Goal: Information Seeking & Learning: Learn about a topic

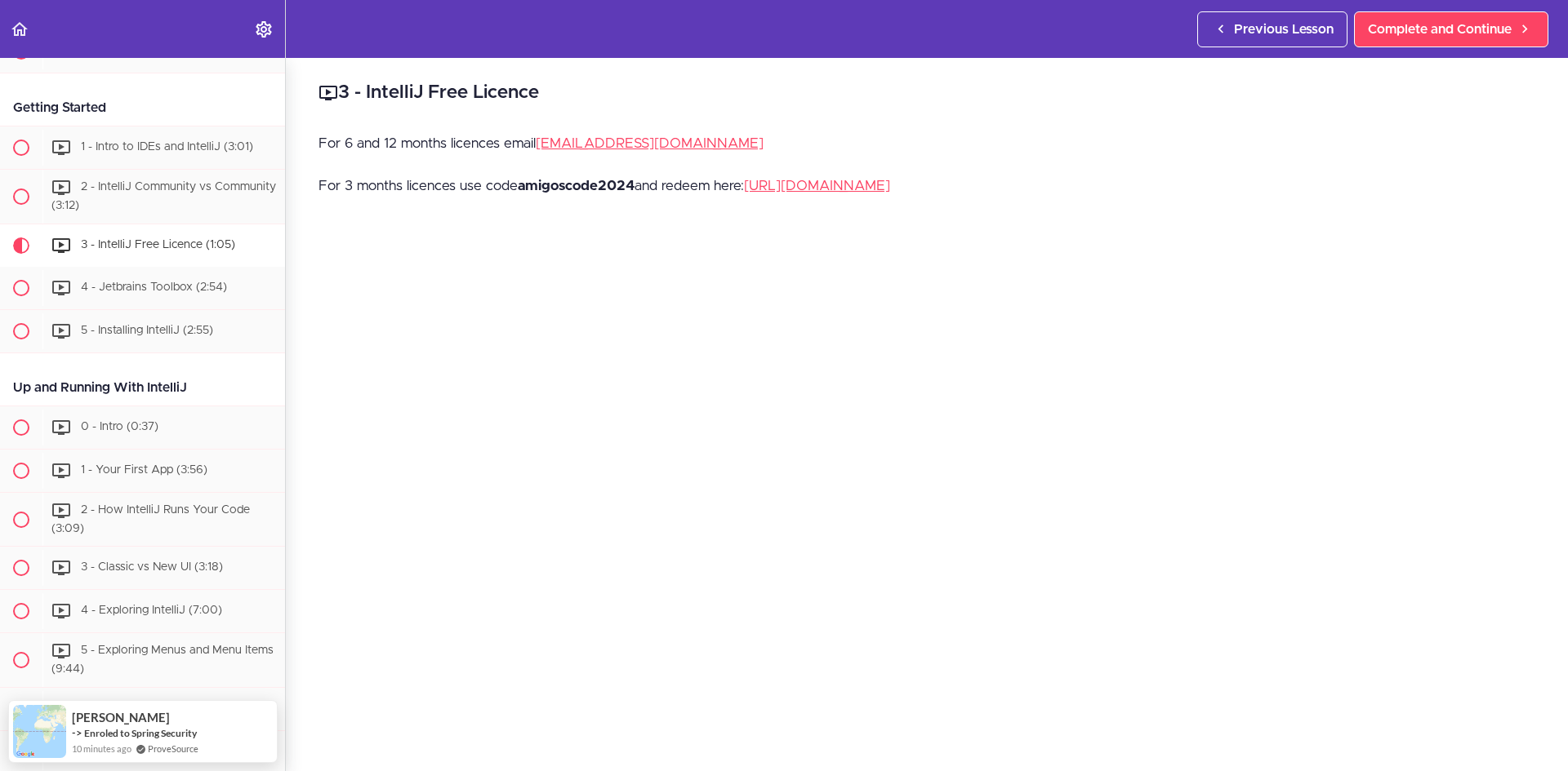
scroll to position [412, 0]
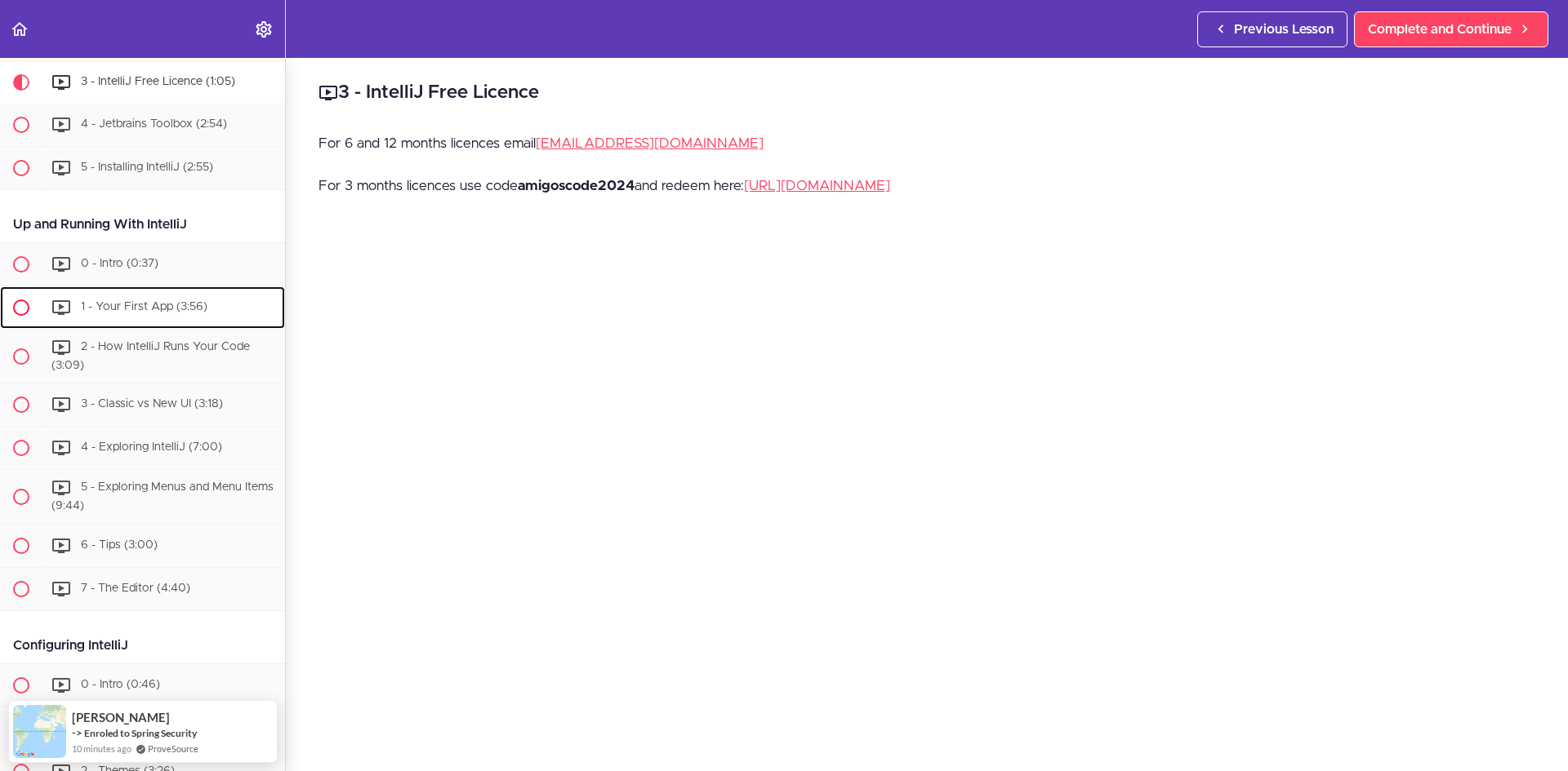
click at [171, 302] on span "1 - Your First App (3:56)" at bounding box center [144, 307] width 126 height 12
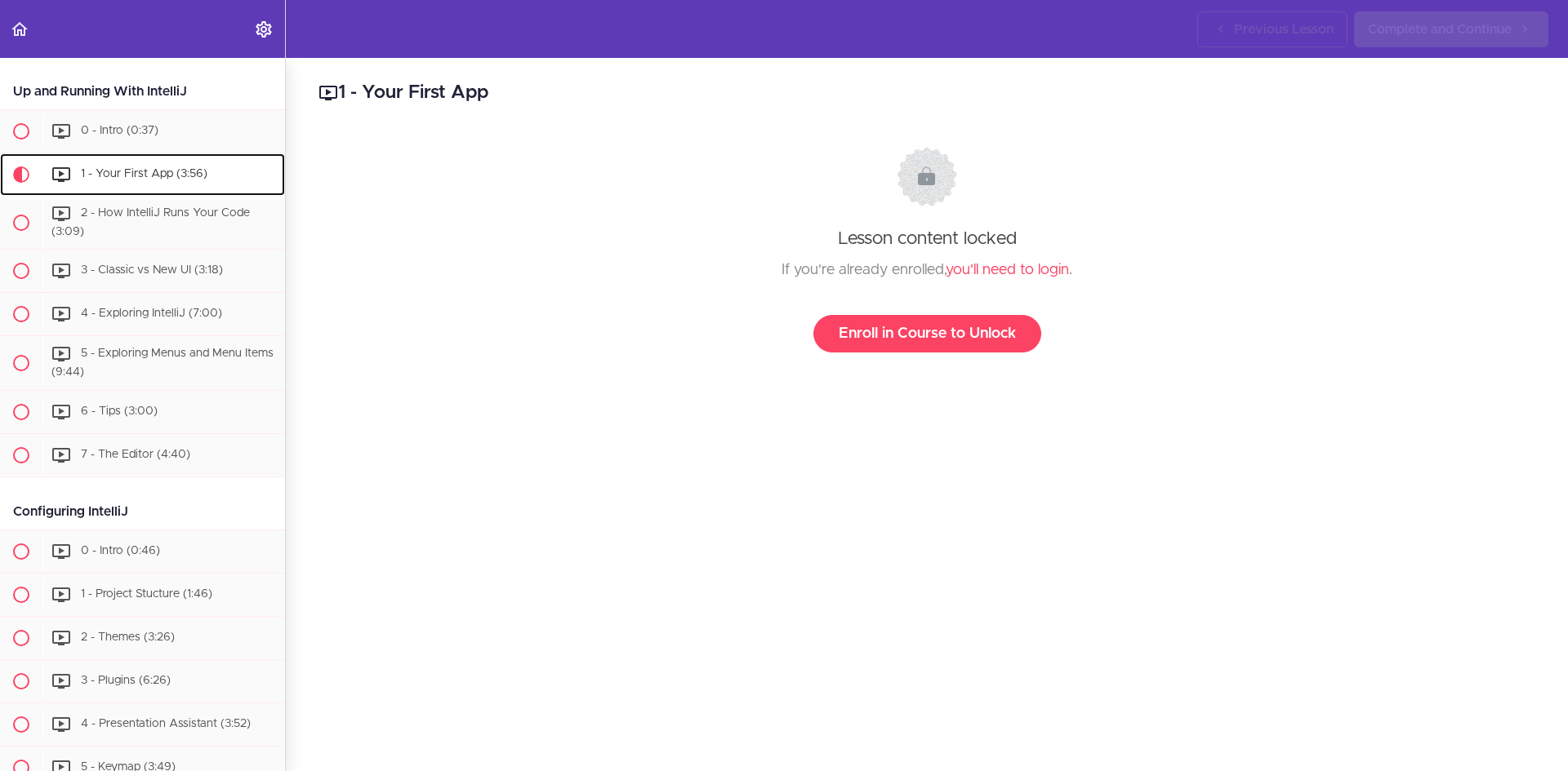
scroll to position [637, 0]
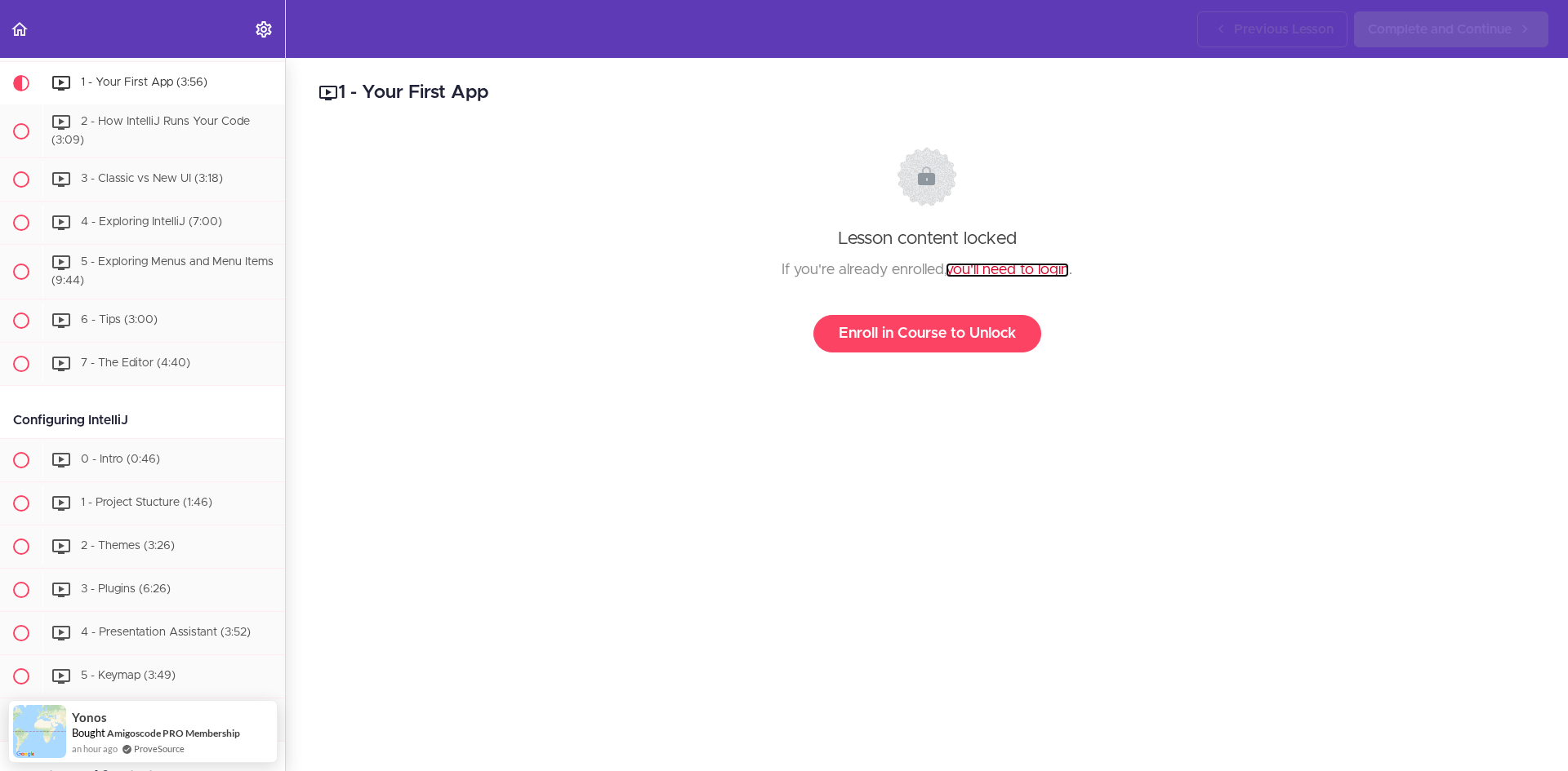
click at [992, 274] on link "you'll need to login" at bounding box center [1007, 270] width 123 height 15
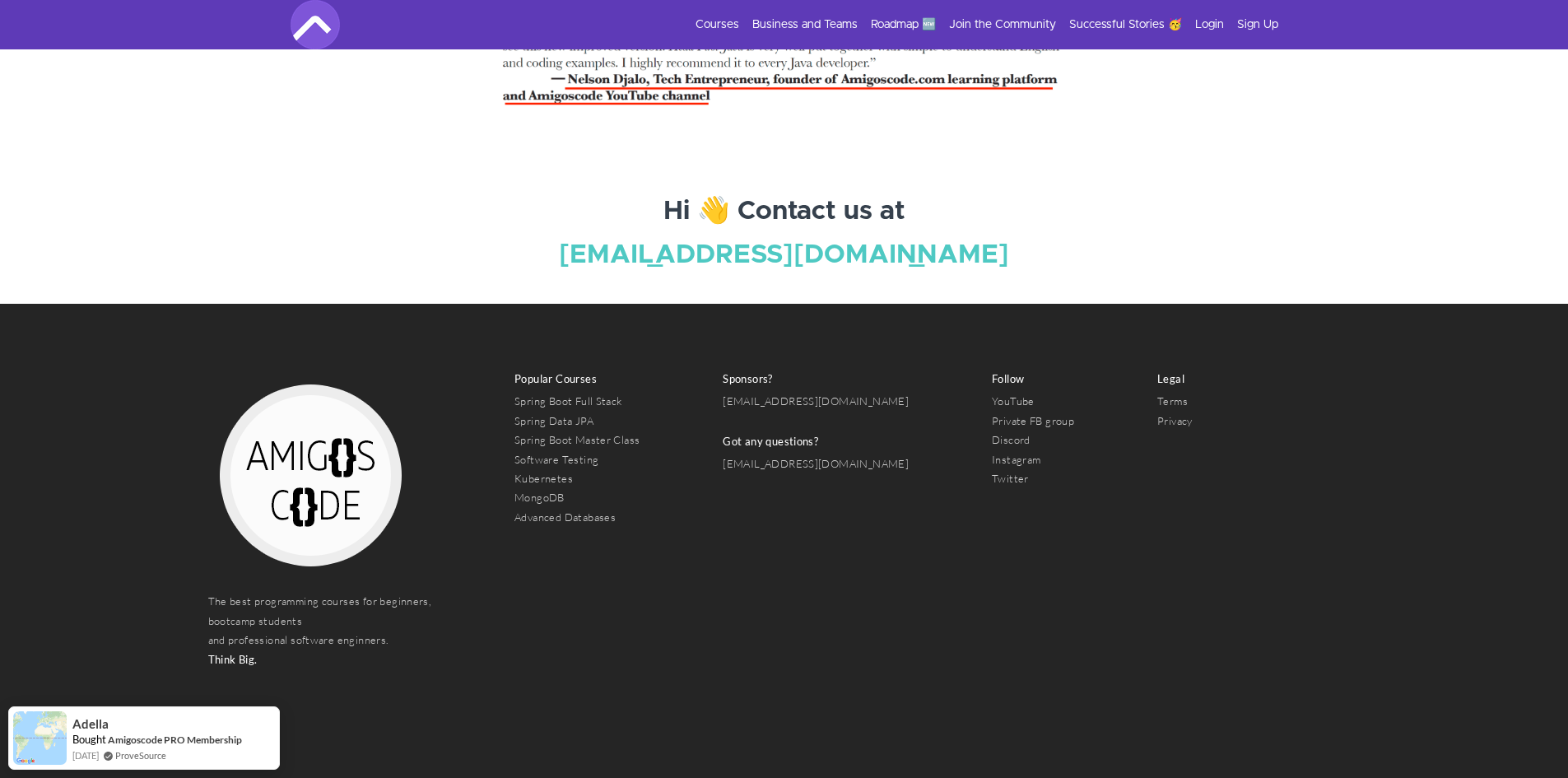
scroll to position [5518, 0]
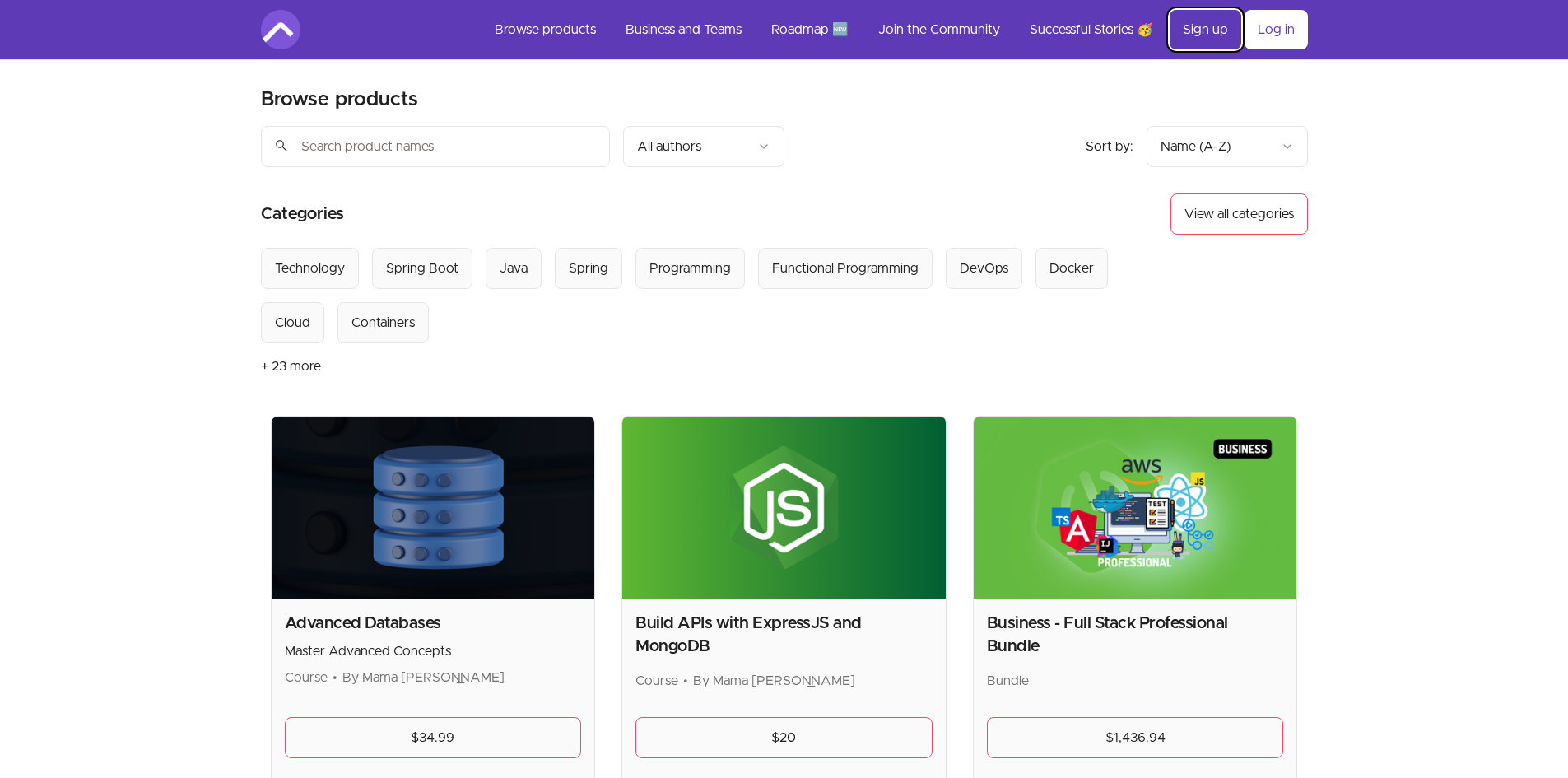
click at [1214, 20] on link "Sign up" at bounding box center [1205, 30] width 72 height 40
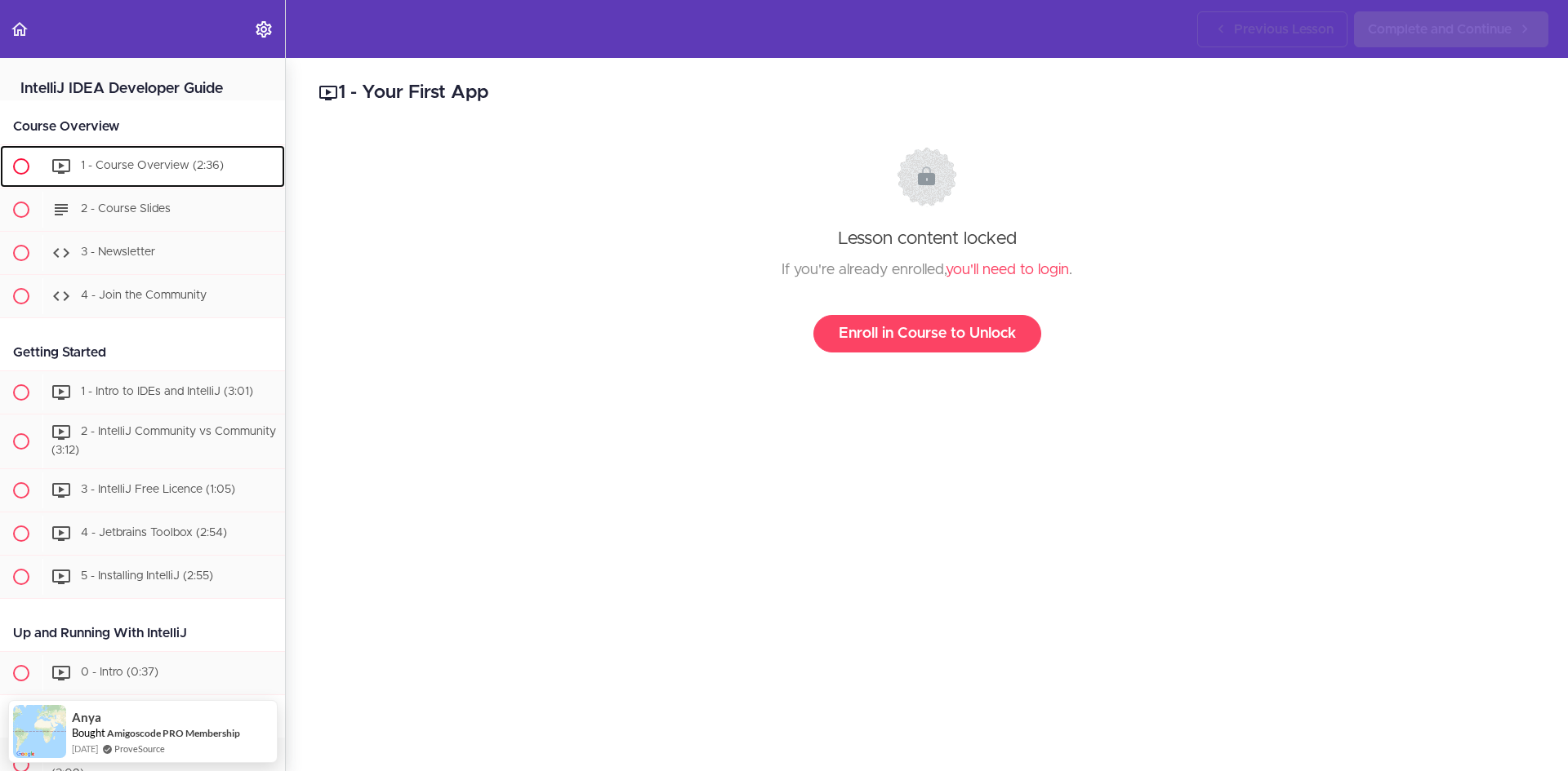
click at [151, 162] on span "1 - Course Overview (2:36)" at bounding box center [152, 166] width 143 height 12
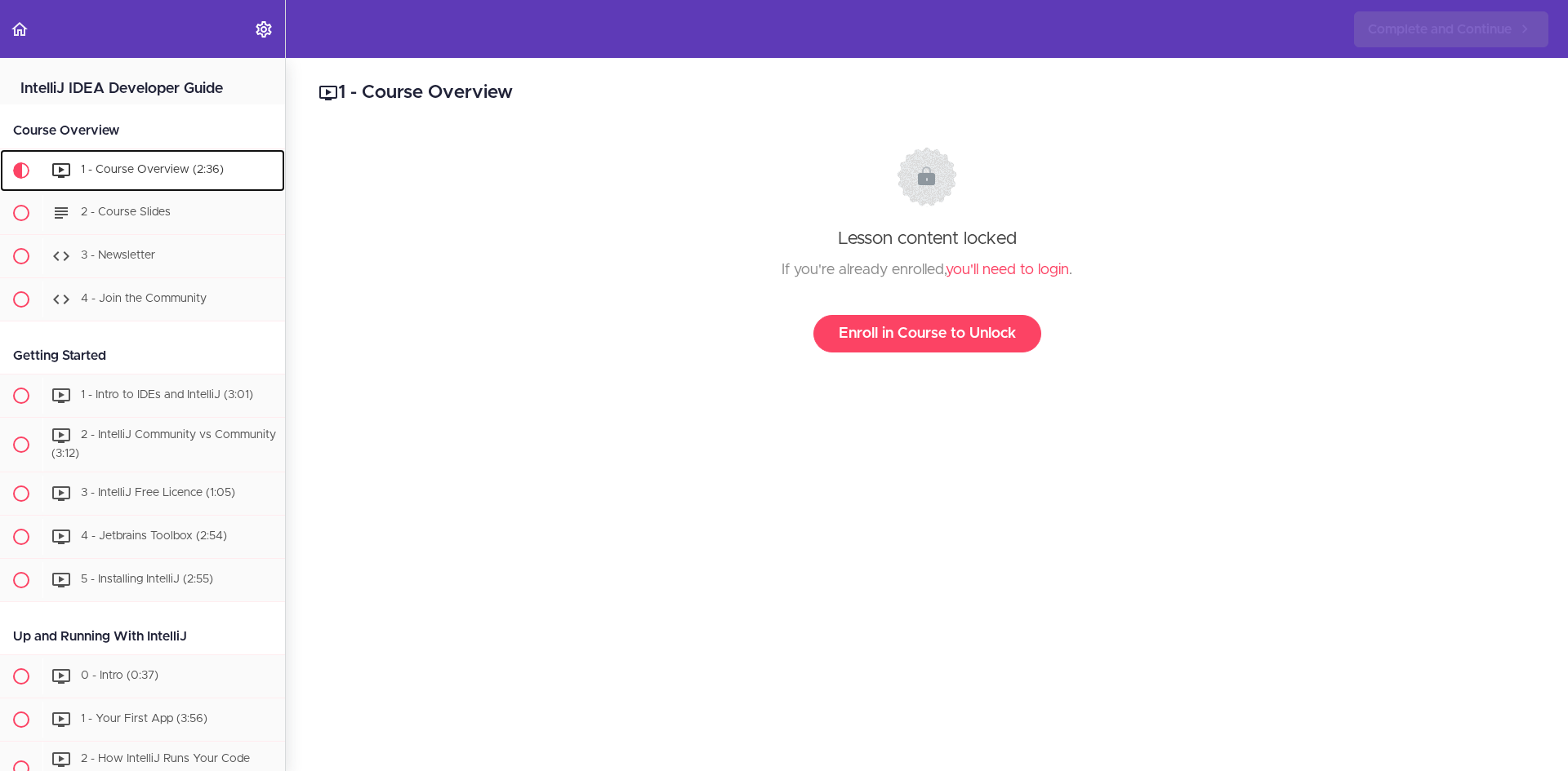
scroll to position [84, 0]
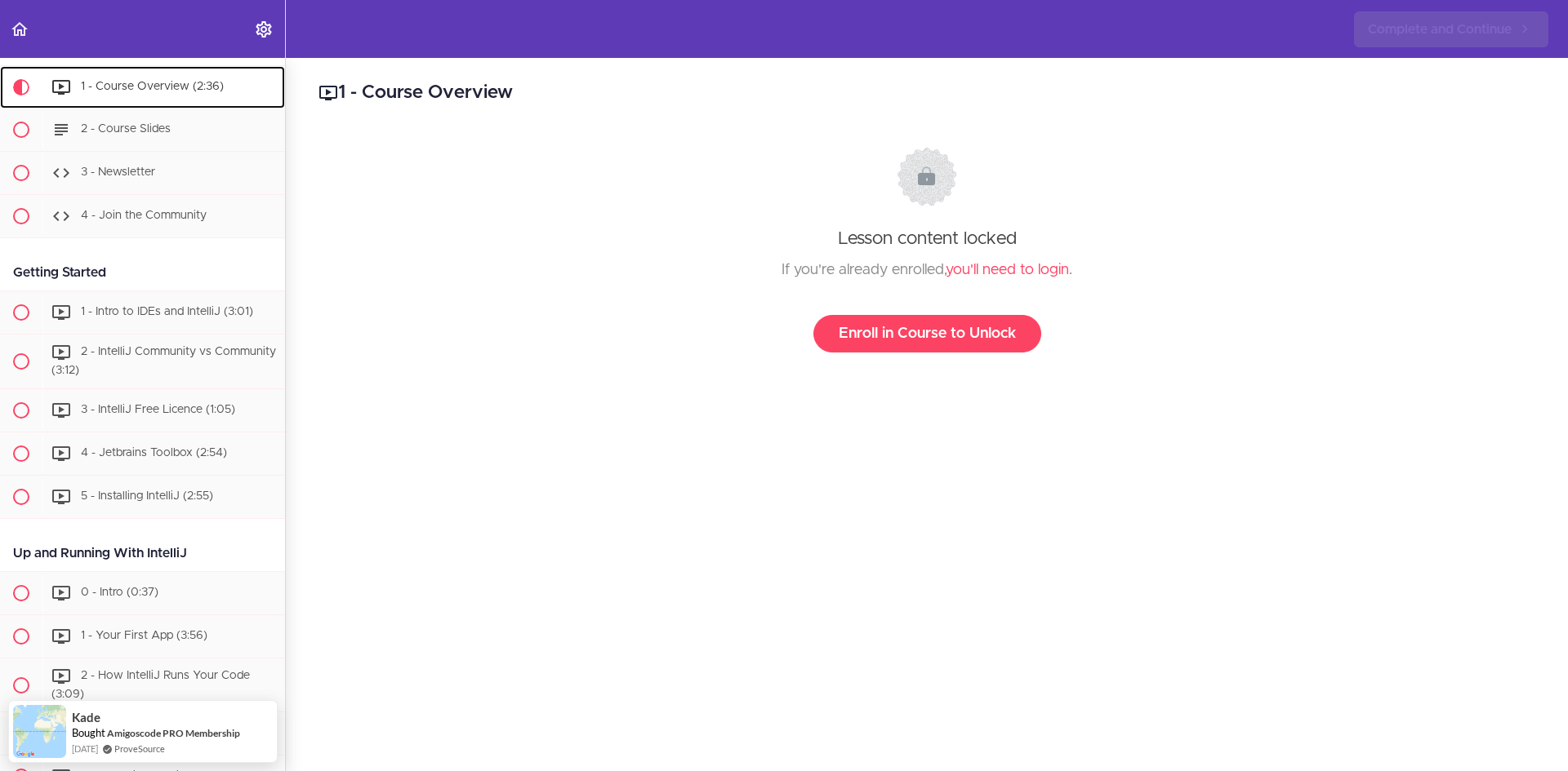
click at [131, 79] on div "1 - Course Overview (2:36)" at bounding box center [164, 87] width 243 height 36
click at [179, 119] on div "2 - Course Slides" at bounding box center [164, 125] width 243 height 36
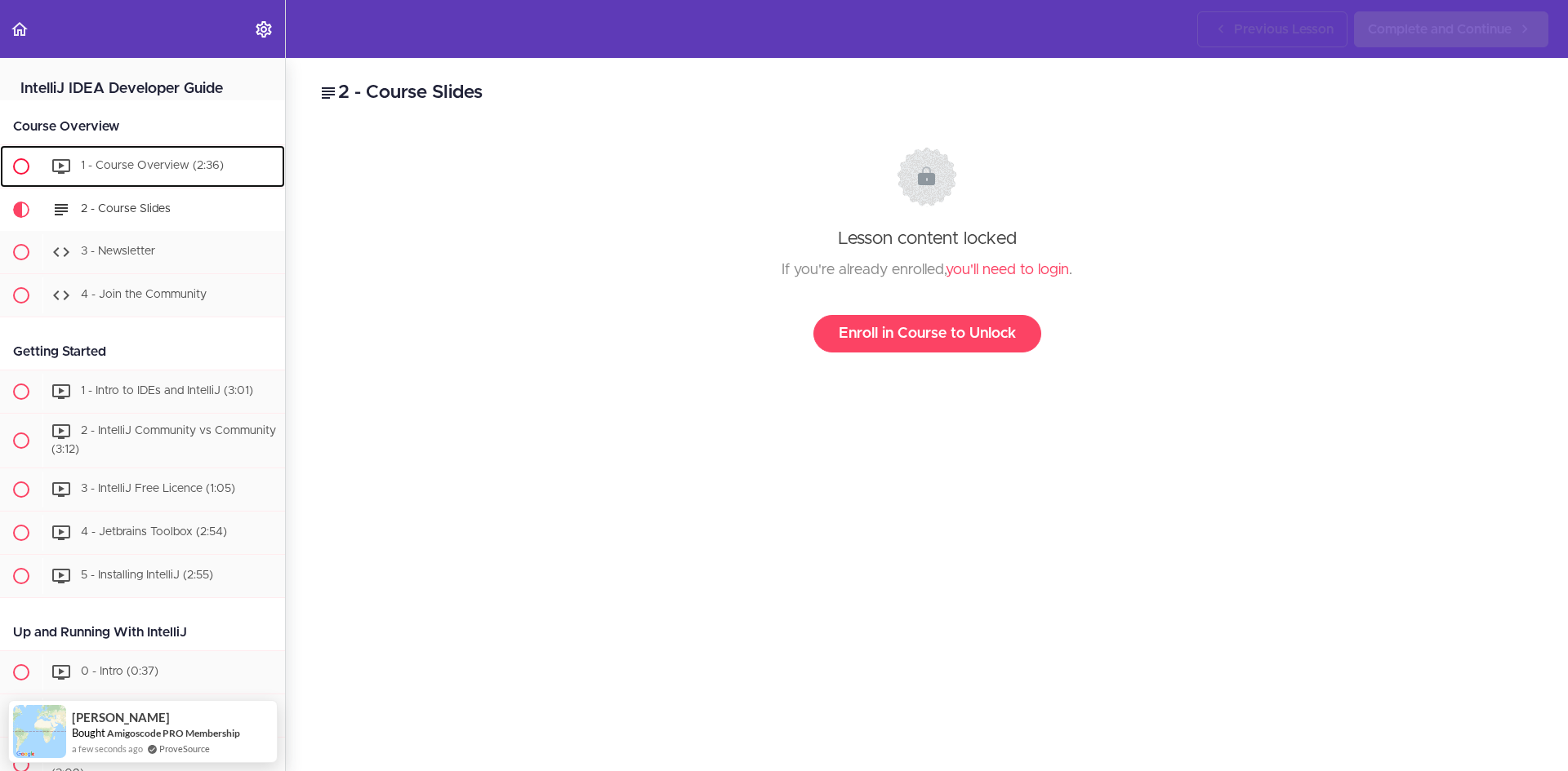
click at [118, 166] on span "1 - Course Overview (2:36)" at bounding box center [152, 166] width 143 height 12
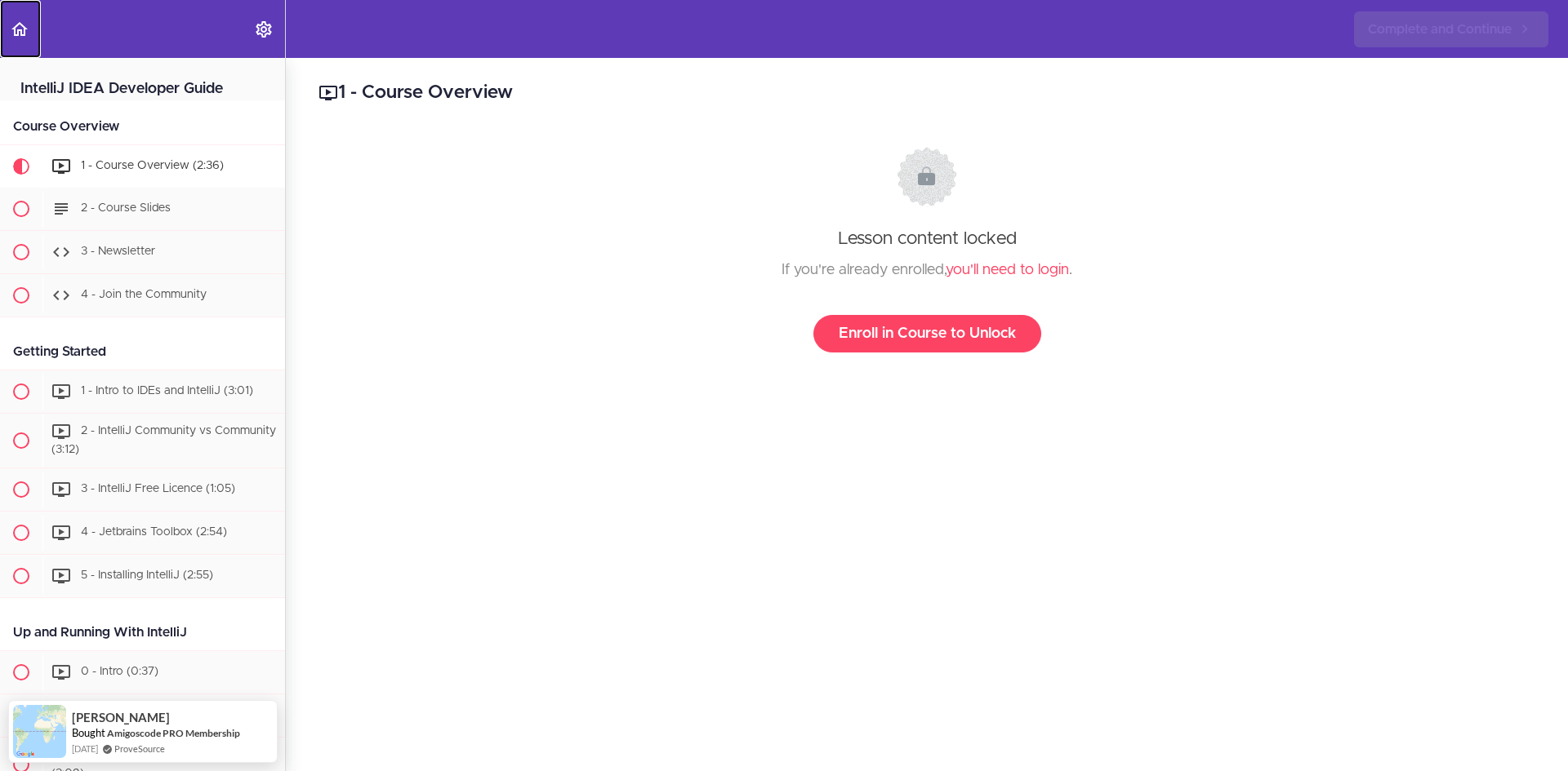
click at [18, 28] on icon "Back to course curriculum" at bounding box center [19, 28] width 19 height 19
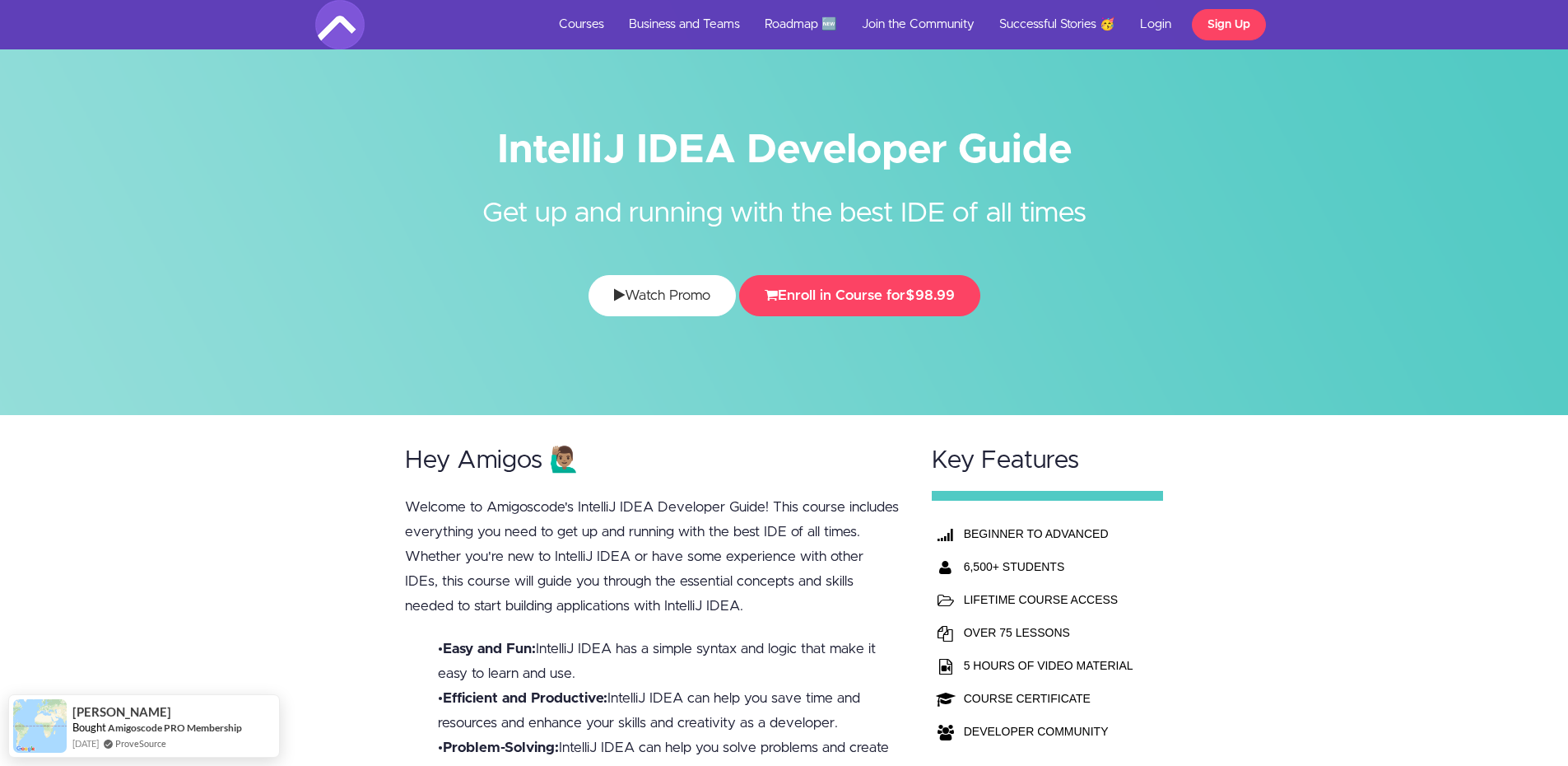
click at [645, 294] on link "Watch Promo" at bounding box center [662, 295] width 148 height 41
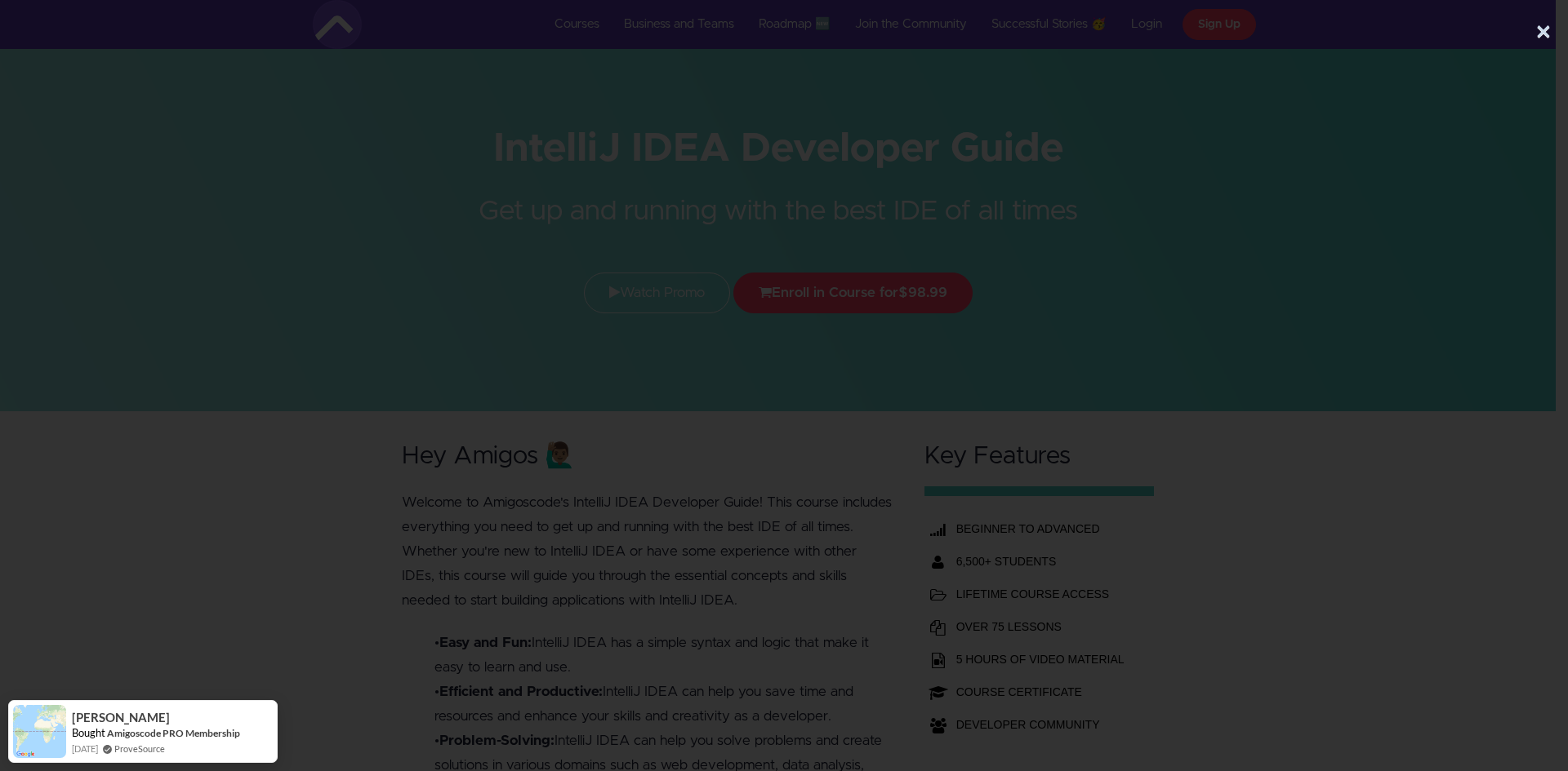
click at [1552, 37] on div "×" at bounding box center [777, 28] width 1555 height 57
click at [1543, 26] on button "×" at bounding box center [1544, 33] width 17 height 33
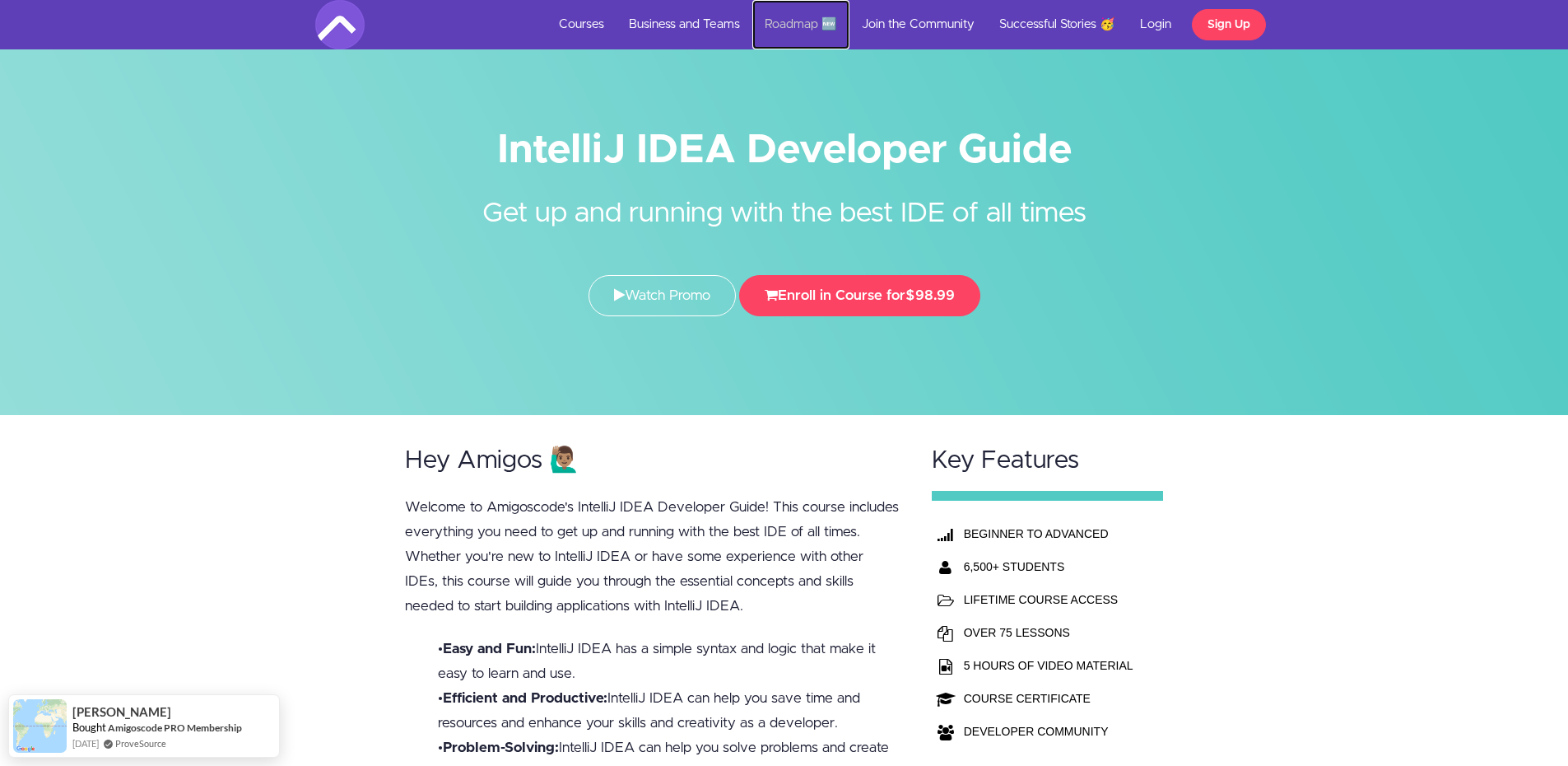
click at [787, 33] on link "Roadmap 🆕" at bounding box center [800, 24] width 97 height 50
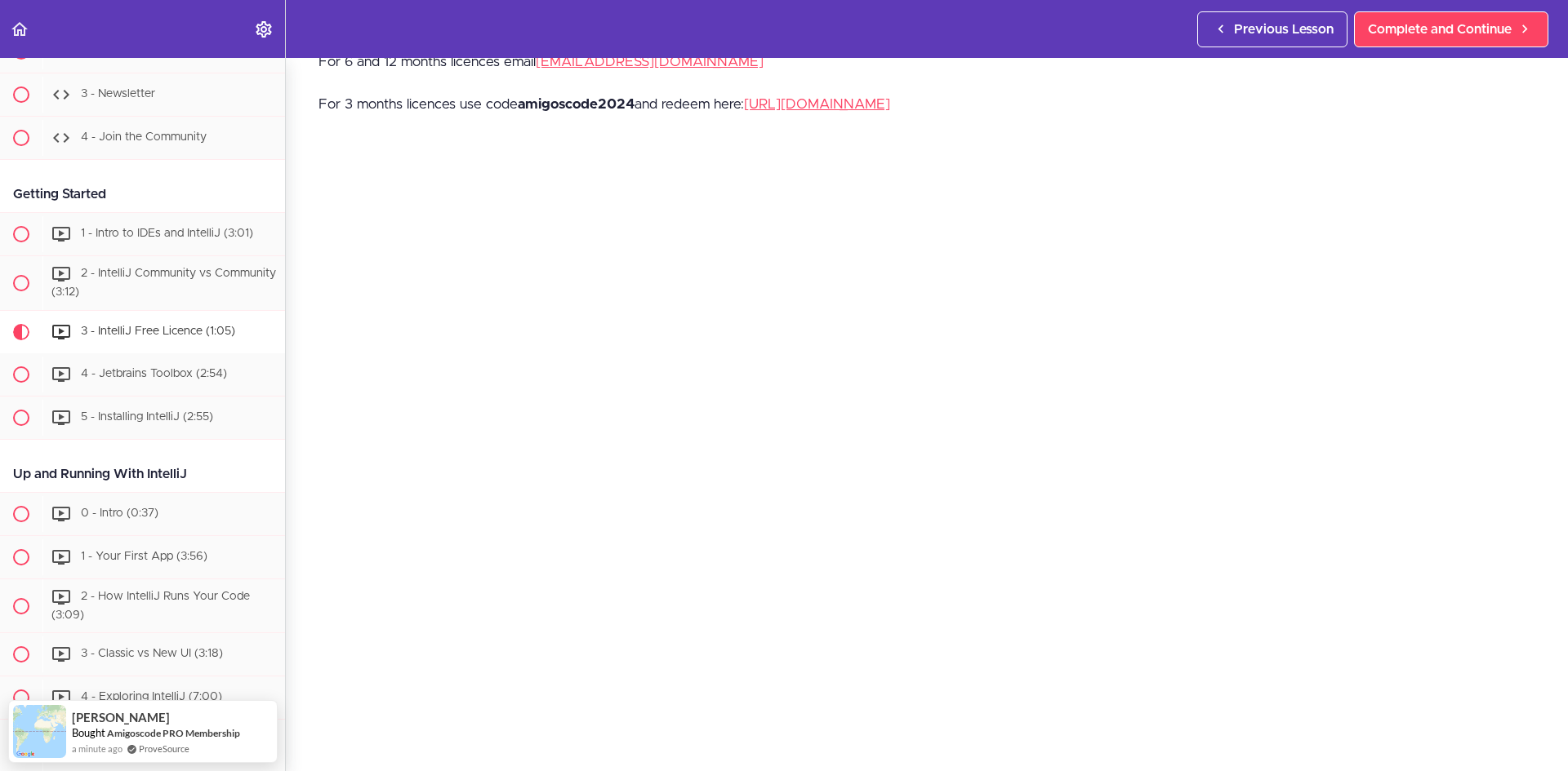
scroll to position [163, 0]
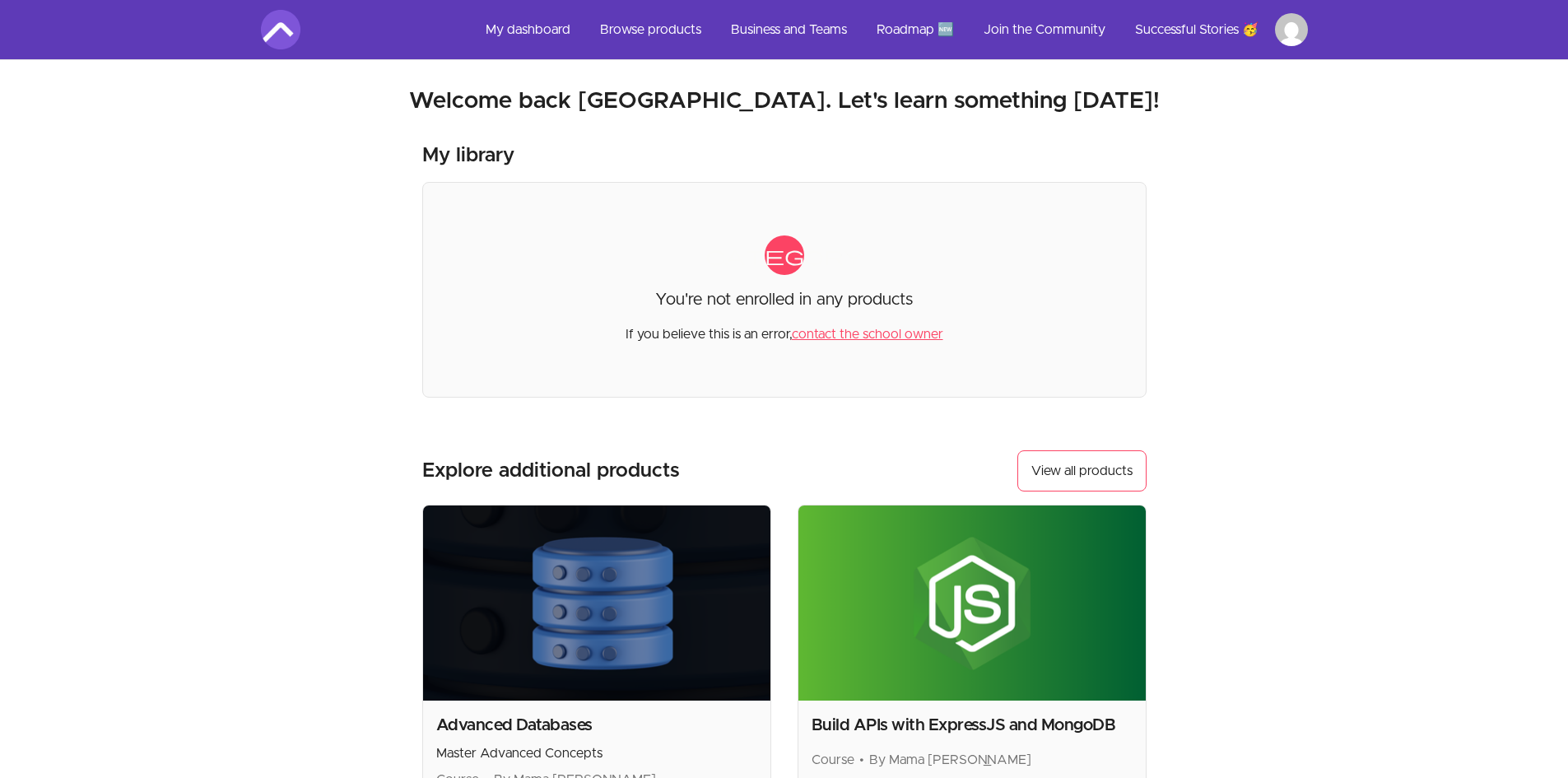
click at [1316, 35] on nav "My dashboard Browse products Business and Teams Roadmap 🆕 Join the Community Su…" at bounding box center [784, 30] width 1516 height 59
click at [1313, 31] on nav "My dashboard Browse products Business and Teams Roadmap 🆕 Join the Community Su…" at bounding box center [784, 30] width 1516 height 59
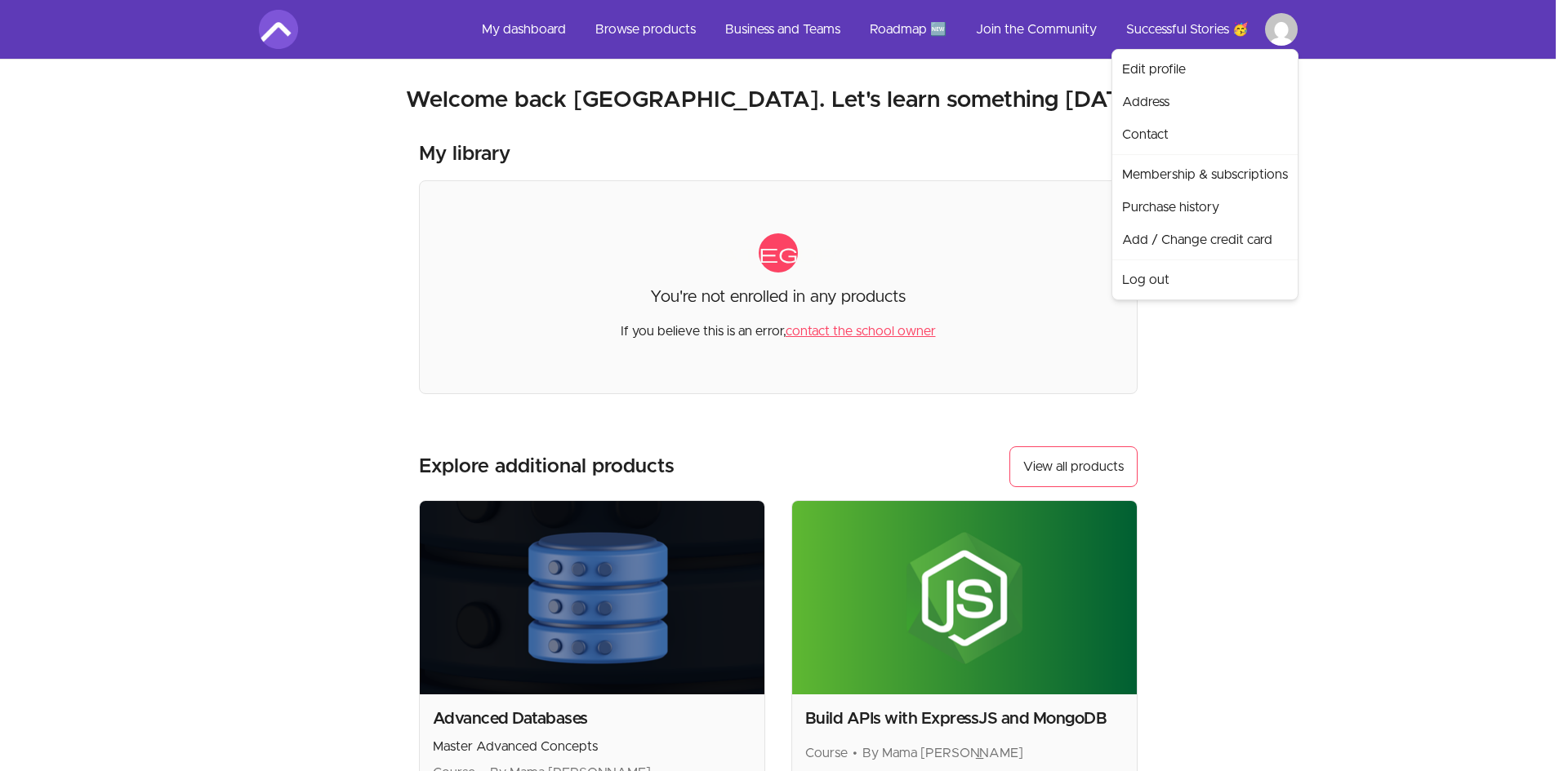
click at [1289, 31] on html "Skip to main content Main menu Includes navigation links and user settings My d…" at bounding box center [784, 553] width 1568 height 1105
drag, startPoint x: 1424, startPoint y: 439, endPoint x: 1397, endPoint y: 414, distance: 36.8
click at [1424, 437] on html "Skip to main content Main menu Includes navigation links and user settings My d…" at bounding box center [784, 553] width 1568 height 1105
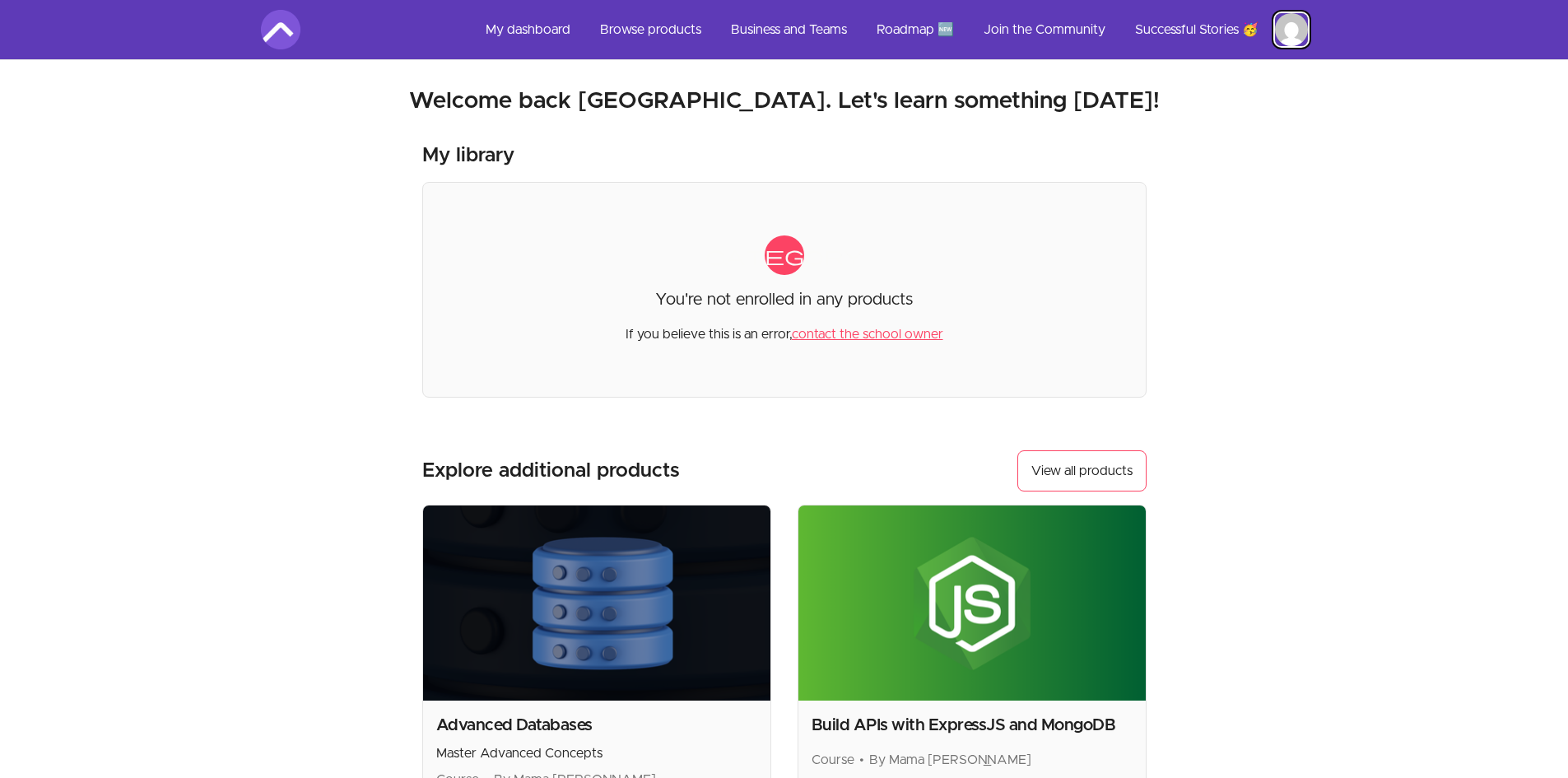
scroll to position [165, 0]
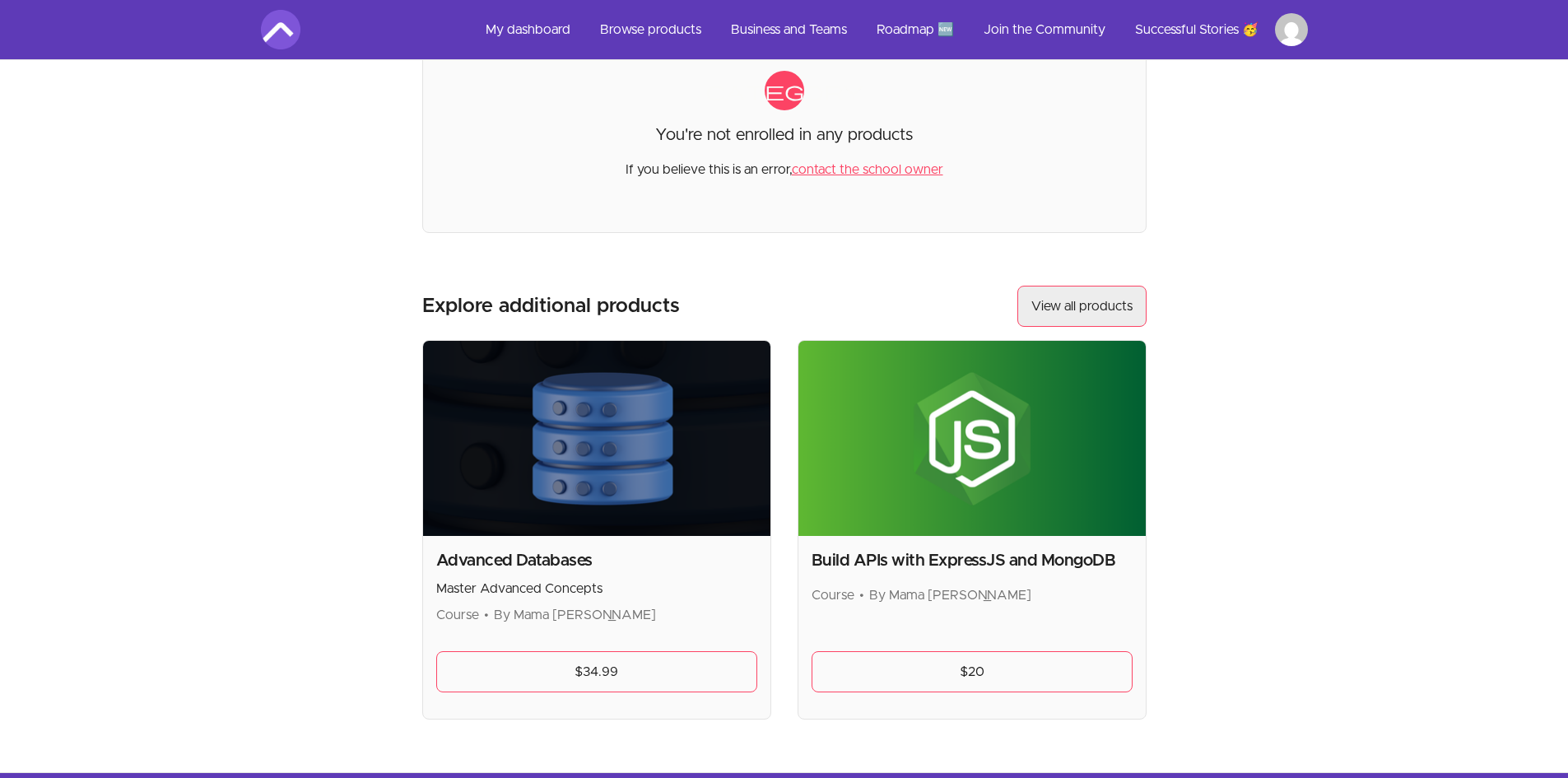
click at [1084, 306] on link "View all products" at bounding box center [1081, 306] width 129 height 41
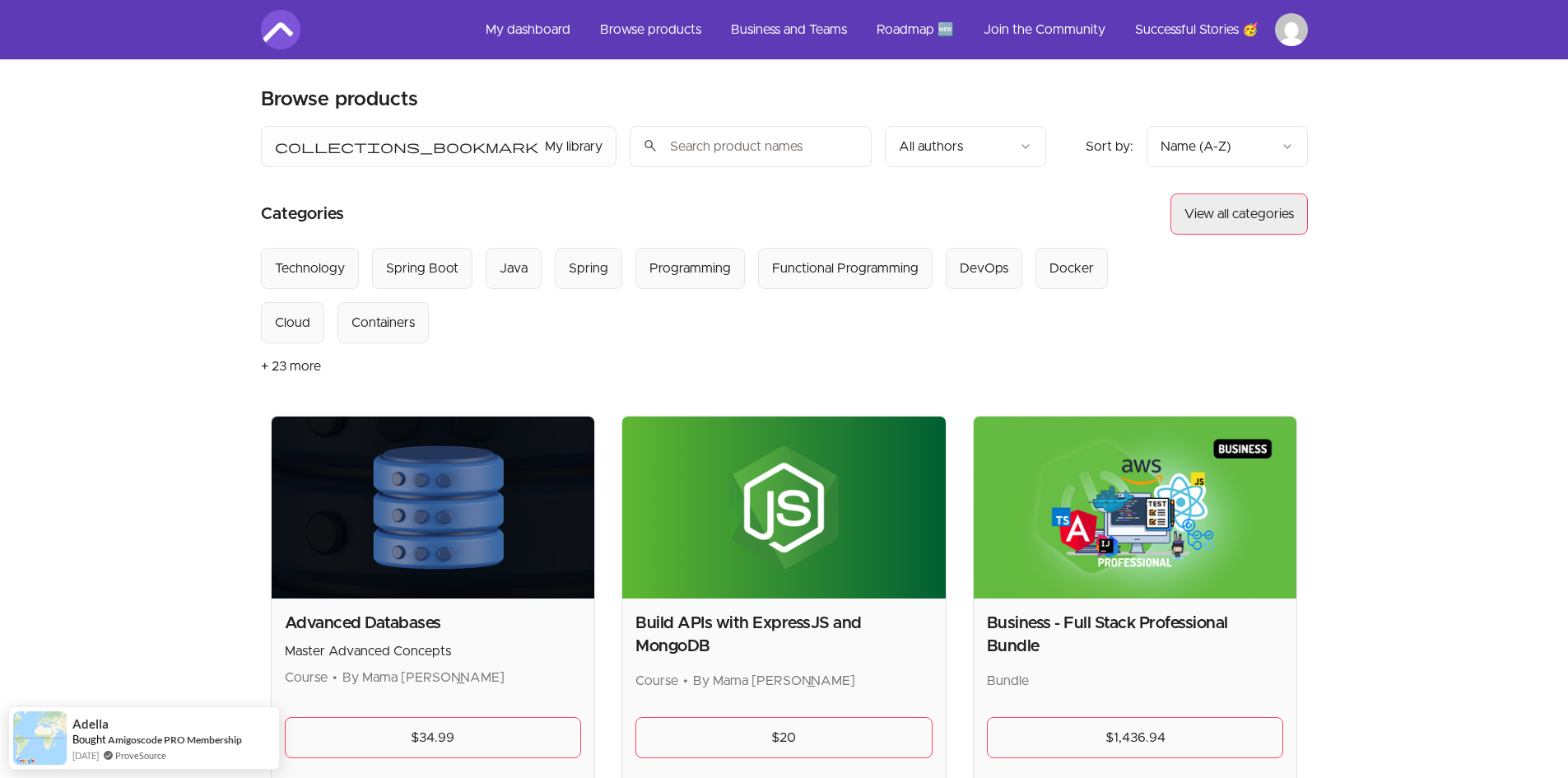
click at [1269, 226] on button "View all categories" at bounding box center [1239, 213] width 137 height 41
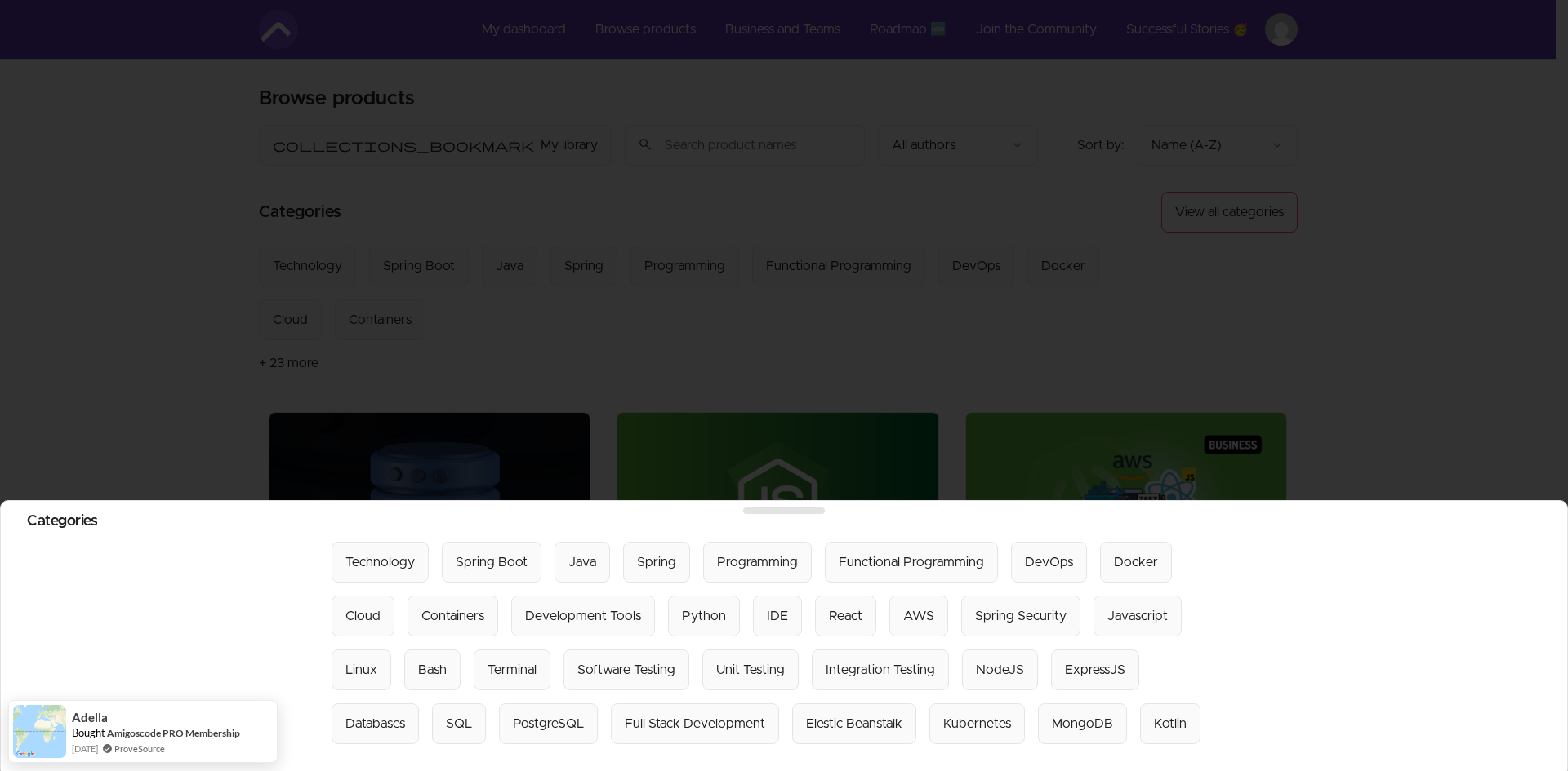
click at [1319, 286] on div at bounding box center [784, 386] width 1568 height 771
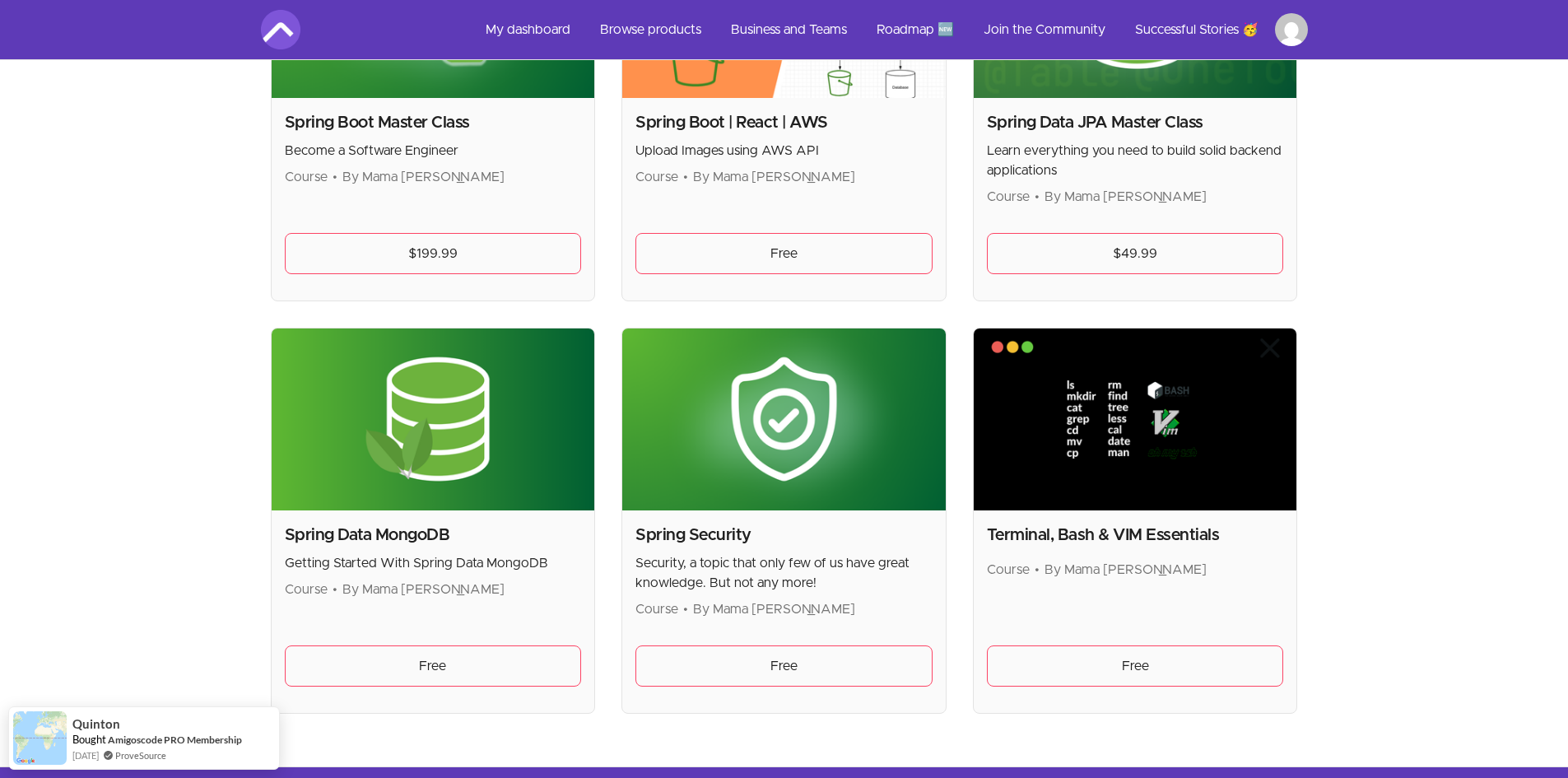
scroll to position [4282, 0]
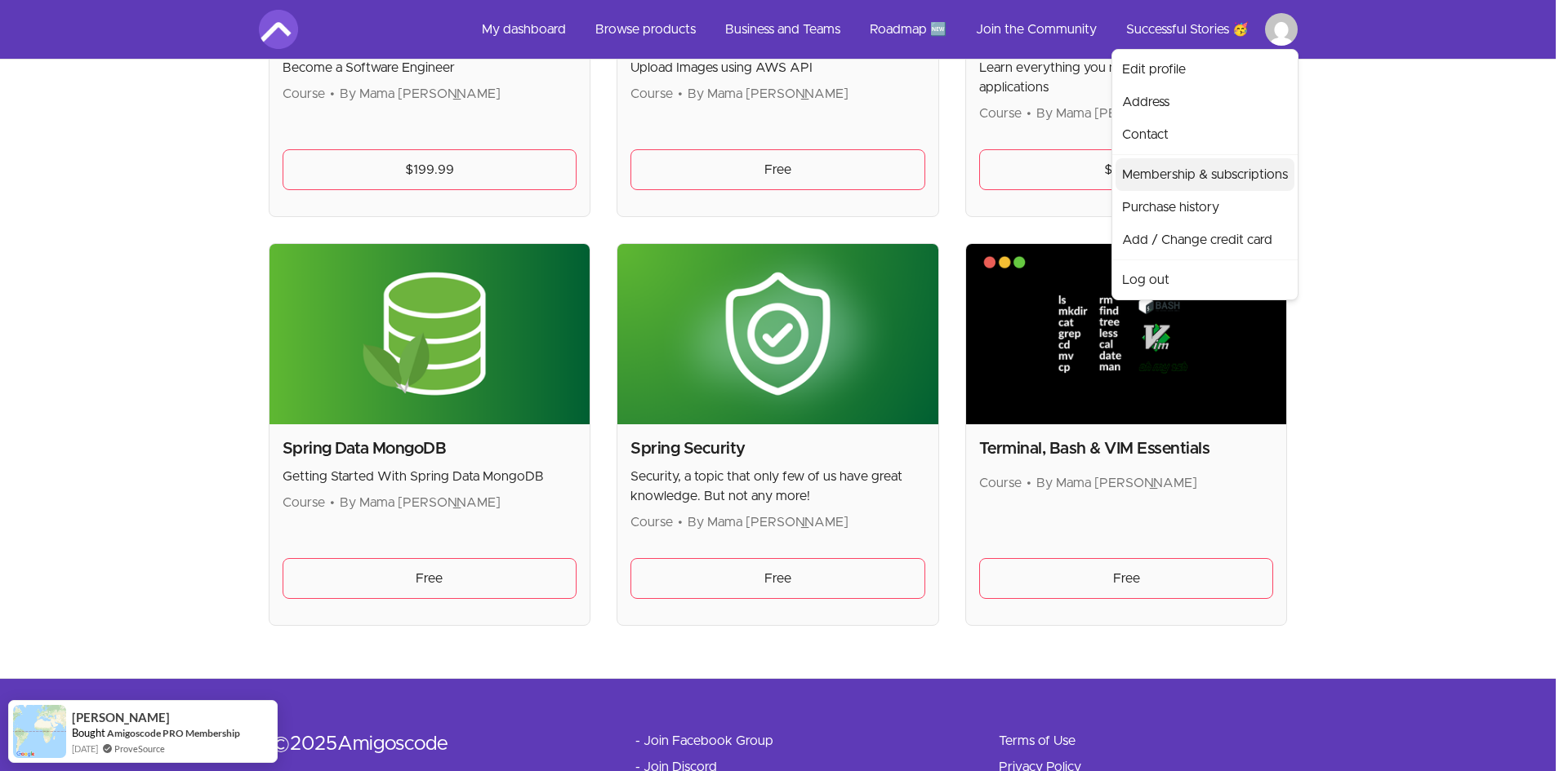
click at [1232, 178] on link "Membership & subscriptions" at bounding box center [1205, 174] width 179 height 33
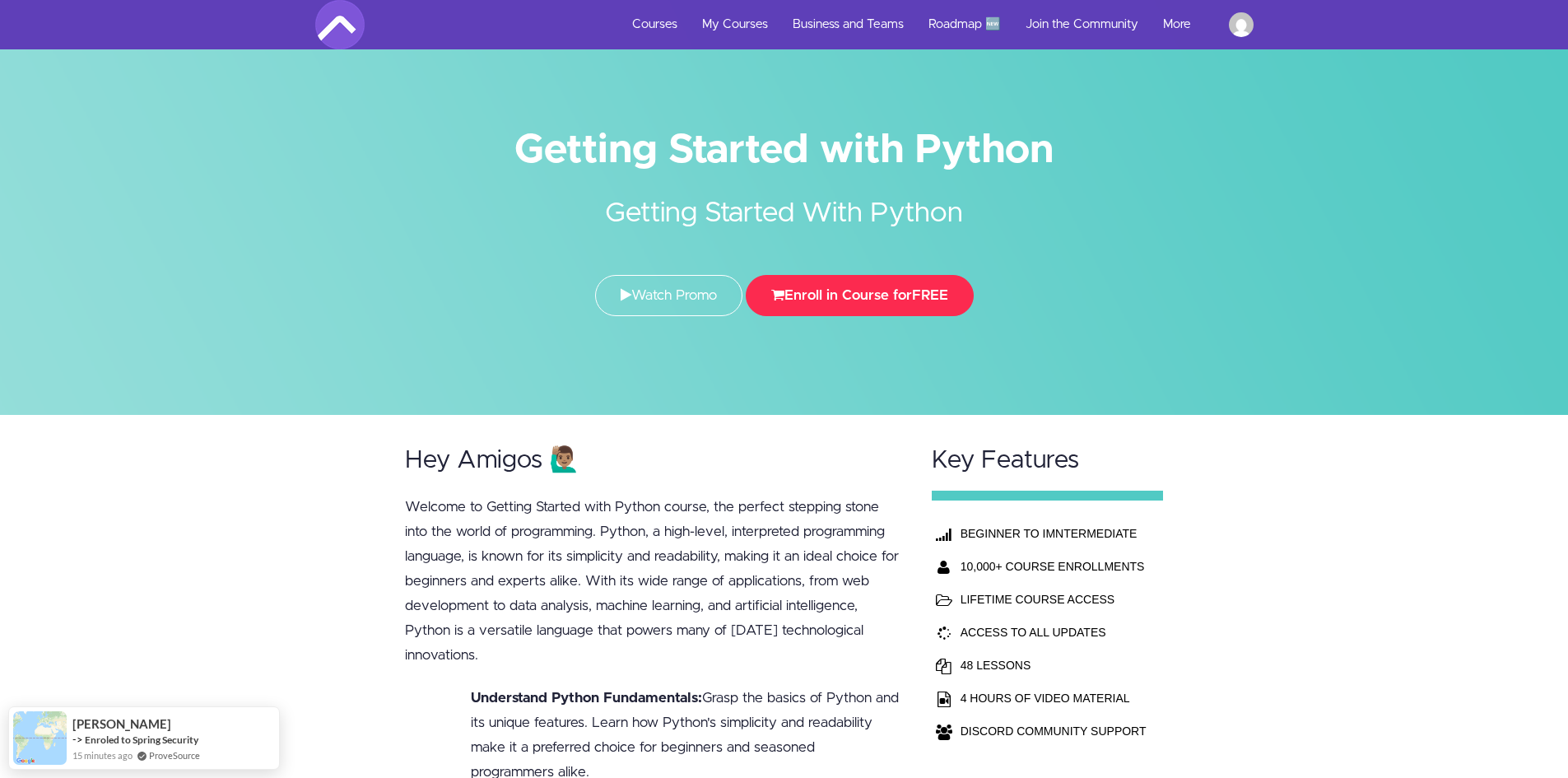
click at [914, 303] on button "Enroll in Course for FREE" at bounding box center [859, 295] width 228 height 41
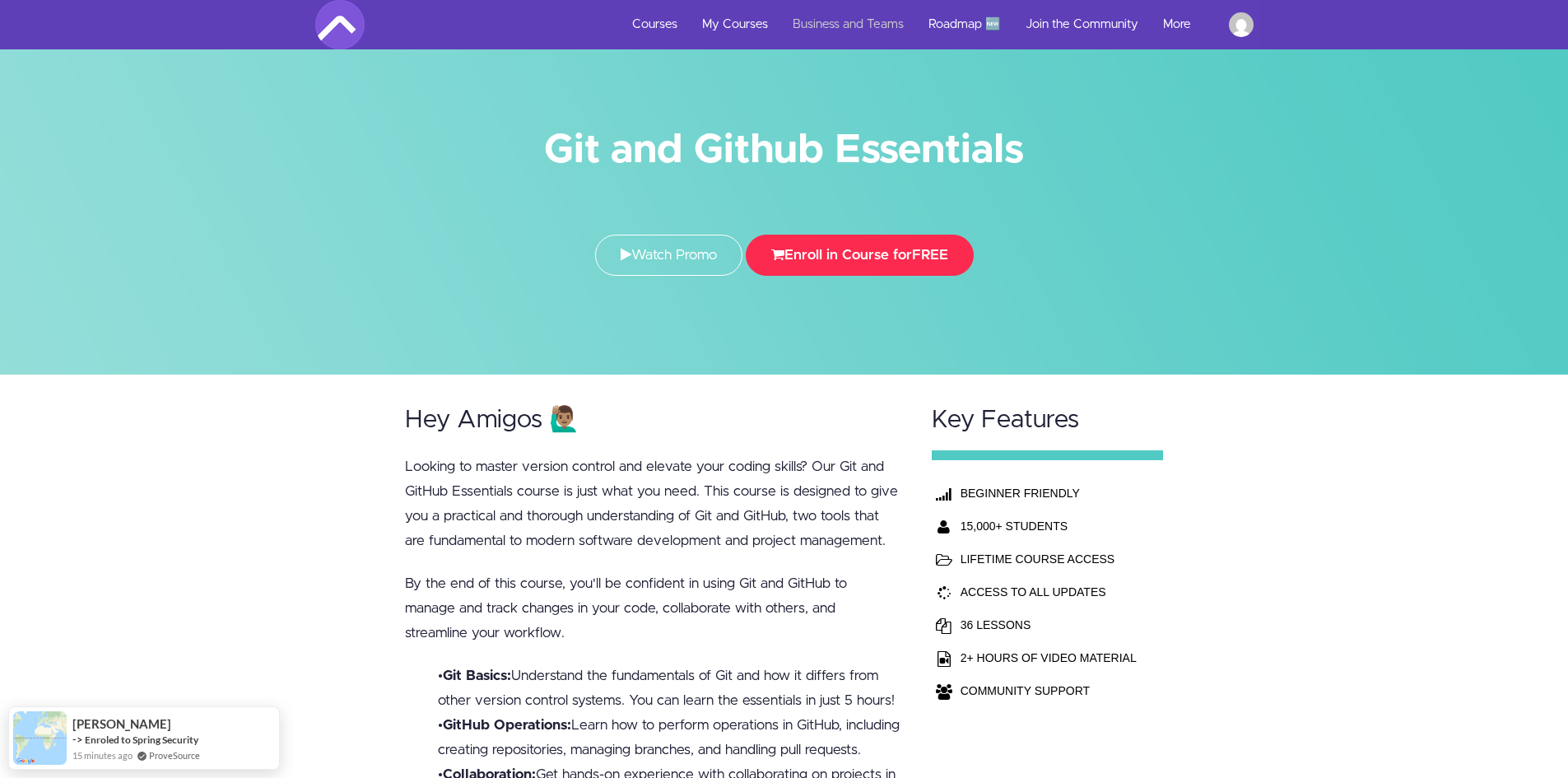
drag, startPoint x: 940, startPoint y: 265, endPoint x: 782, endPoint y: 17, distance: 294.1
click at [940, 265] on button "Enroll in Course for FREE" at bounding box center [859, 255] width 228 height 41
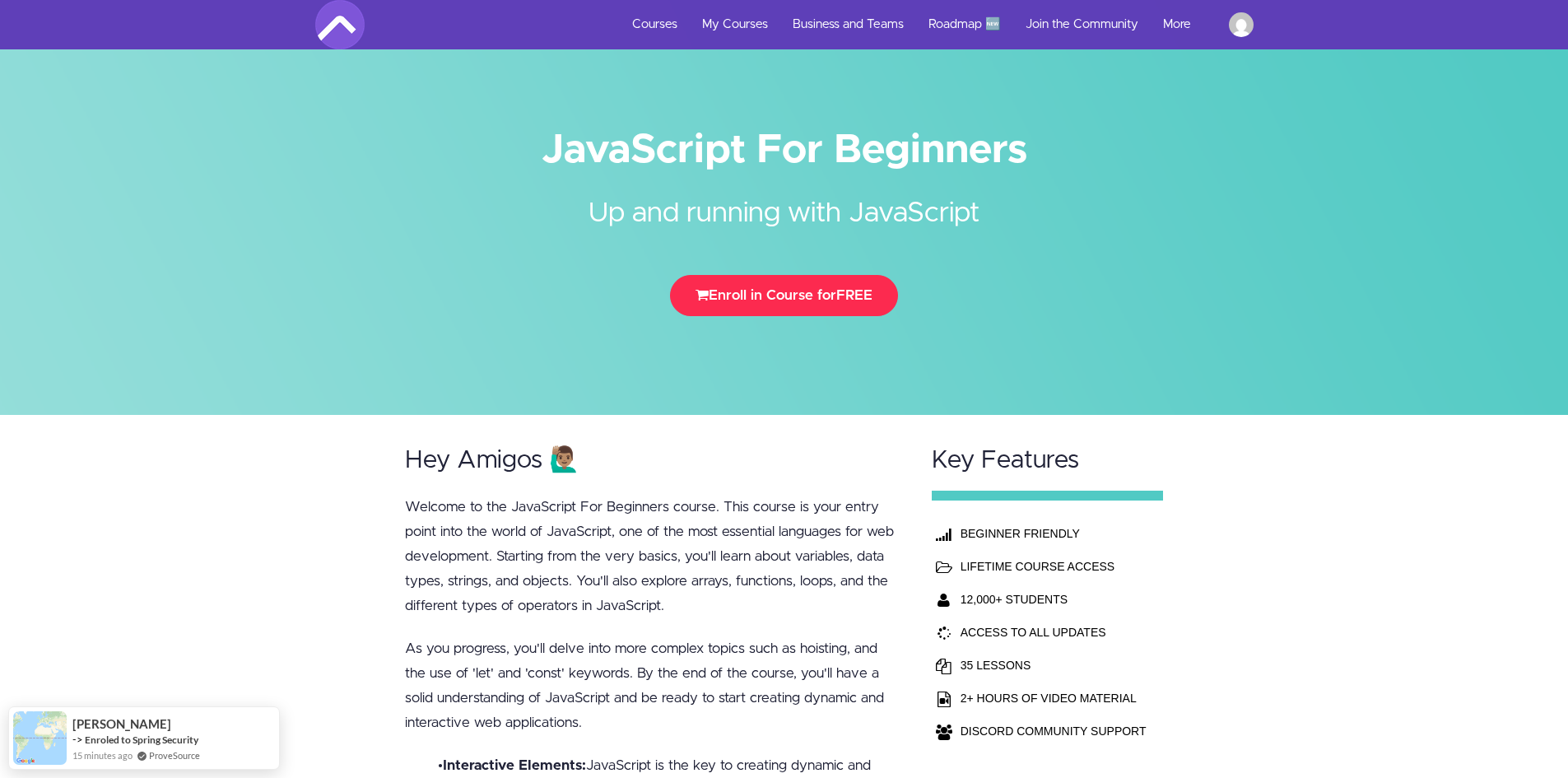
click at [840, 289] on button "Enroll in Course for FREE" at bounding box center [784, 295] width 228 height 41
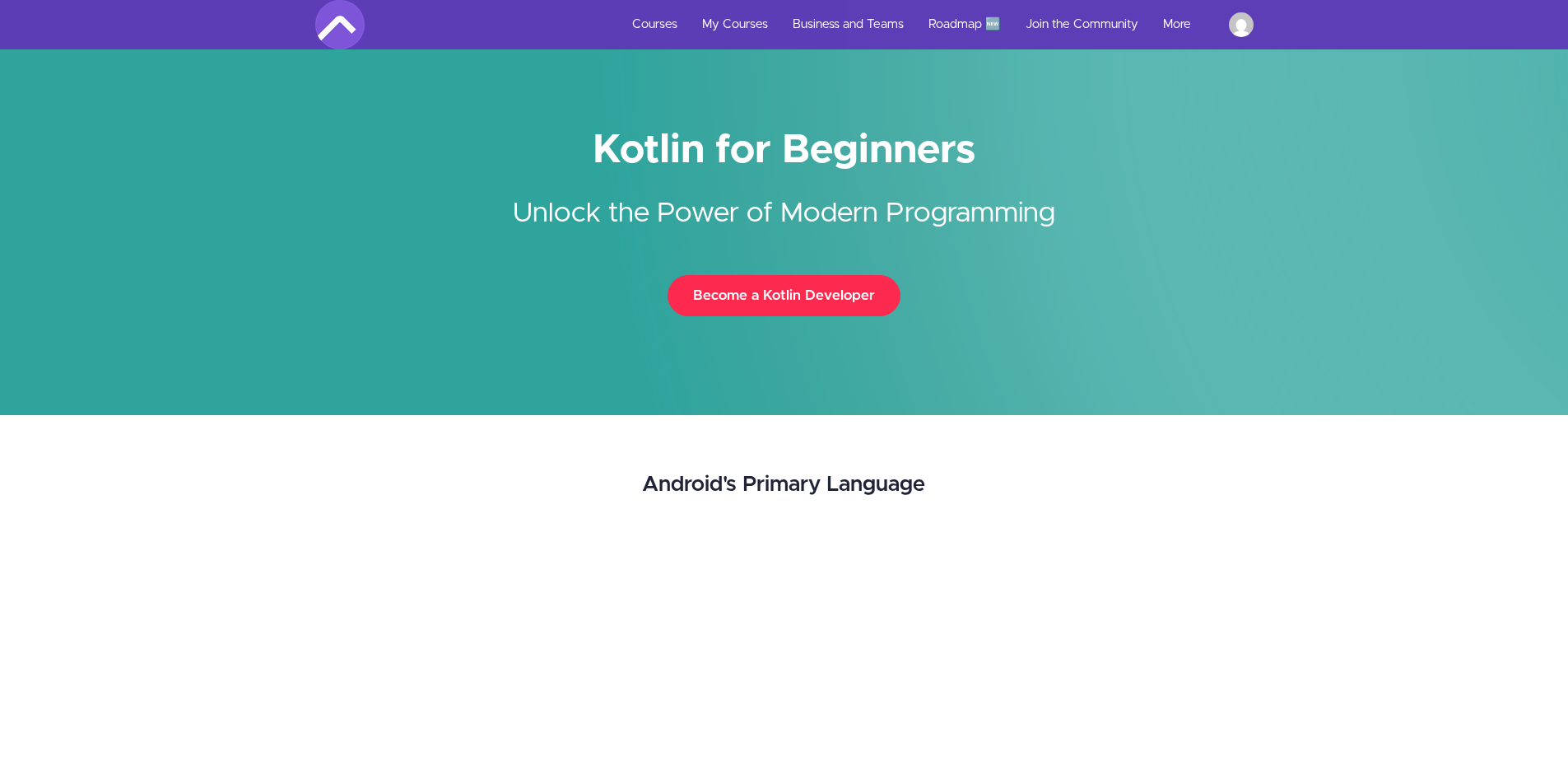
click at [717, 306] on button "Become a Kotlin Developer" at bounding box center [784, 295] width 233 height 41
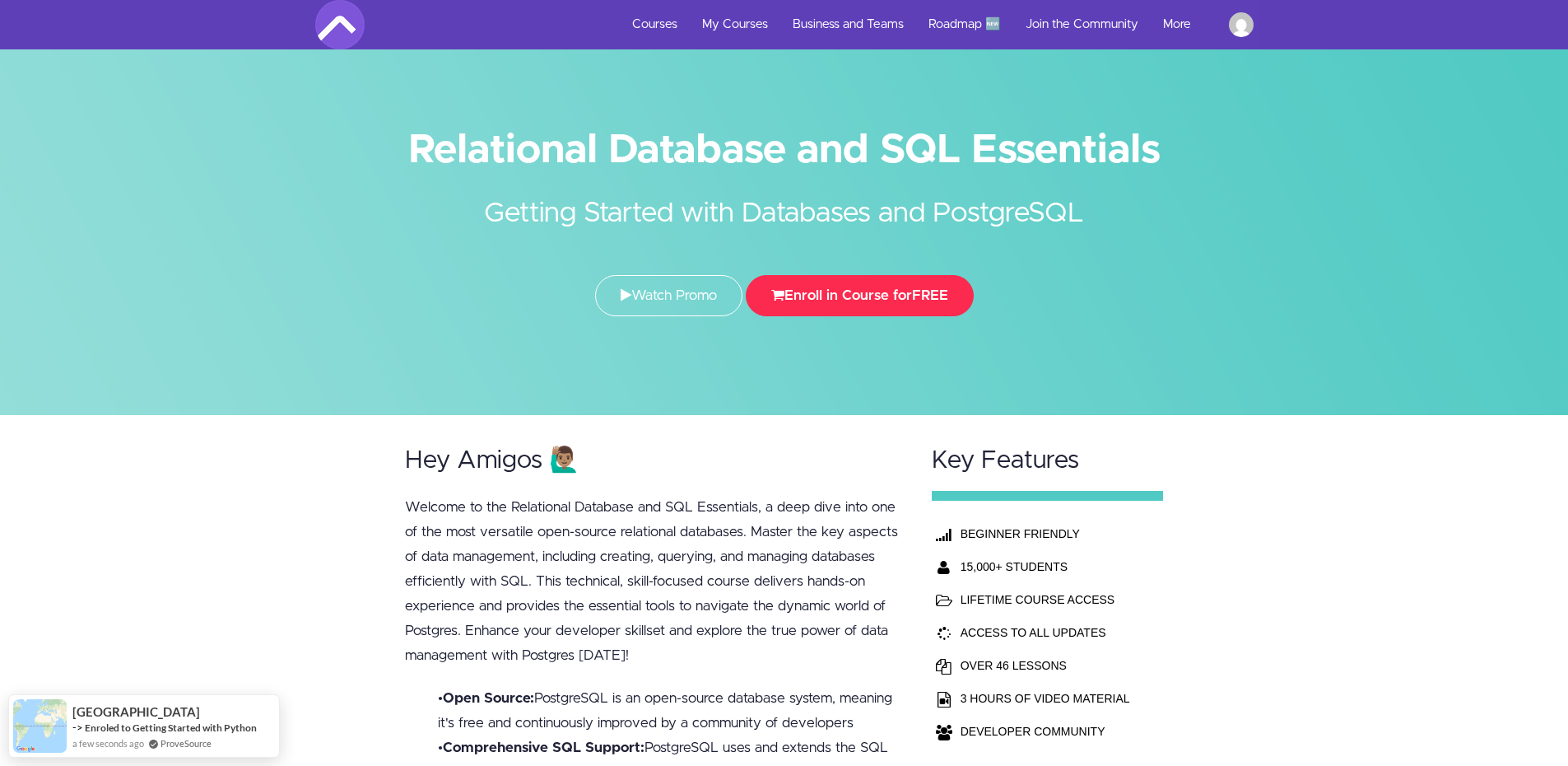
click at [935, 285] on button "Enroll in Course for FREE" at bounding box center [859, 295] width 228 height 41
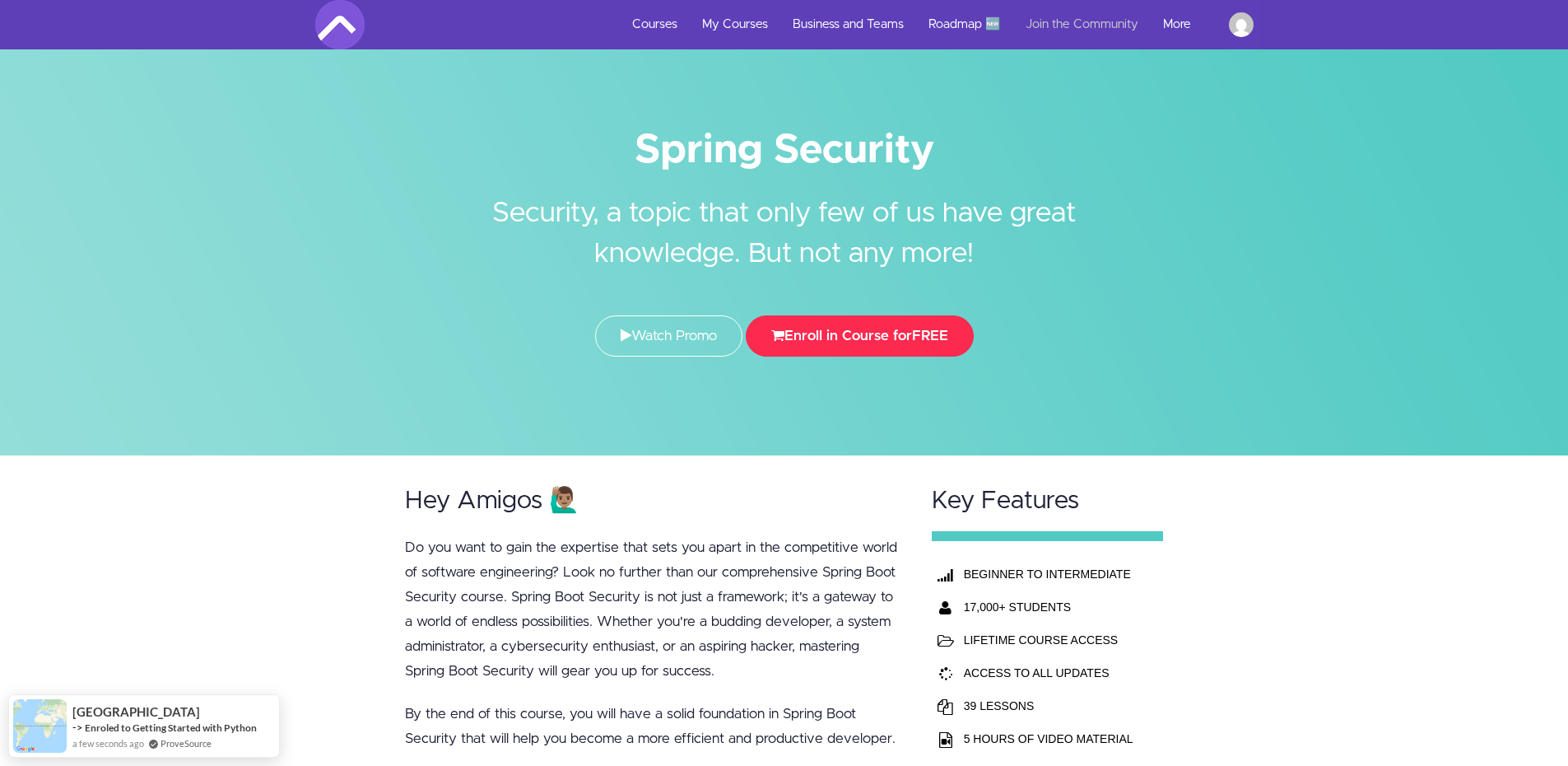
drag, startPoint x: 902, startPoint y: 321, endPoint x: 1106, endPoint y: 2, distance: 378.7
click at [902, 321] on button "Enroll in Course for FREE" at bounding box center [859, 336] width 228 height 41
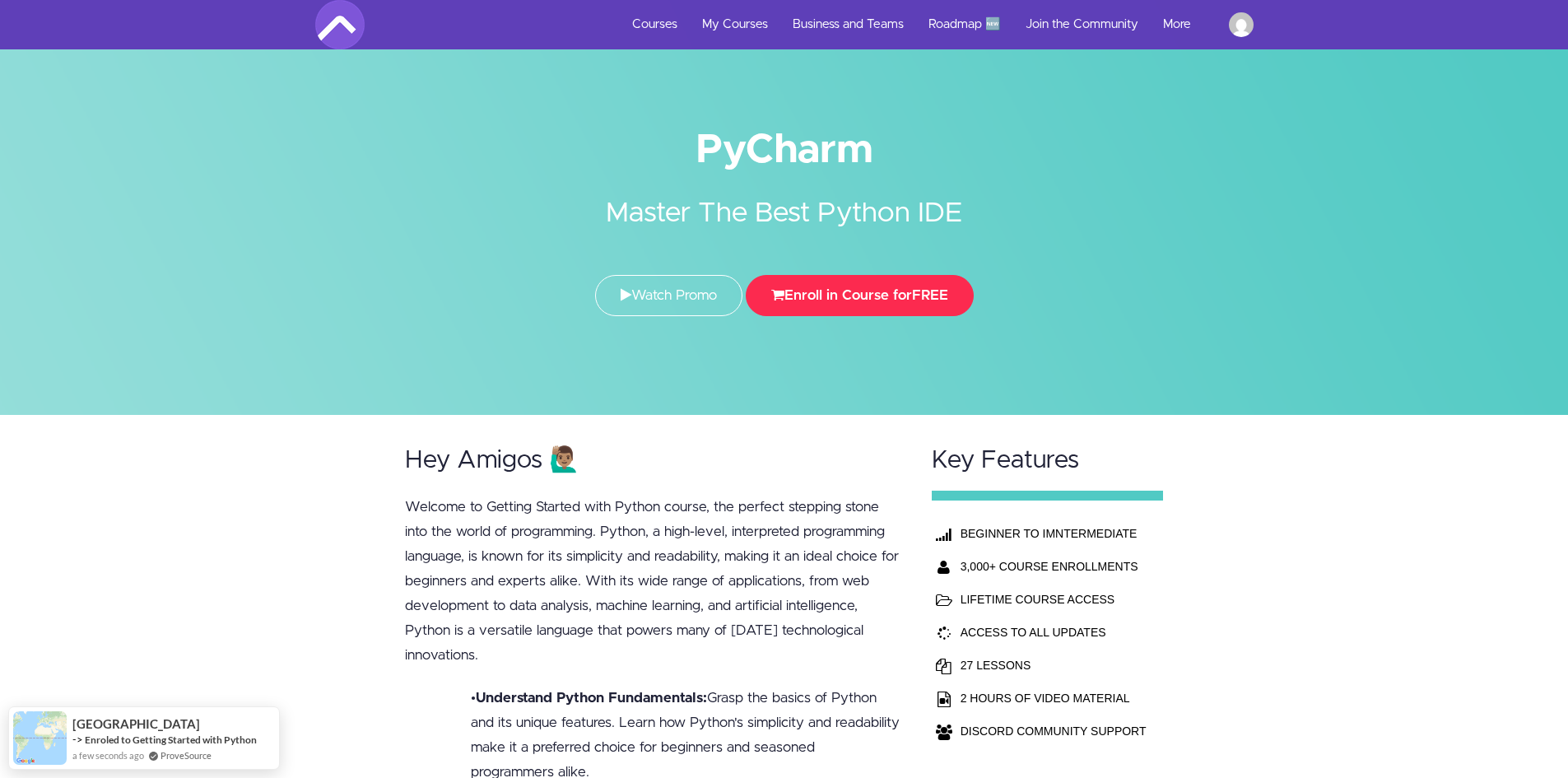
click at [899, 284] on button "Enroll in Course for FREE" at bounding box center [859, 295] width 228 height 41
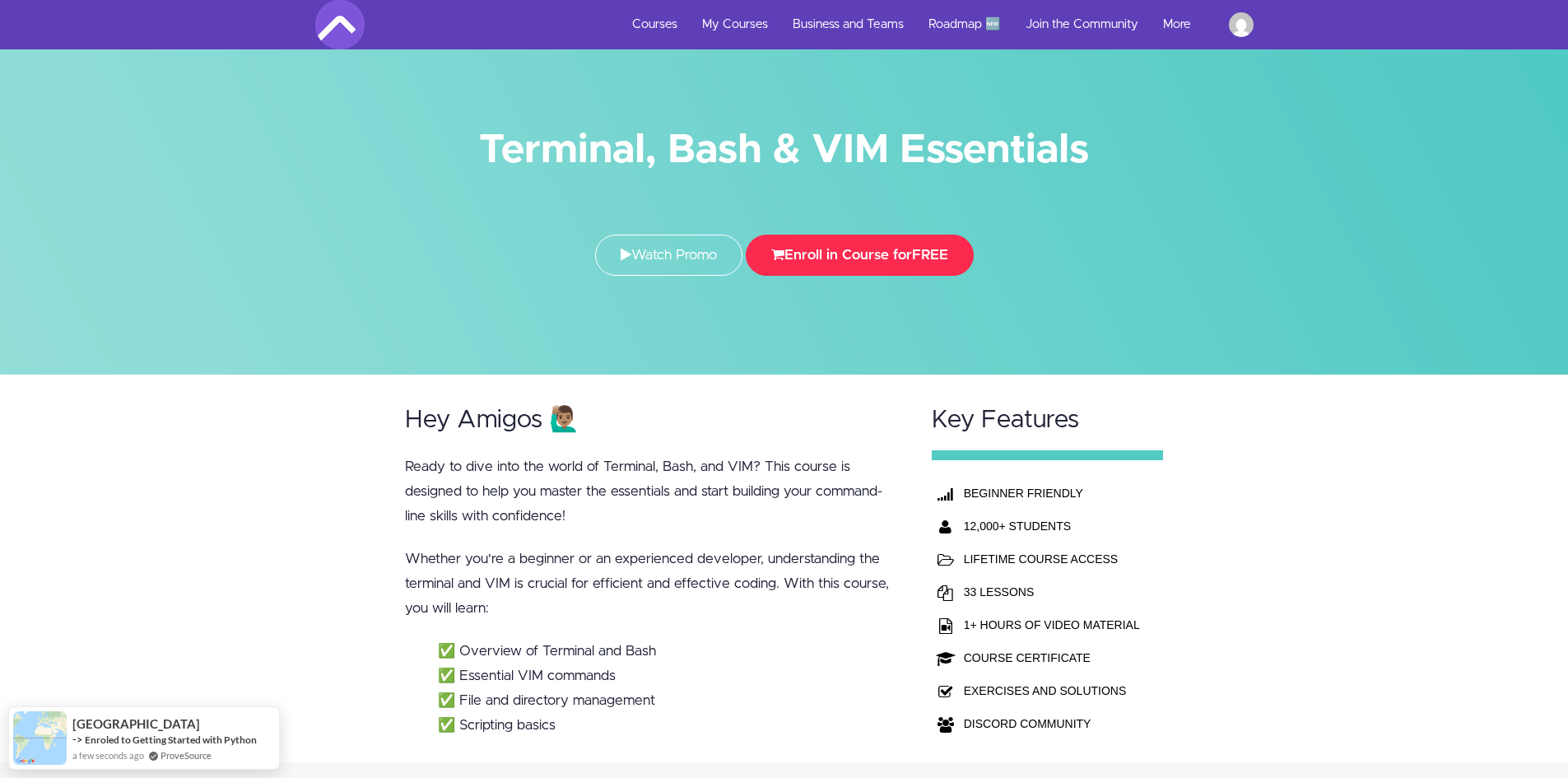
click at [948, 268] on button "Enroll in Course for FREE" at bounding box center [859, 255] width 228 height 41
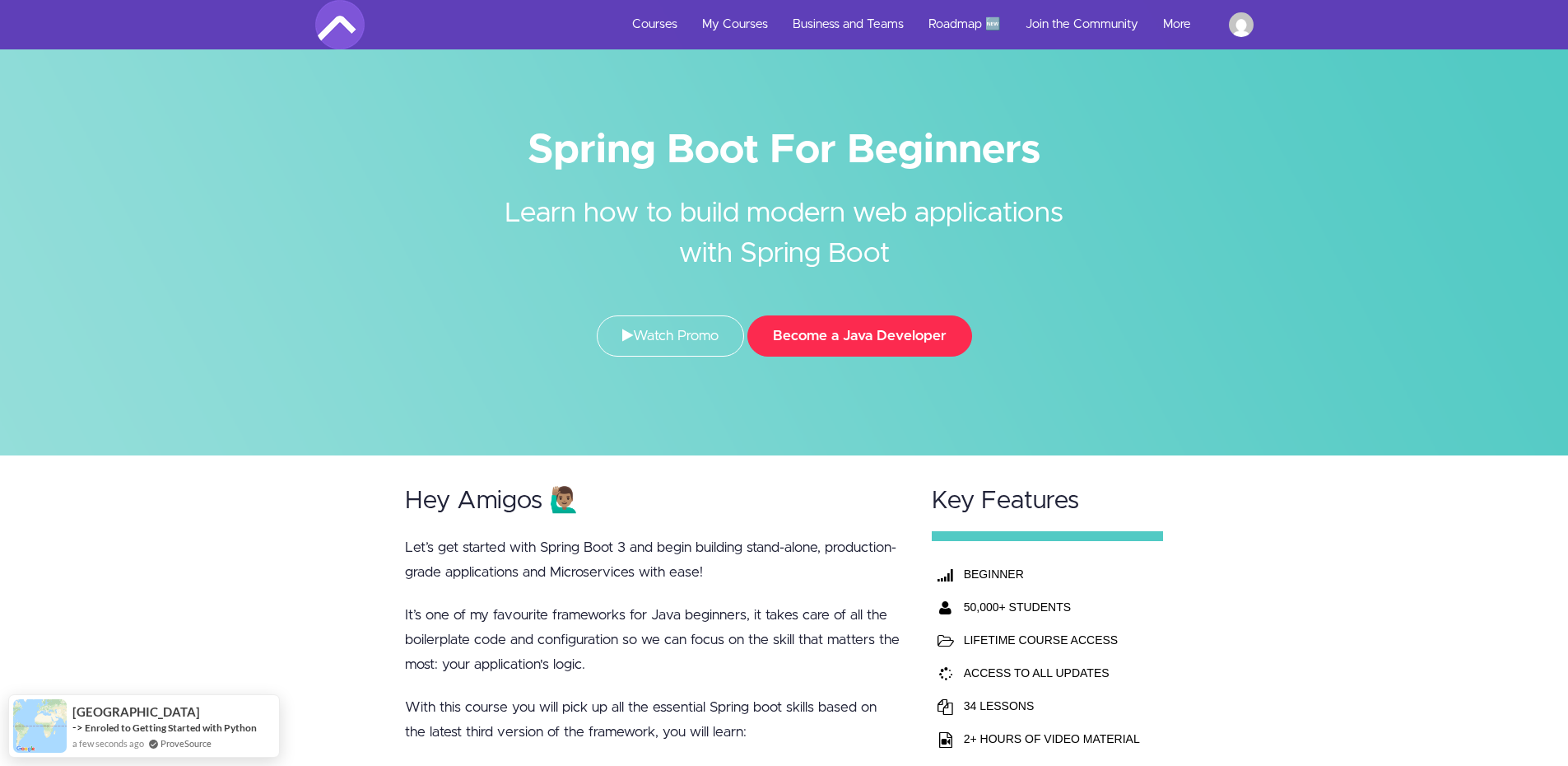
click at [860, 326] on button "Become a Java Developer" at bounding box center [859, 336] width 224 height 41
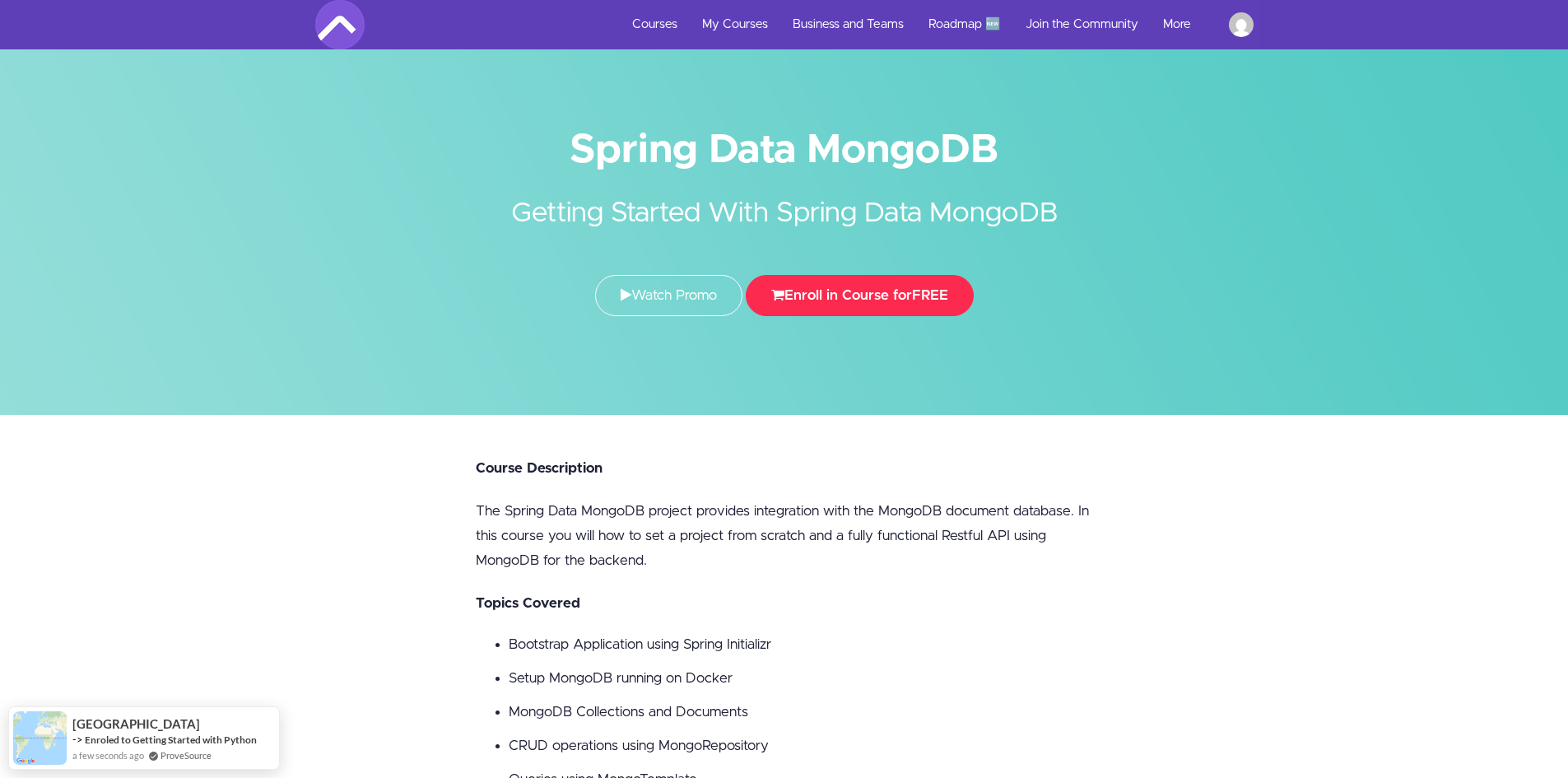
click at [901, 289] on button "Enroll in Course for FREE" at bounding box center [859, 295] width 228 height 41
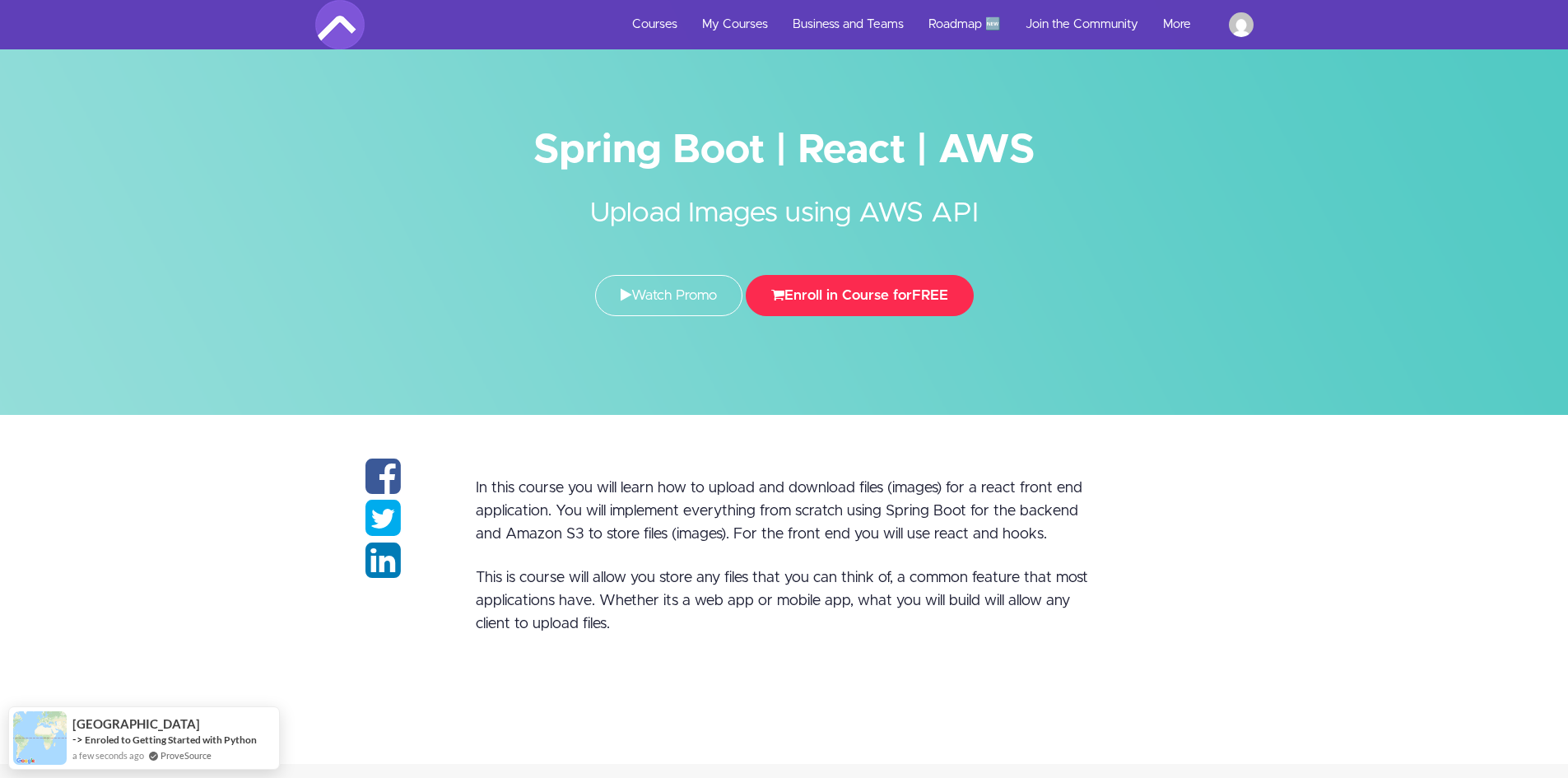
click at [897, 299] on button "Enroll in Course for FREE" at bounding box center [859, 295] width 228 height 41
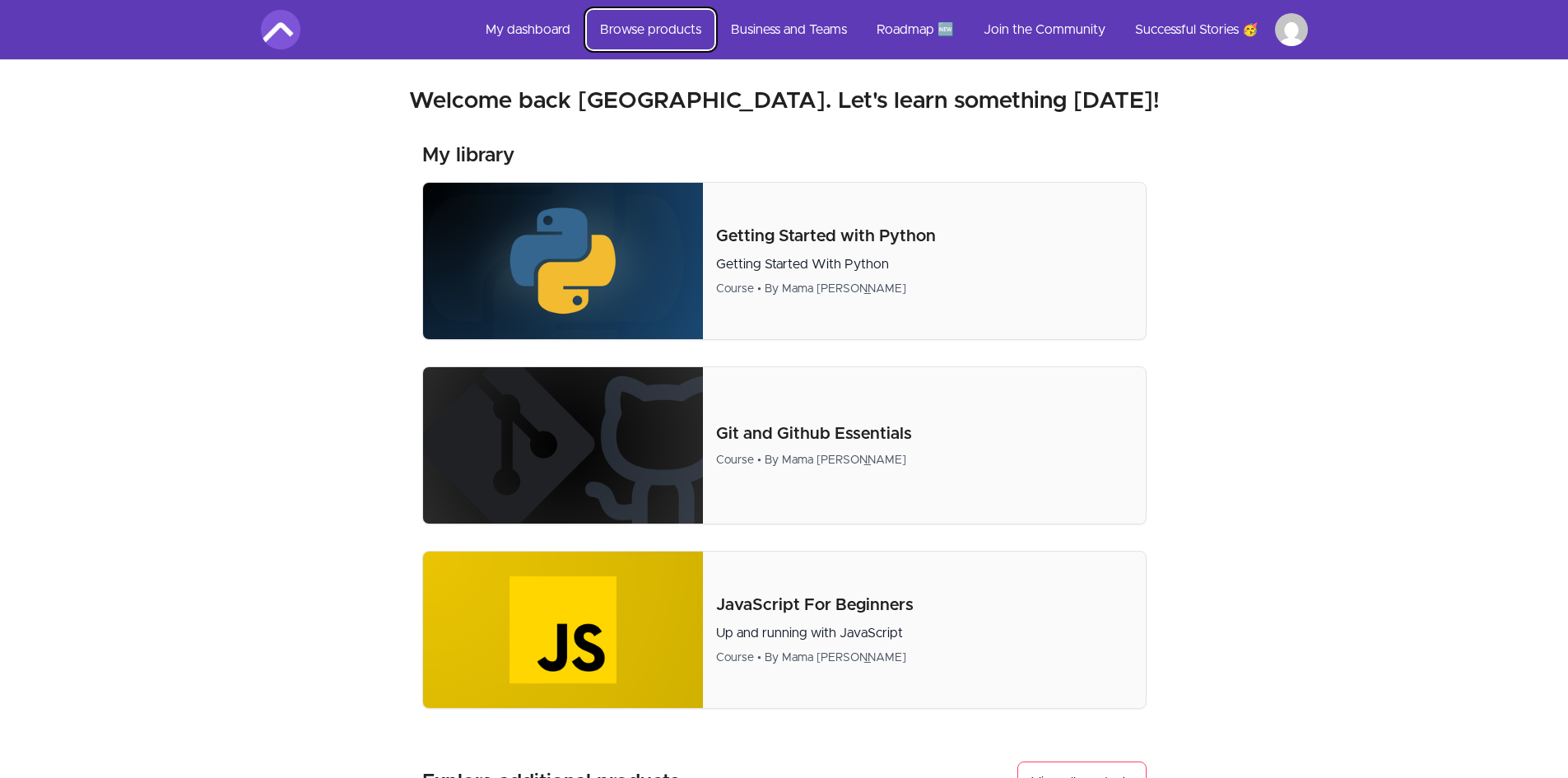
click at [665, 28] on link "Browse products" at bounding box center [650, 30] width 127 height 40
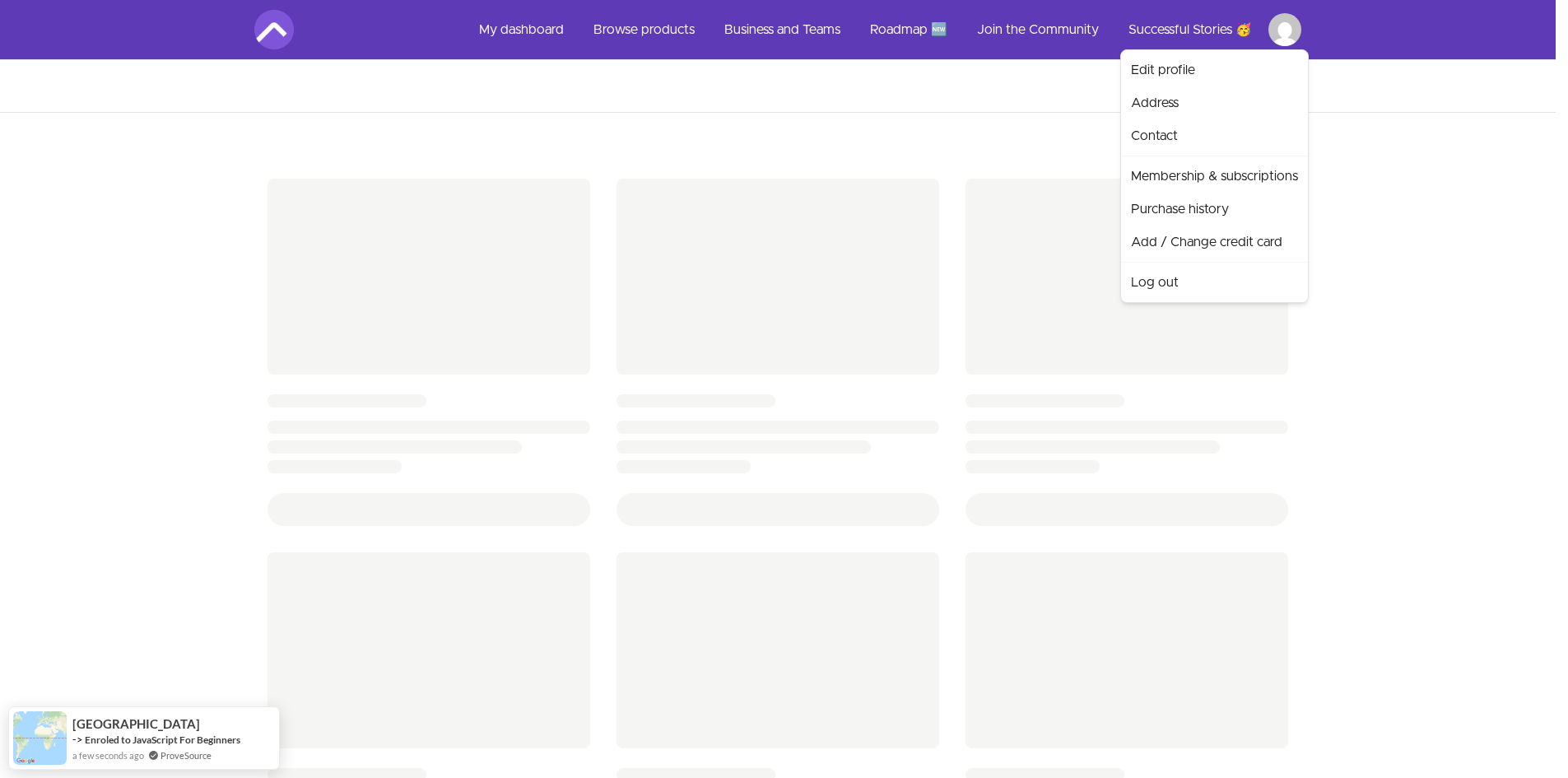
click at [1291, 36] on html "Skip to main content Main menu Includes navigation links and user settings My d…" at bounding box center [784, 679] width 1568 height 1359
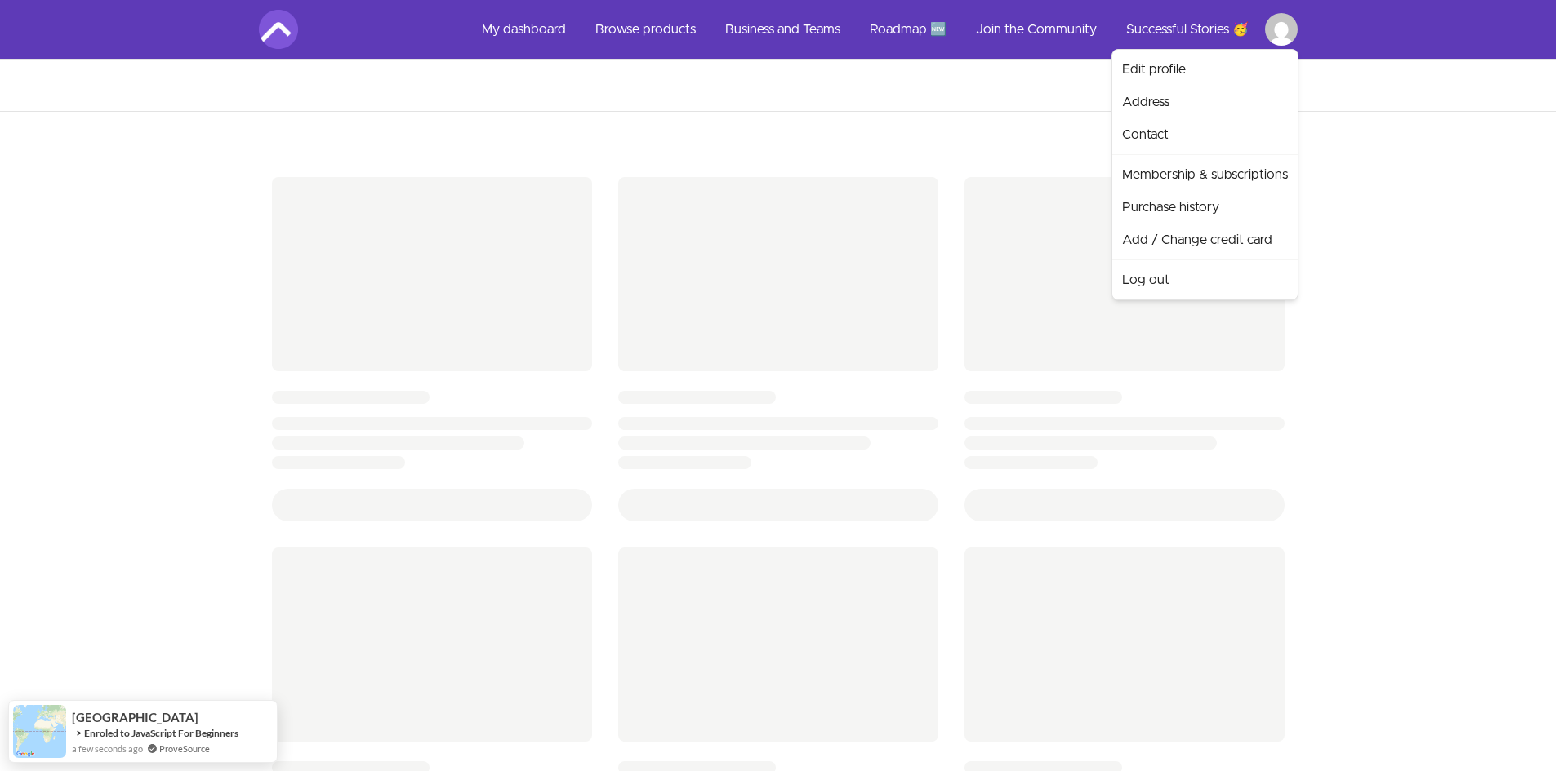
click at [1503, 241] on html "Skip to main content Main menu Includes navigation links and user settings My d…" at bounding box center [784, 673] width 1568 height 1347
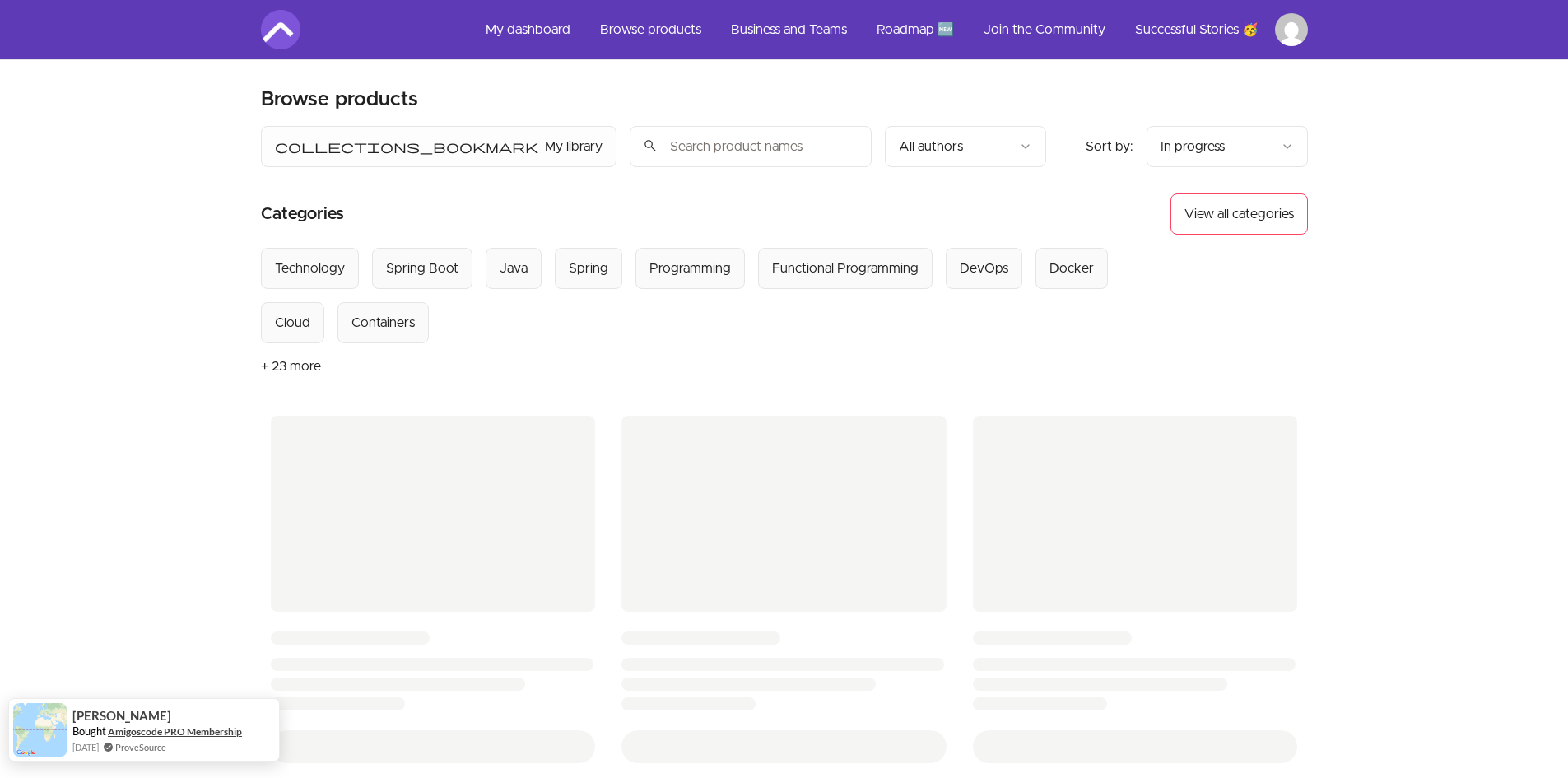
click at [182, 732] on link "Amigoscode PRO Membership" at bounding box center [175, 732] width 134 height 14
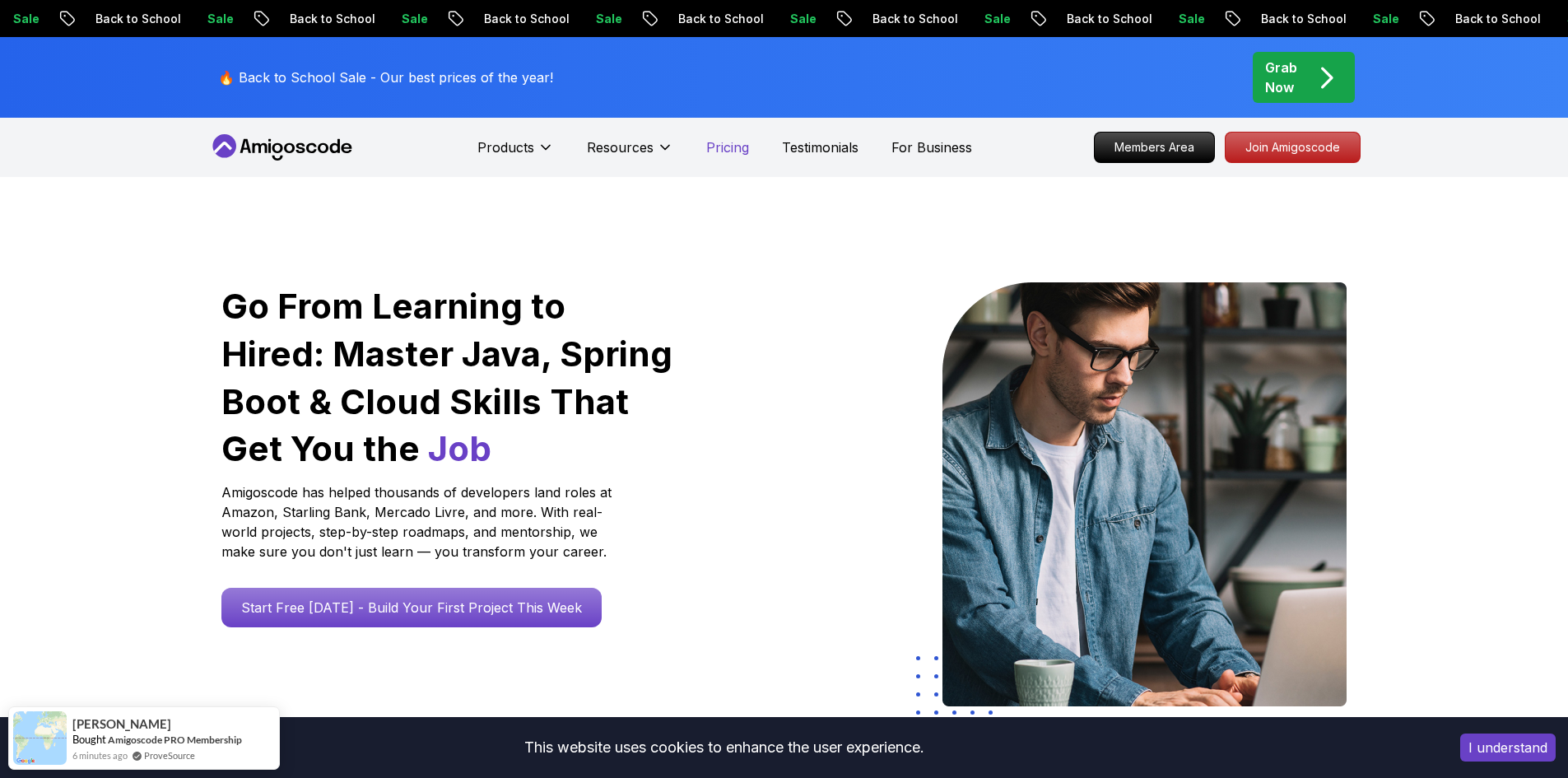
click at [728, 155] on p "Pricing" at bounding box center [727, 147] width 43 height 19
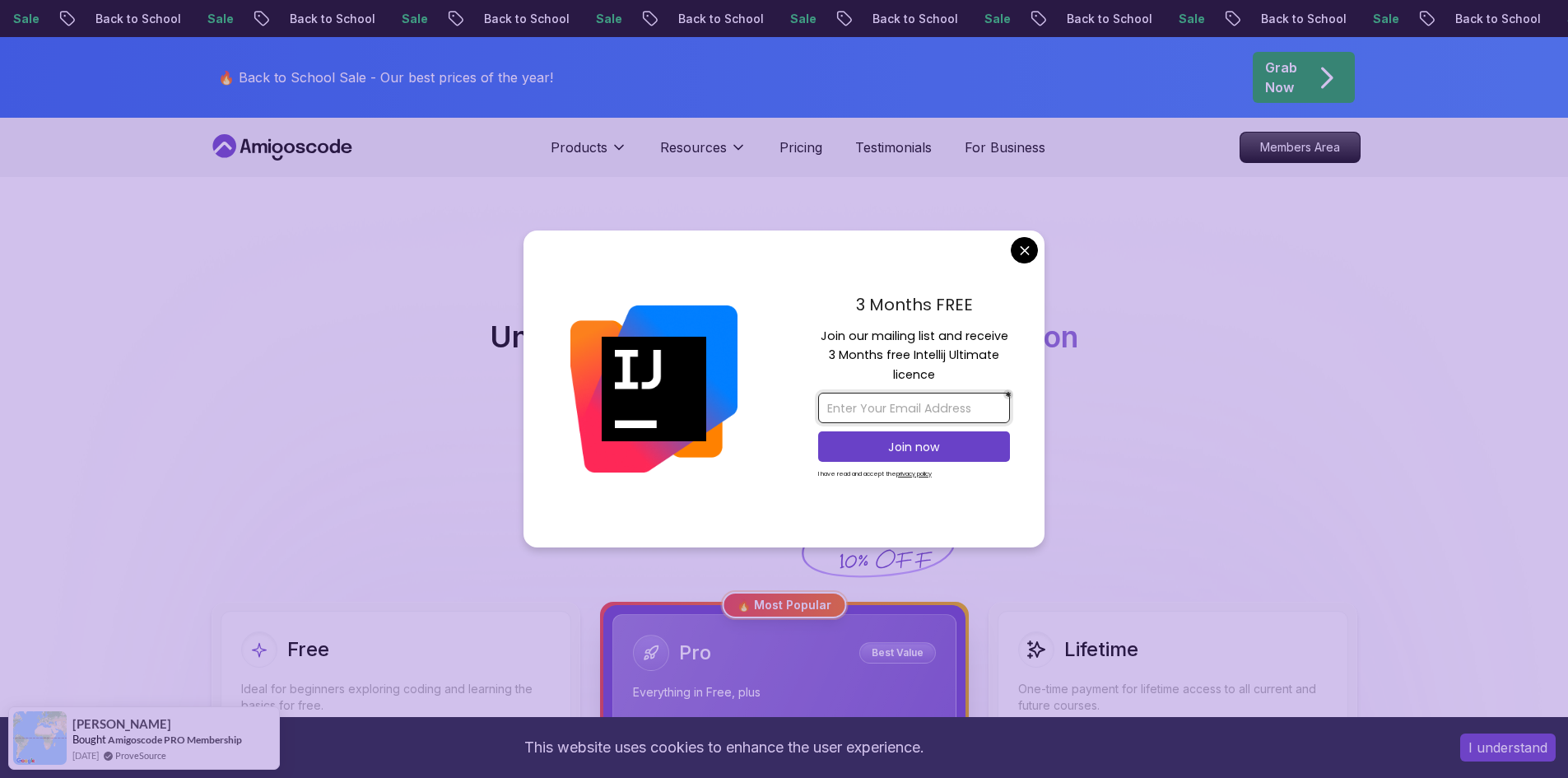
click at [975, 411] on input "email" at bounding box center [913, 408] width 191 height 30
click at [973, 410] on input "email" at bounding box center [913, 408] width 191 height 30
drag, startPoint x: 932, startPoint y: 409, endPoint x: 1042, endPoint y: 404, distance: 110.1
click at [1042, 404] on div "3 Months FREE Join our mailing list and receive 3 Months free Intellij Ultimate…" at bounding box center [913, 389] width 261 height 318
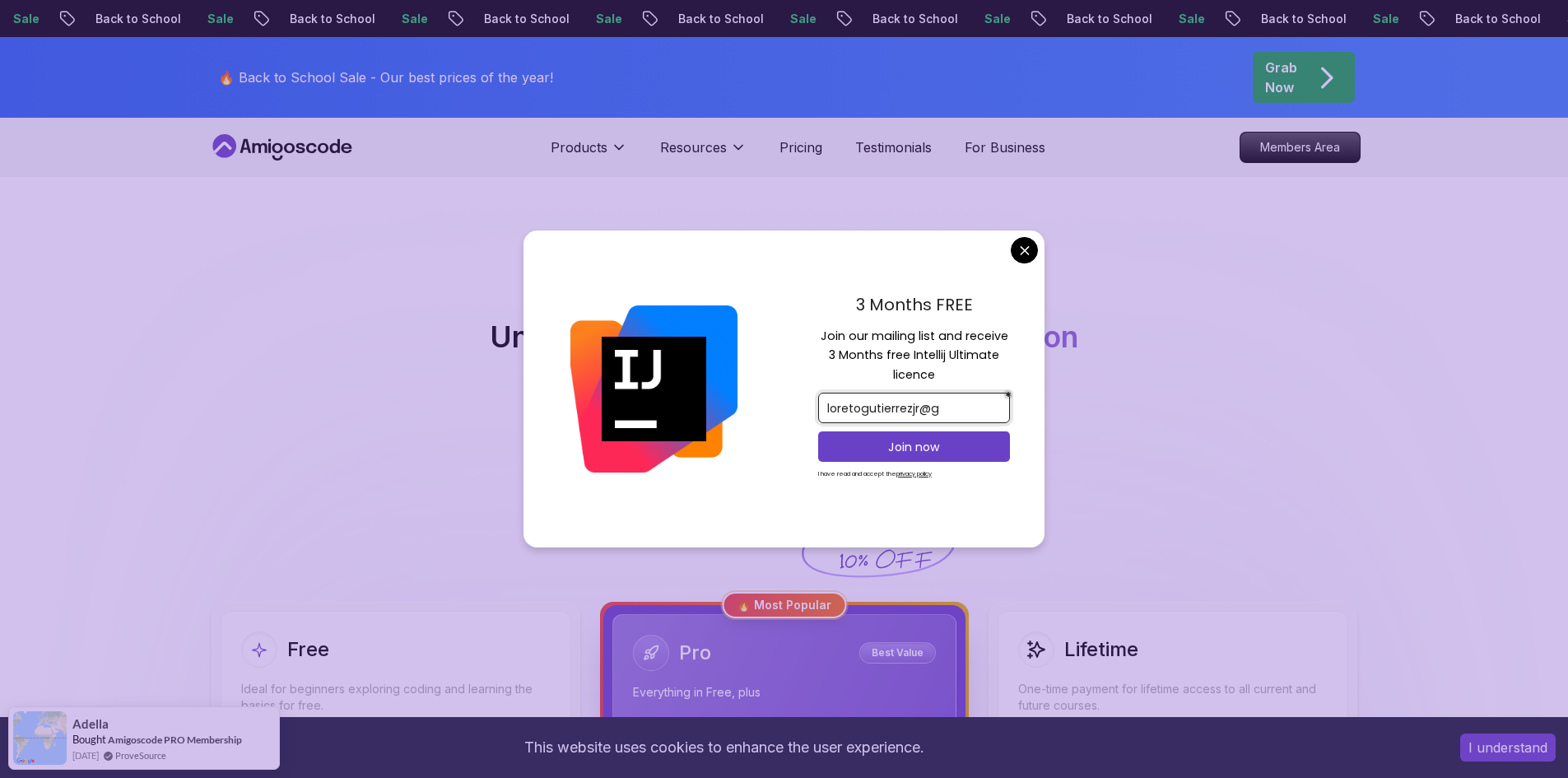
scroll to position [0, 0]
type input "loretogutierrezjr@gmail.com"
click at [986, 443] on p "Join now" at bounding box center [914, 447] width 155 height 17
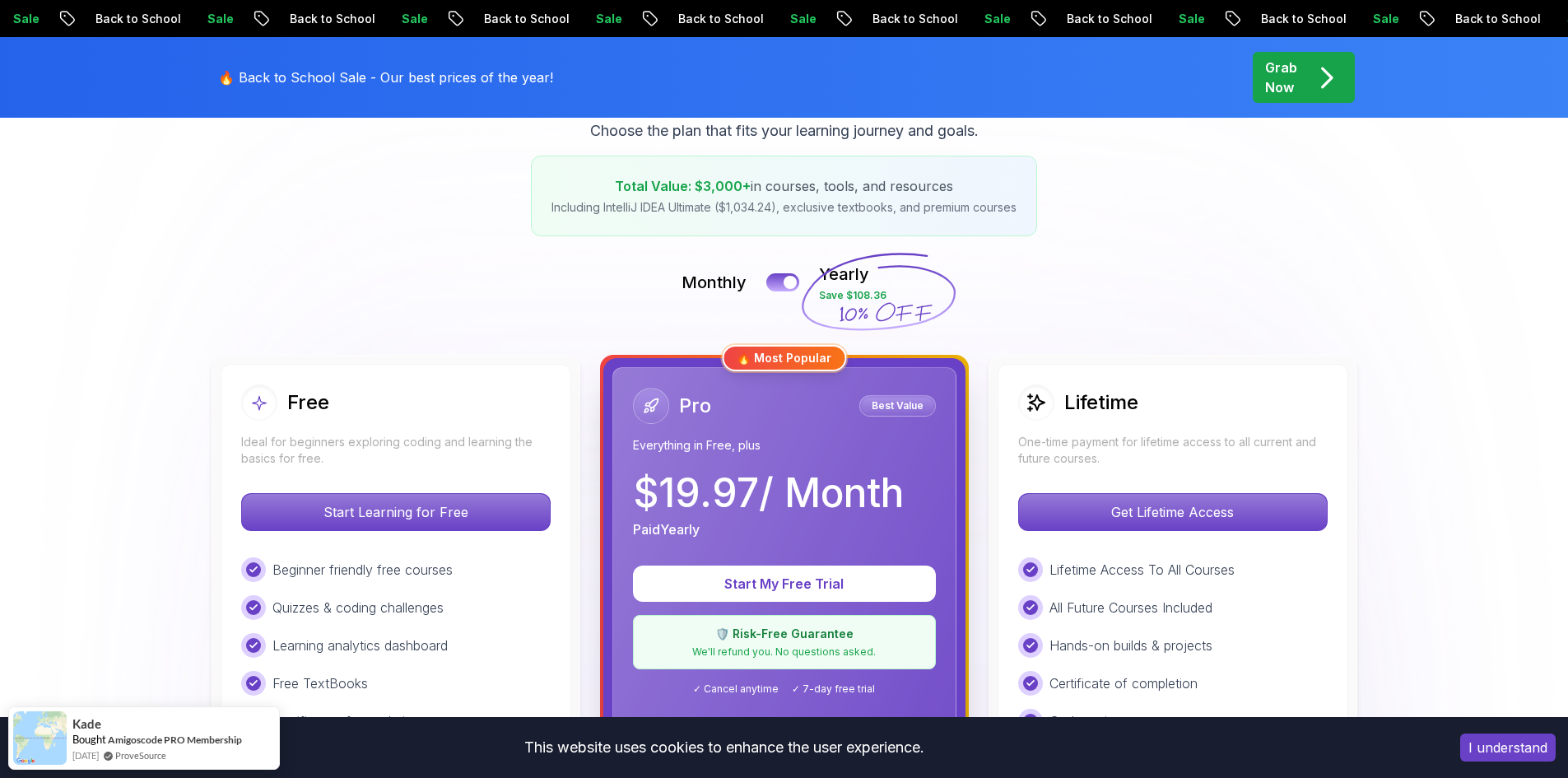
scroll to position [329, 0]
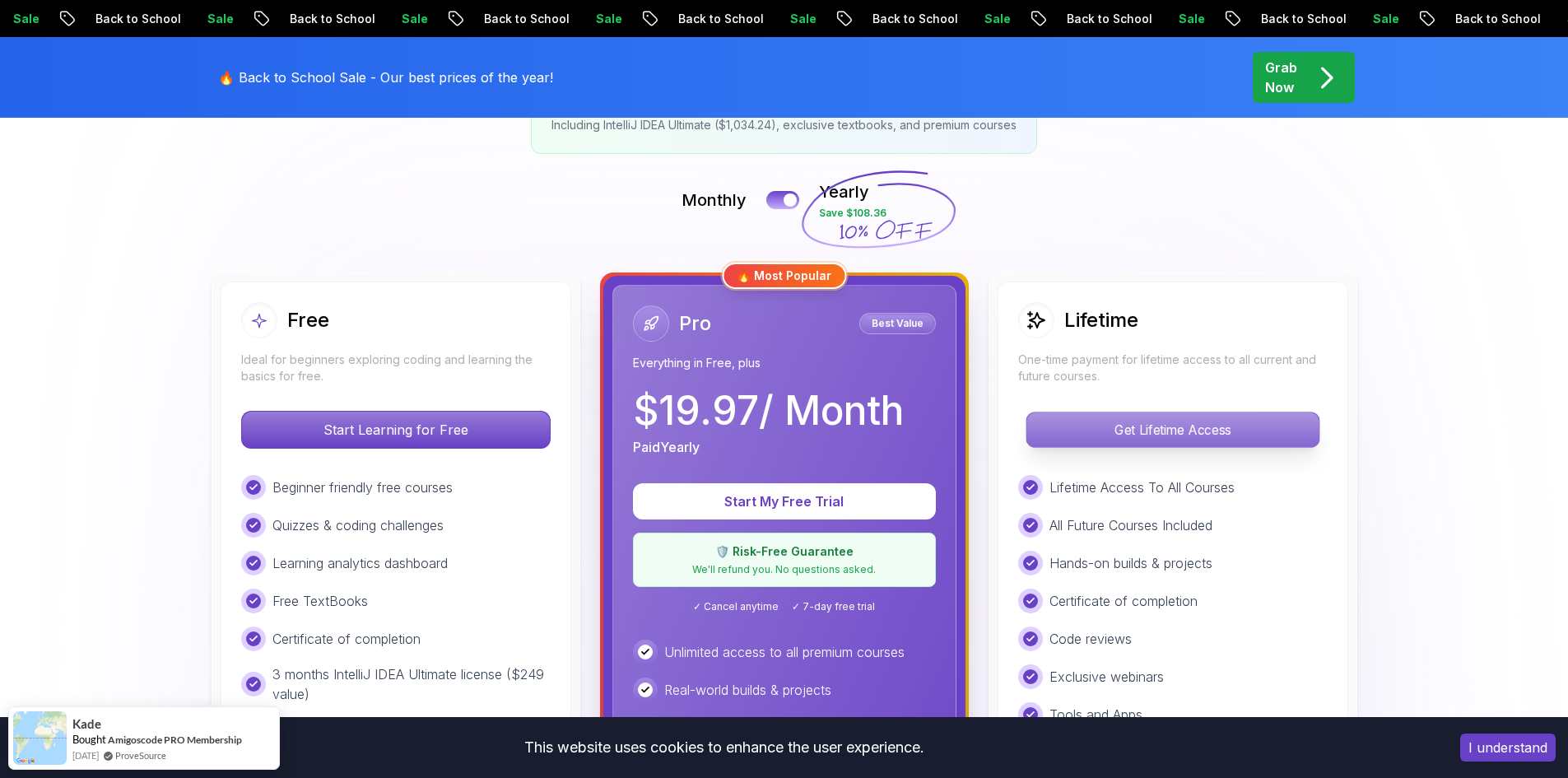
click at [1145, 413] on p "Get Lifetime Access" at bounding box center [1172, 430] width 292 height 35
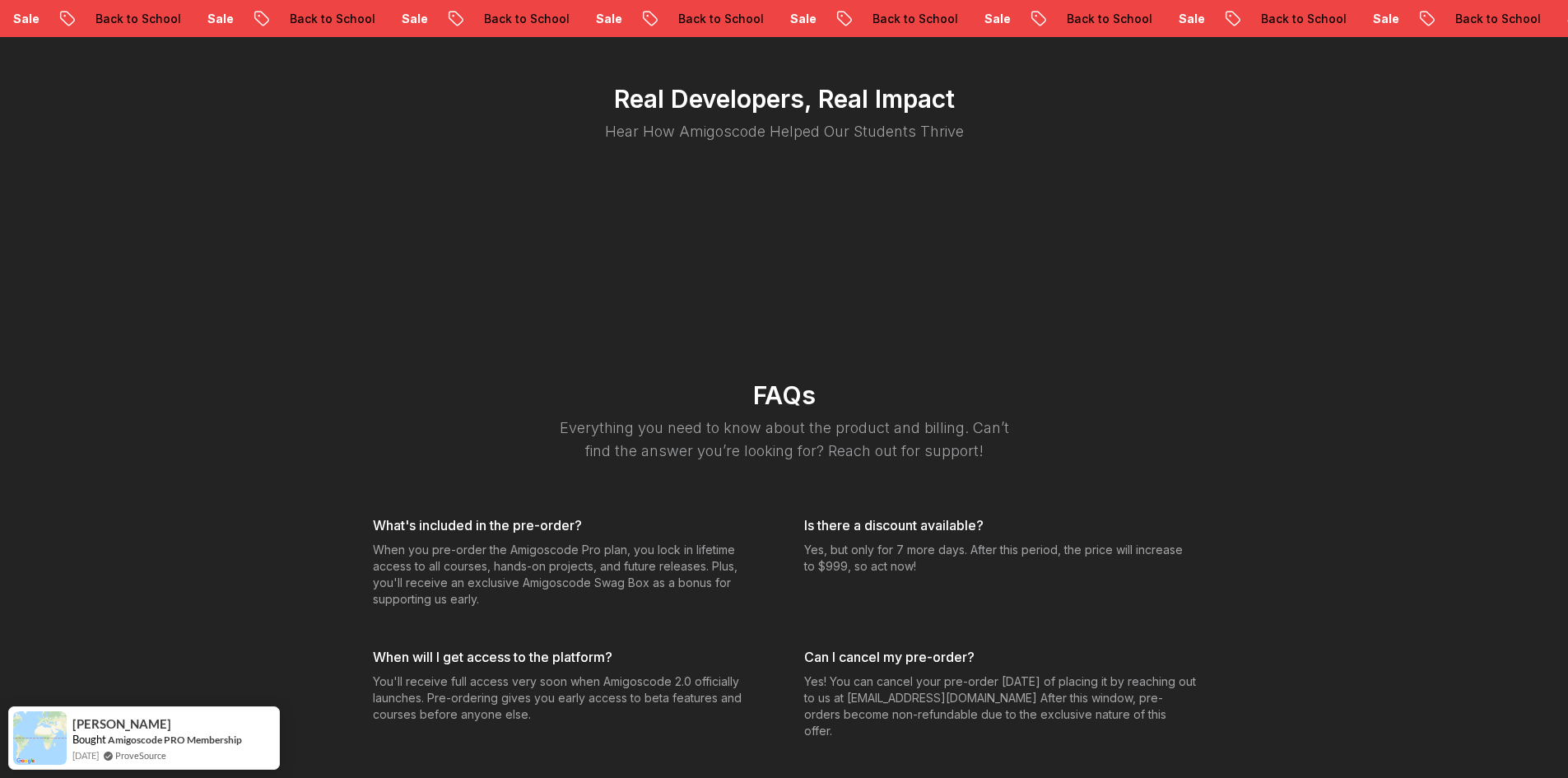
scroll to position [3108, 0]
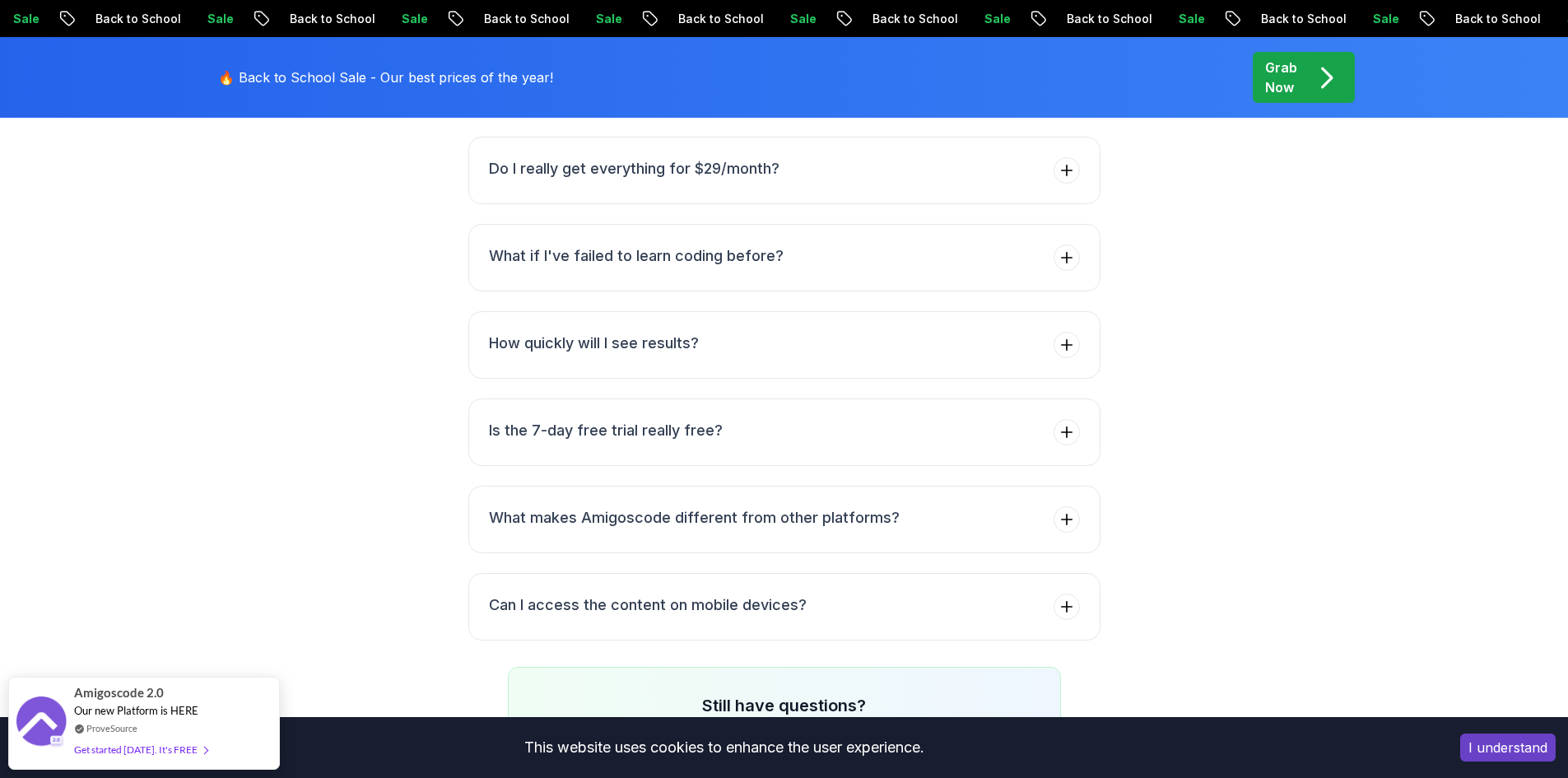
scroll to position [6012, 0]
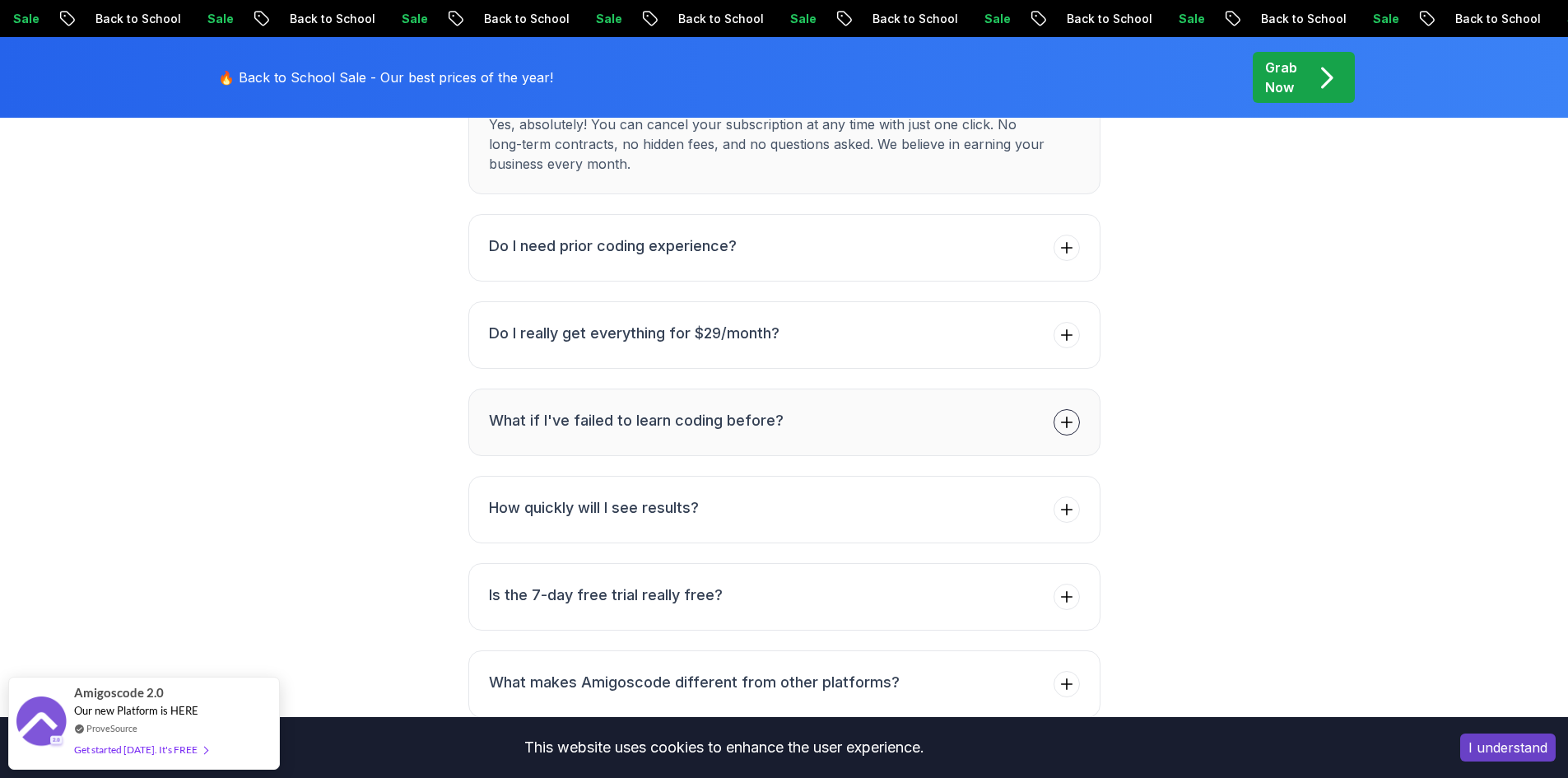
click at [1070, 409] on span at bounding box center [1066, 422] width 26 height 26
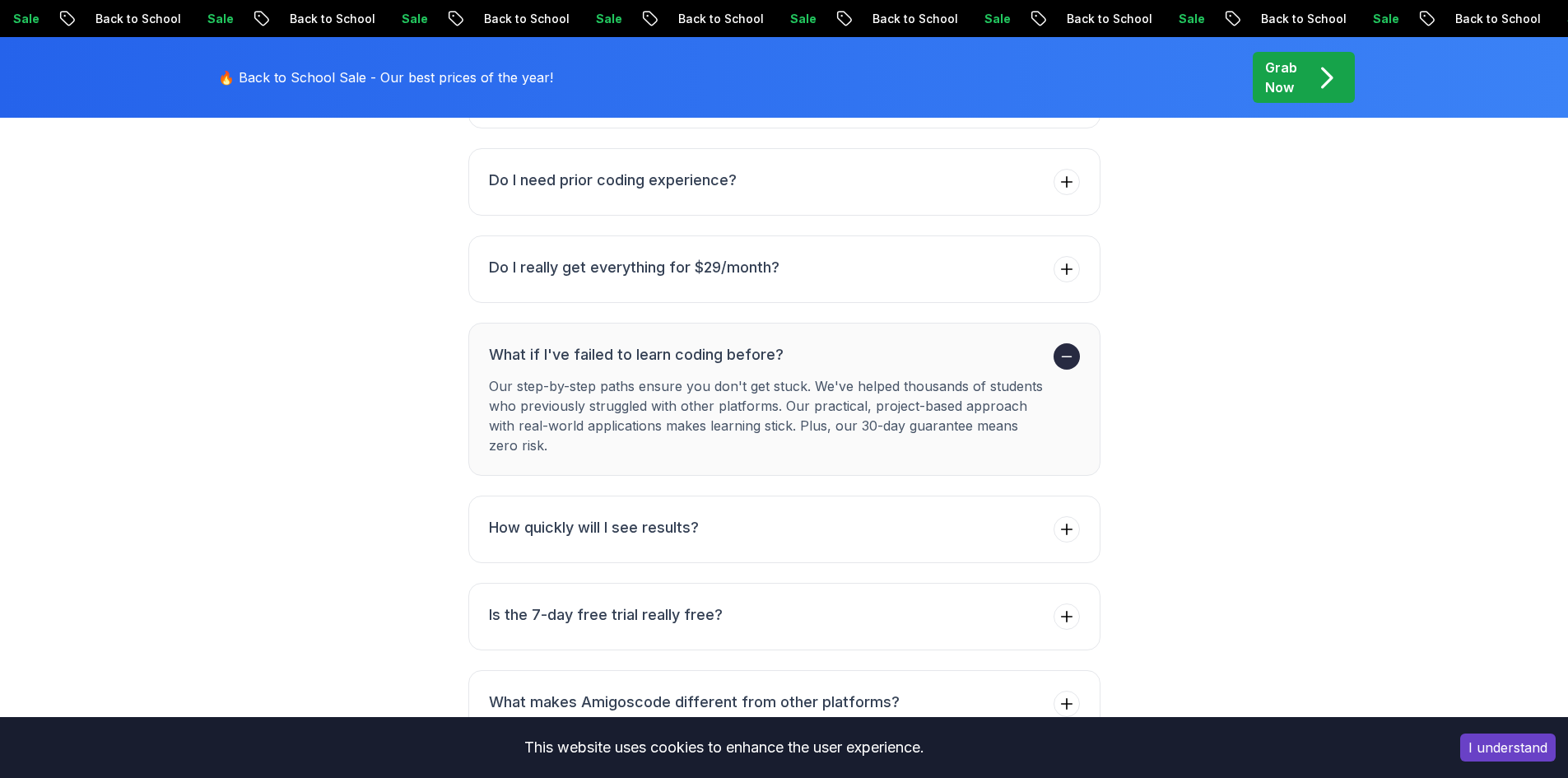
scroll to position [5848, 0]
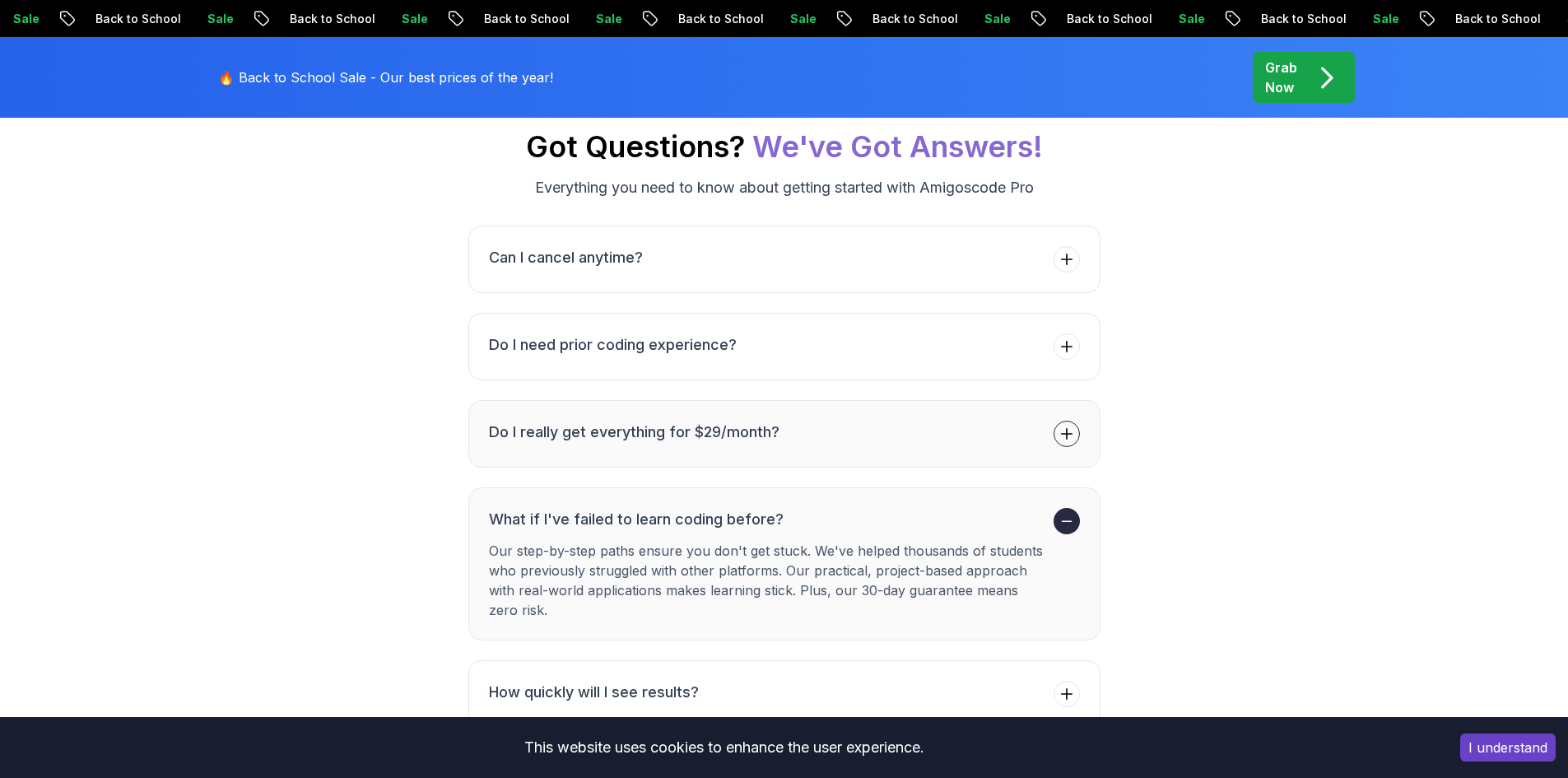
click at [1076, 421] on span at bounding box center [1066, 434] width 26 height 26
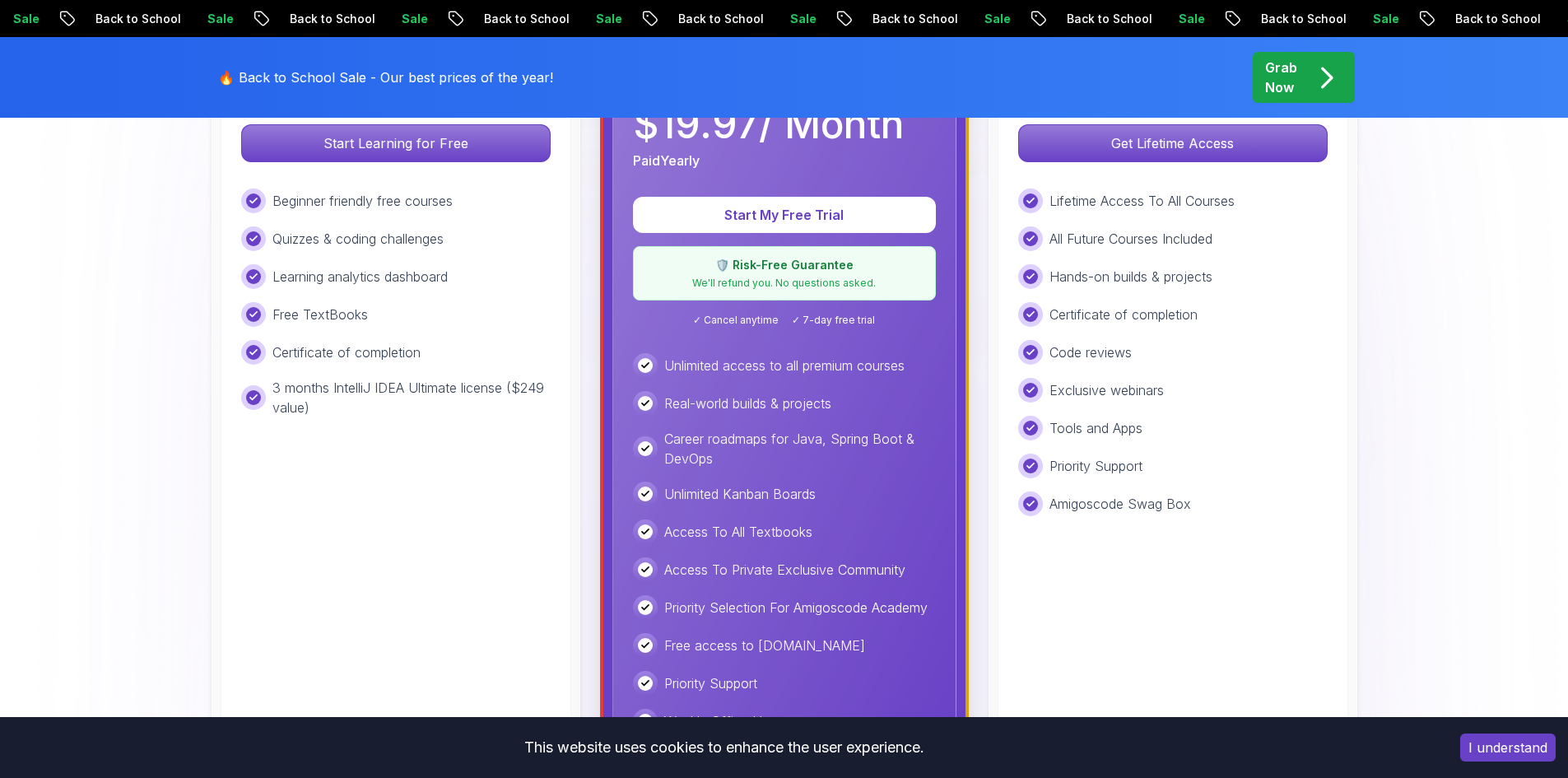
scroll to position [287, 0]
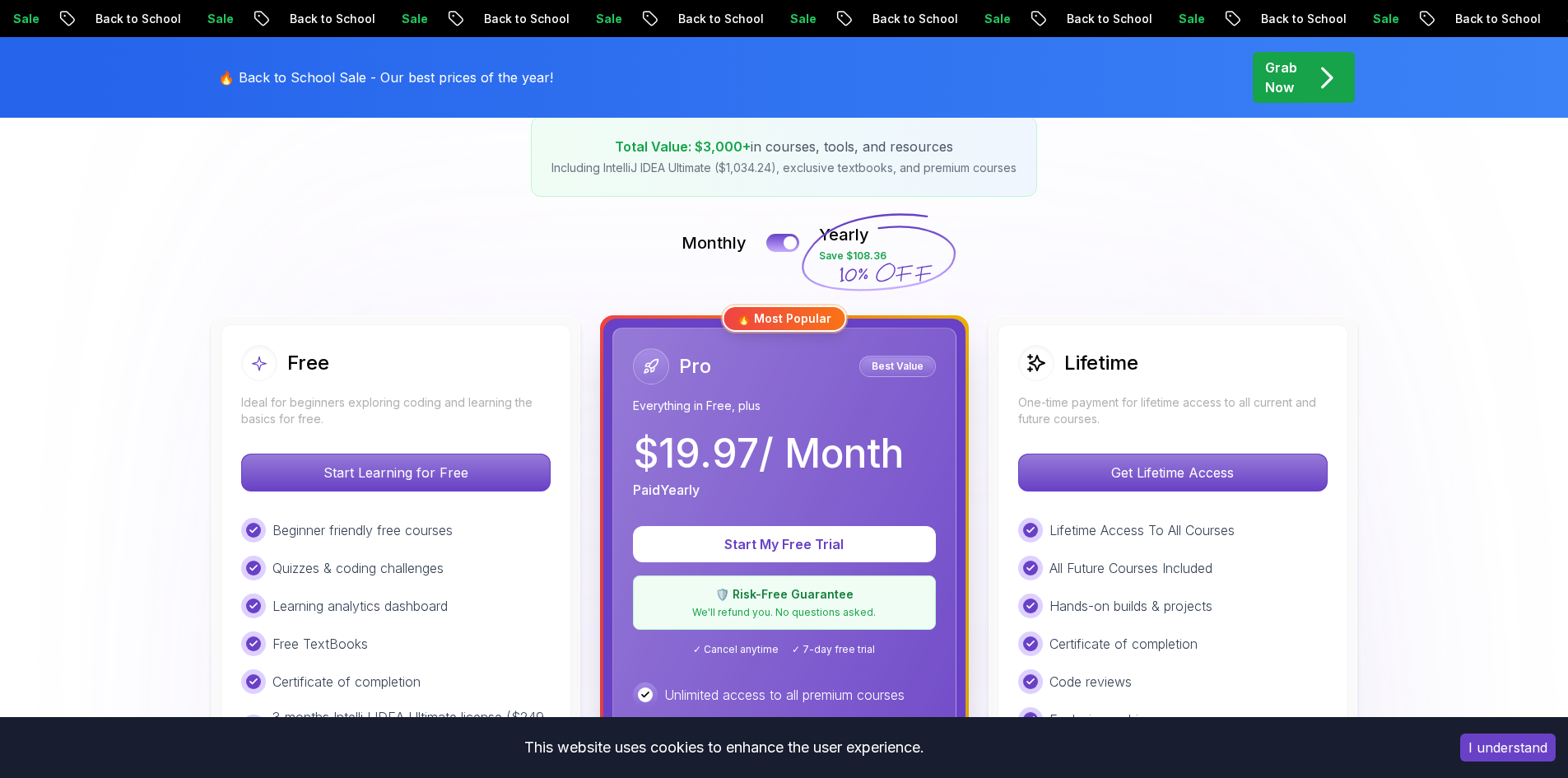
drag, startPoint x: 1388, startPoint y: 326, endPoint x: 1368, endPoint y: 323, distance: 20.2
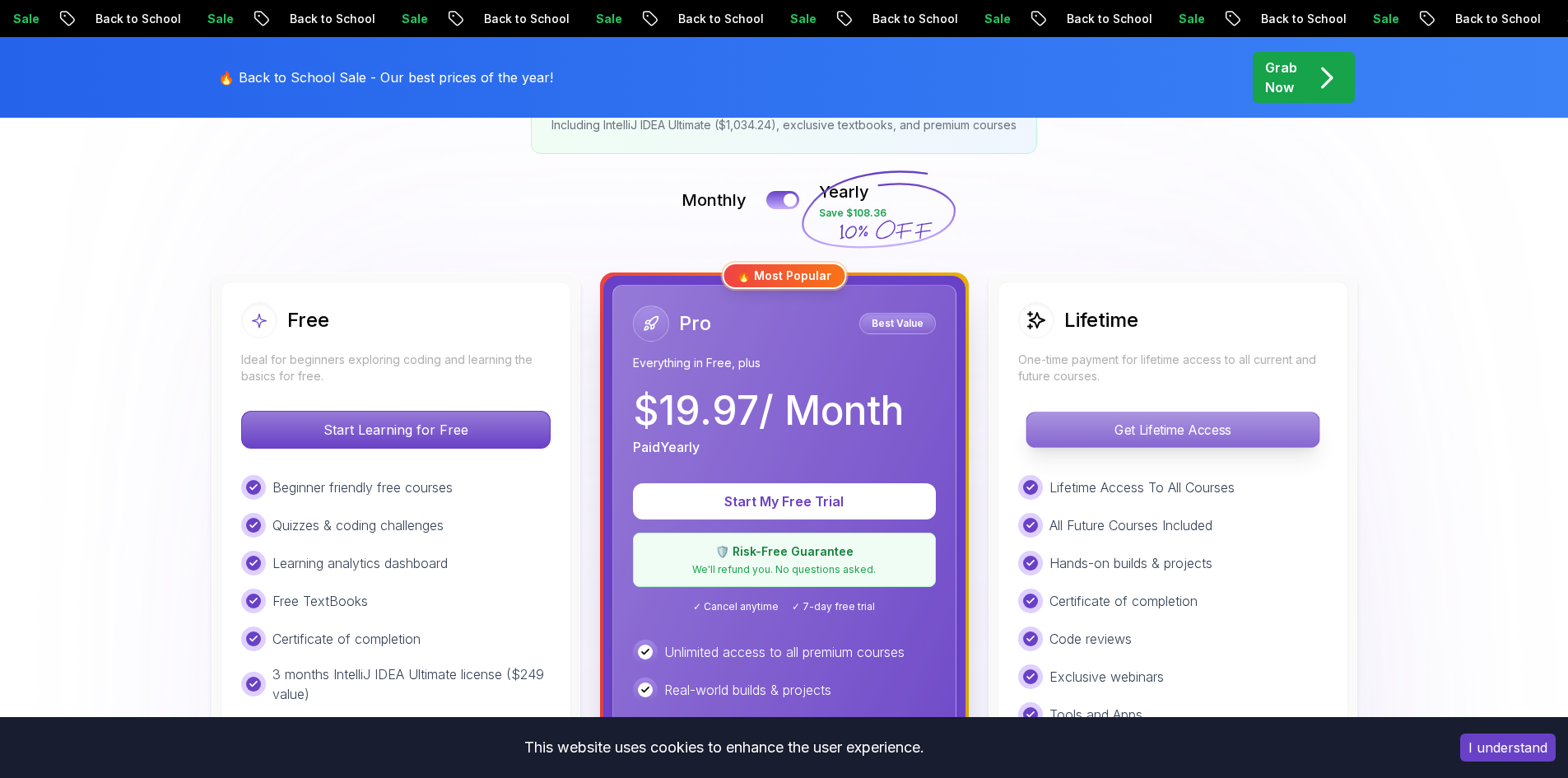
scroll to position [659, 0]
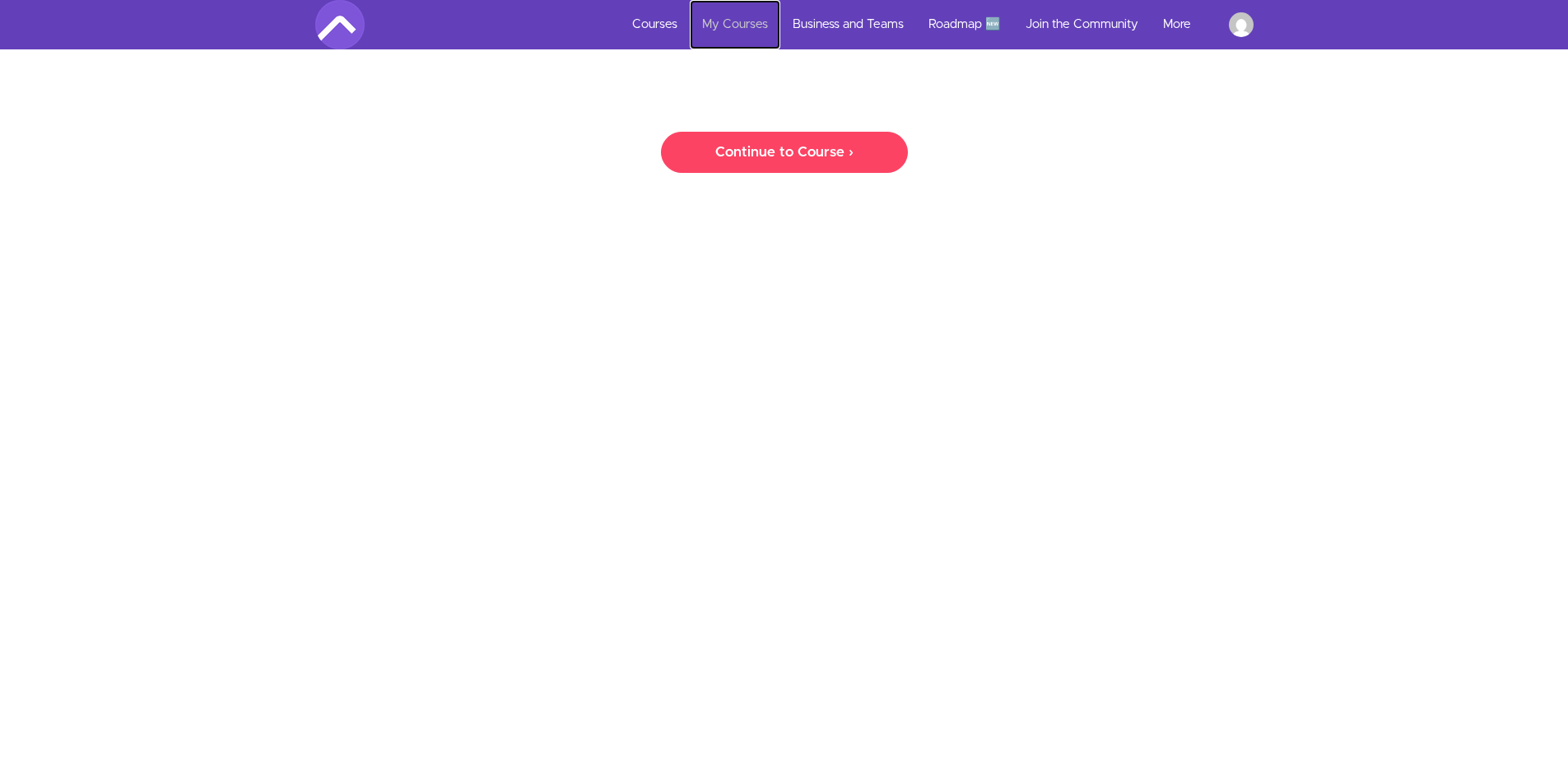
click at [713, 29] on link "My Courses" at bounding box center [735, 24] width 90 height 50
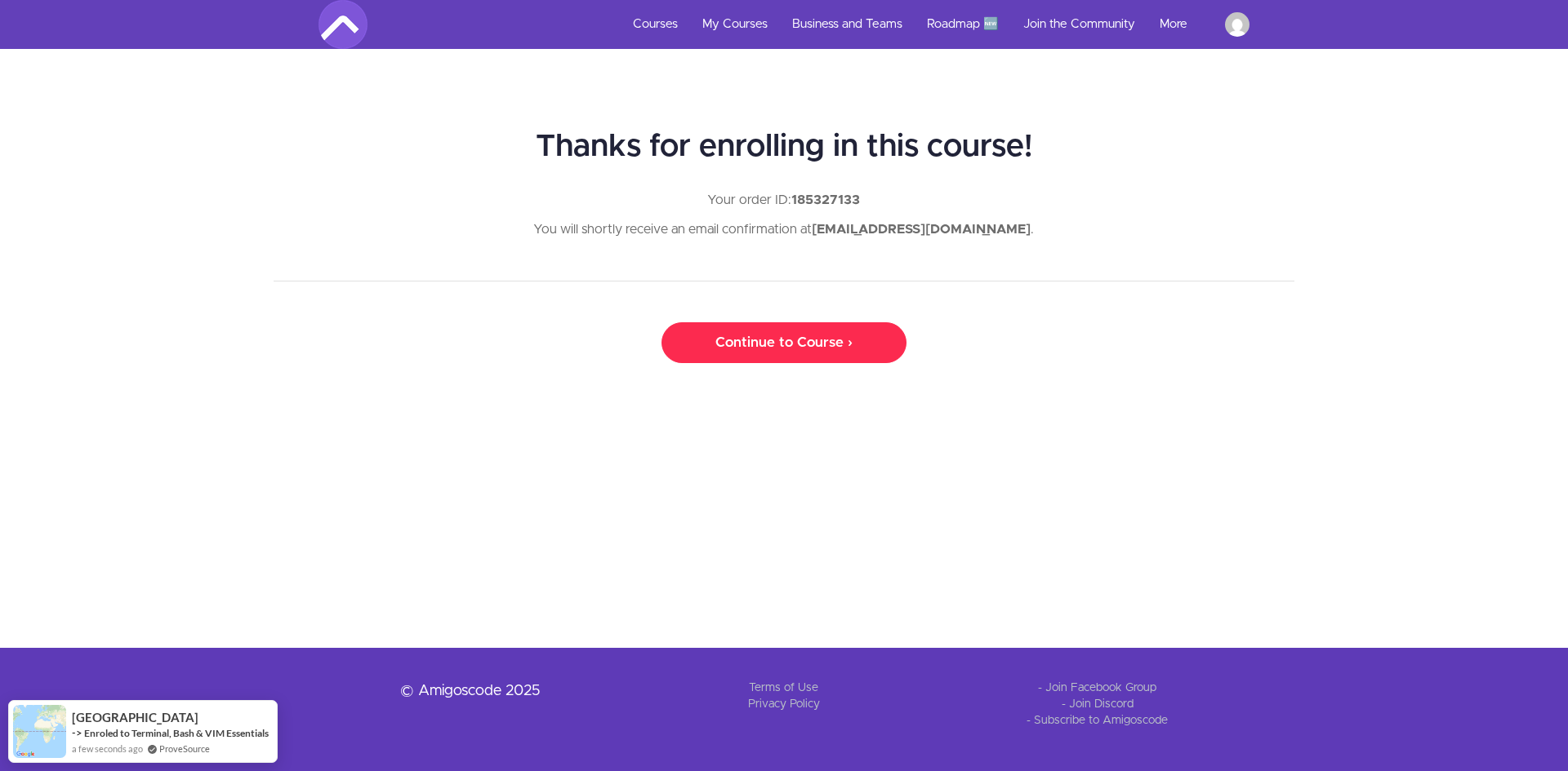
click at [750, 348] on link "Continue to Course ›" at bounding box center [784, 343] width 245 height 41
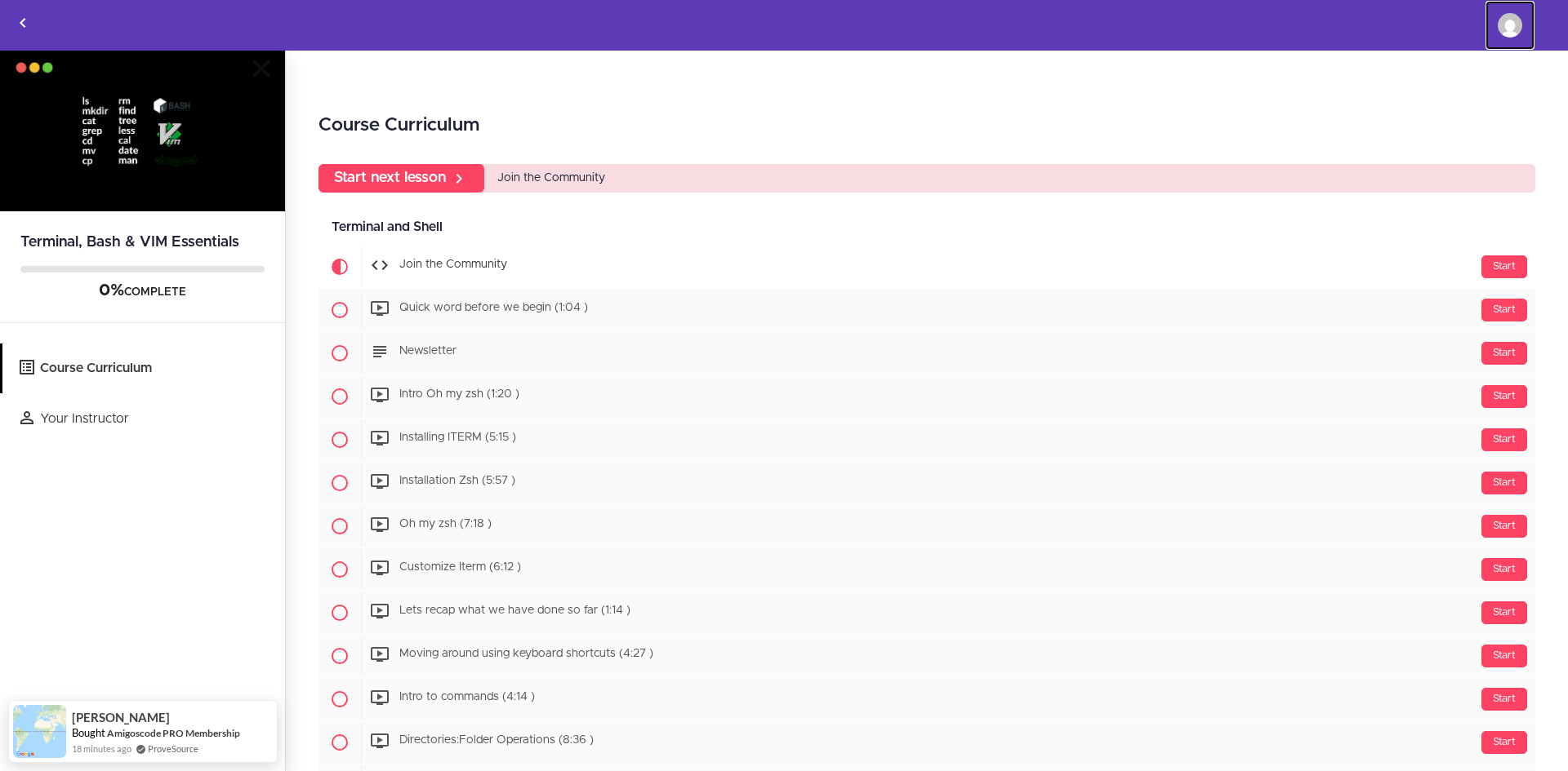
click at [1515, 30] on img at bounding box center [1509, 25] width 24 height 24
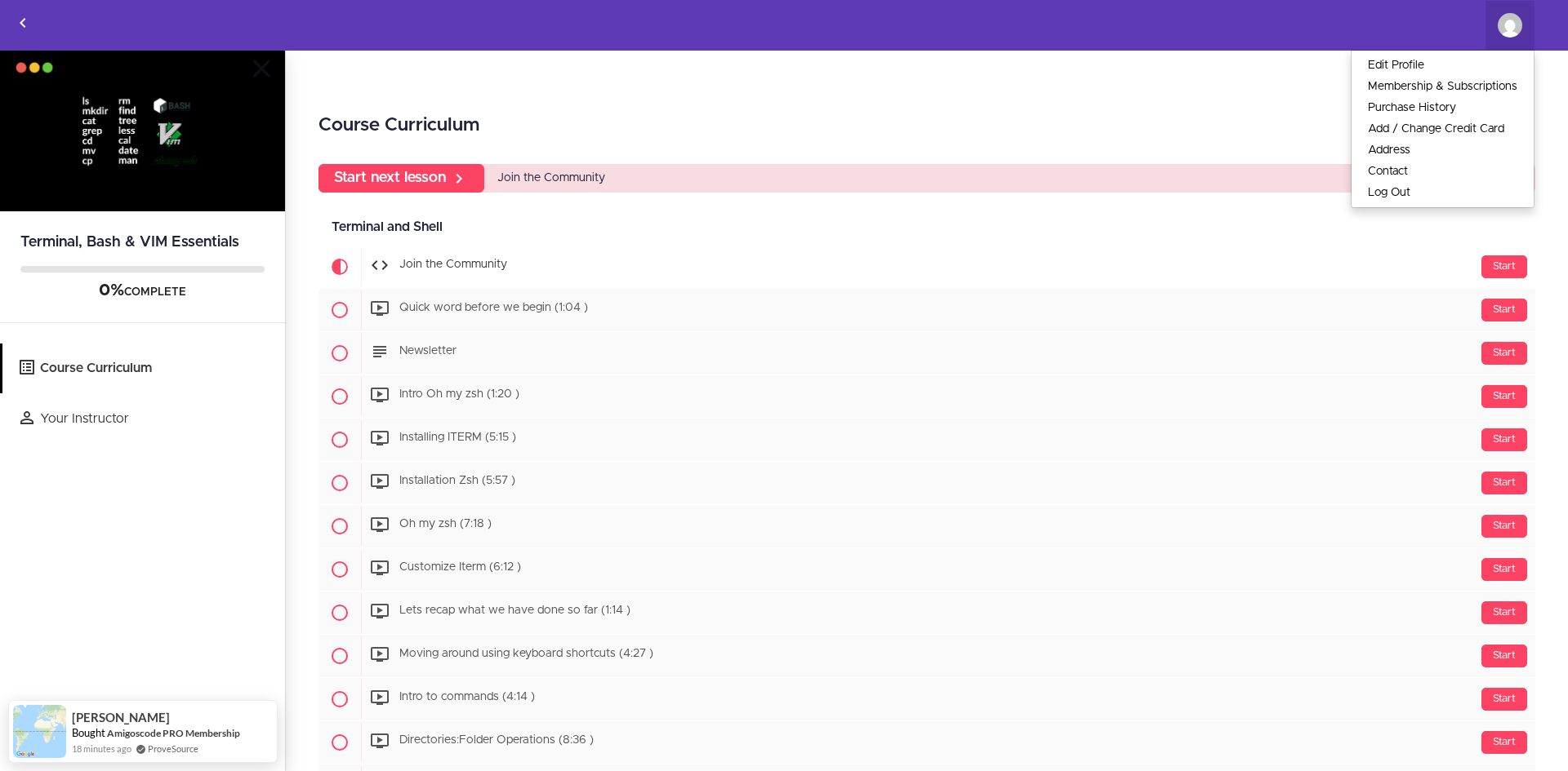
click at [1239, 82] on div "Course Curriculum Start next lesson Join the Community Terminal and Shell Avail…" at bounding box center [927, 412] width 1282 height 722
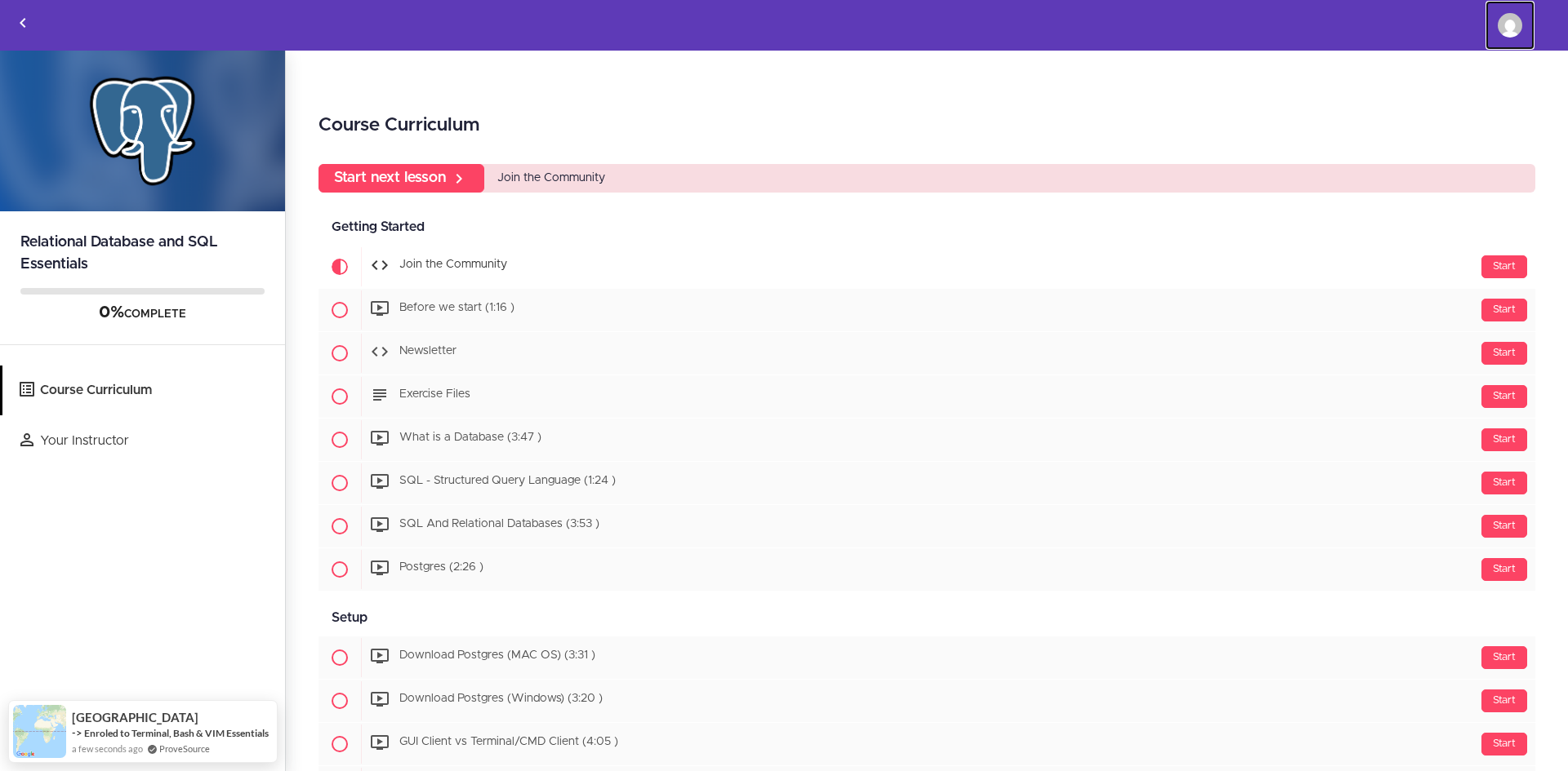
click at [1512, 25] on img at bounding box center [1509, 25] width 24 height 24
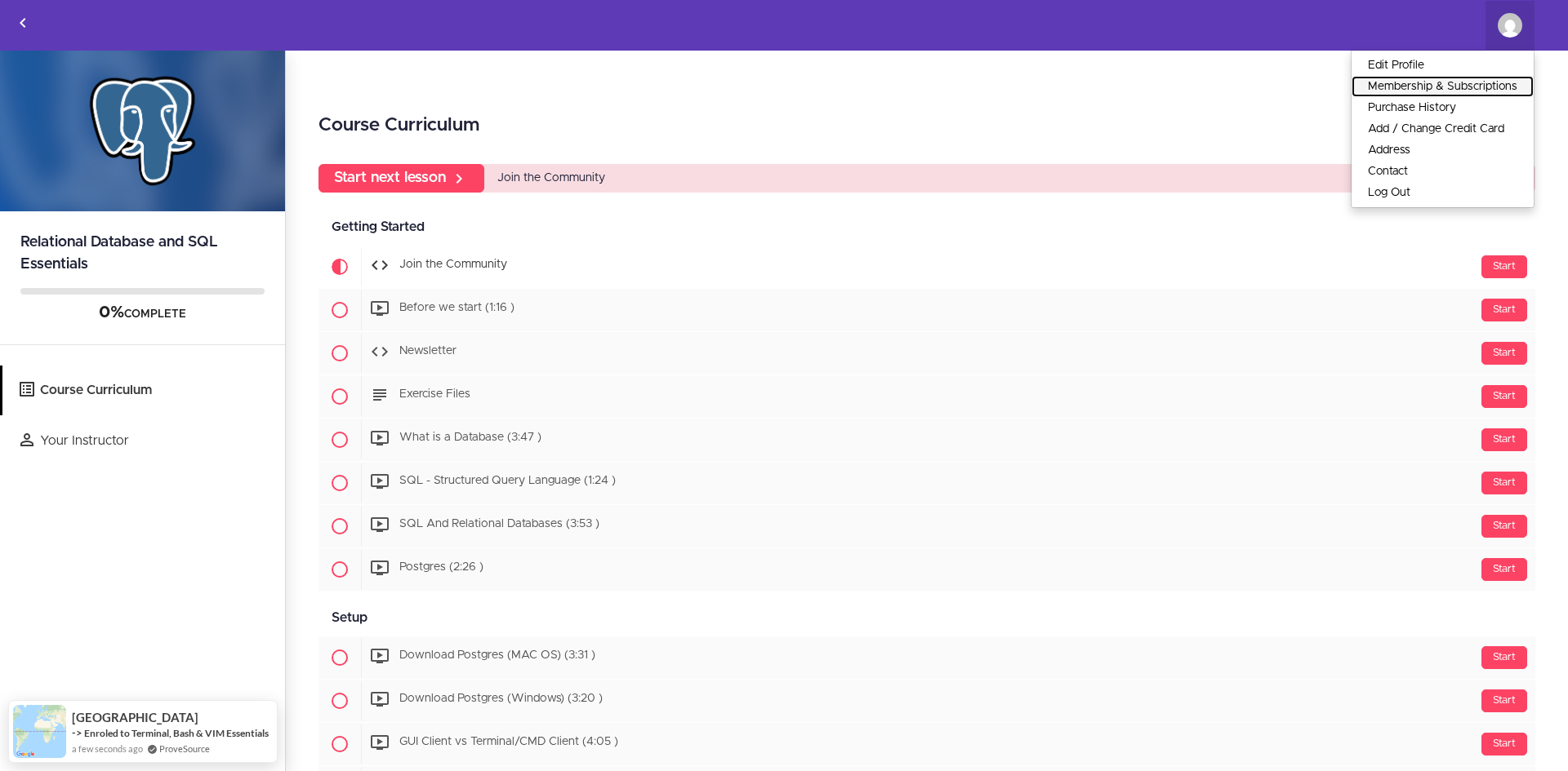
click at [1402, 87] on link "Membership & Subscriptions" at bounding box center [1442, 86] width 182 height 21
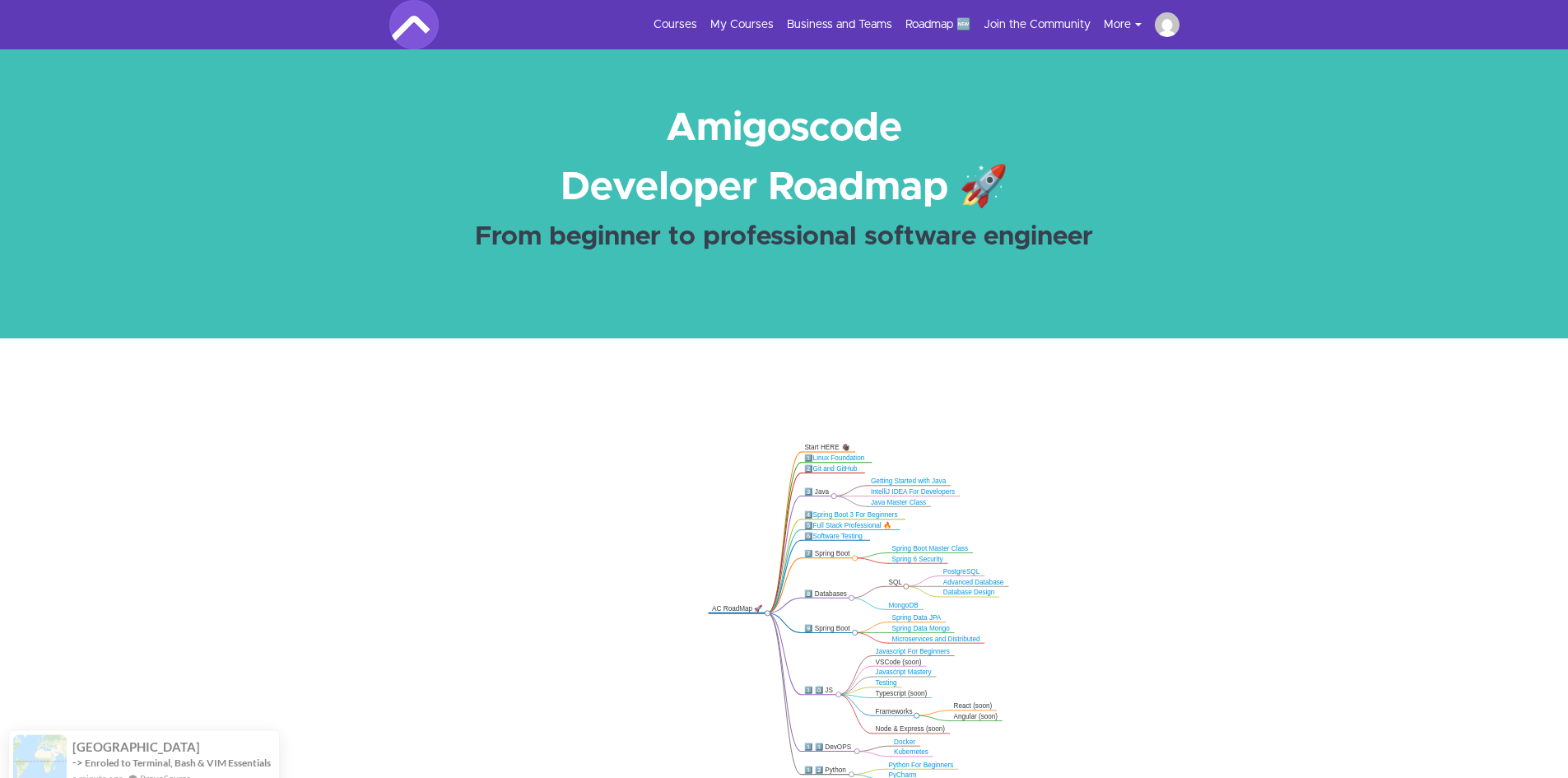
scroll to position [412, 0]
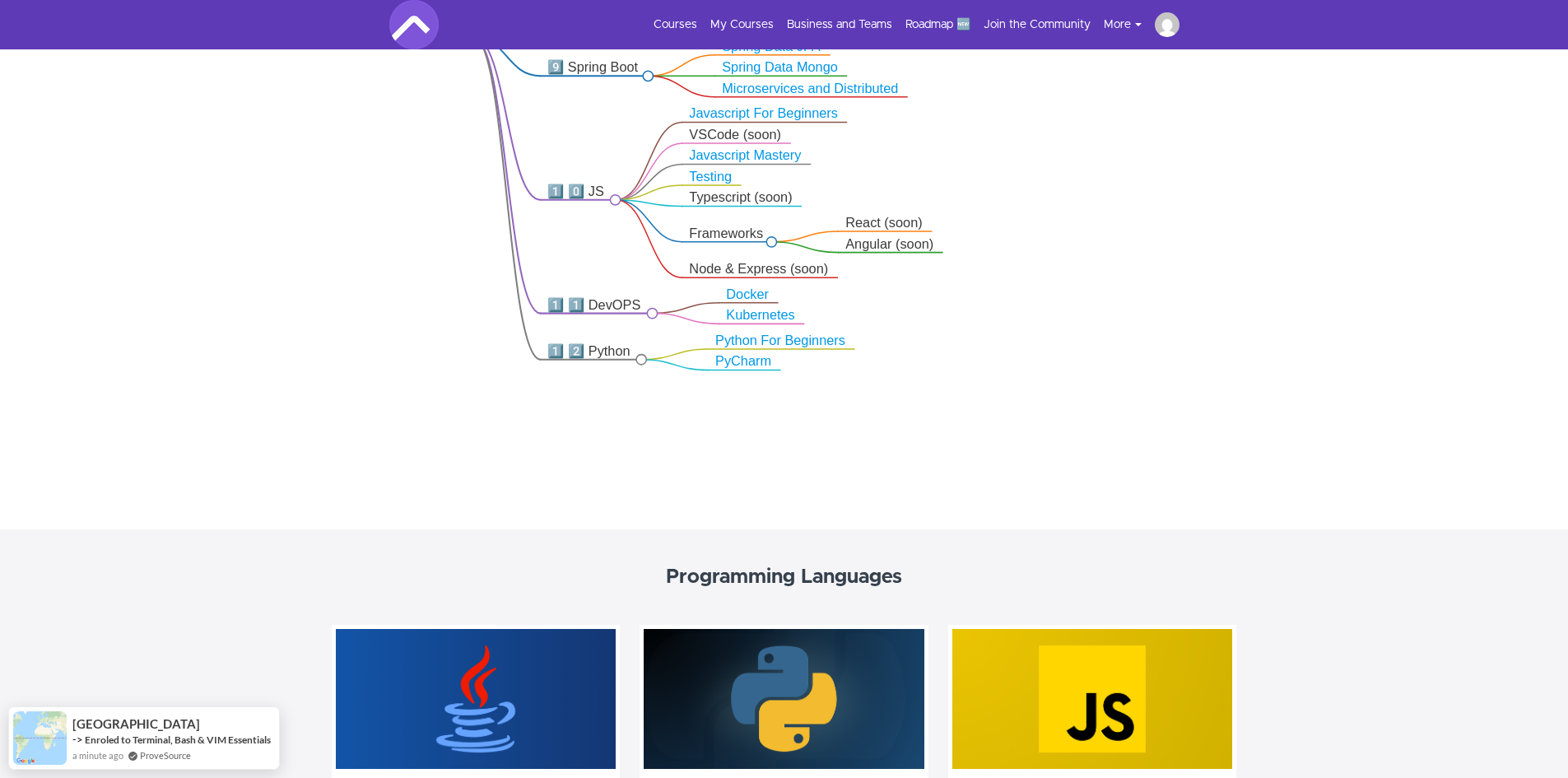
drag, startPoint x: 1565, startPoint y: 165, endPoint x: 1570, endPoint y: 111, distance: 54.2
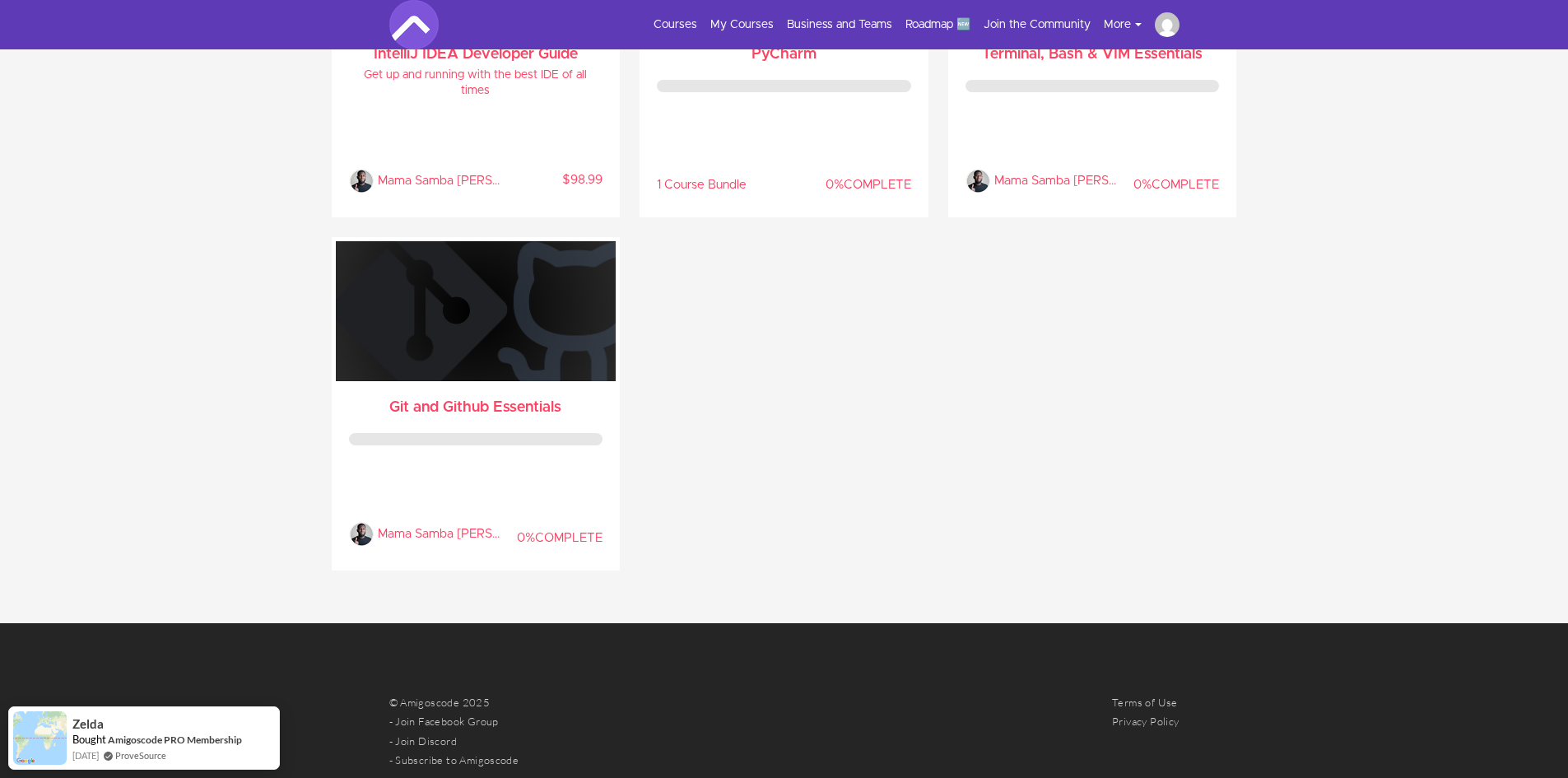
scroll to position [0, 0]
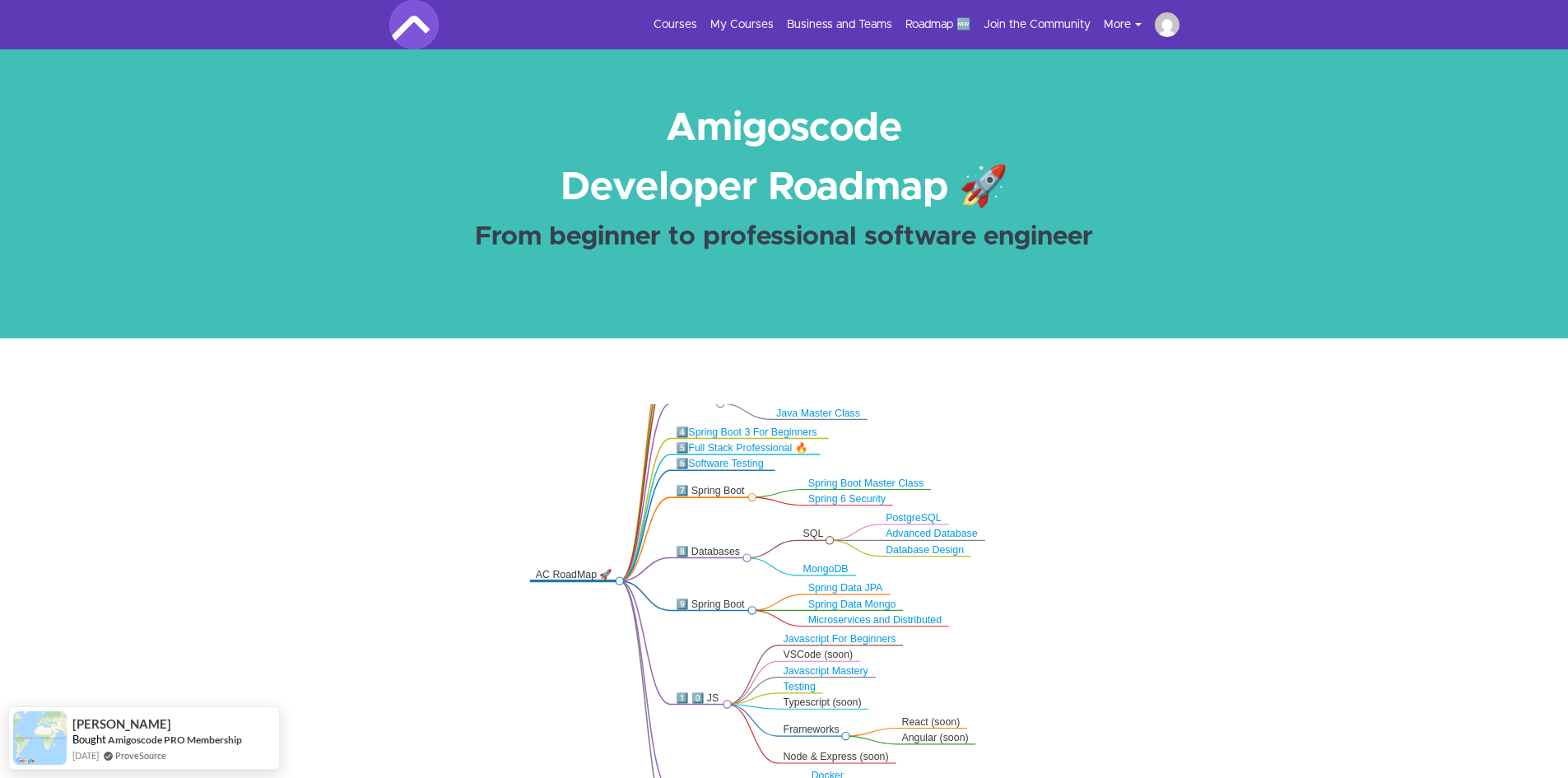
drag, startPoint x: 984, startPoint y: 510, endPoint x: 1048, endPoint y: 600, distance: 110.4
click at [1048, 600] on icon ".markmap{font:300 16px/20px sans-serif}.markmap-link{fill:none}.markmap-node>ci…" at bounding box center [784, 637] width 1568 height 467
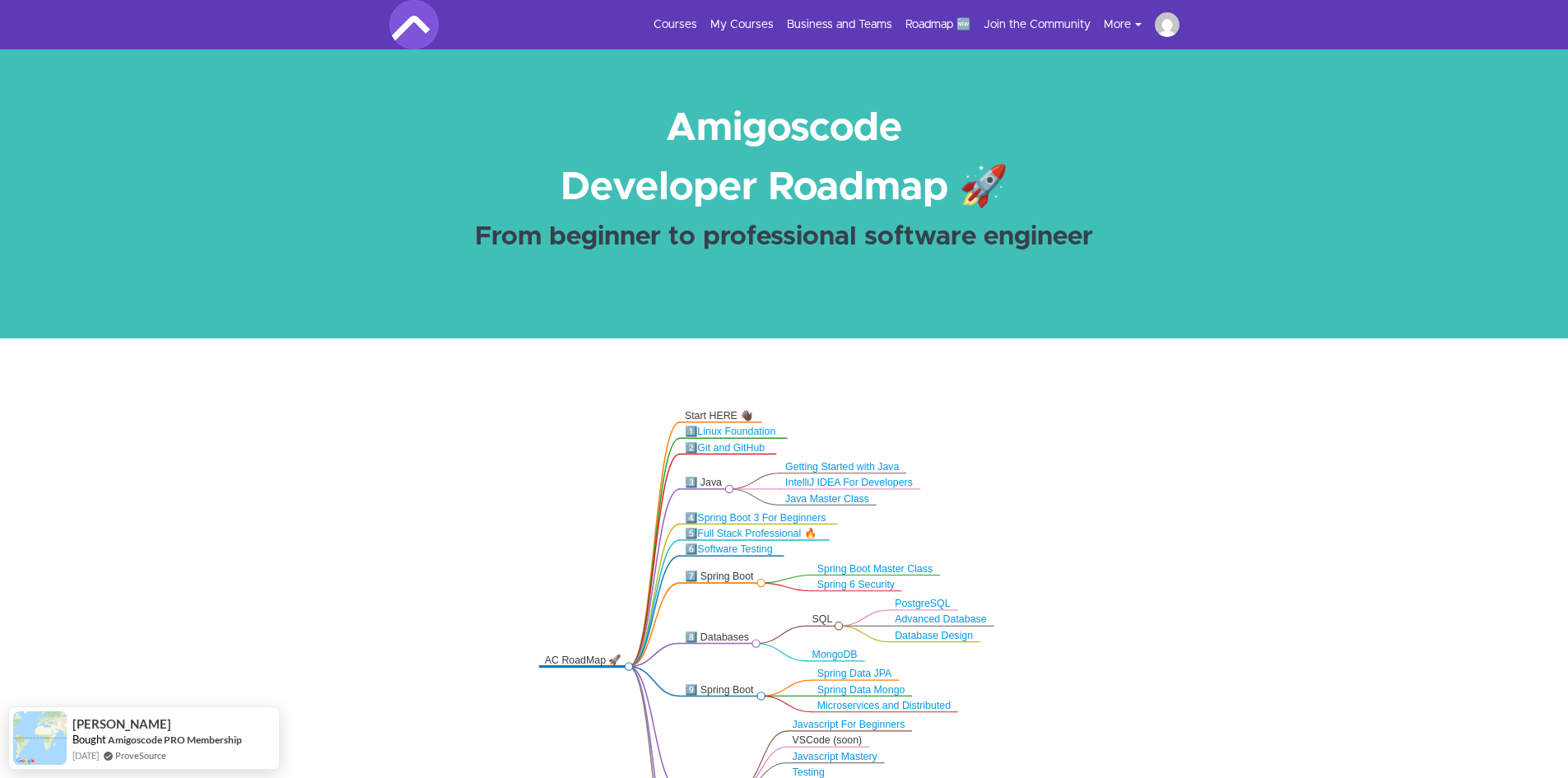
drag, startPoint x: 938, startPoint y: 485, endPoint x: 946, endPoint y: 570, distance: 85.4
click at [946, 570] on icon ".markmap{font:300 16px/20px sans-serif}.markmap-link{fill:none}.markmap-node>ci…" at bounding box center [784, 637] width 1568 height 467
click at [777, 532] on link "Full Stack Professional 🔥" at bounding box center [757, 533] width 120 height 11
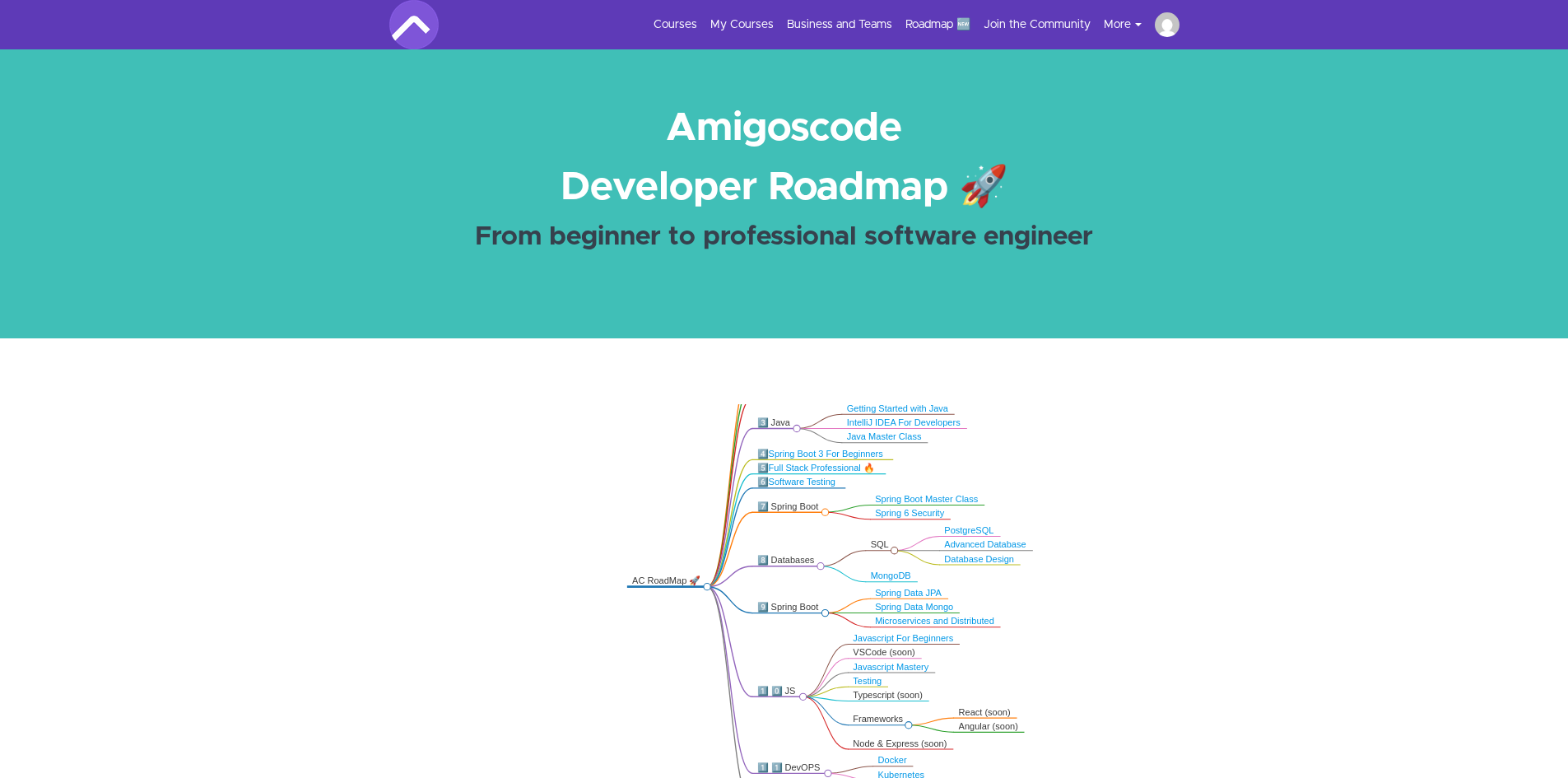
drag, startPoint x: 1060, startPoint y: 628, endPoint x: 1069, endPoint y: 638, distance: 13.5
click at [1069, 638] on icon ".markmap{font:300 16px/20px sans-serif}.markmap-link{fill:none}.markmap-node>ci…" at bounding box center [784, 637] width 1568 height 467
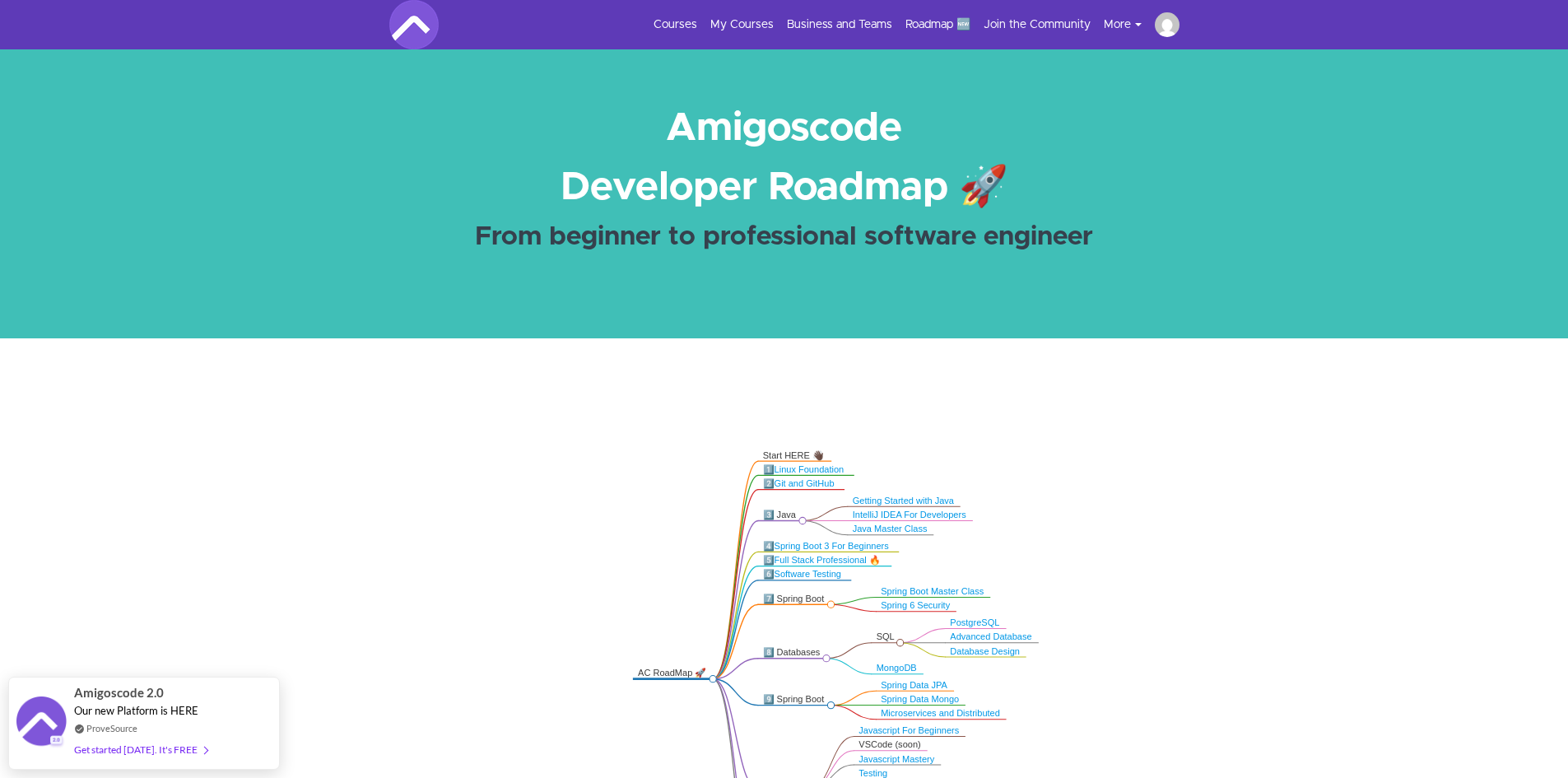
drag, startPoint x: 992, startPoint y: 458, endPoint x: 998, endPoint y: 550, distance: 92.2
click at [998, 550] on icon ".markmap{font:300 16px/20px sans-serif}.markmap-link{fill:none}.markmap-node>ci…" at bounding box center [784, 637] width 1568 height 467
click at [797, 453] on div "Start HERE 👋🏿" at bounding box center [795, 456] width 63 height 12
click at [817, 468] on link "Linux Foundation" at bounding box center [809, 469] width 70 height 10
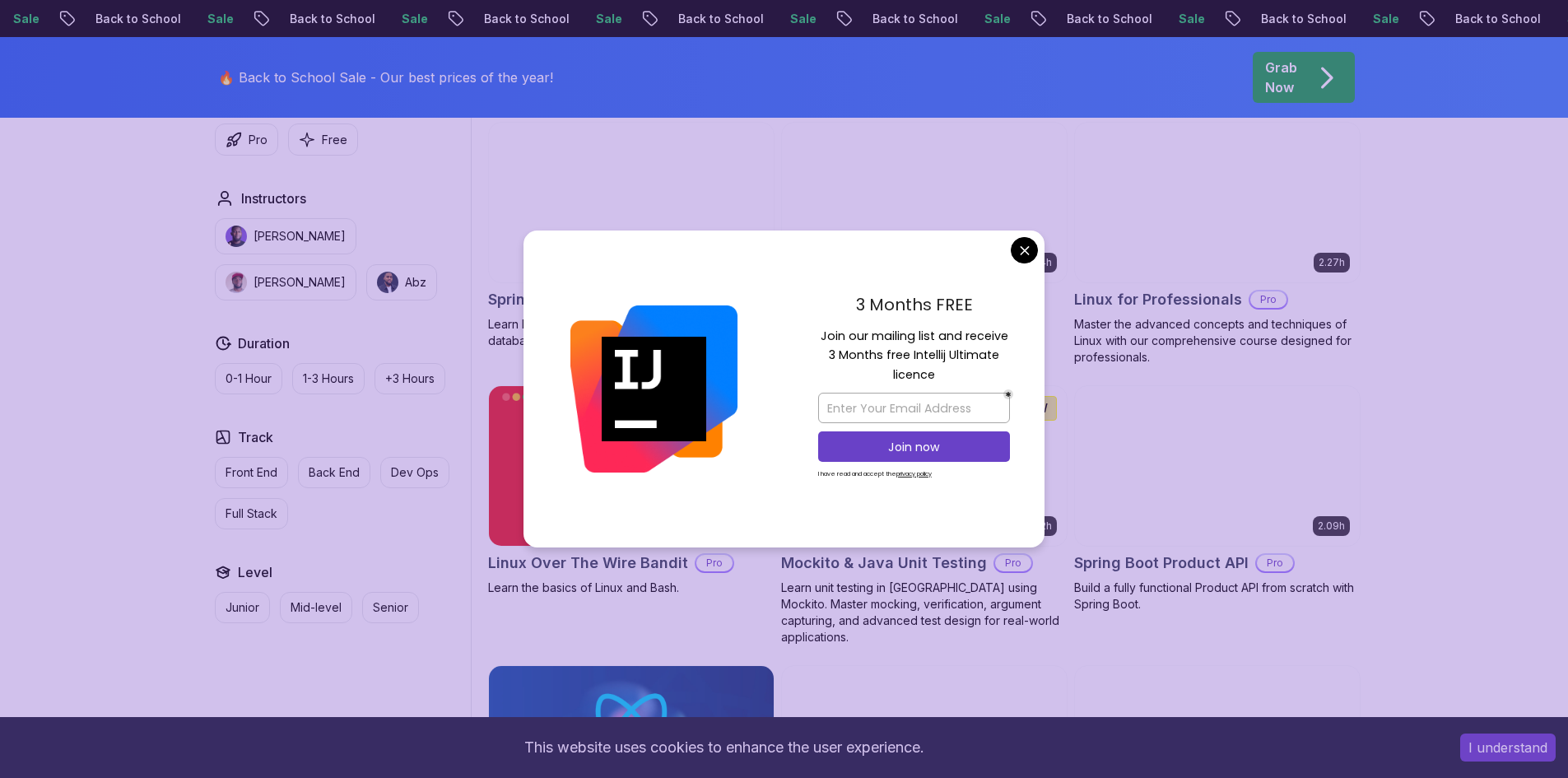
scroll to position [4201, 0]
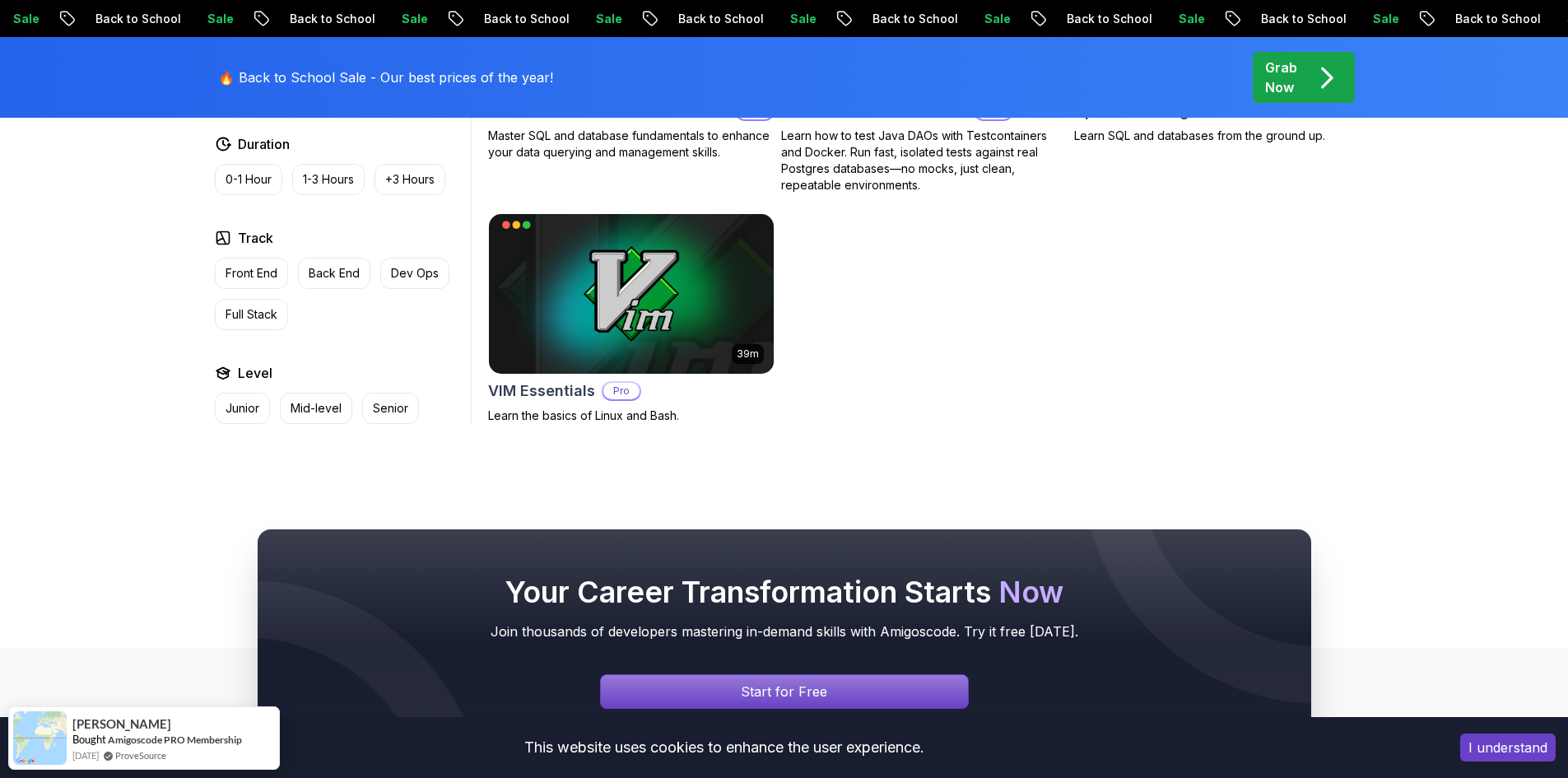
scroll to position [5162, 0]
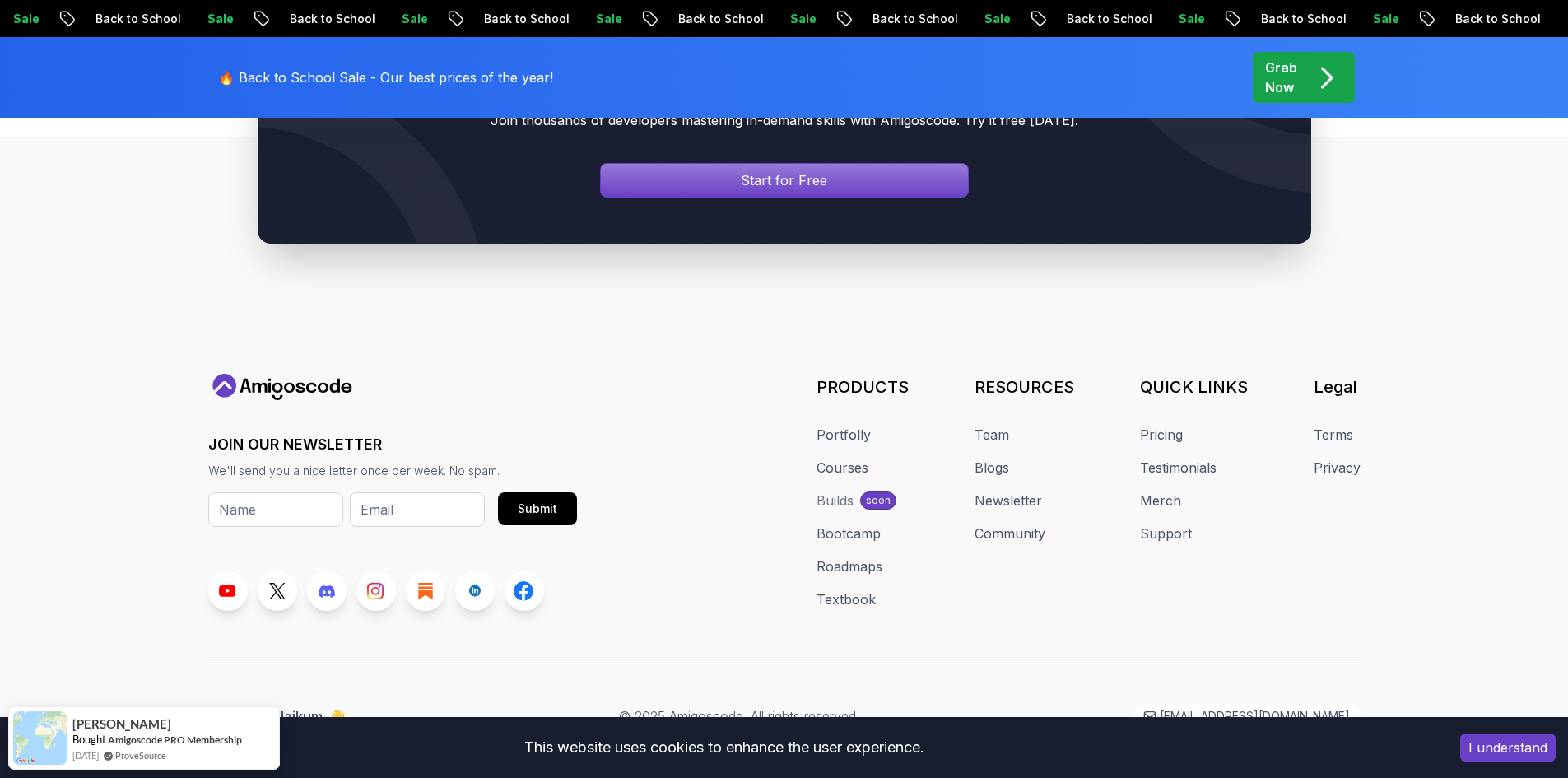
click at [1491, 751] on button "I understand" at bounding box center [1507, 748] width 95 height 28
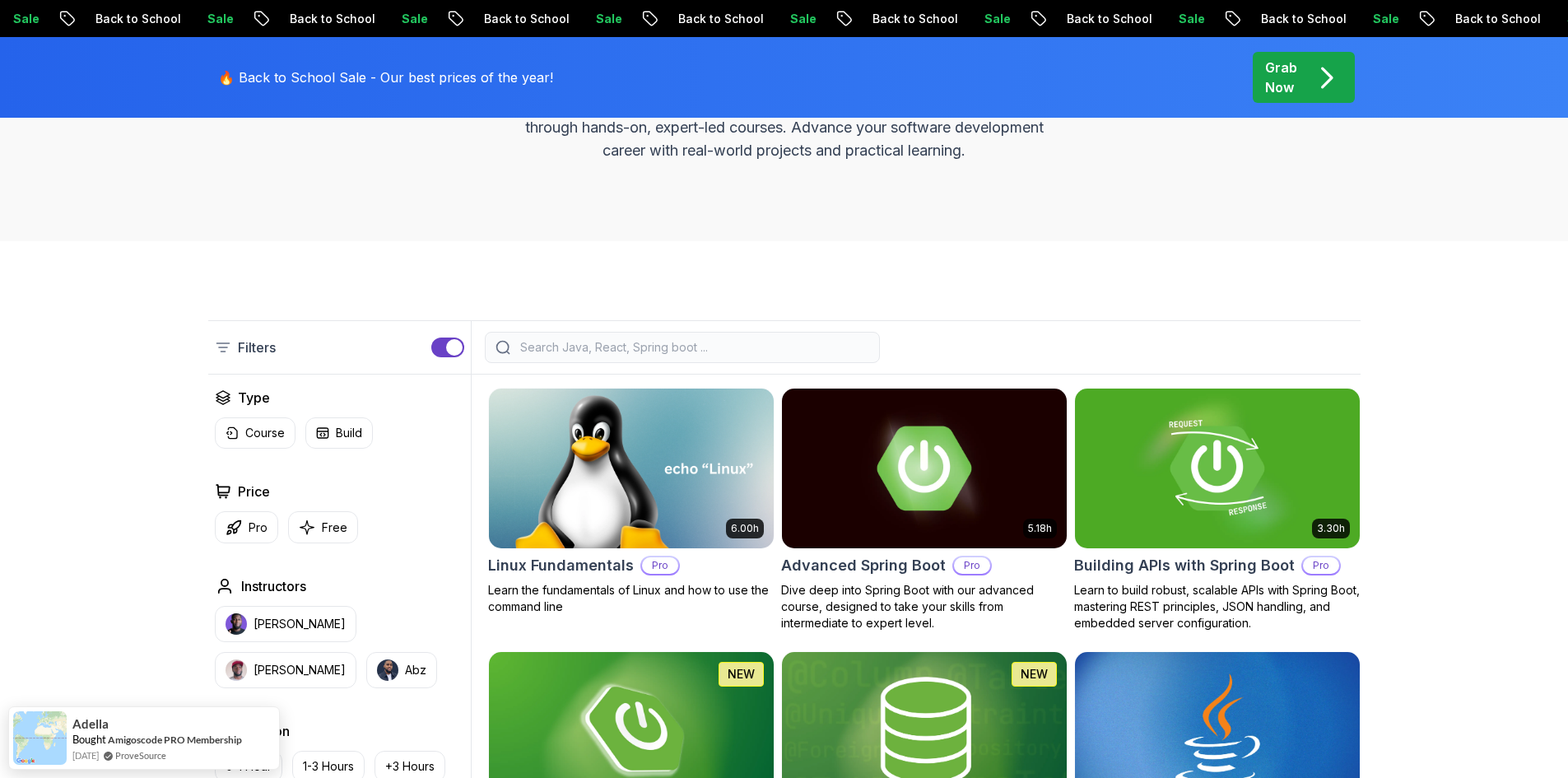
scroll to position [329, 0]
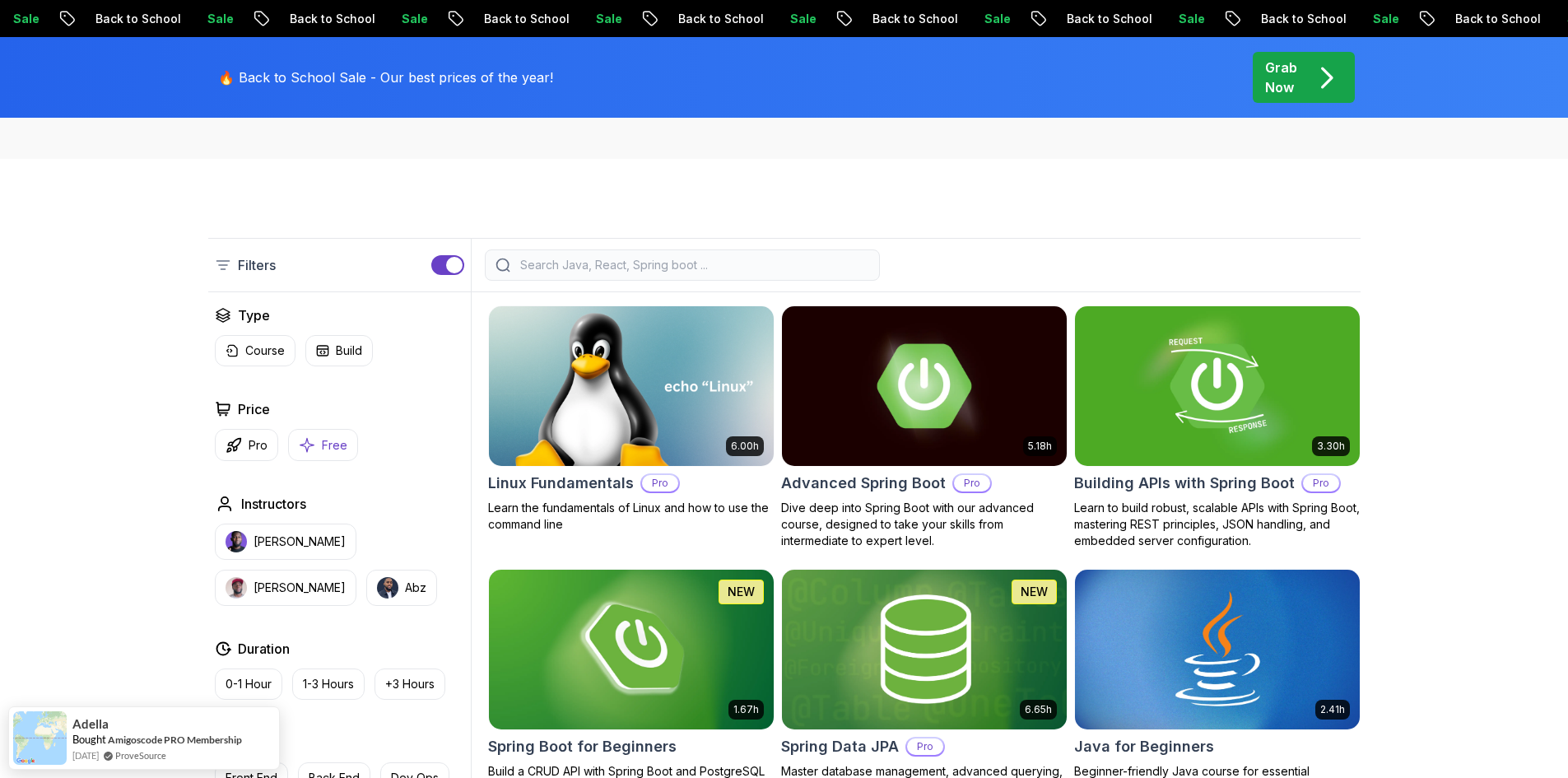
click at [322, 442] on p "Free" at bounding box center [335, 446] width 25 height 17
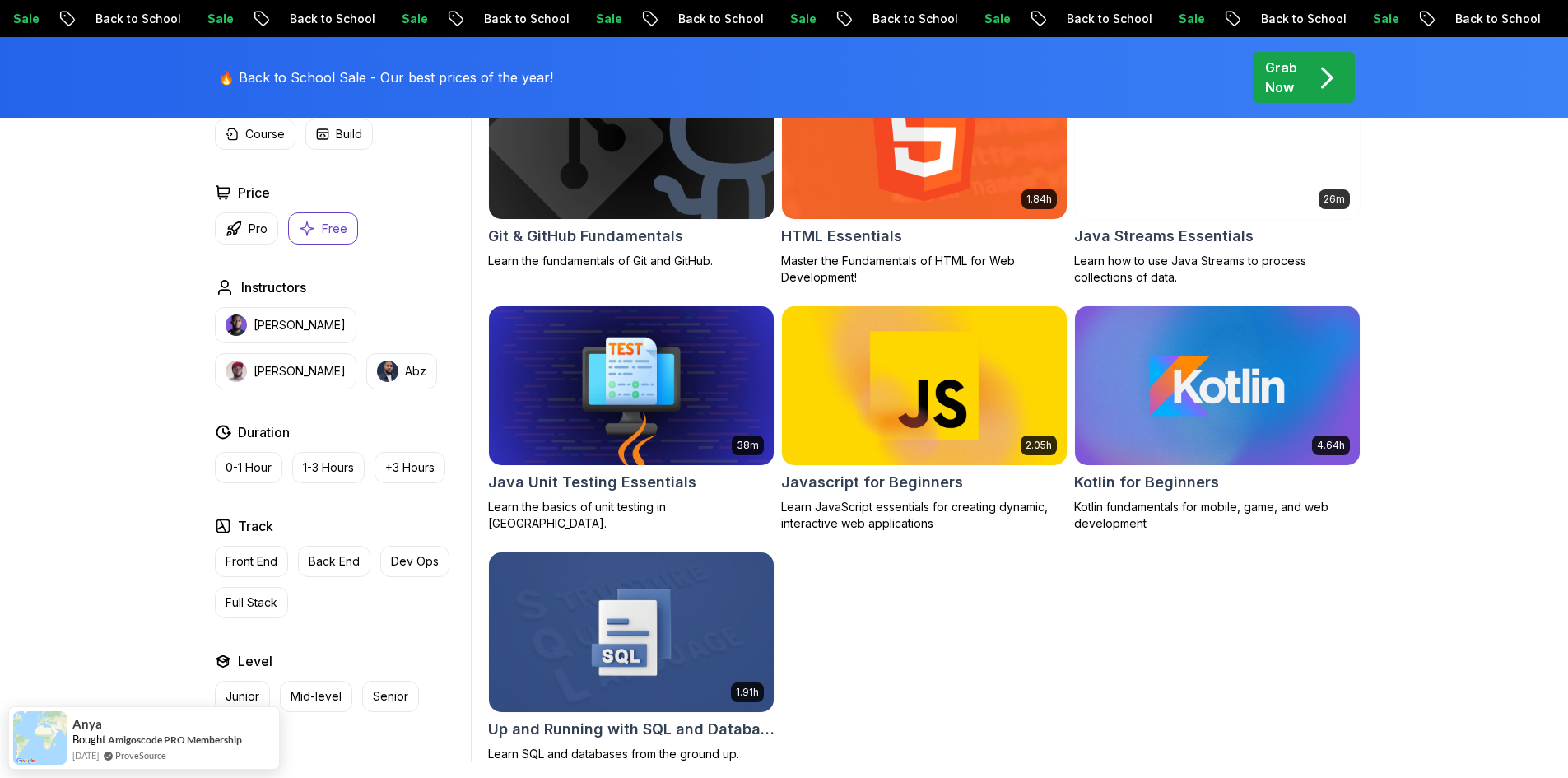
scroll to position [988, 0]
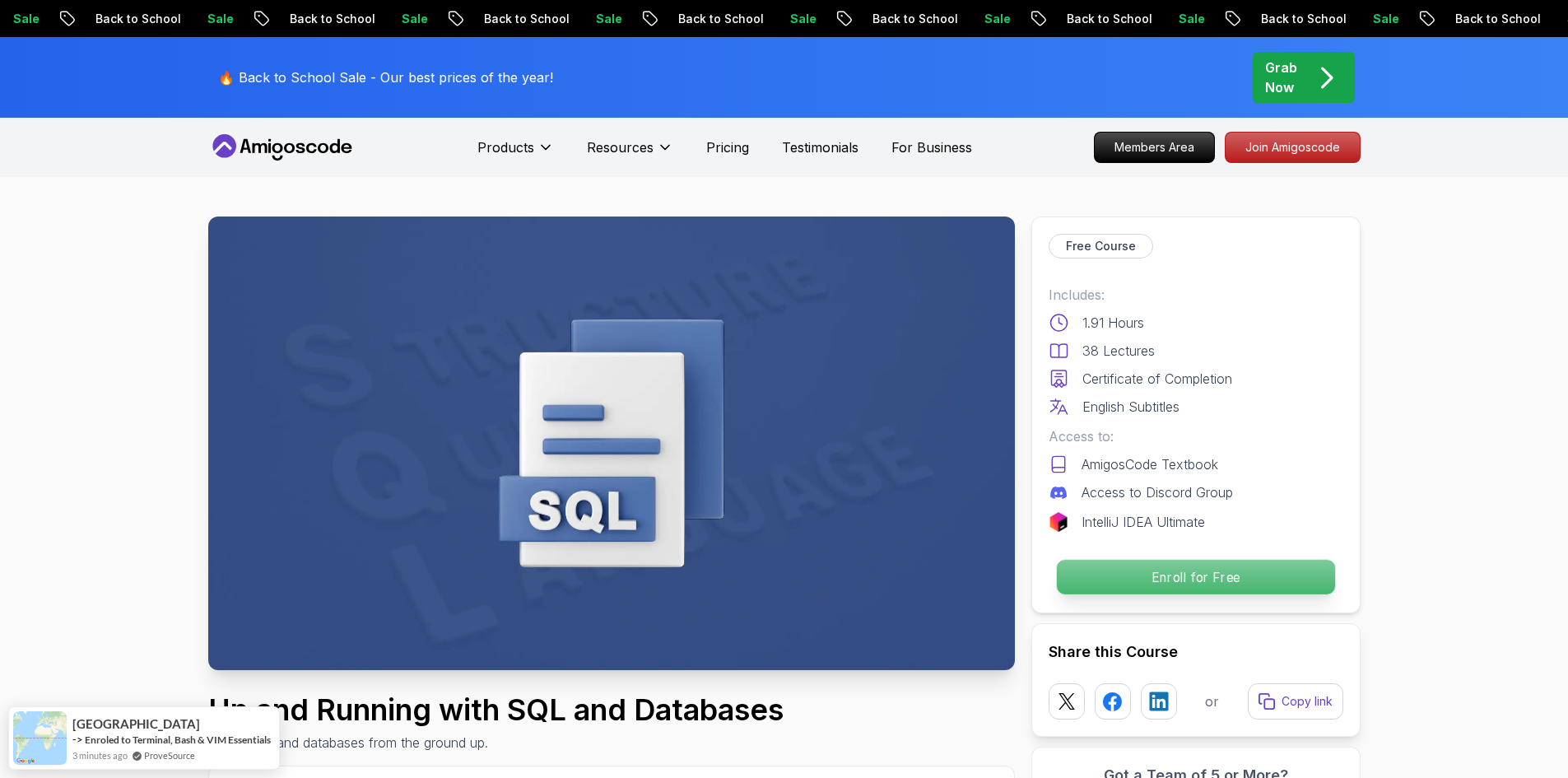
click at [1149, 575] on p "Enroll for Free" at bounding box center [1195, 577] width 278 height 35
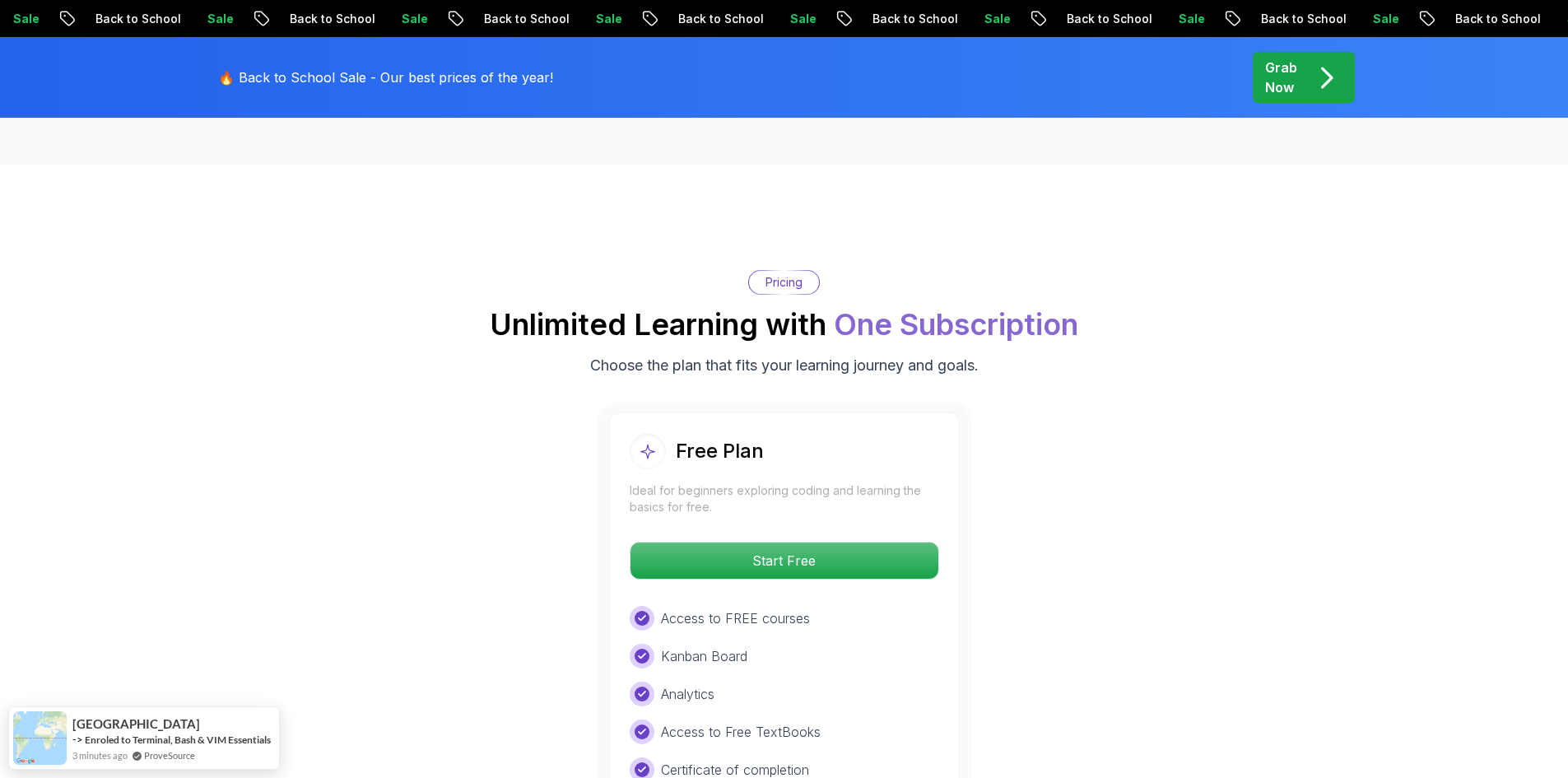
scroll to position [2720, 0]
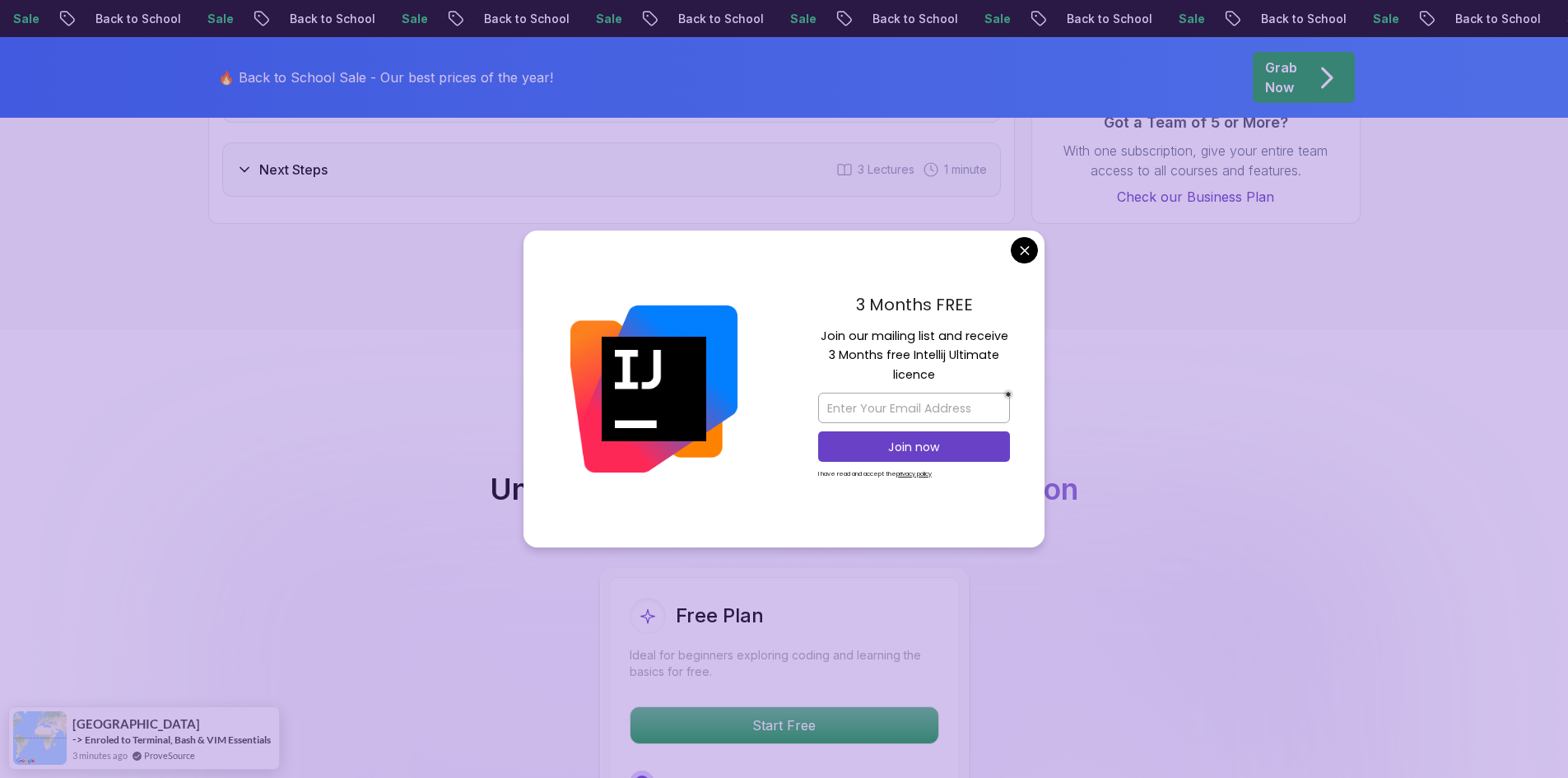
click at [1016, 246] on body "Sale Back to School Sale Back to School Sale Back to School Sale Back to School…" at bounding box center [784, 365] width 1568 height 6169
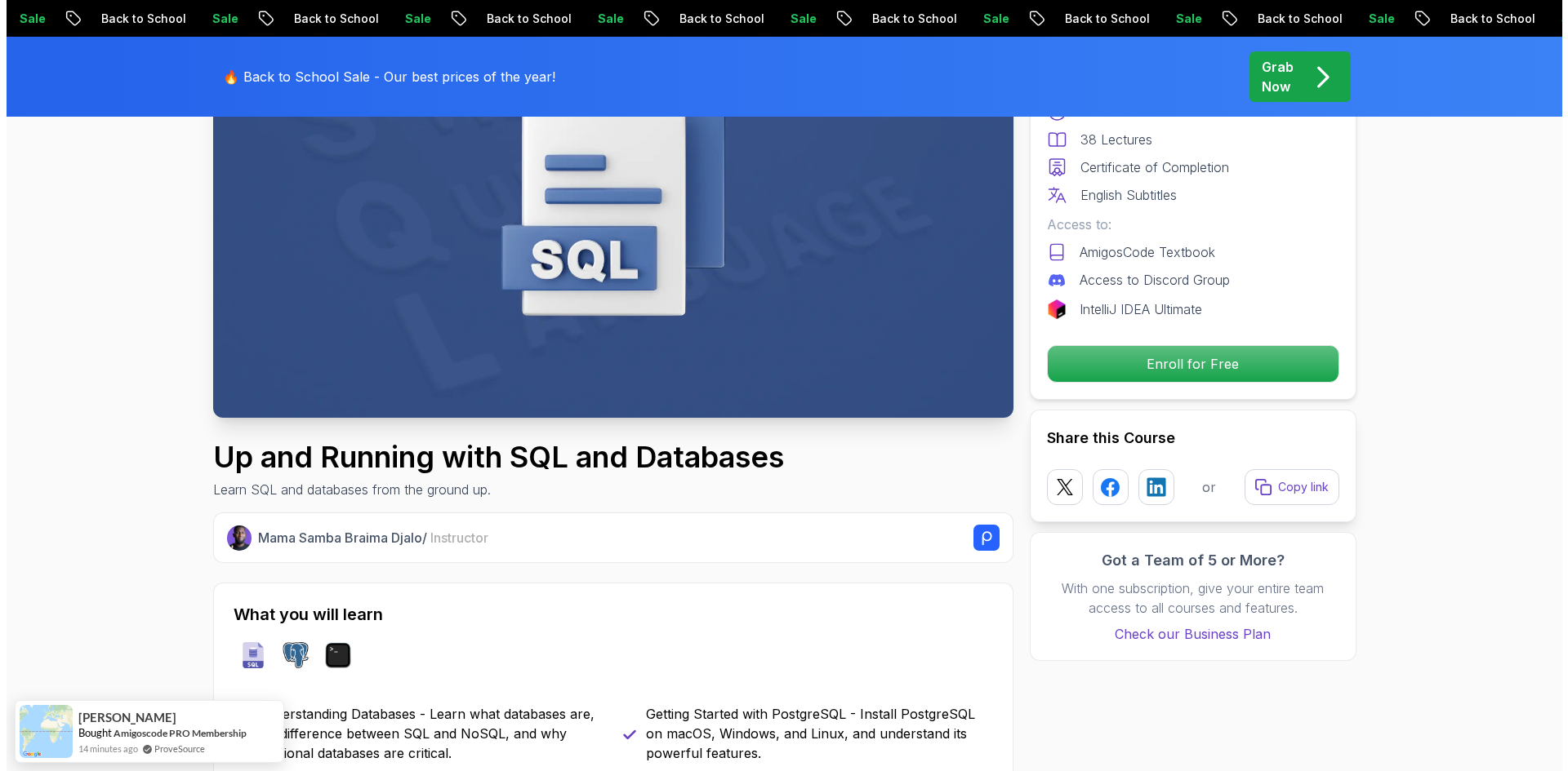
scroll to position [0, 0]
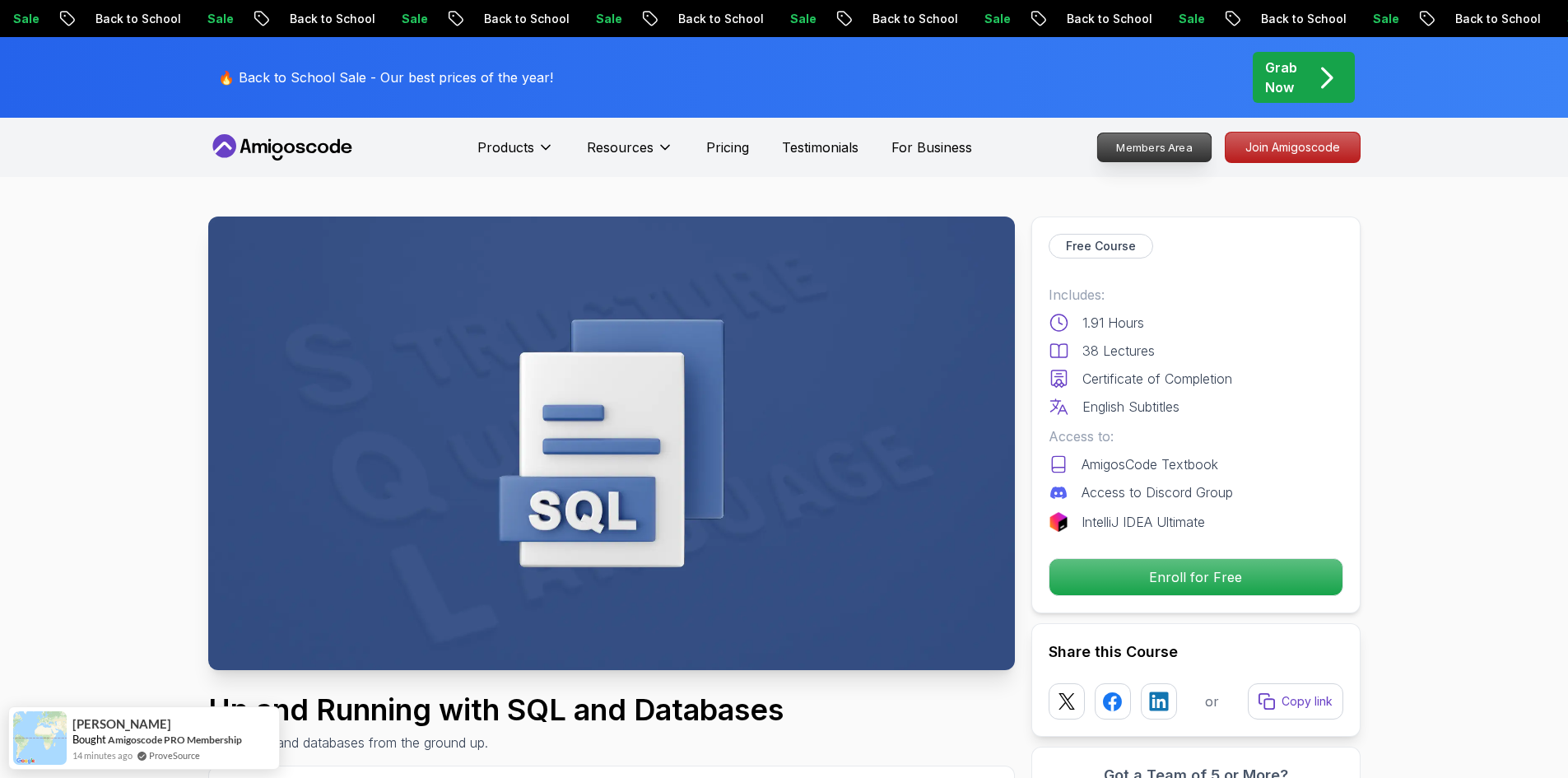
click at [1150, 148] on p "Members Area" at bounding box center [1154, 147] width 114 height 28
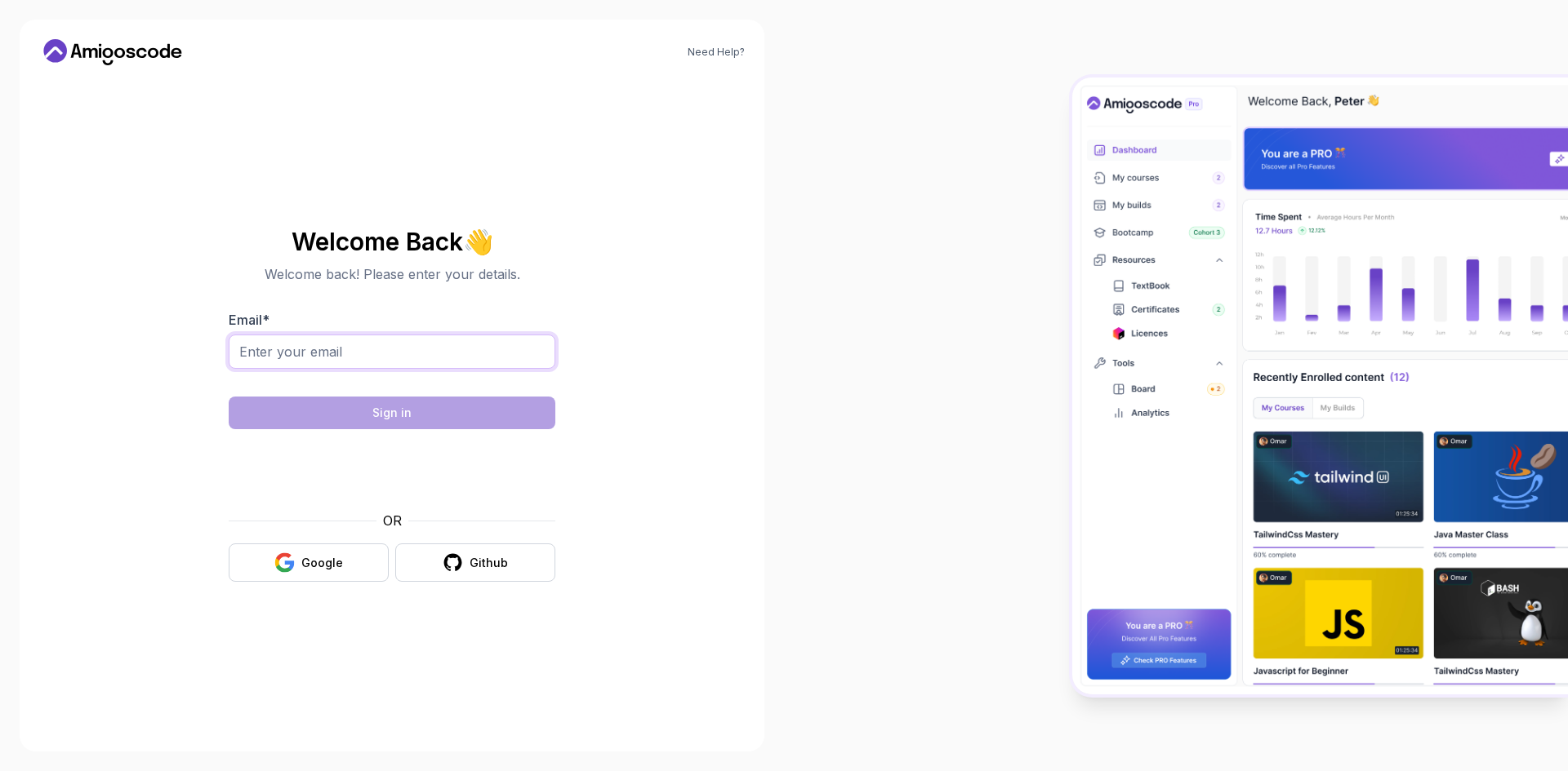
click at [381, 361] on input "Email *" at bounding box center [392, 351] width 326 height 34
click at [356, 350] on input "loretogutierrezjr@hotmail.com" at bounding box center [392, 351] width 326 height 34
drag, startPoint x: 350, startPoint y: 350, endPoint x: 624, endPoint y: 362, distance: 274.3
click at [624, 362] on section "Welcome Back 👋 Welcome back! Please enter your details. Email * loretogutierrez…" at bounding box center [392, 406] width 549 height 386
type input "loretogutierrezjr@gmail.com"
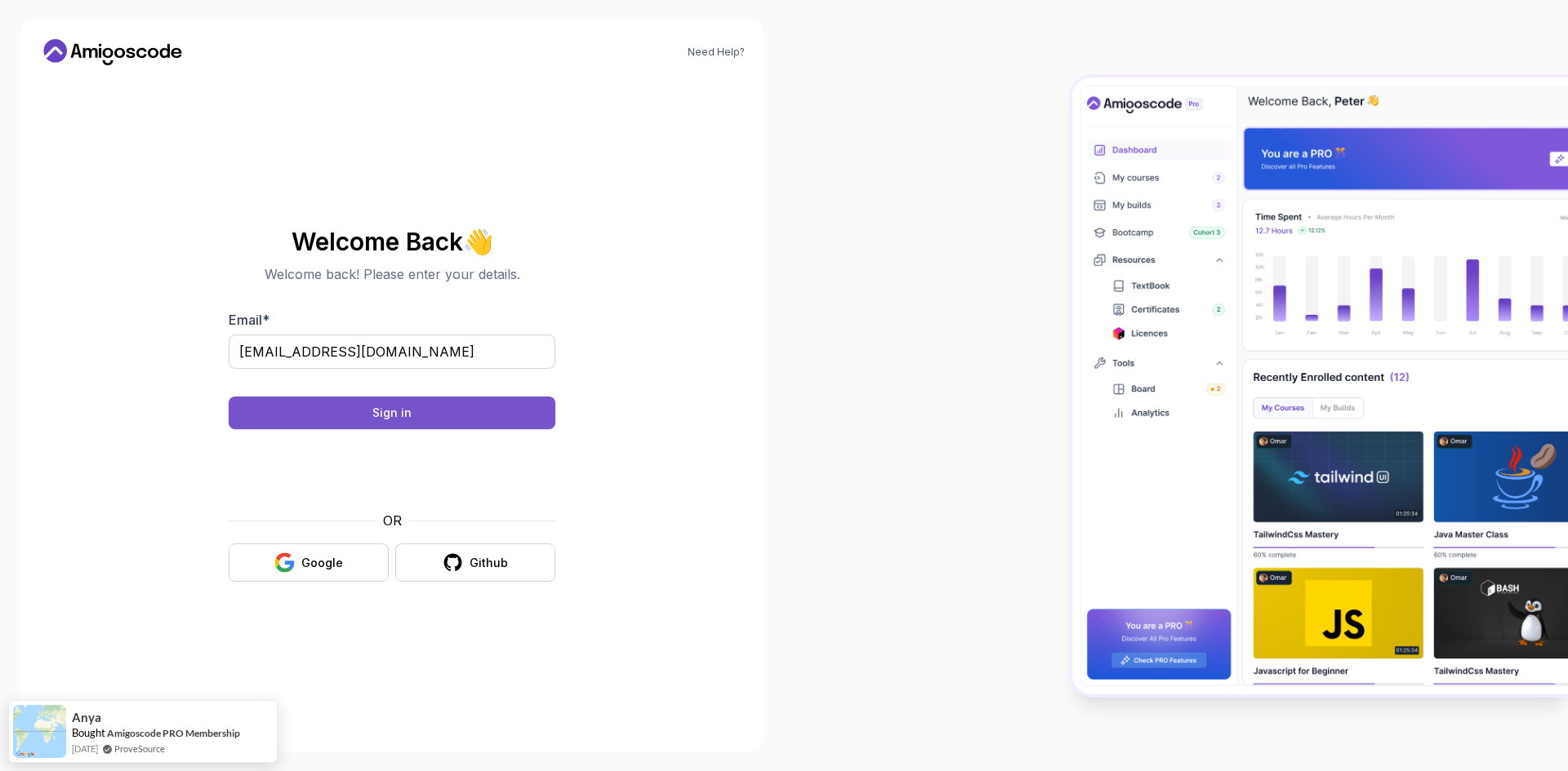
click at [397, 409] on div "Sign in" at bounding box center [392, 413] width 39 height 17
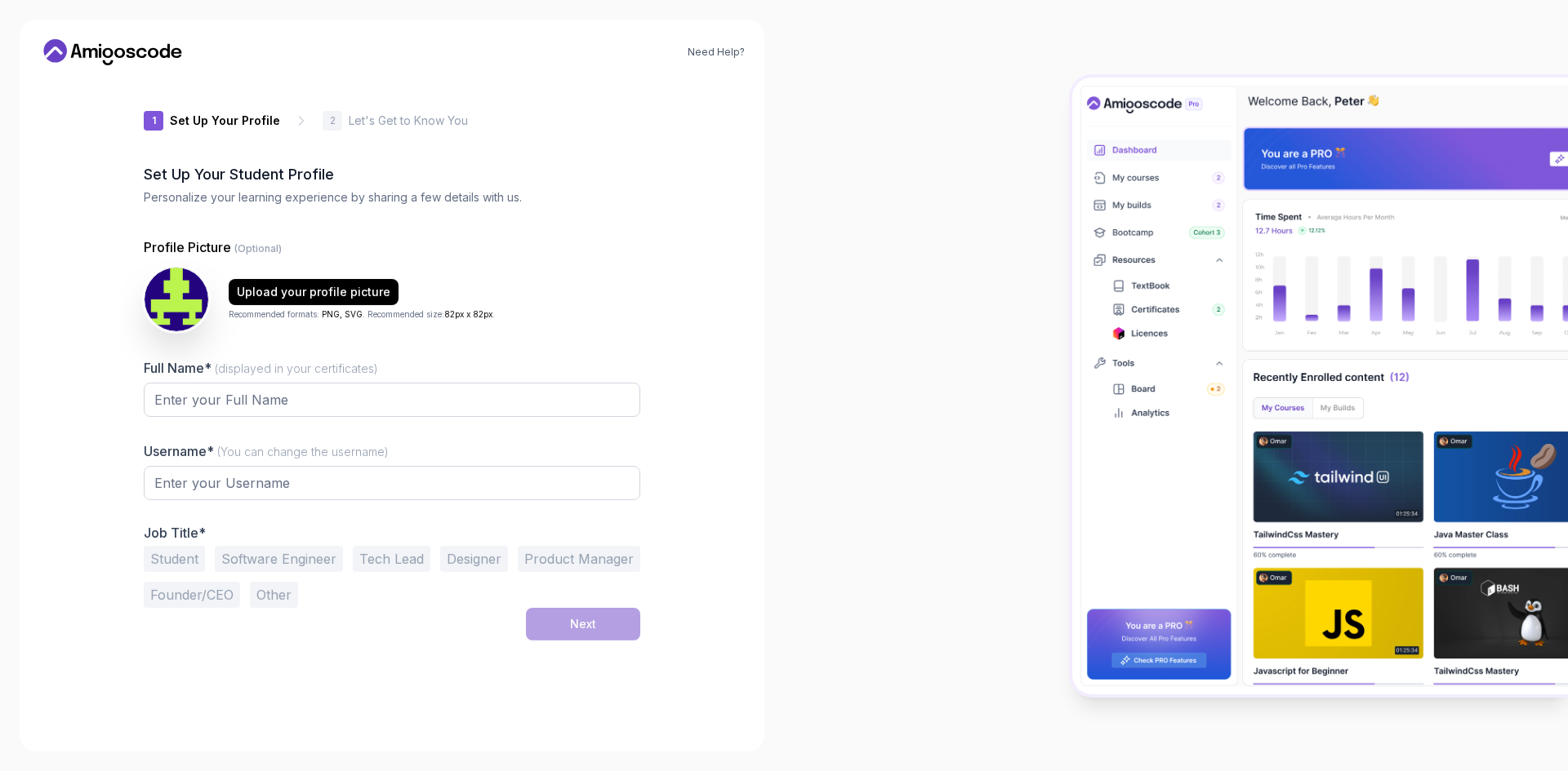
type input "daringbadger326b8"
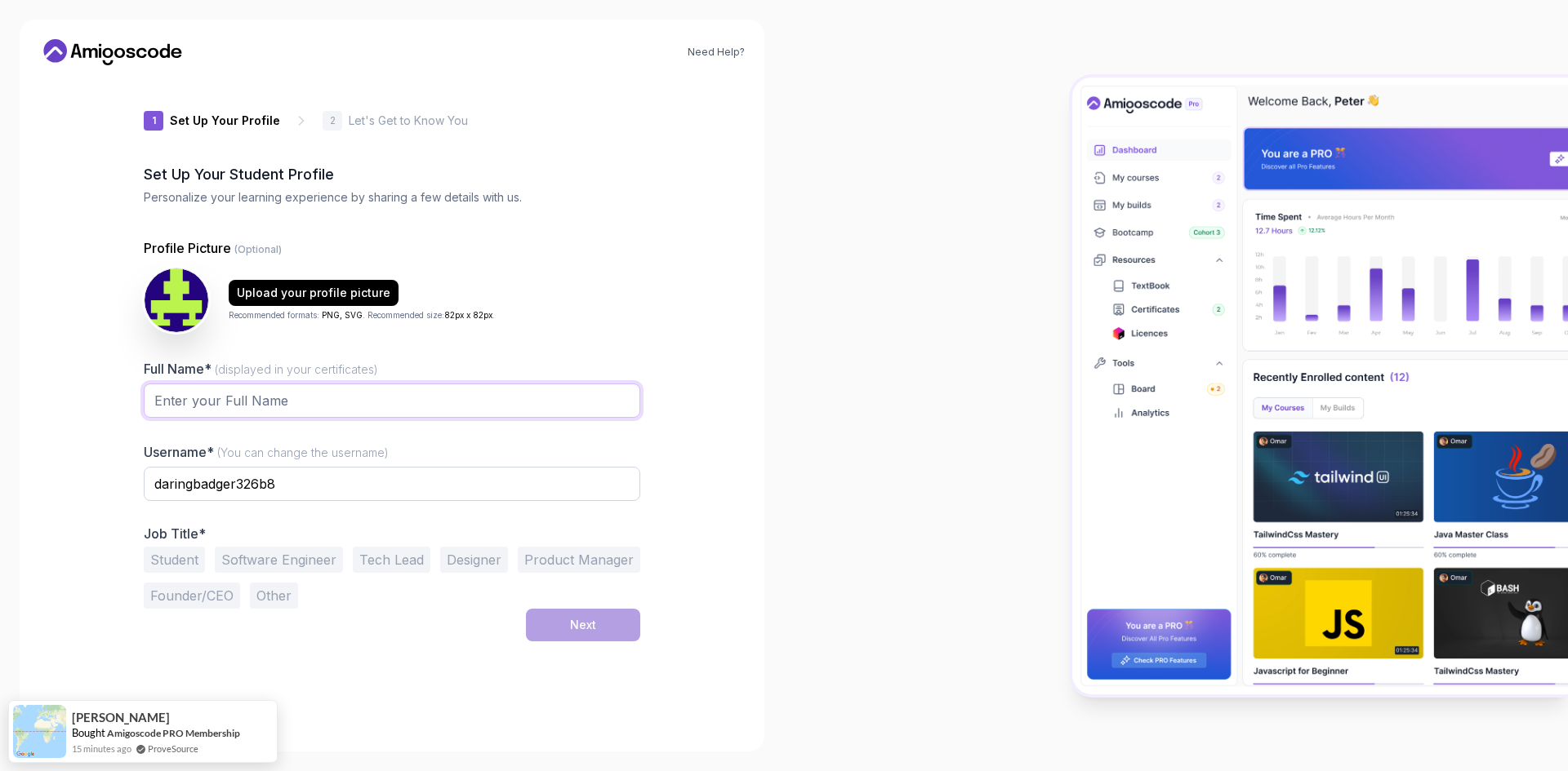
click at [301, 405] on input "Full Name* (displayed in your certificates)" at bounding box center [392, 401] width 496 height 34
type input "Loreto V. Gutierrez Jr."
drag, startPoint x: 316, startPoint y: 482, endPoint x: 23, endPoint y: 474, distance: 293.1
click at [23, 474] on div "Need Help? 1 Set Up Your Profile 1 Set Up Your Profile 2 Let's Get to Know You …" at bounding box center [392, 385] width 745 height 732
type input "loretogutierrezjr"
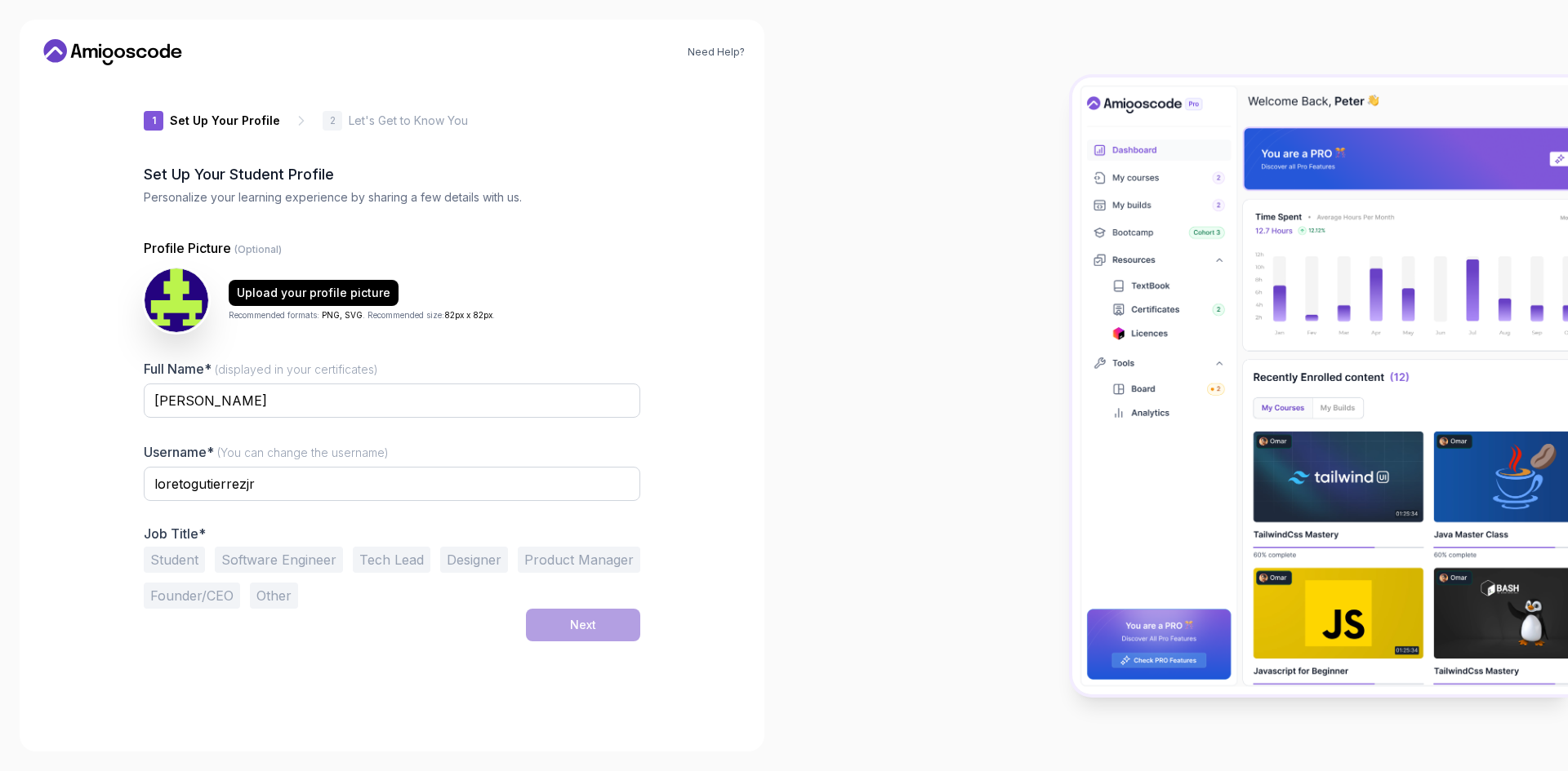
click at [188, 559] on button "Student" at bounding box center [174, 559] width 61 height 26
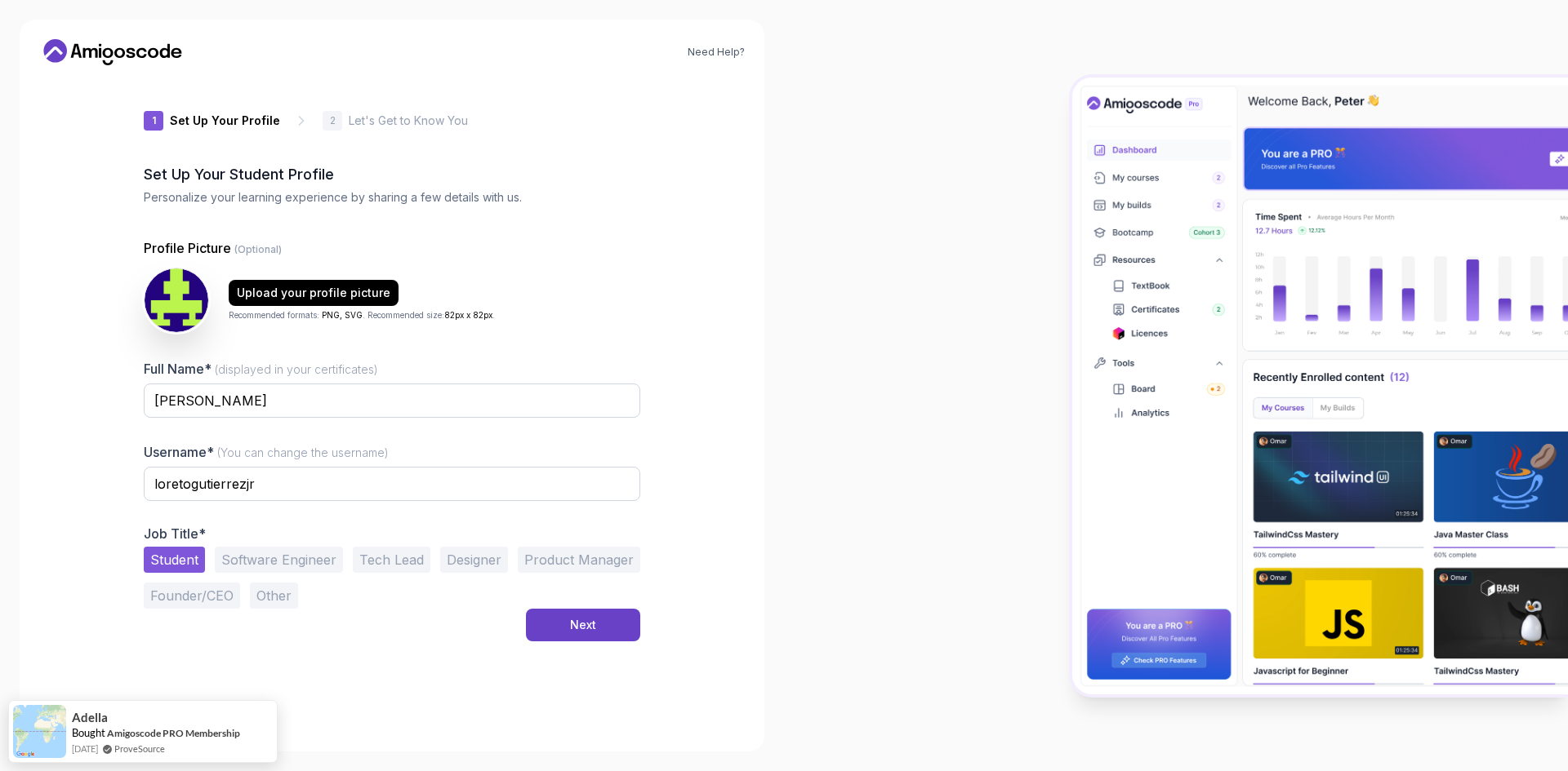
click at [274, 559] on button "Software Engineer" at bounding box center [279, 559] width 128 height 26
click at [177, 549] on button "Student" at bounding box center [174, 559] width 61 height 26
click at [543, 622] on button "Next" at bounding box center [583, 625] width 115 height 33
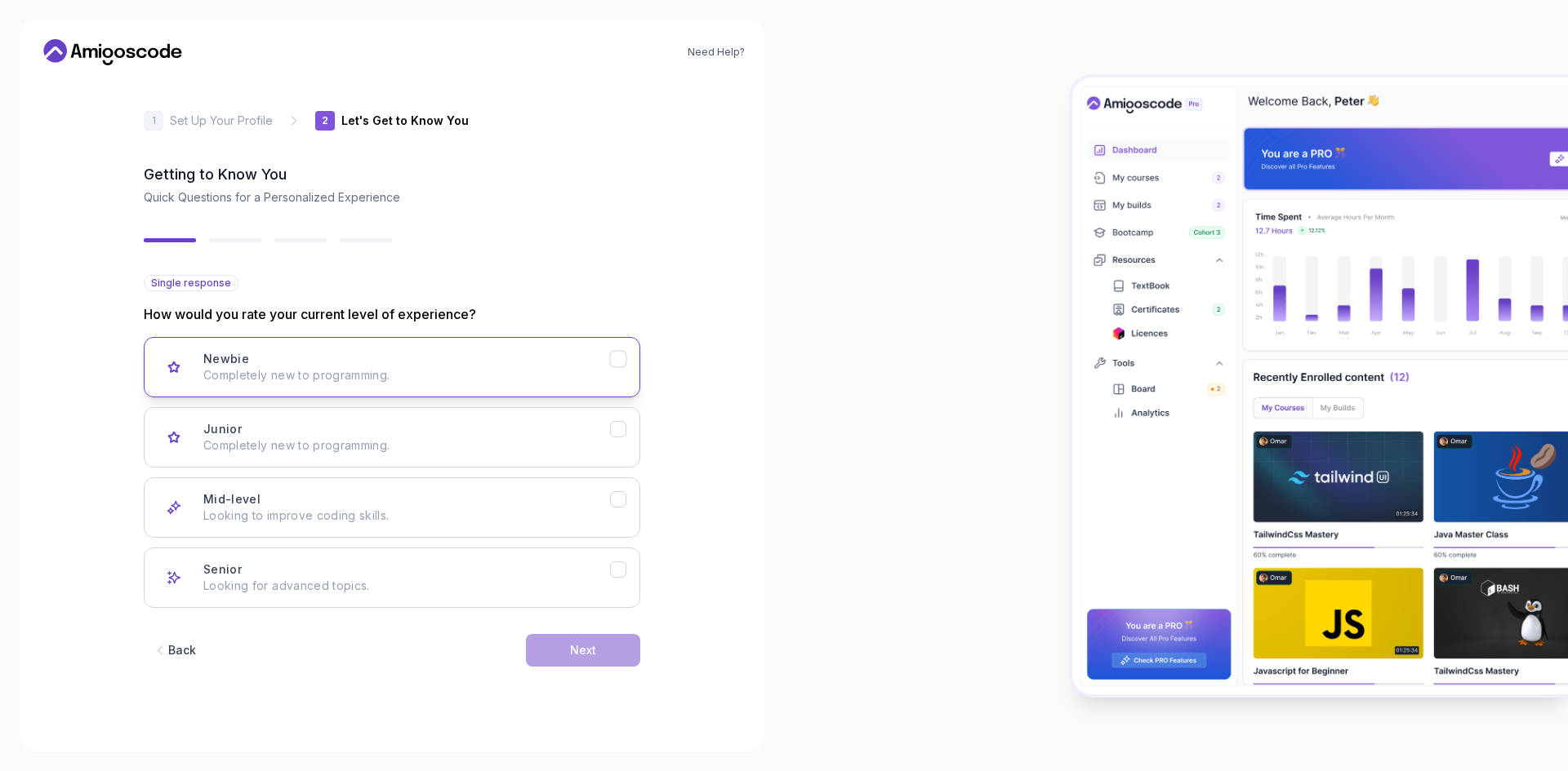
click at [222, 363] on h3 "Newbie" at bounding box center [226, 360] width 46 height 17
click at [273, 426] on div "Junior Completely new to programming." at bounding box center [407, 437] width 407 height 33
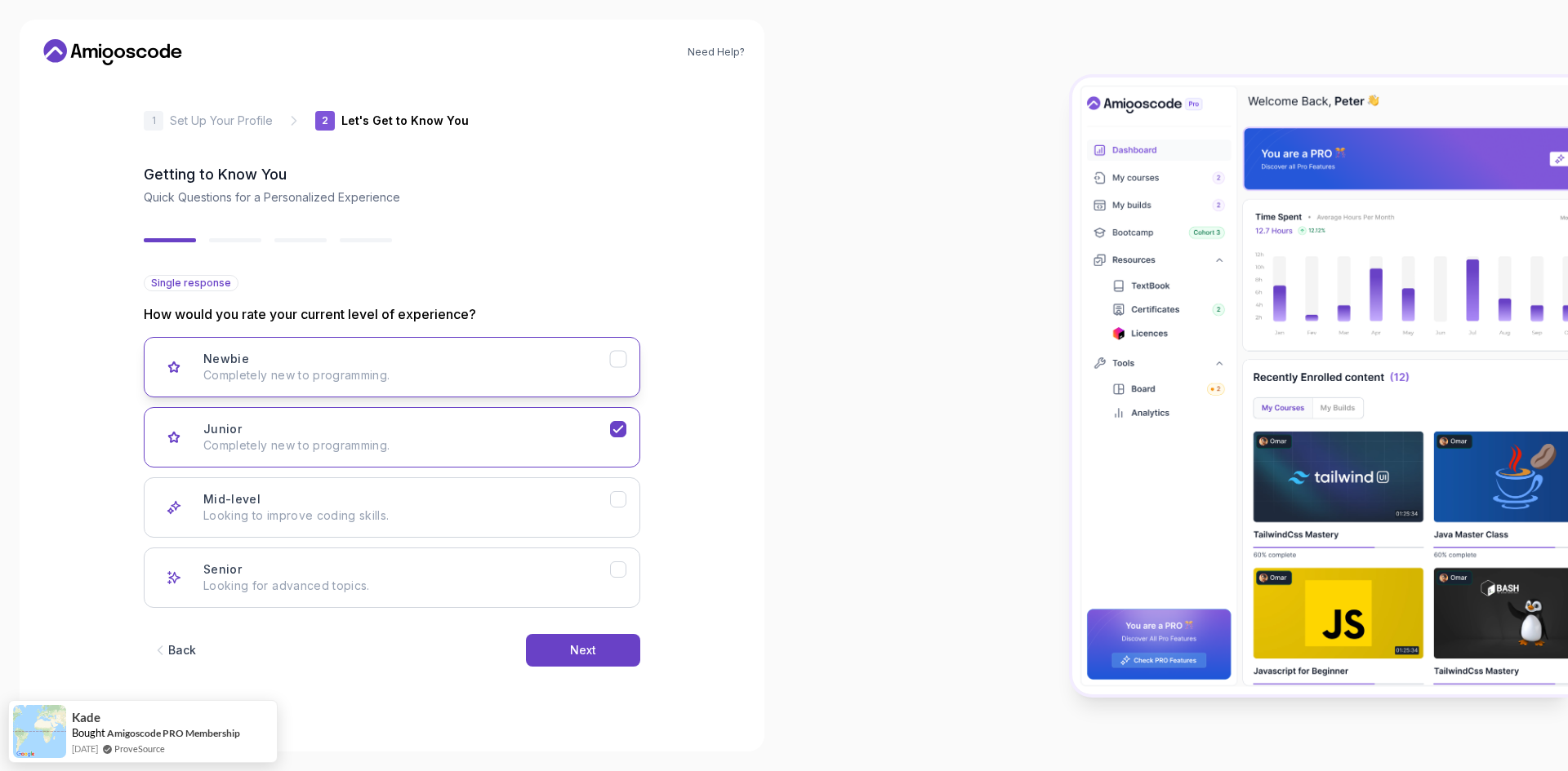
click at [628, 360] on button "Newbie Completely new to programming." at bounding box center [392, 367] width 496 height 60
click at [623, 422] on icon "Junior" at bounding box center [618, 430] width 16 height 16
click at [603, 649] on button "Next" at bounding box center [583, 650] width 115 height 33
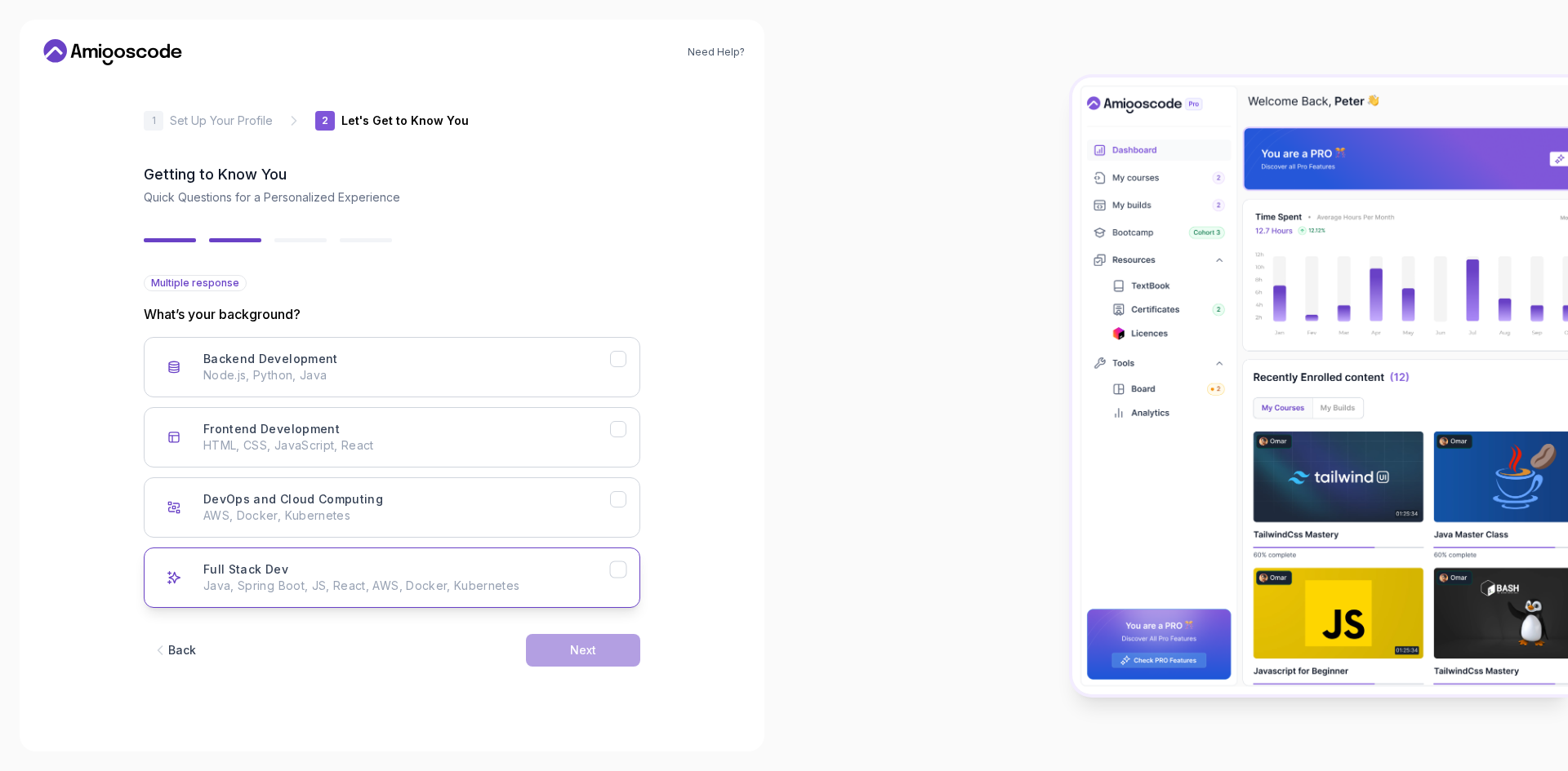
click at [612, 564] on icon "Full Stack Dev" at bounding box center [618, 569] width 16 height 16
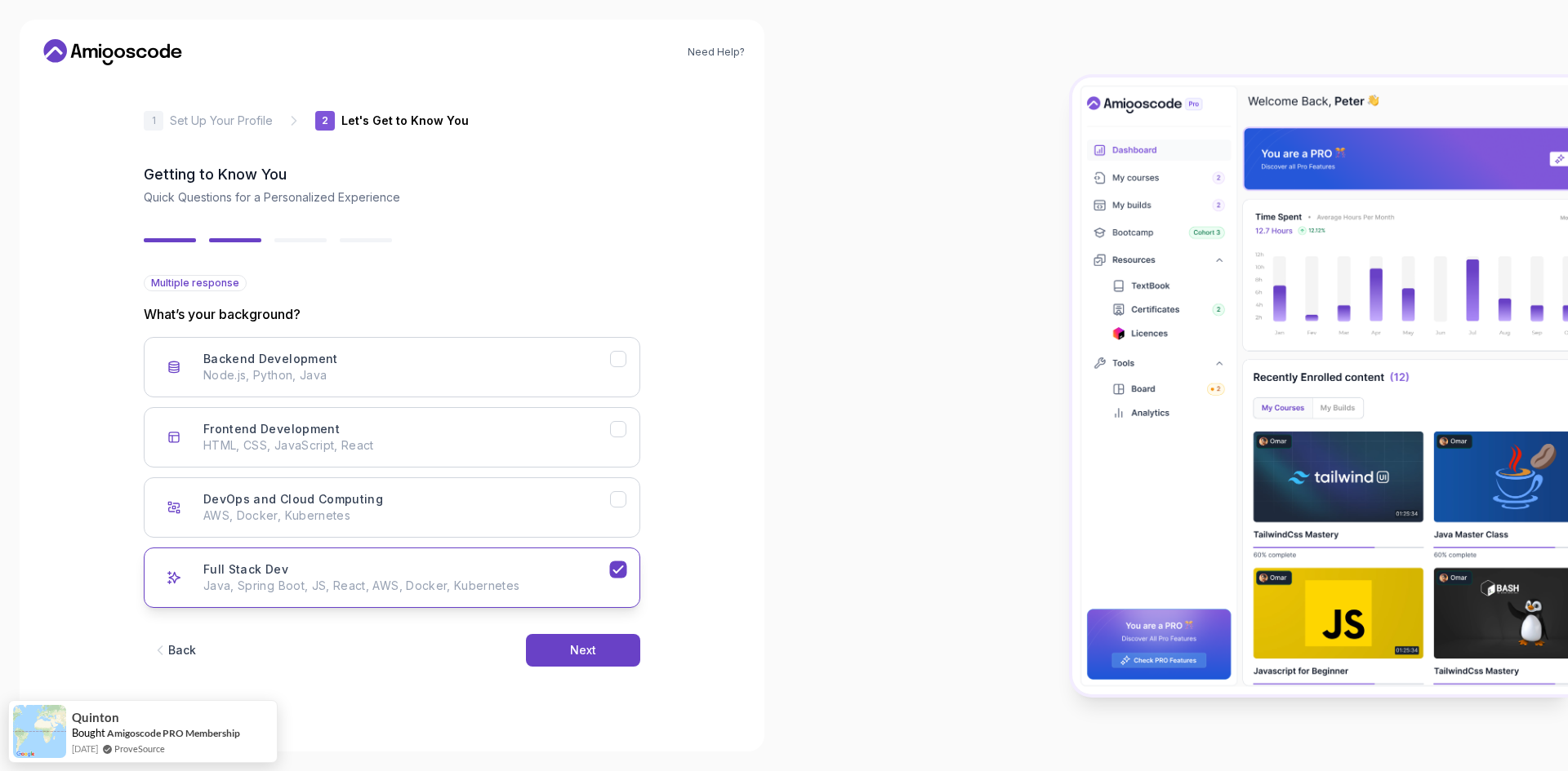
click at [623, 572] on icon "Full Stack Dev" at bounding box center [618, 569] width 16 height 16
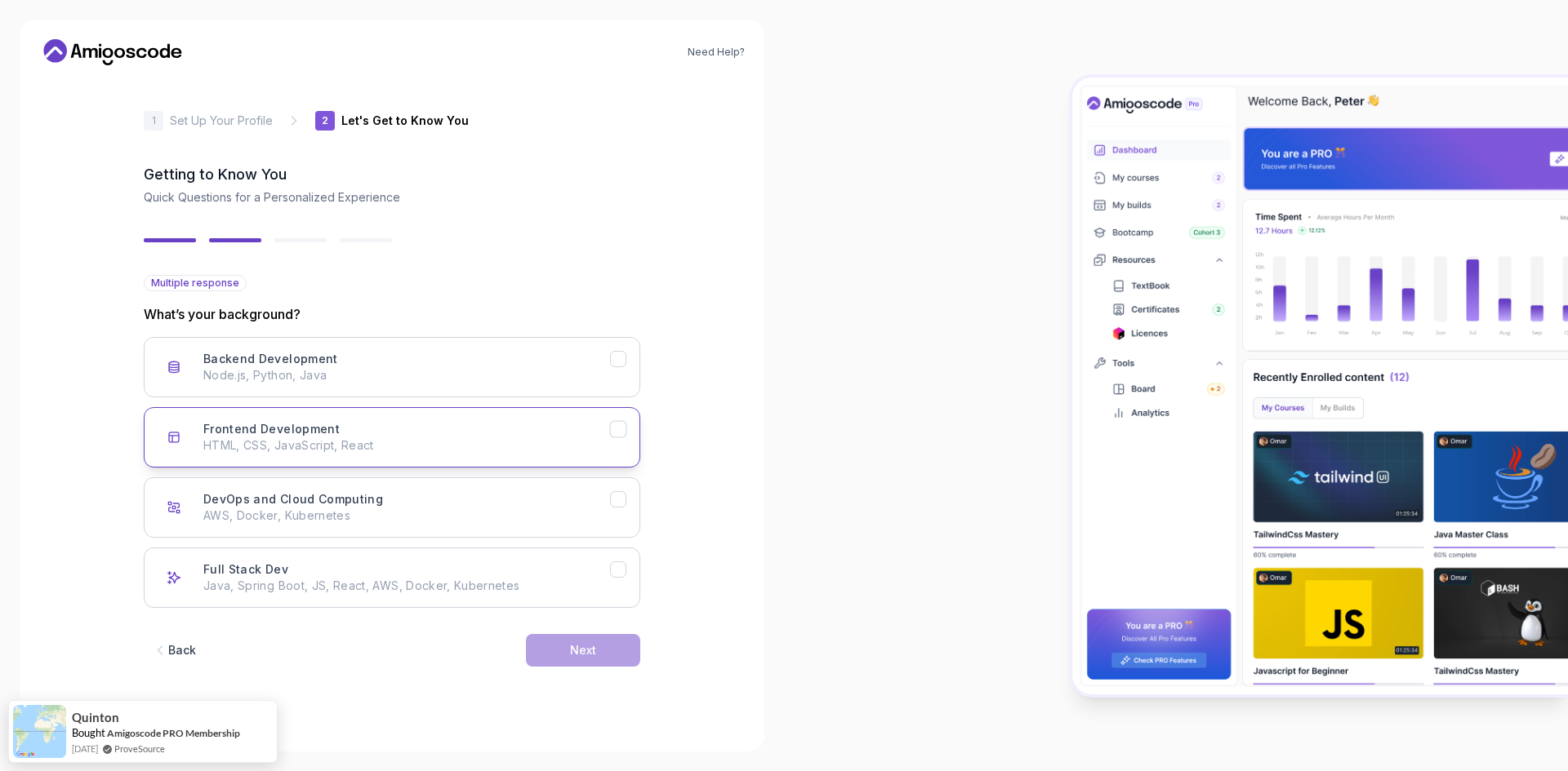
click at [459, 440] on p "HTML, CSS, JavaScript, React" at bounding box center [407, 446] width 407 height 17
click at [466, 387] on button "Backend Development Node.js, Python, Java" at bounding box center [392, 367] width 496 height 60
click at [596, 651] on button "Next" at bounding box center [583, 650] width 115 height 33
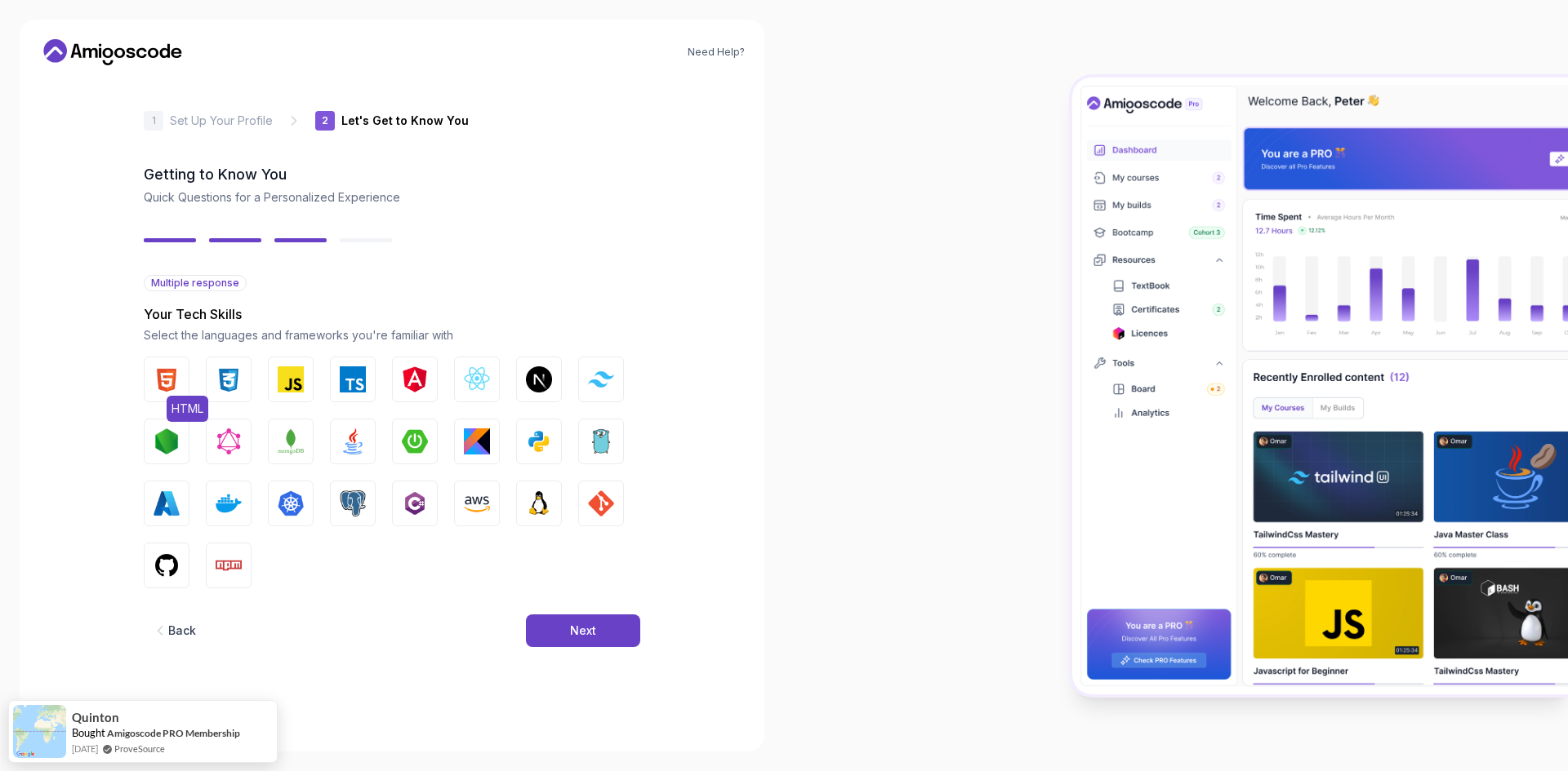
click at [148, 364] on button "HTML" at bounding box center [167, 380] width 46 height 46
click at [238, 371] on img "button" at bounding box center [228, 379] width 26 height 26
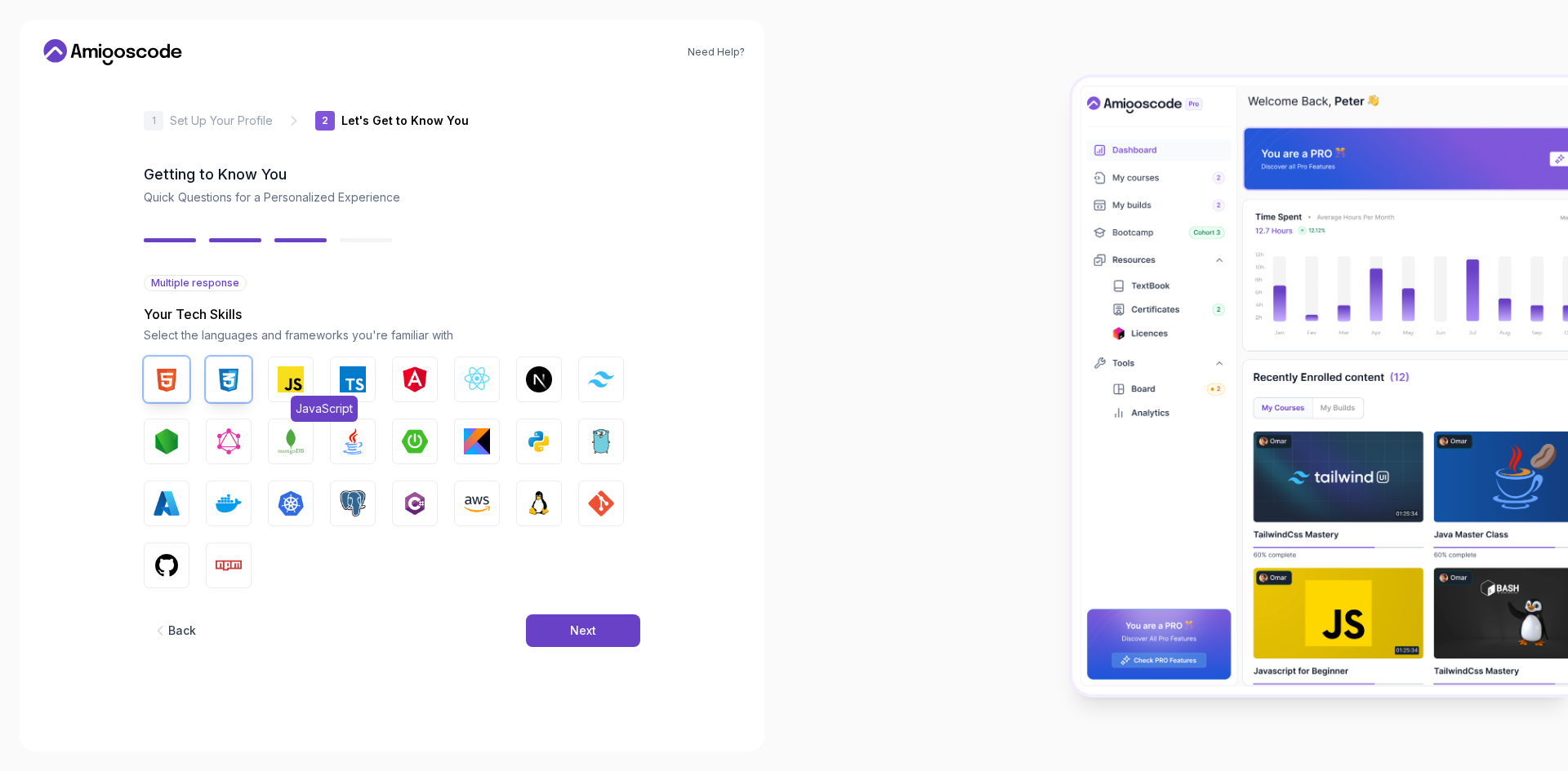
click at [295, 386] on img "button" at bounding box center [290, 379] width 26 height 26
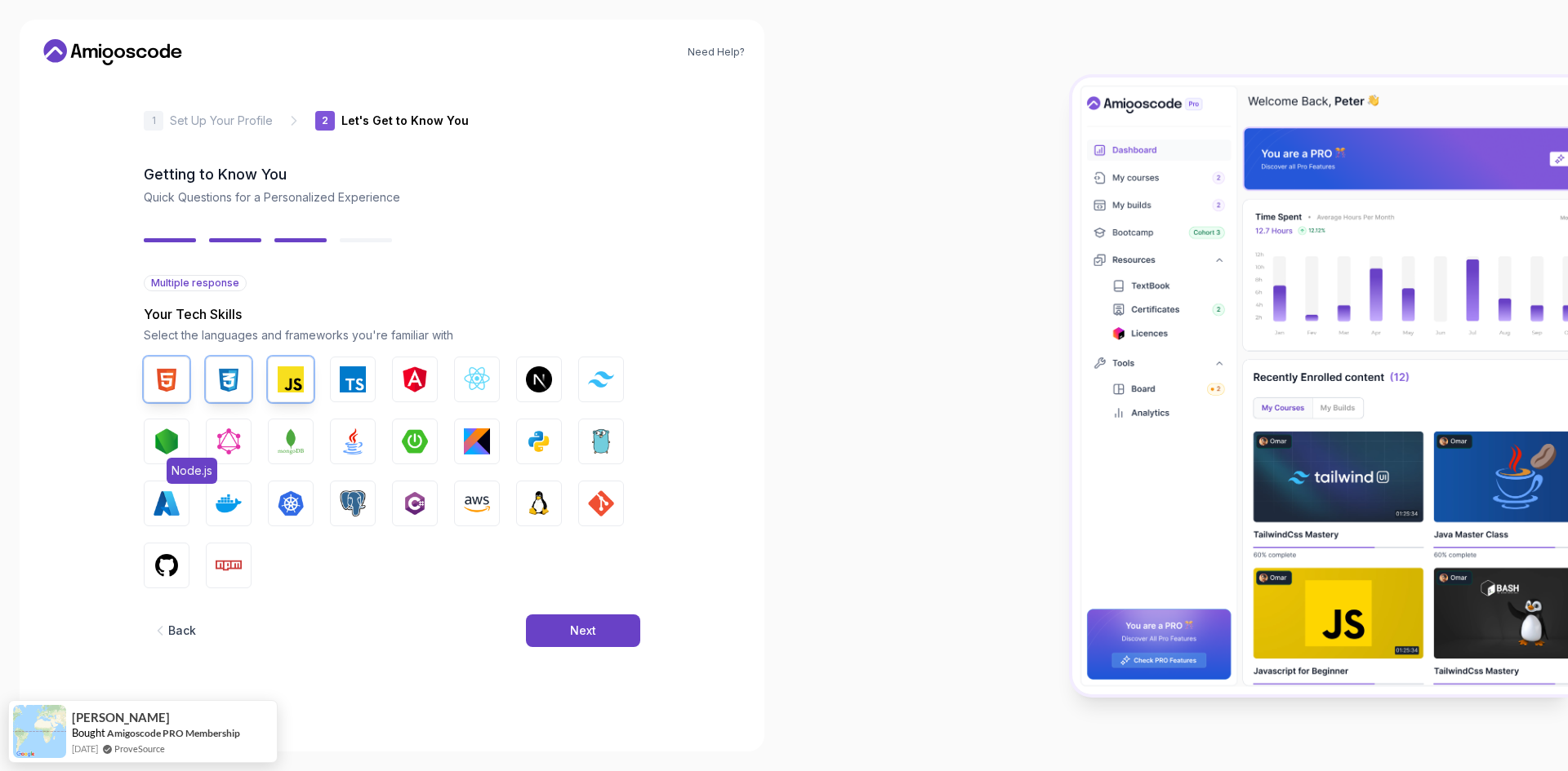
click at [176, 450] on img "button" at bounding box center [166, 441] width 26 height 26
click at [486, 391] on img "button" at bounding box center [476, 379] width 26 height 26
click at [166, 562] on img "button" at bounding box center [166, 565] width 26 height 26
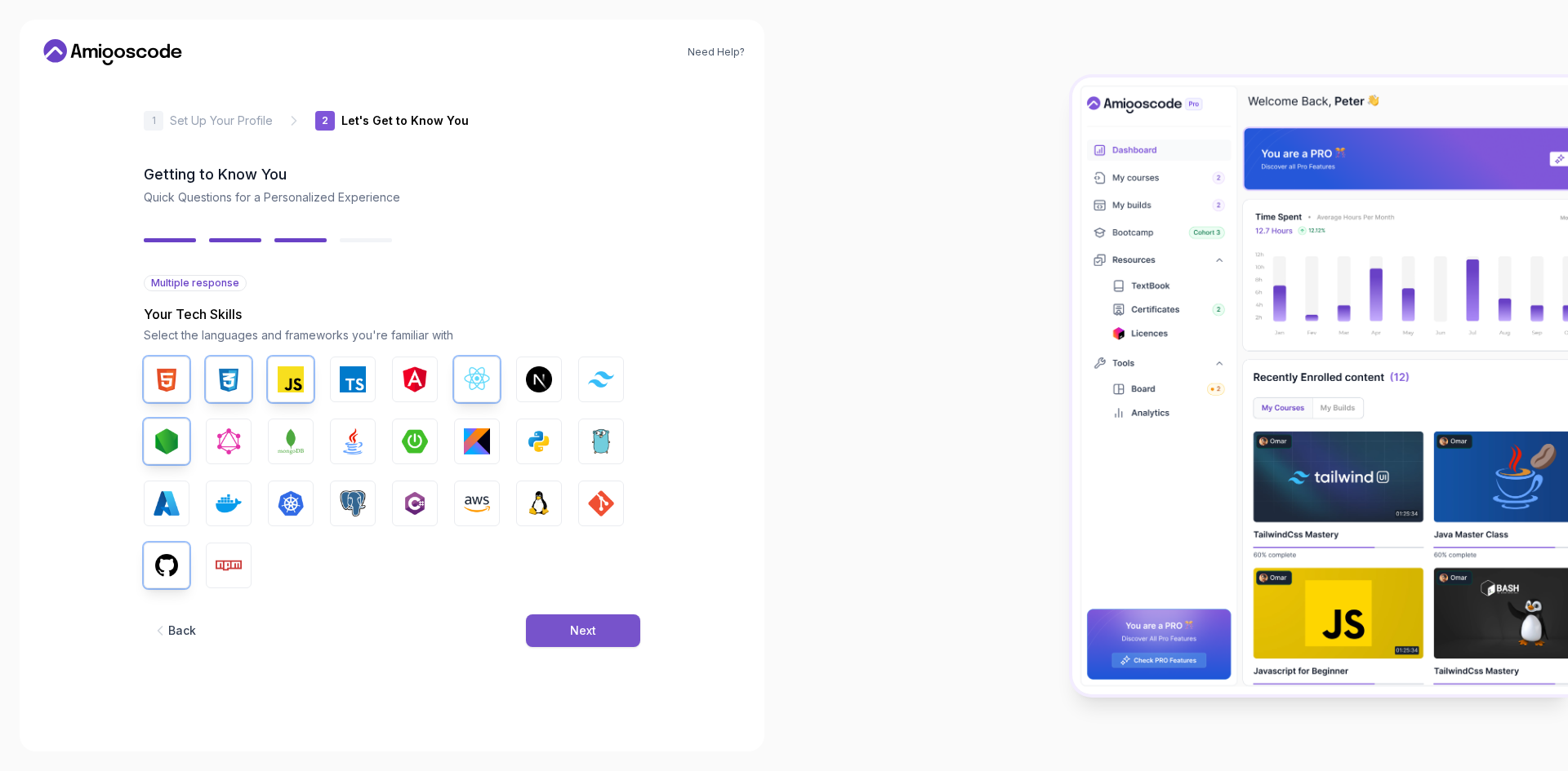
click at [597, 635] on button "Next" at bounding box center [583, 631] width 115 height 33
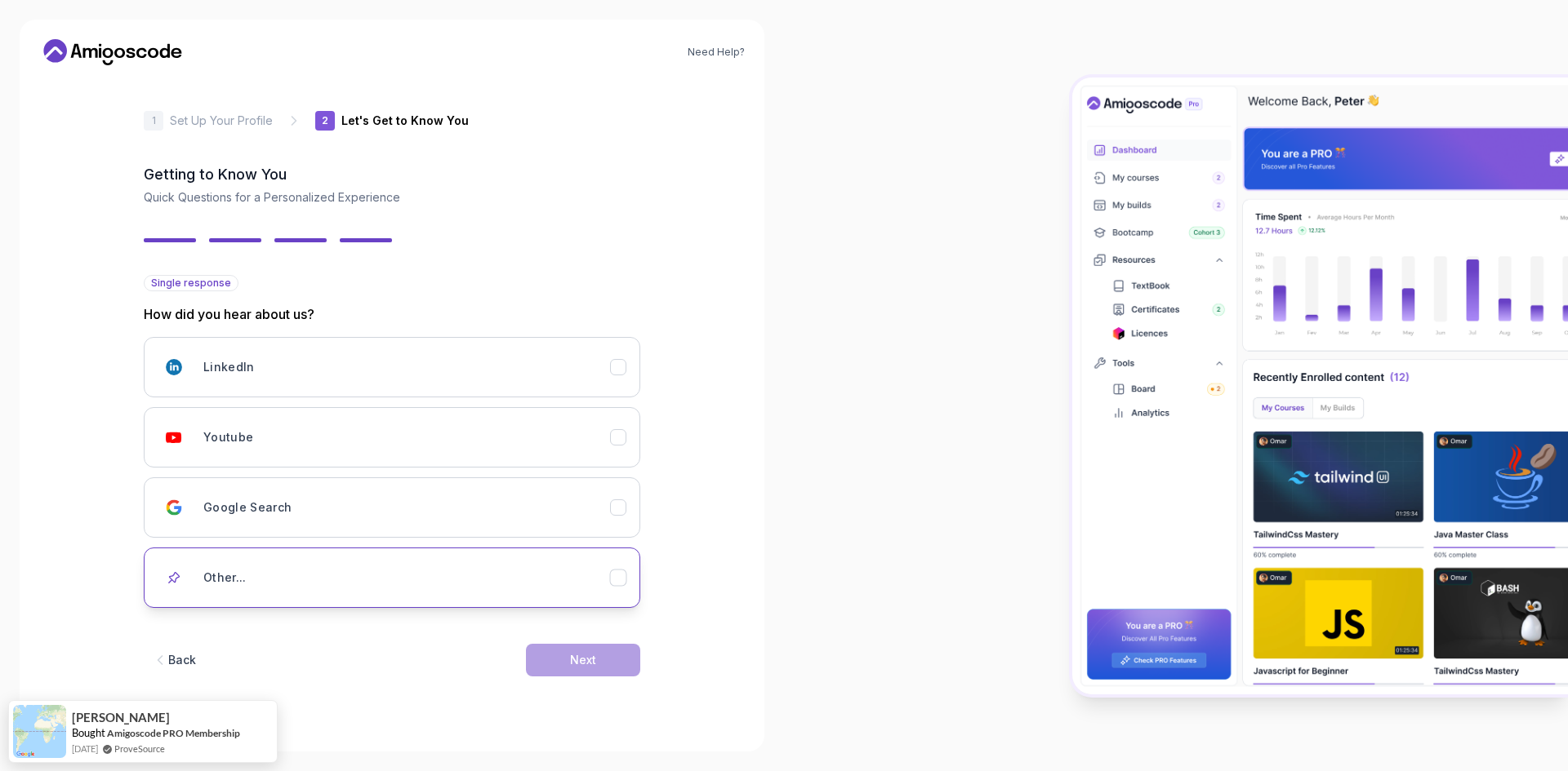
click at [546, 580] on div "Other..." at bounding box center [407, 577] width 407 height 33
click at [573, 636] on input "text" at bounding box center [392, 635] width 496 height 34
type input "google search"
click at [607, 689] on button "Next" at bounding box center [583, 684] width 115 height 33
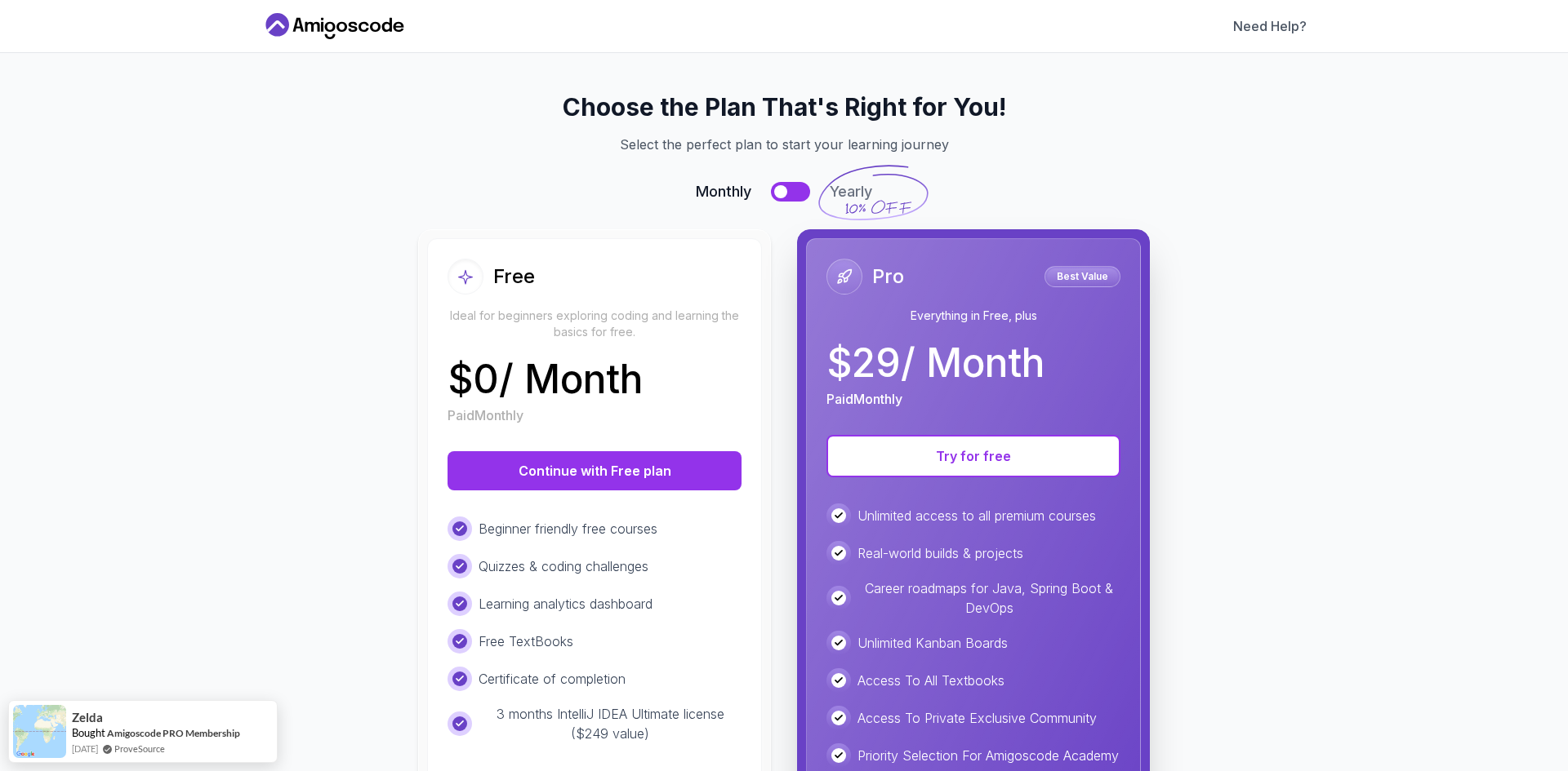
scroll to position [192, 0]
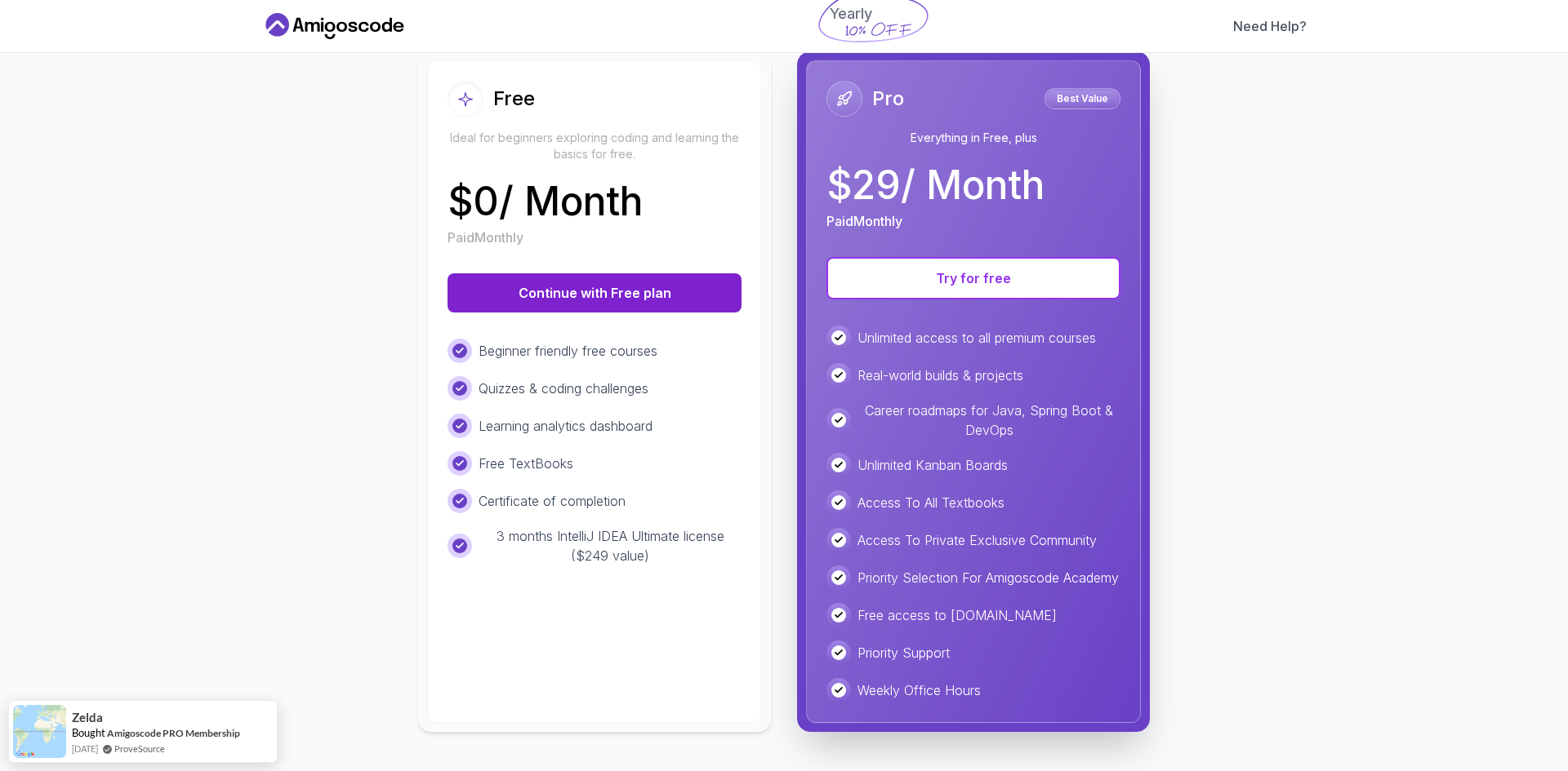
click at [578, 278] on button "Continue with Free plan" at bounding box center [594, 293] width 294 height 39
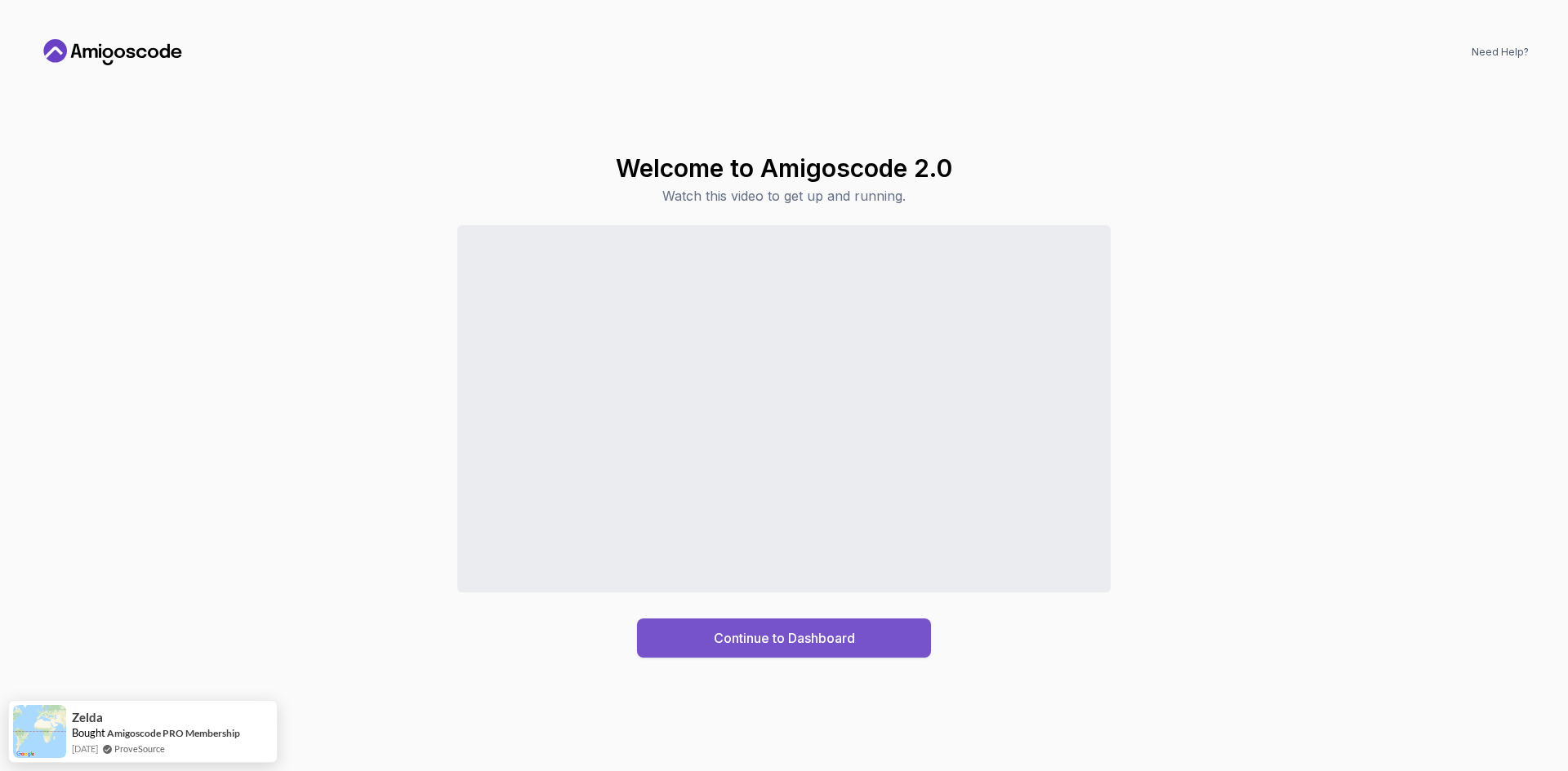
click at [781, 646] on div "Continue to Dashboard" at bounding box center [784, 638] width 141 height 19
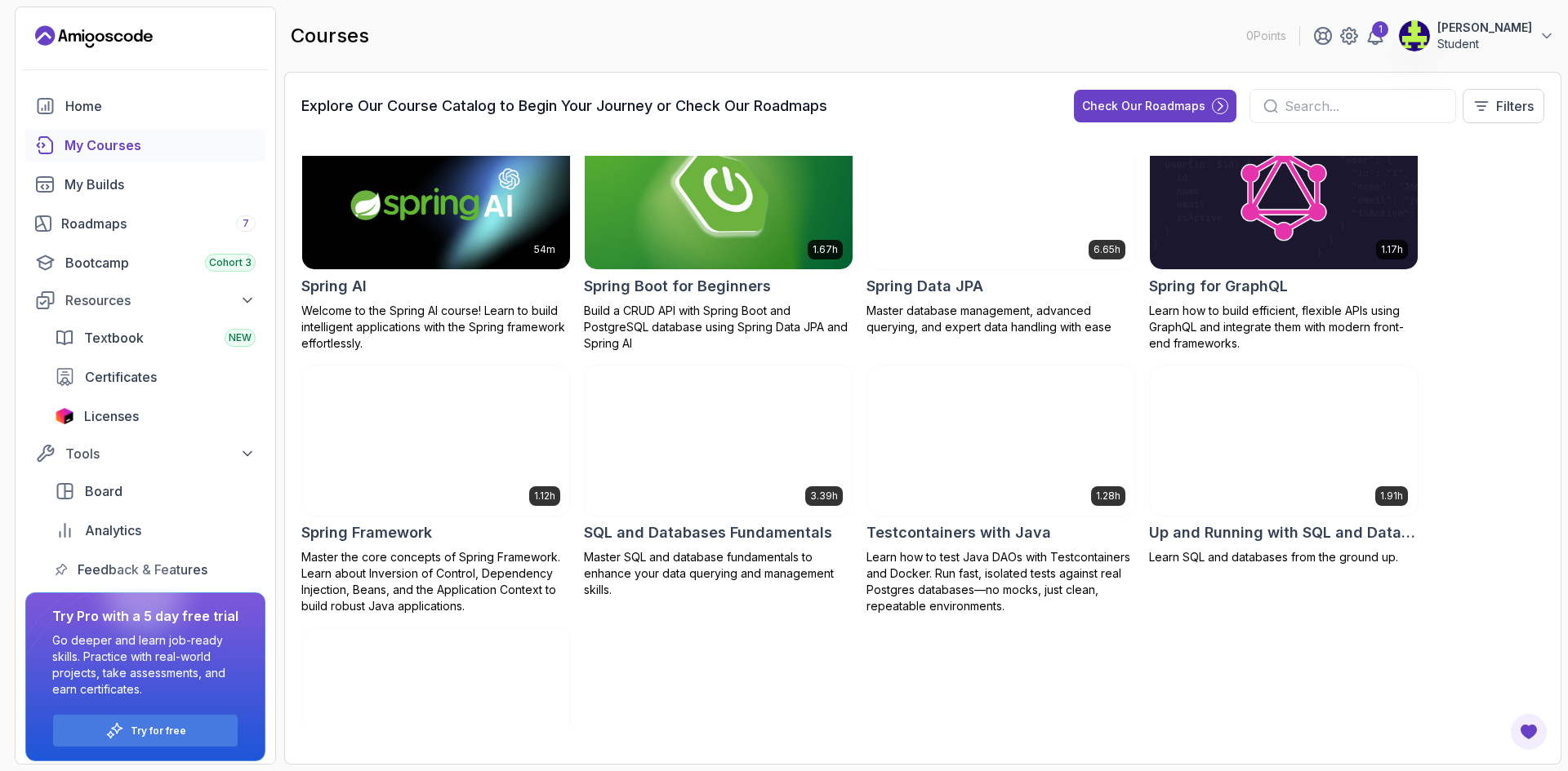
scroll to position [2369, 0]
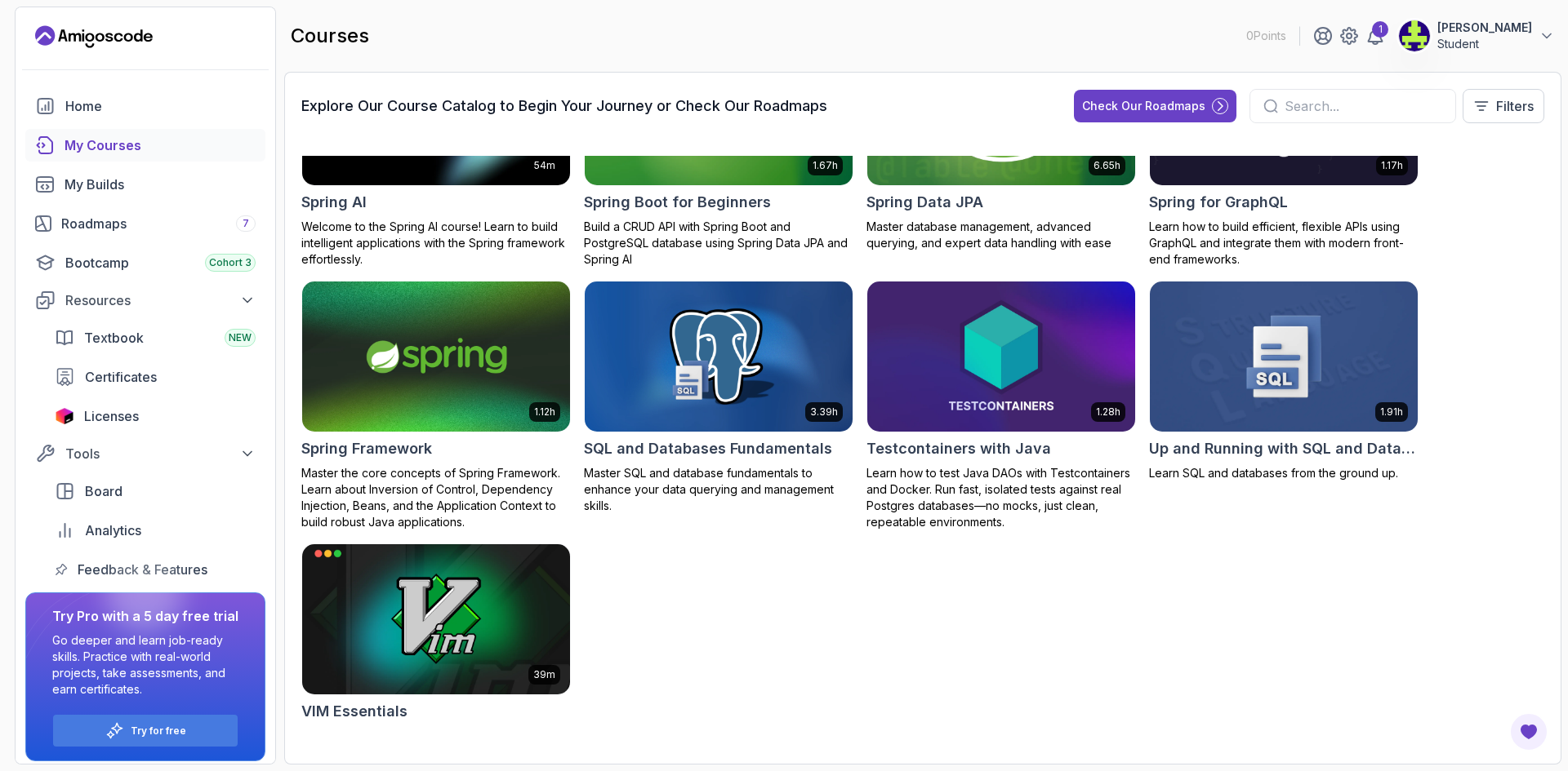
click at [104, 149] on div "My Courses" at bounding box center [160, 145] width 191 height 19
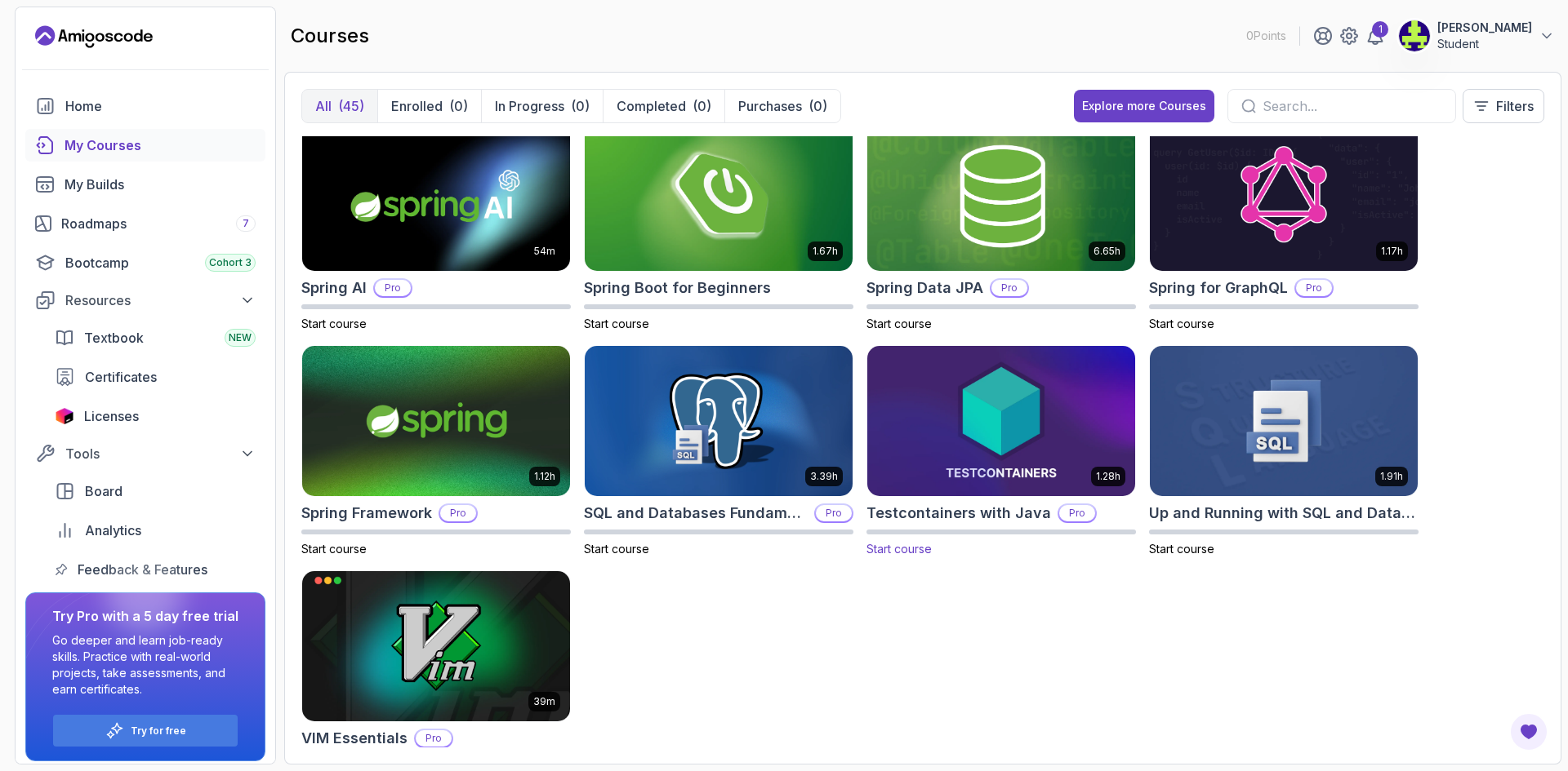
scroll to position [2095, 0]
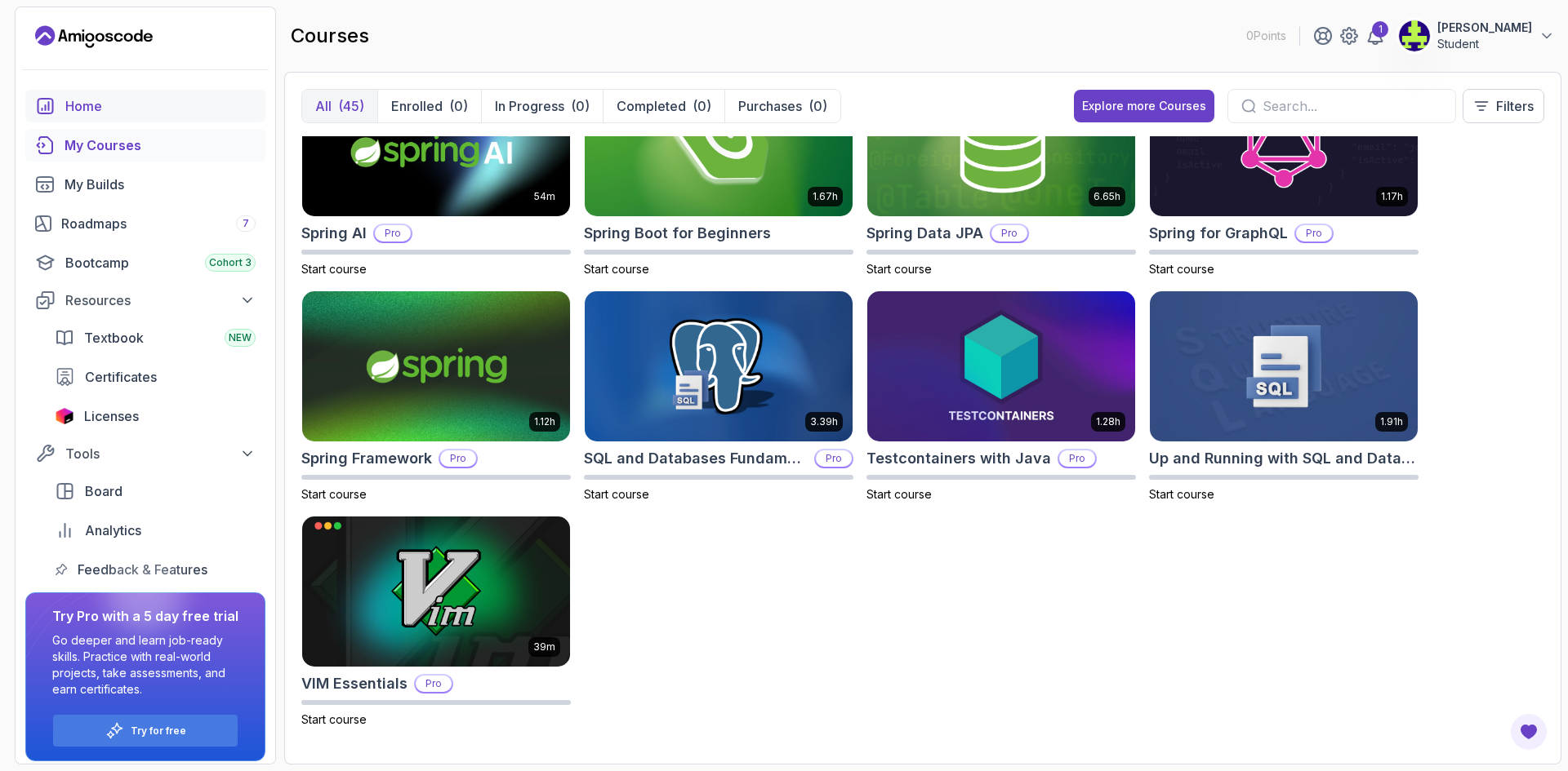
click at [106, 104] on div "Home" at bounding box center [160, 105] width 190 height 19
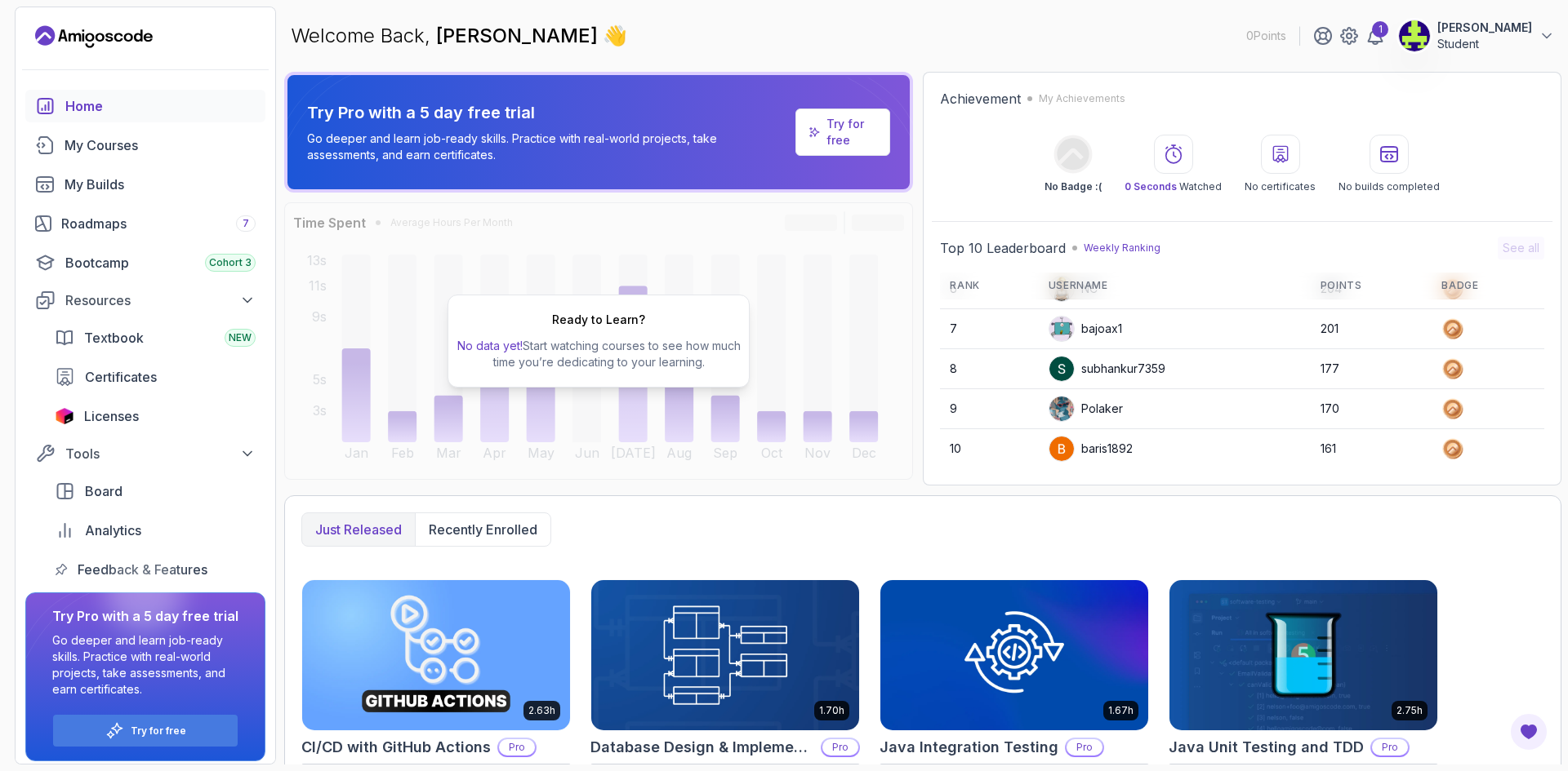
scroll to position [67, 0]
click at [1369, 39] on icon at bounding box center [1376, 36] width 14 height 17
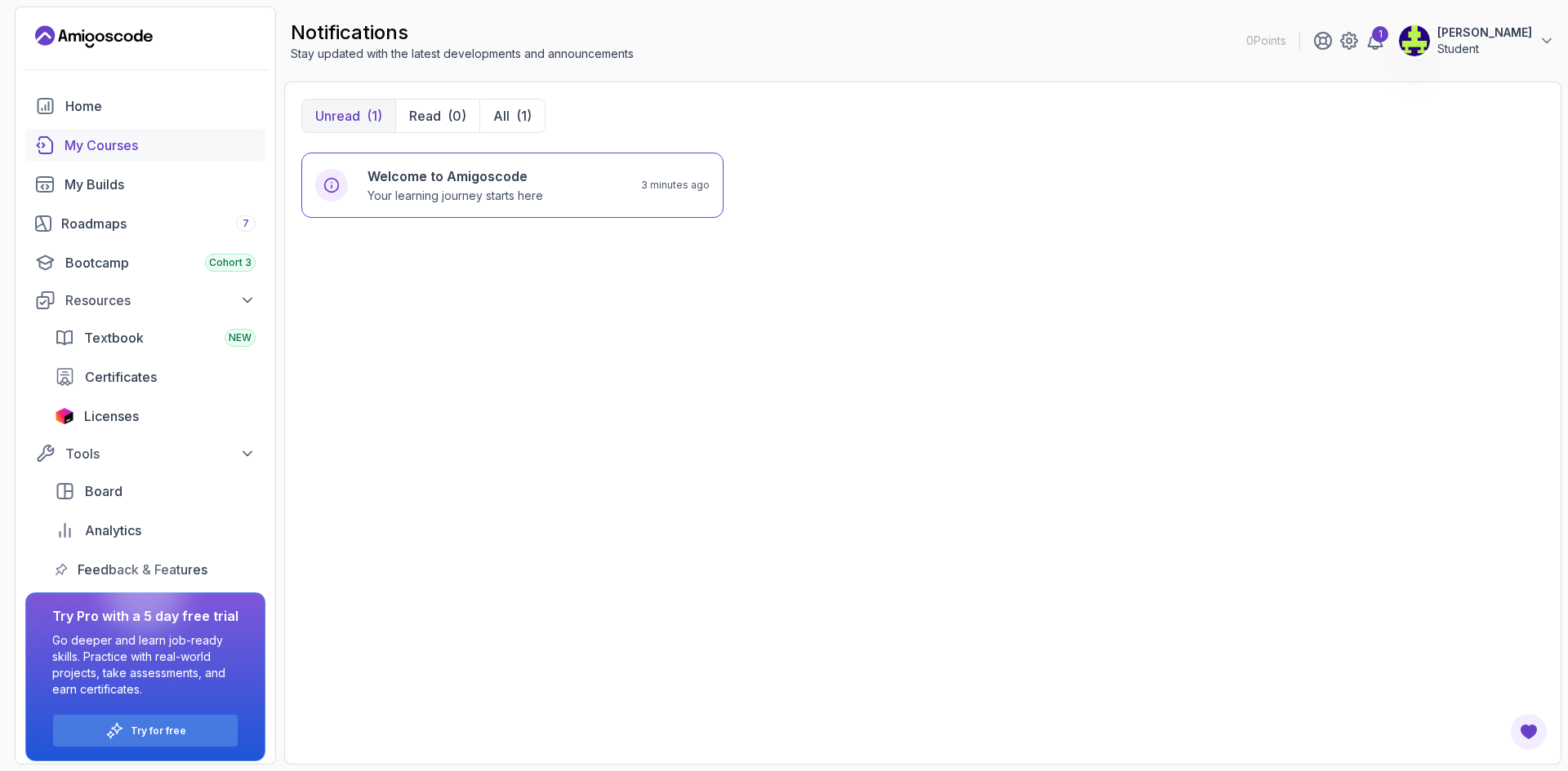
click at [115, 146] on div "My Courses" at bounding box center [160, 145] width 191 height 19
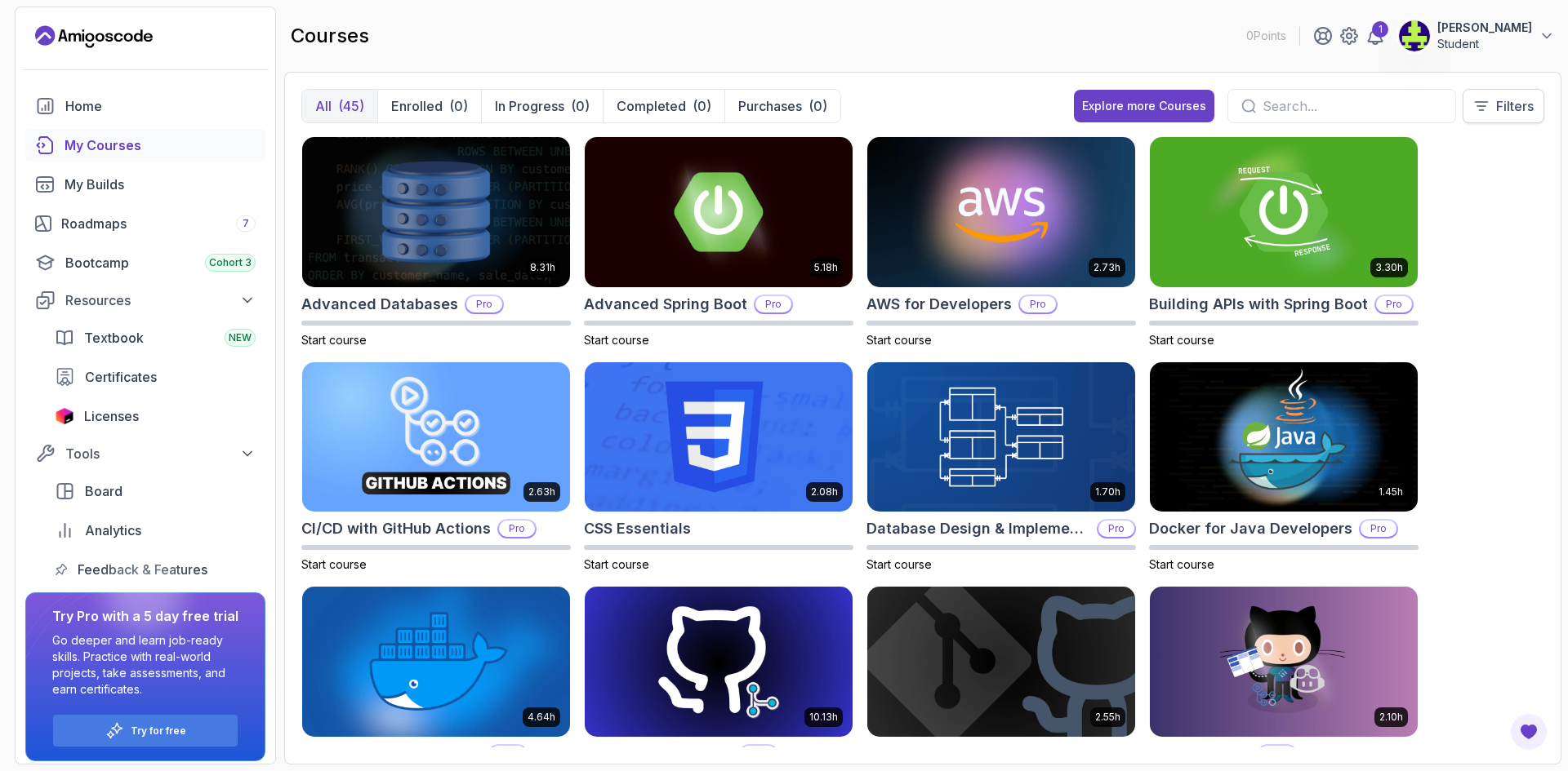
click at [1535, 113] on button "Filters" at bounding box center [1504, 105] width 82 height 34
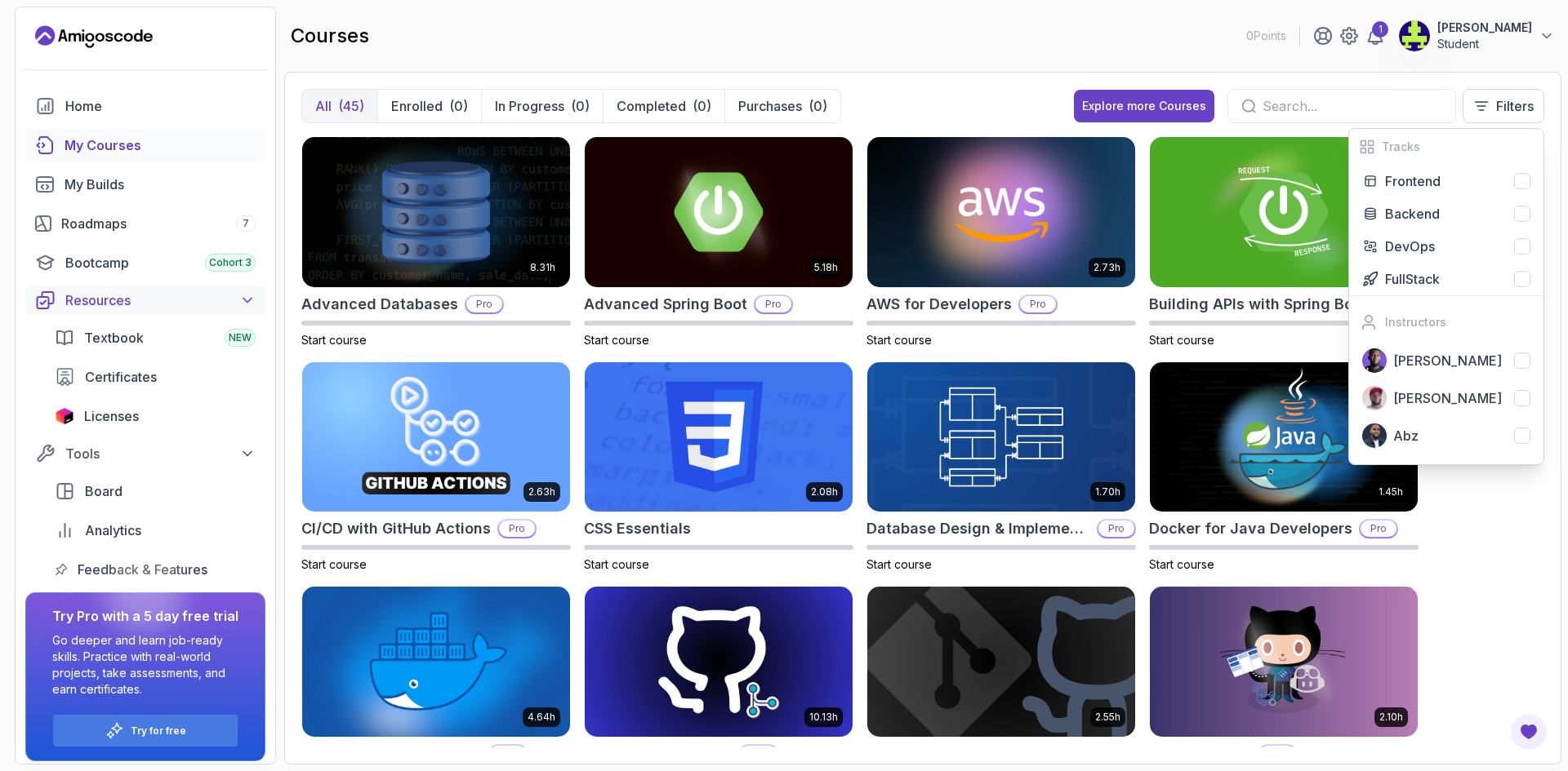
click at [110, 300] on div "Resources" at bounding box center [160, 299] width 190 height 19
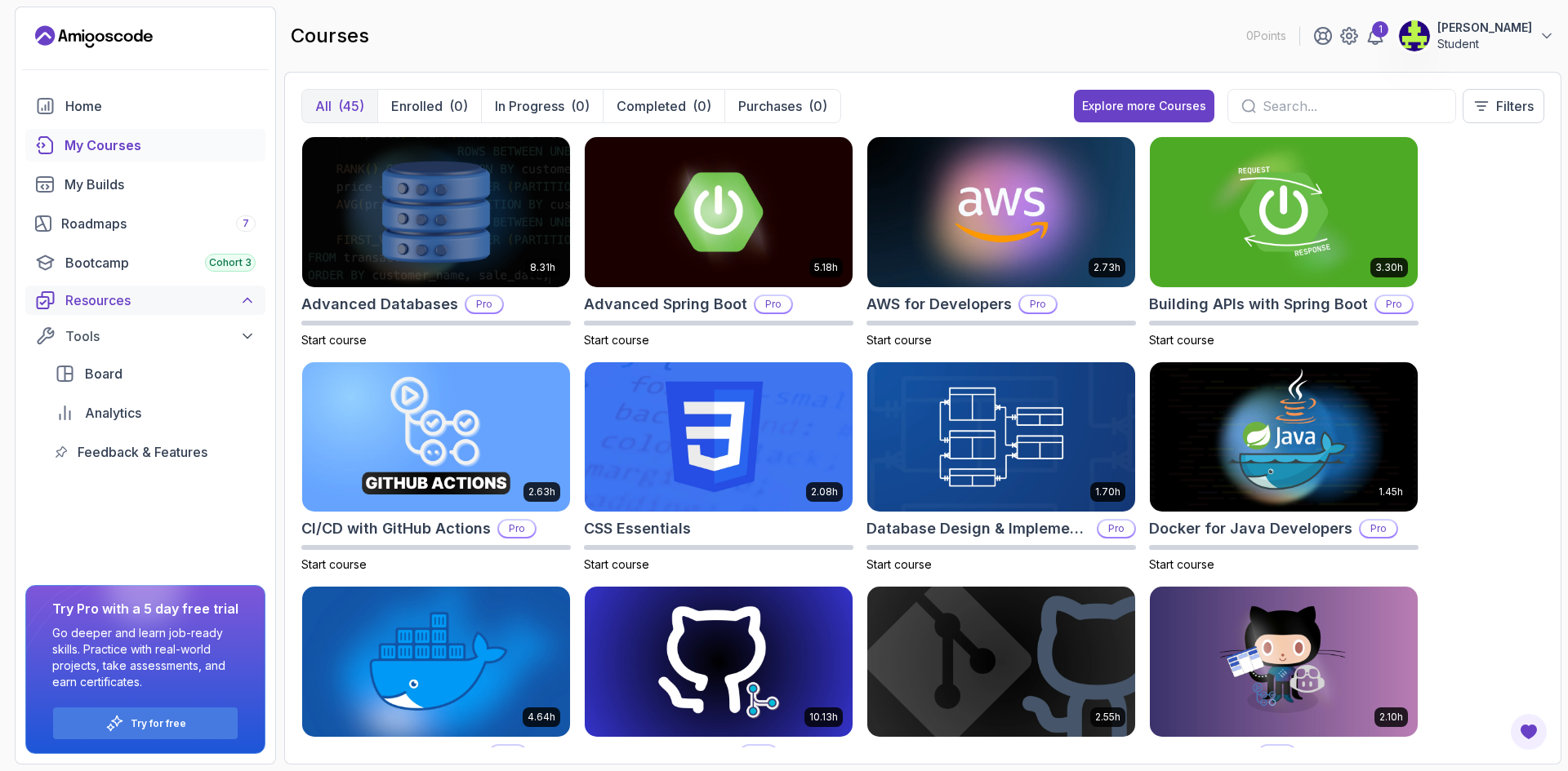
click at [110, 295] on div "Resources" at bounding box center [160, 299] width 190 height 19
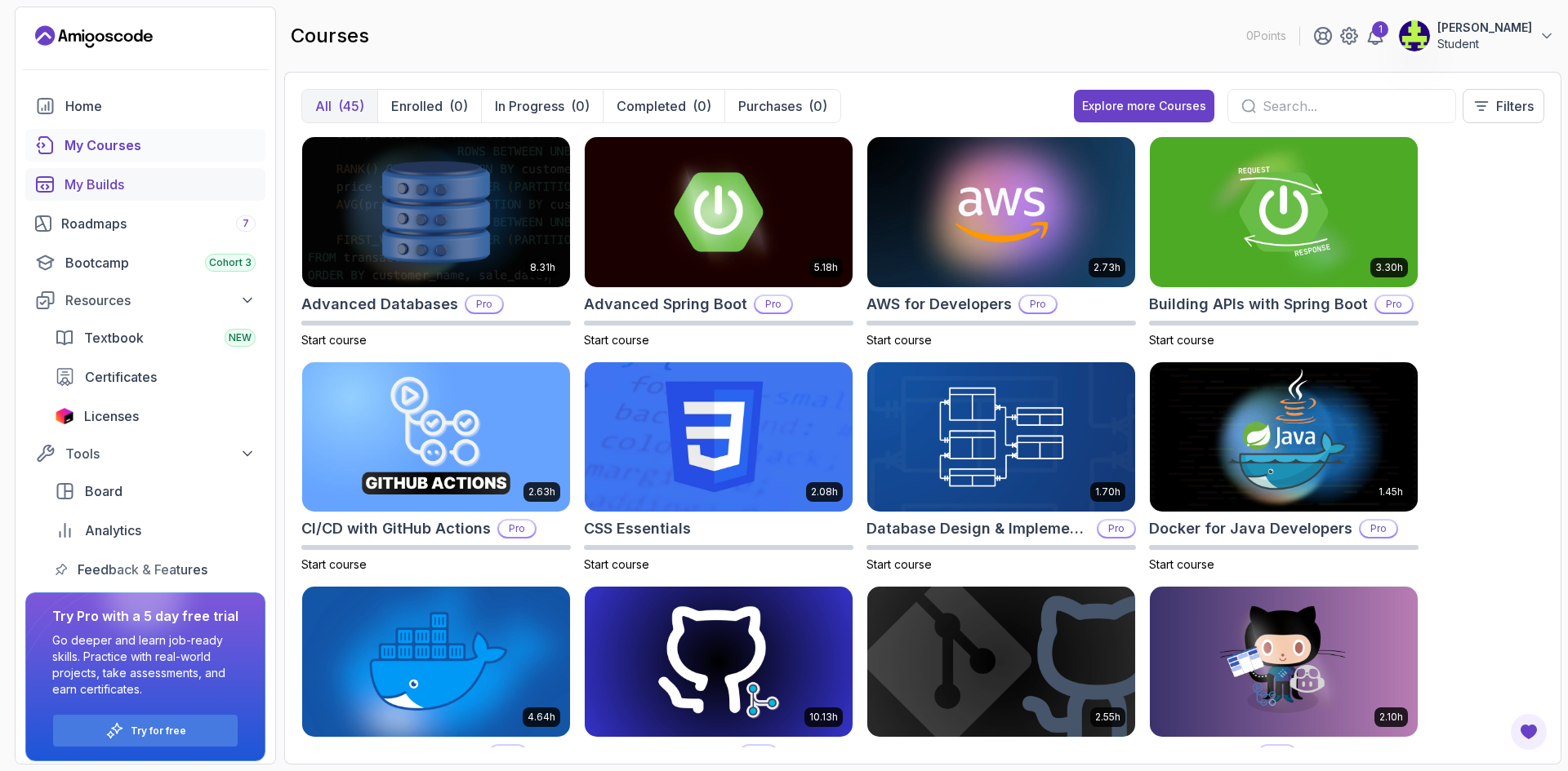
click at [86, 186] on div "My Builds" at bounding box center [160, 184] width 191 height 19
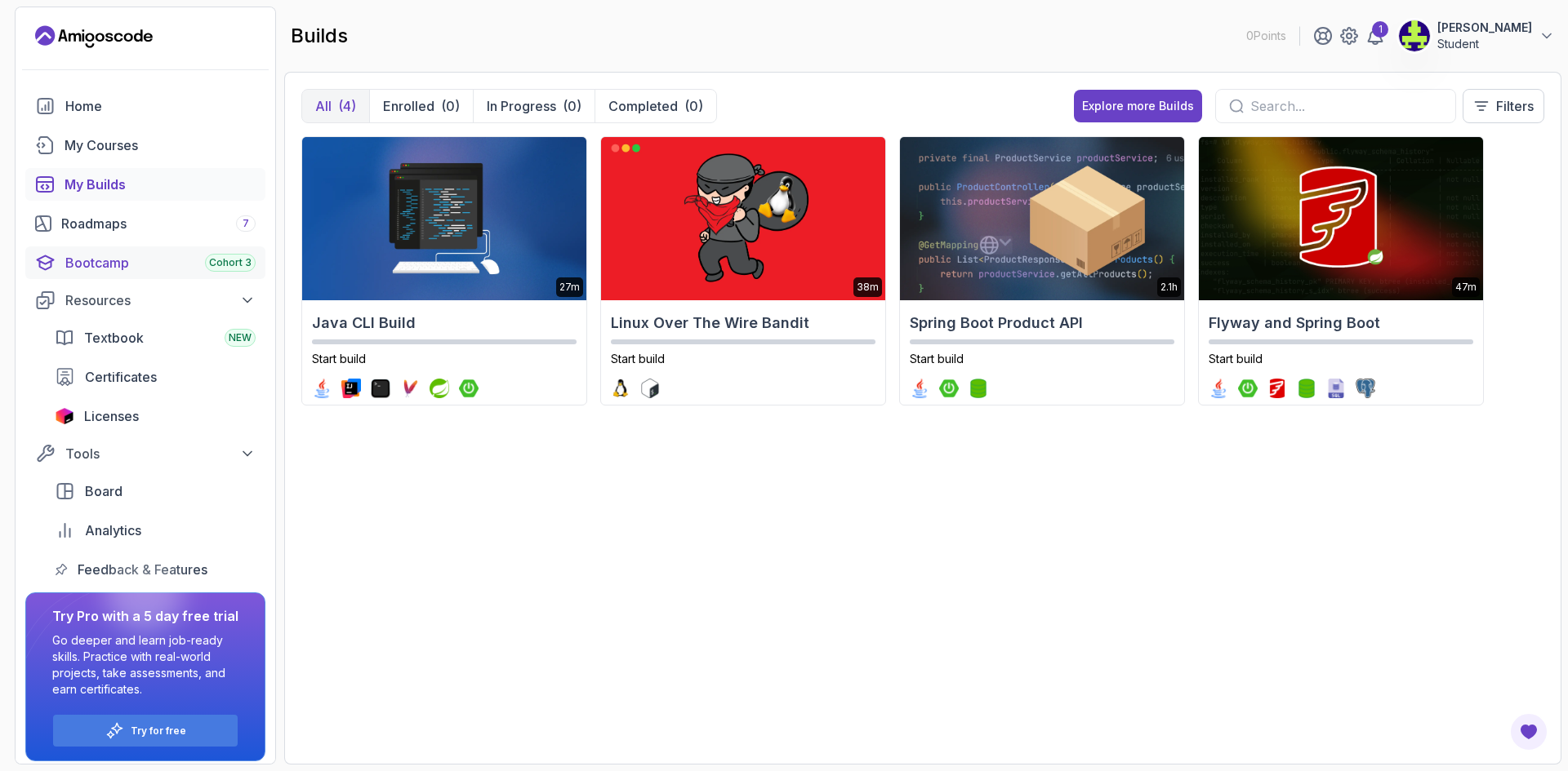
click at [155, 264] on div "Bootcamp Cohort 3" at bounding box center [160, 263] width 190 height 19
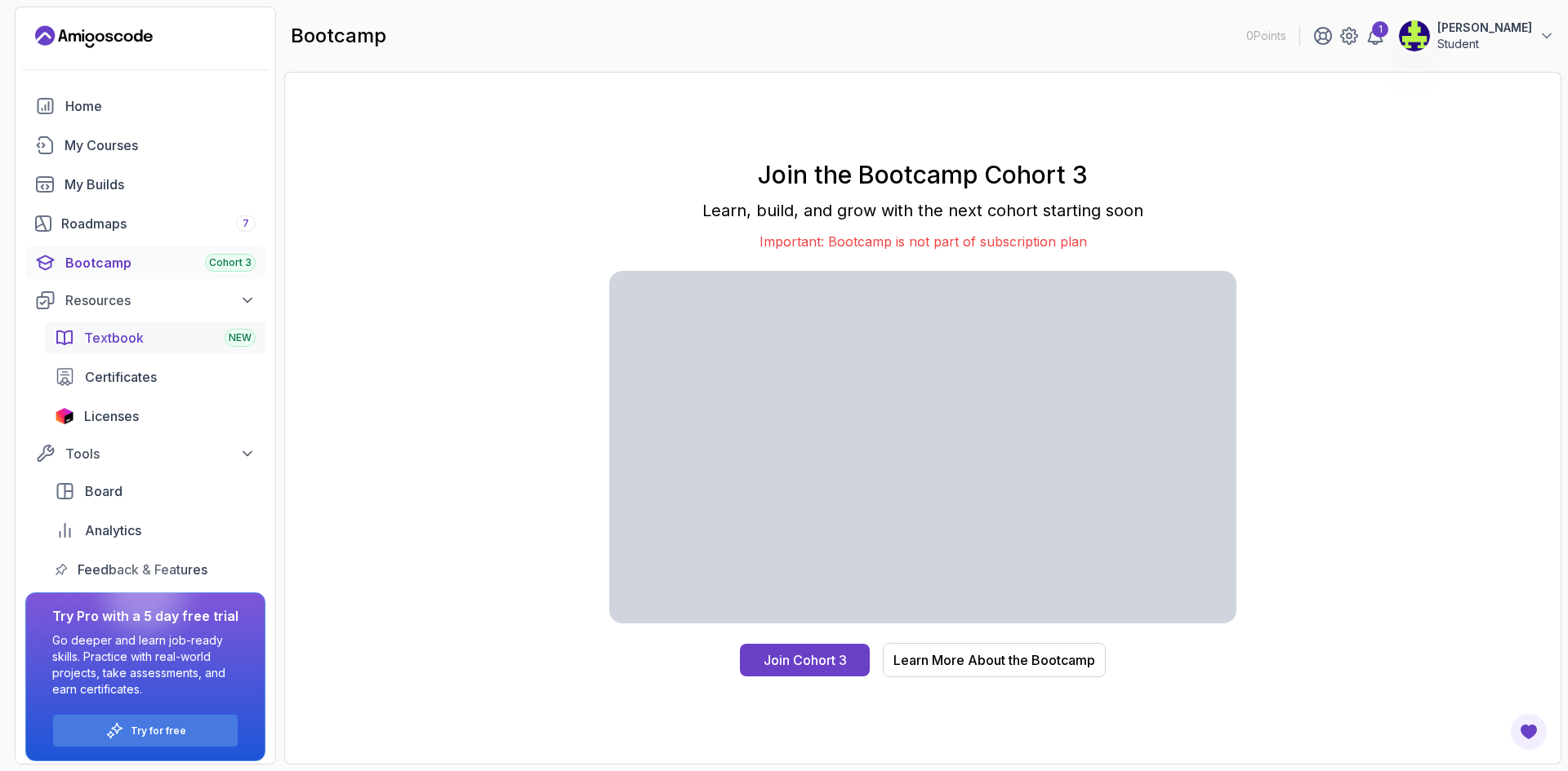
click at [173, 340] on div "Textbook NEW" at bounding box center [170, 337] width 172 height 19
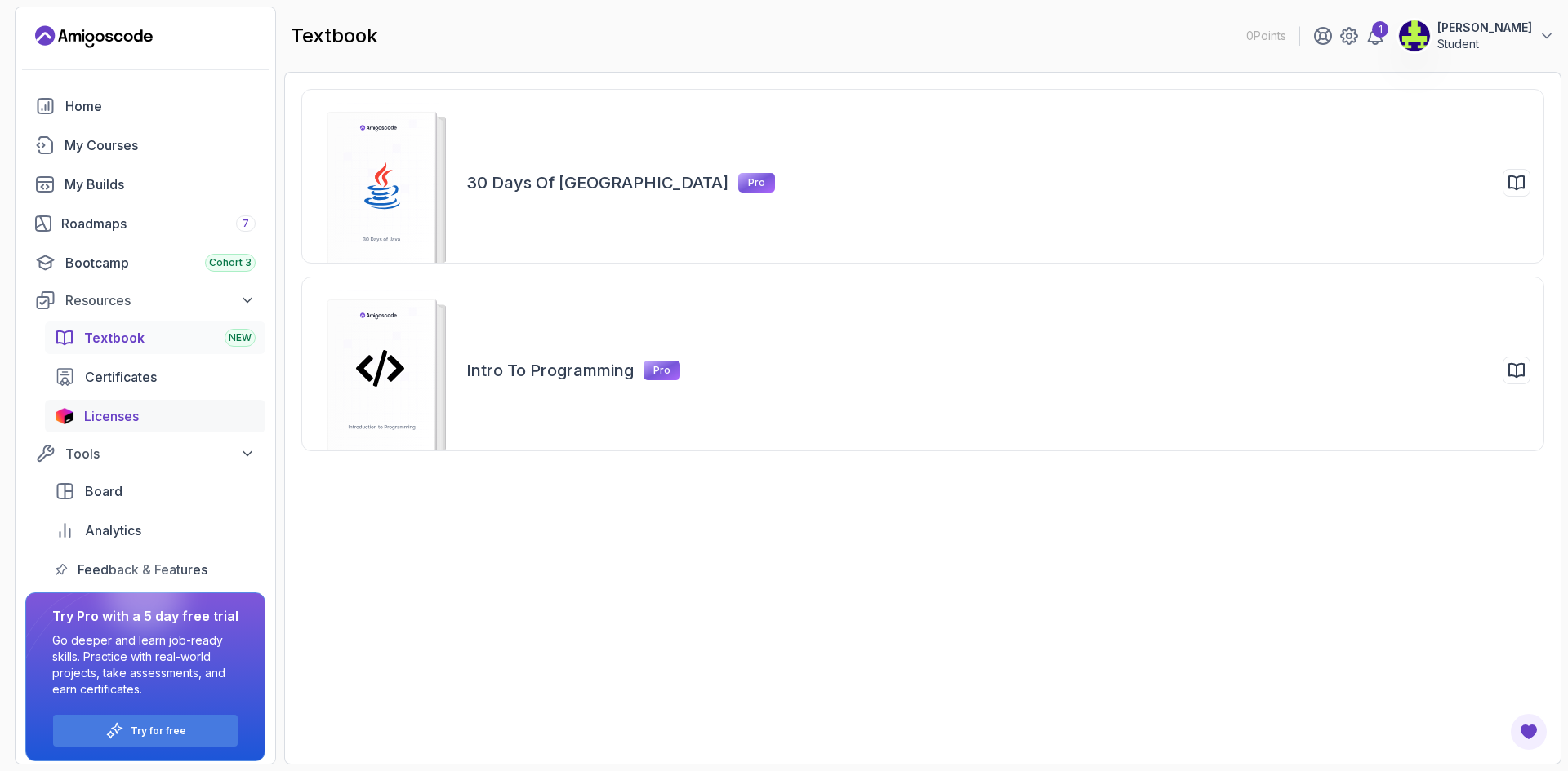
scroll to position [8, 0]
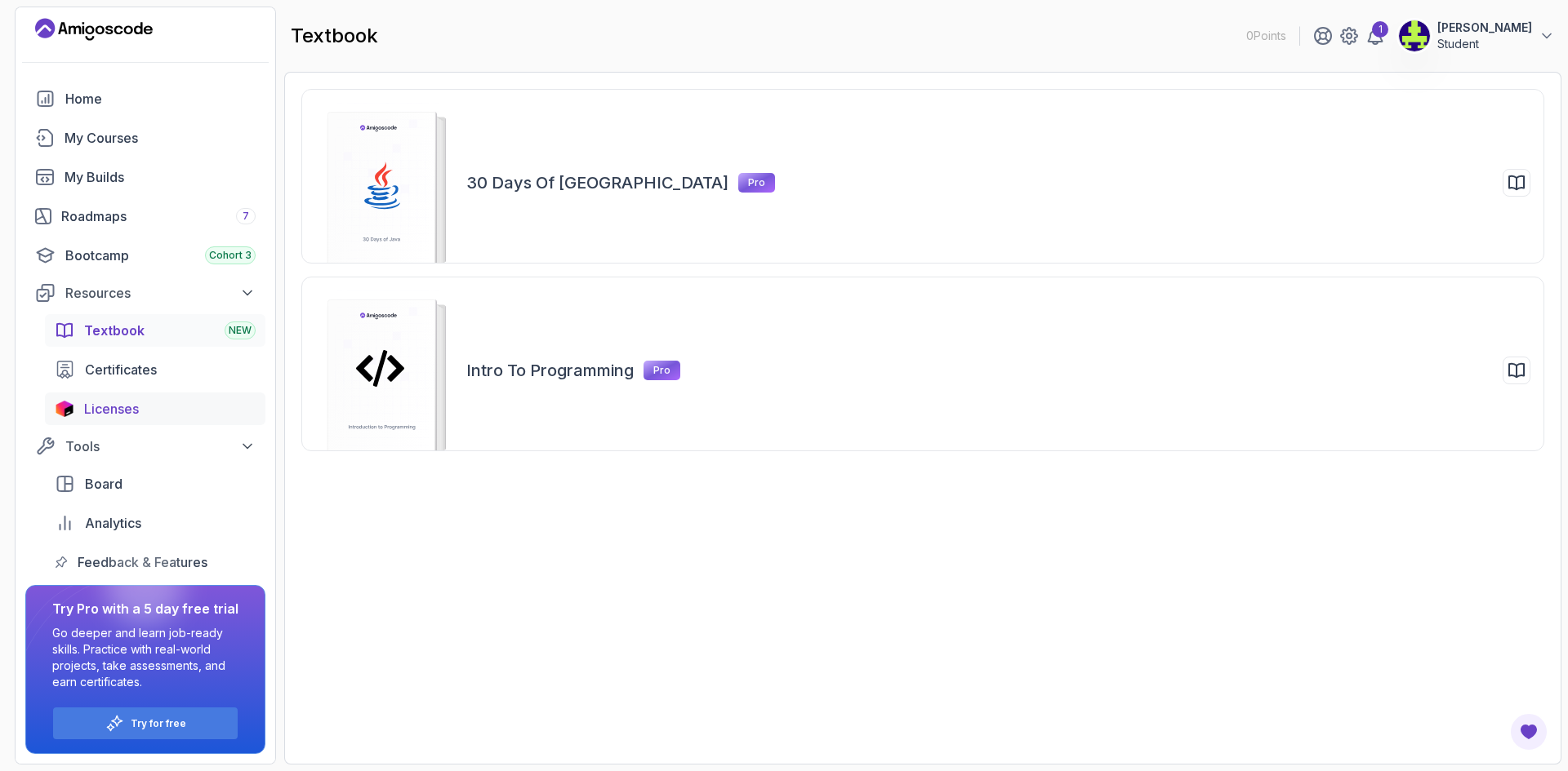
click at [147, 412] on div "Licenses" at bounding box center [170, 408] width 172 height 19
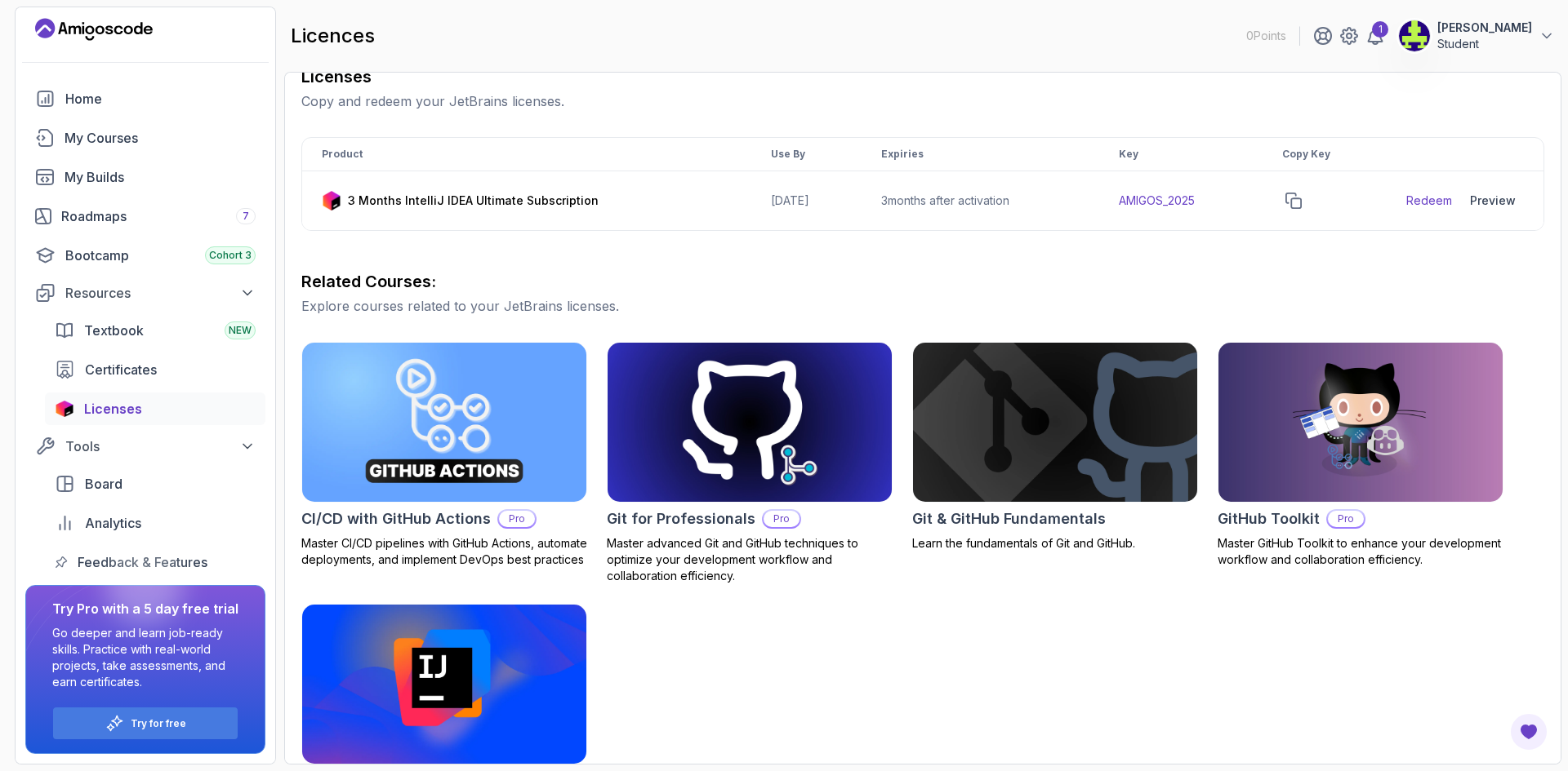
scroll to position [327, 0]
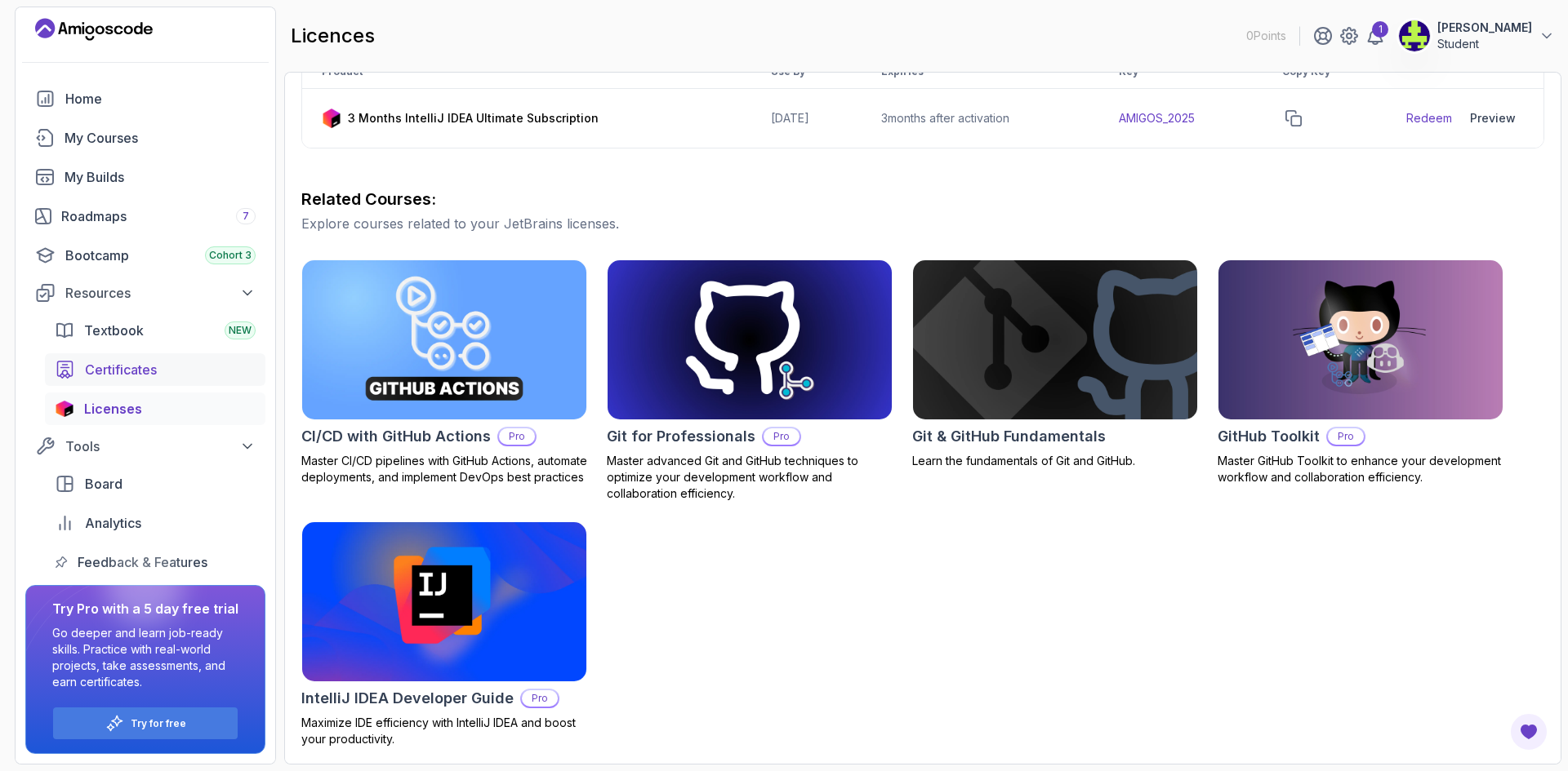
click at [163, 372] on div "Certificates" at bounding box center [171, 369] width 171 height 19
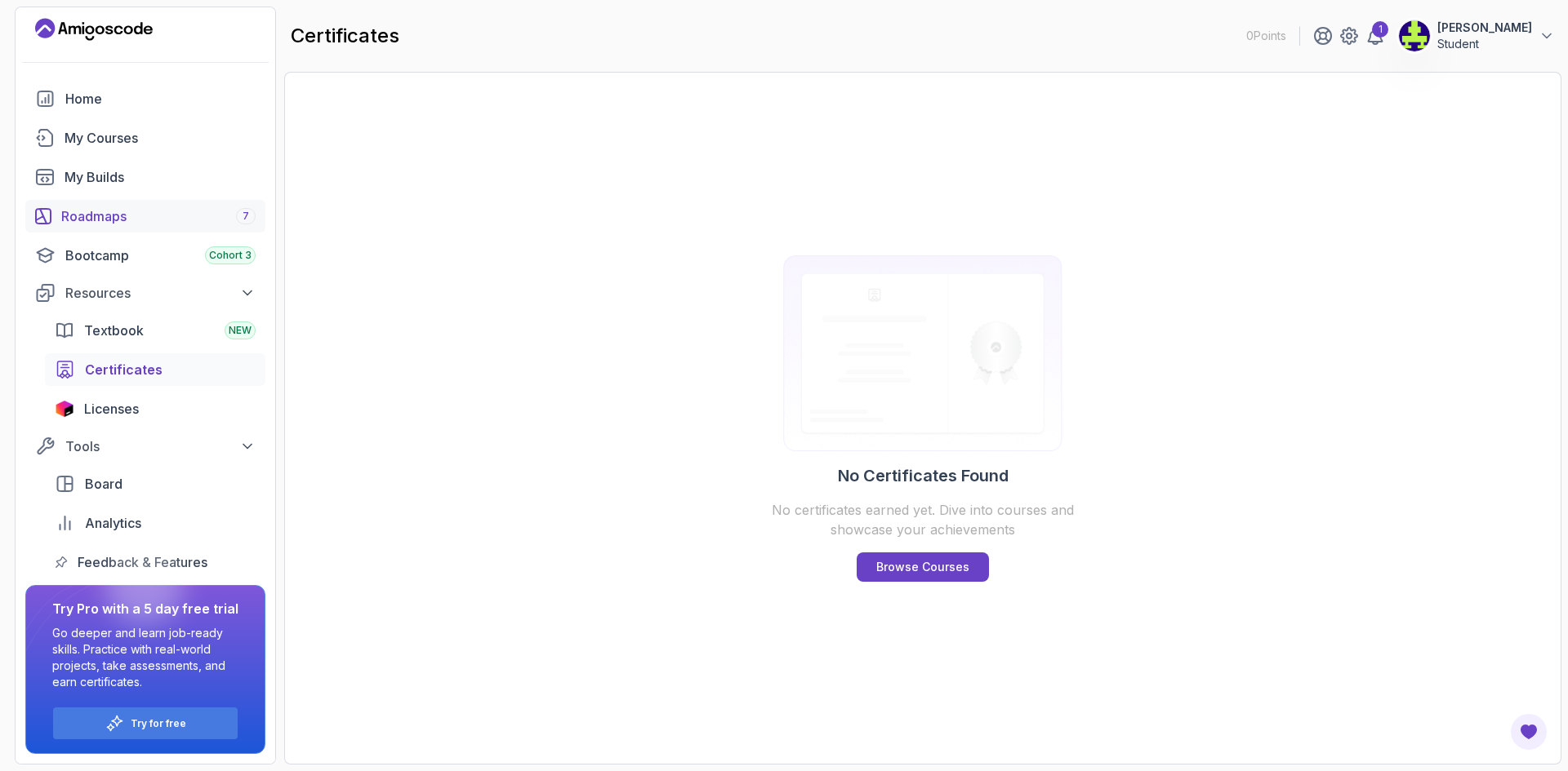
click at [178, 202] on link "Roadmaps 7" at bounding box center [145, 216] width 240 height 33
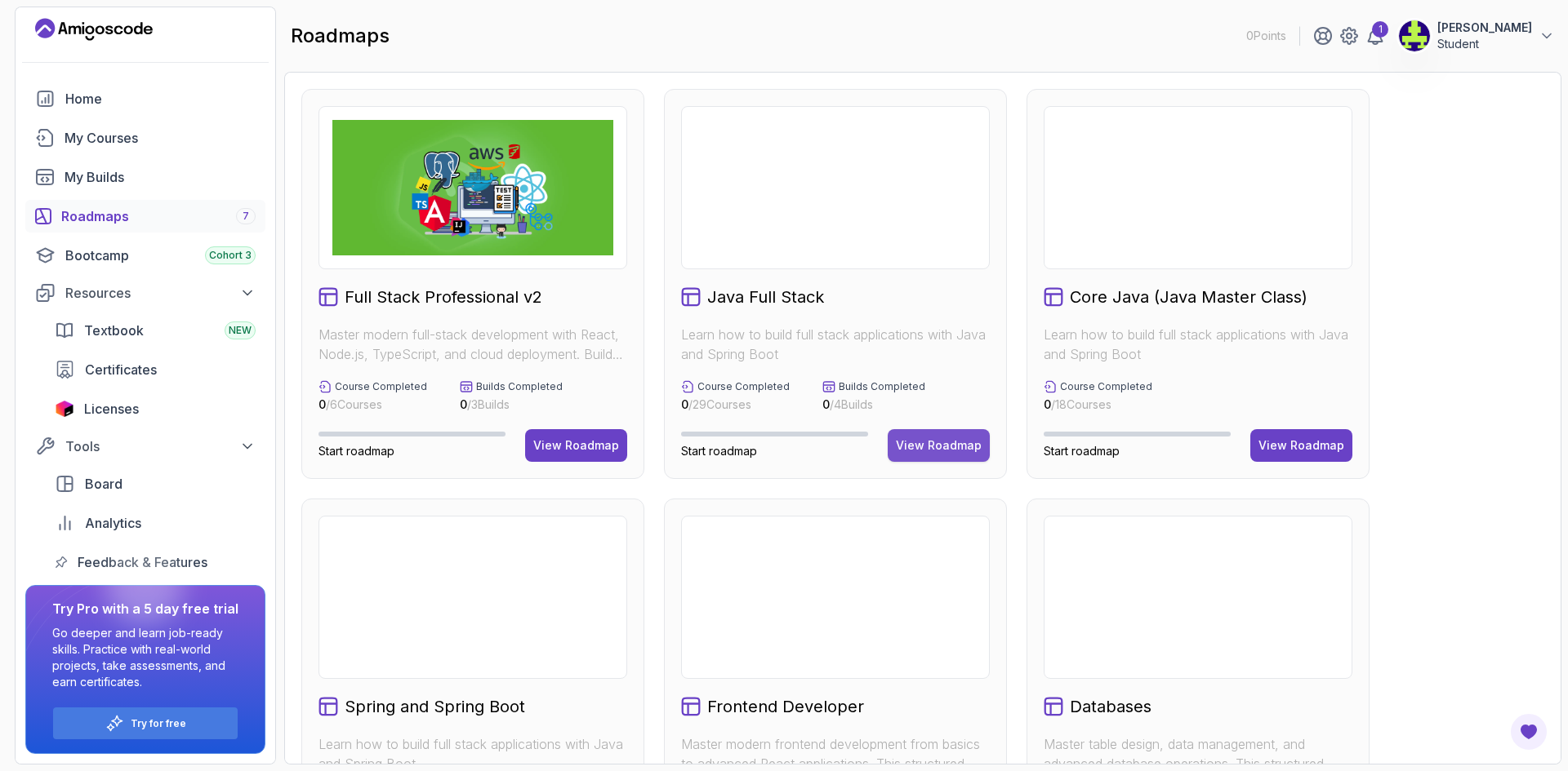
click at [969, 448] on div "View Roadmap" at bounding box center [939, 446] width 85 height 17
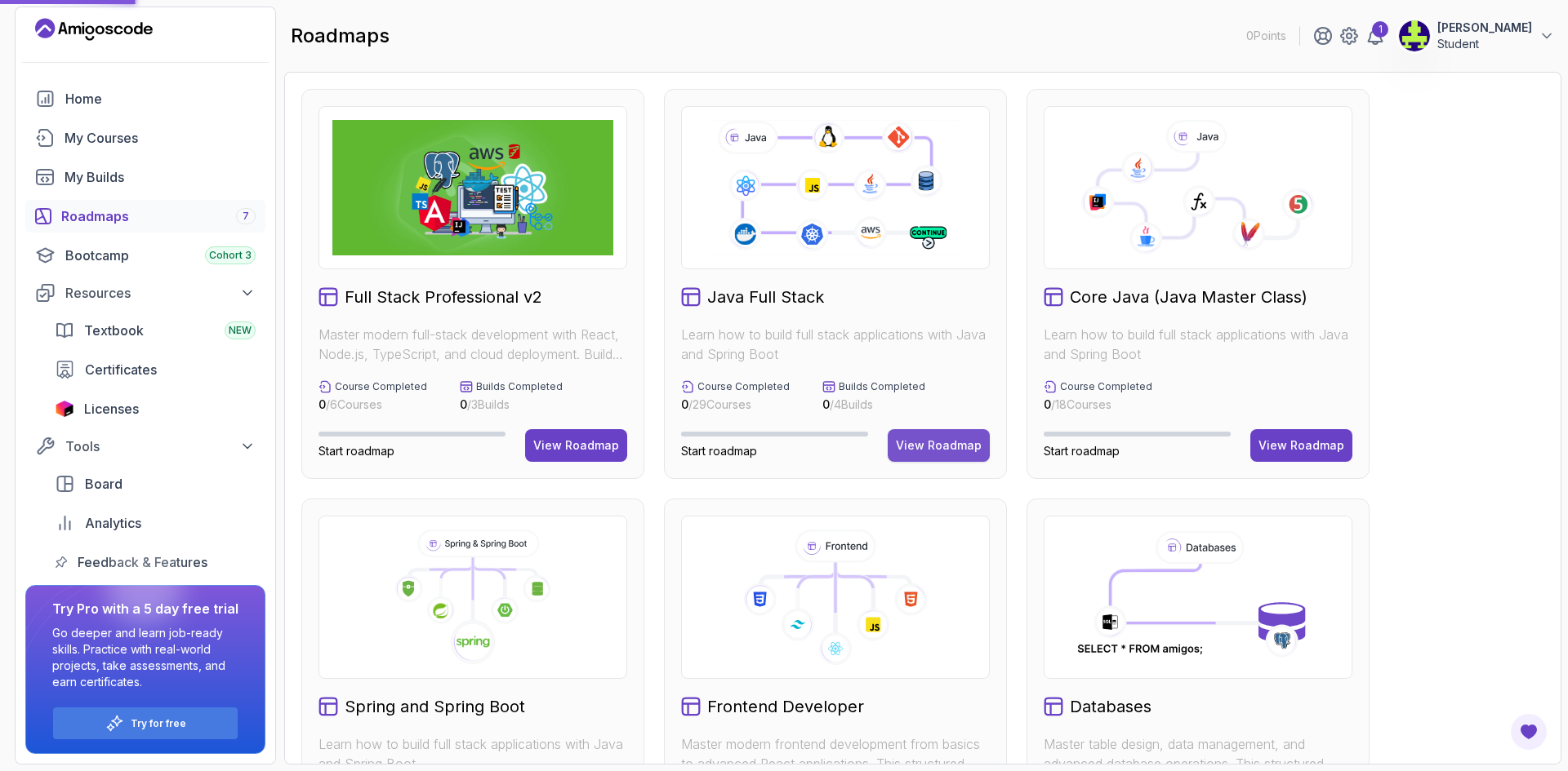
click at [950, 444] on div "View Roadmap" at bounding box center [939, 446] width 85 height 17
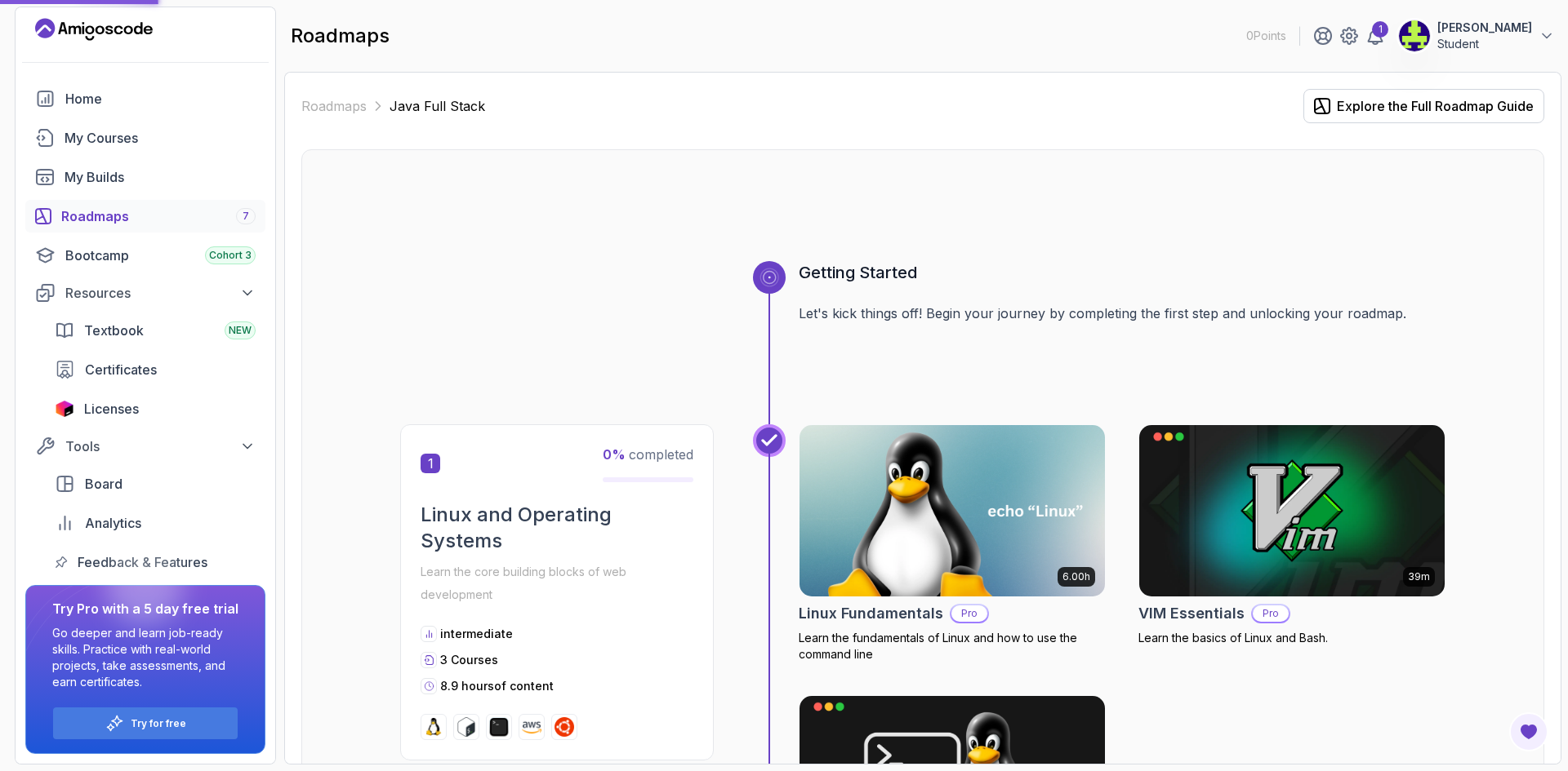
scroll to position [326, 0]
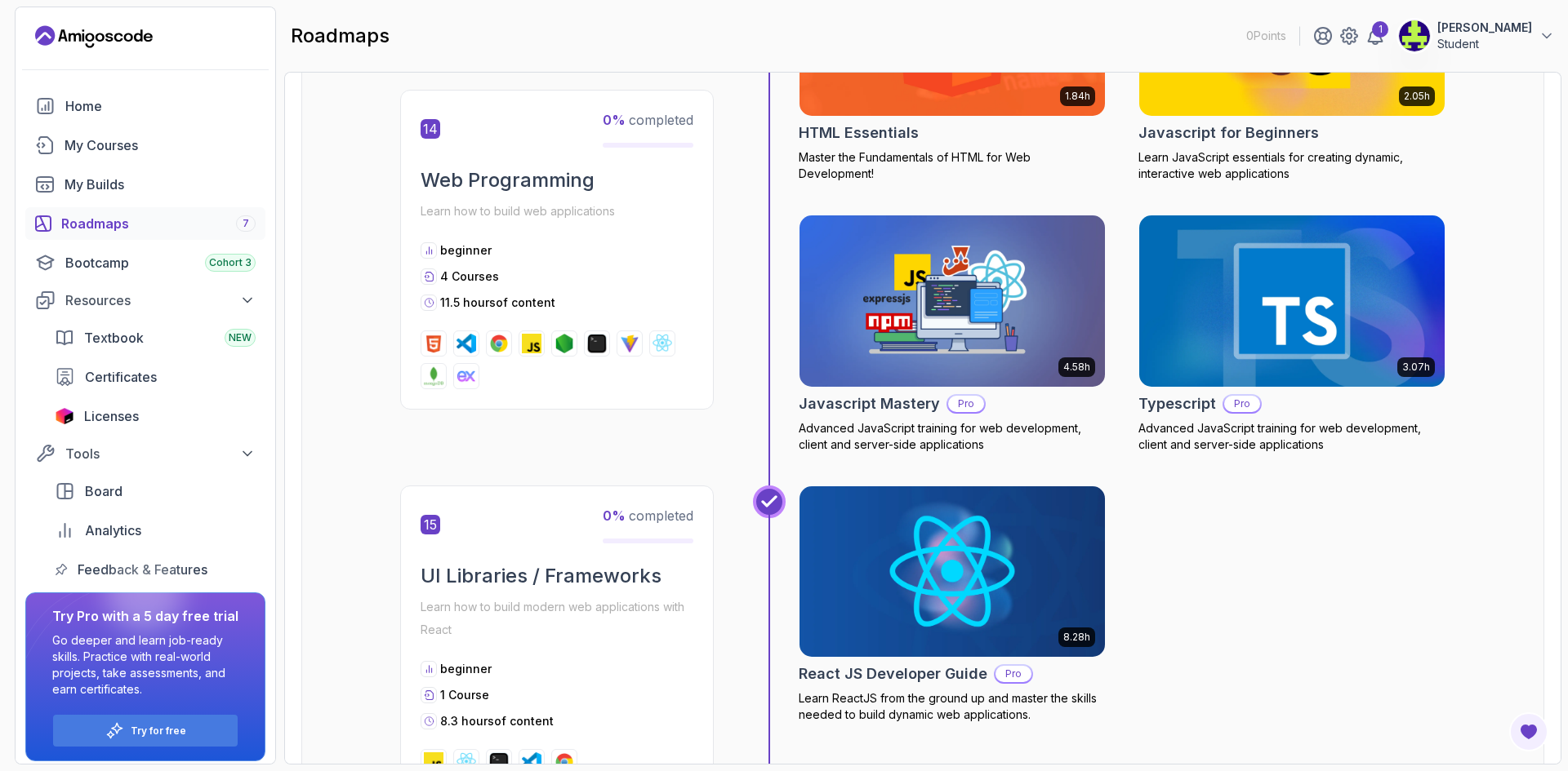
scroll to position [6366, 0]
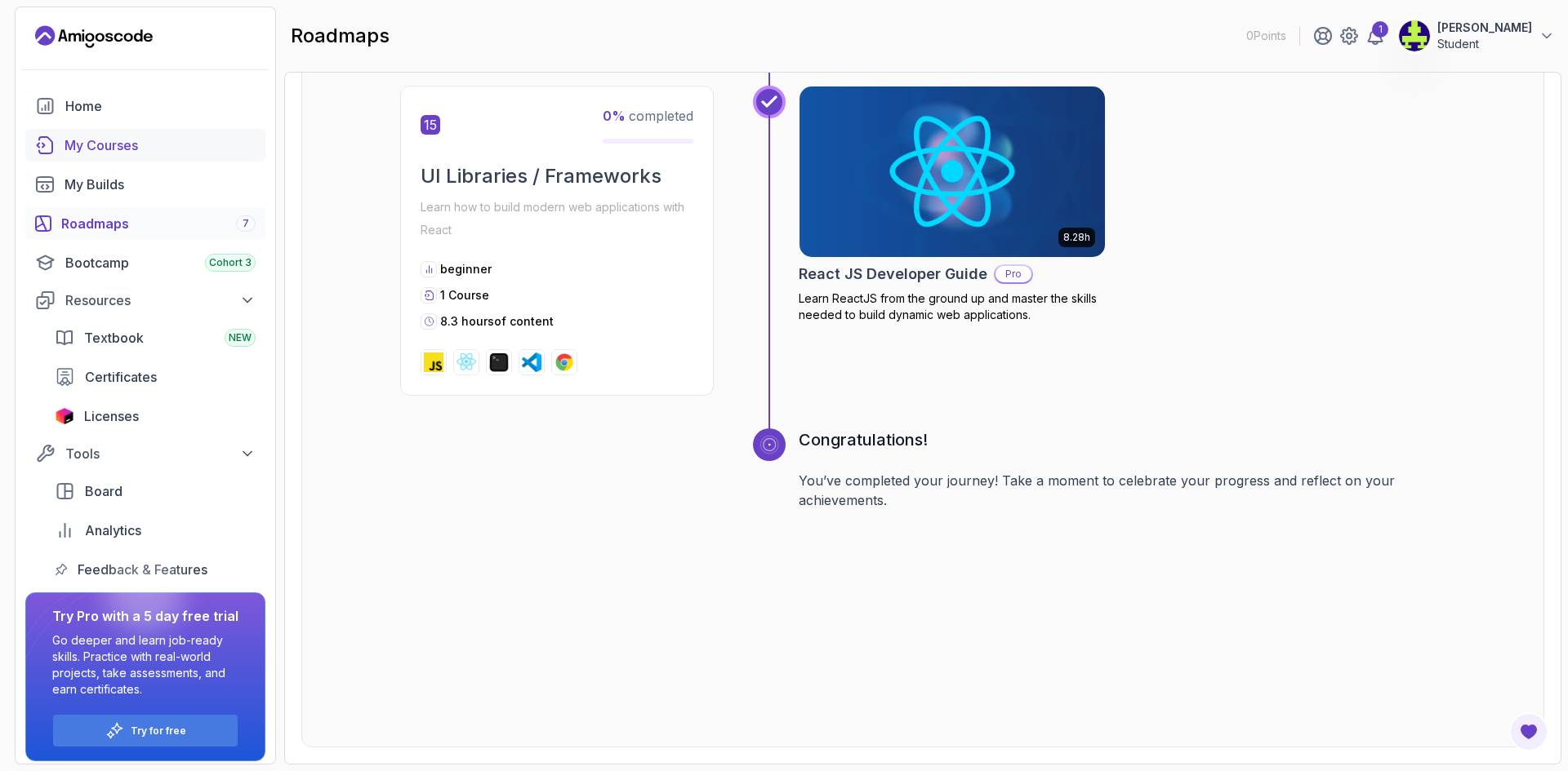
click at [110, 146] on div "My Courses" at bounding box center [160, 145] width 191 height 19
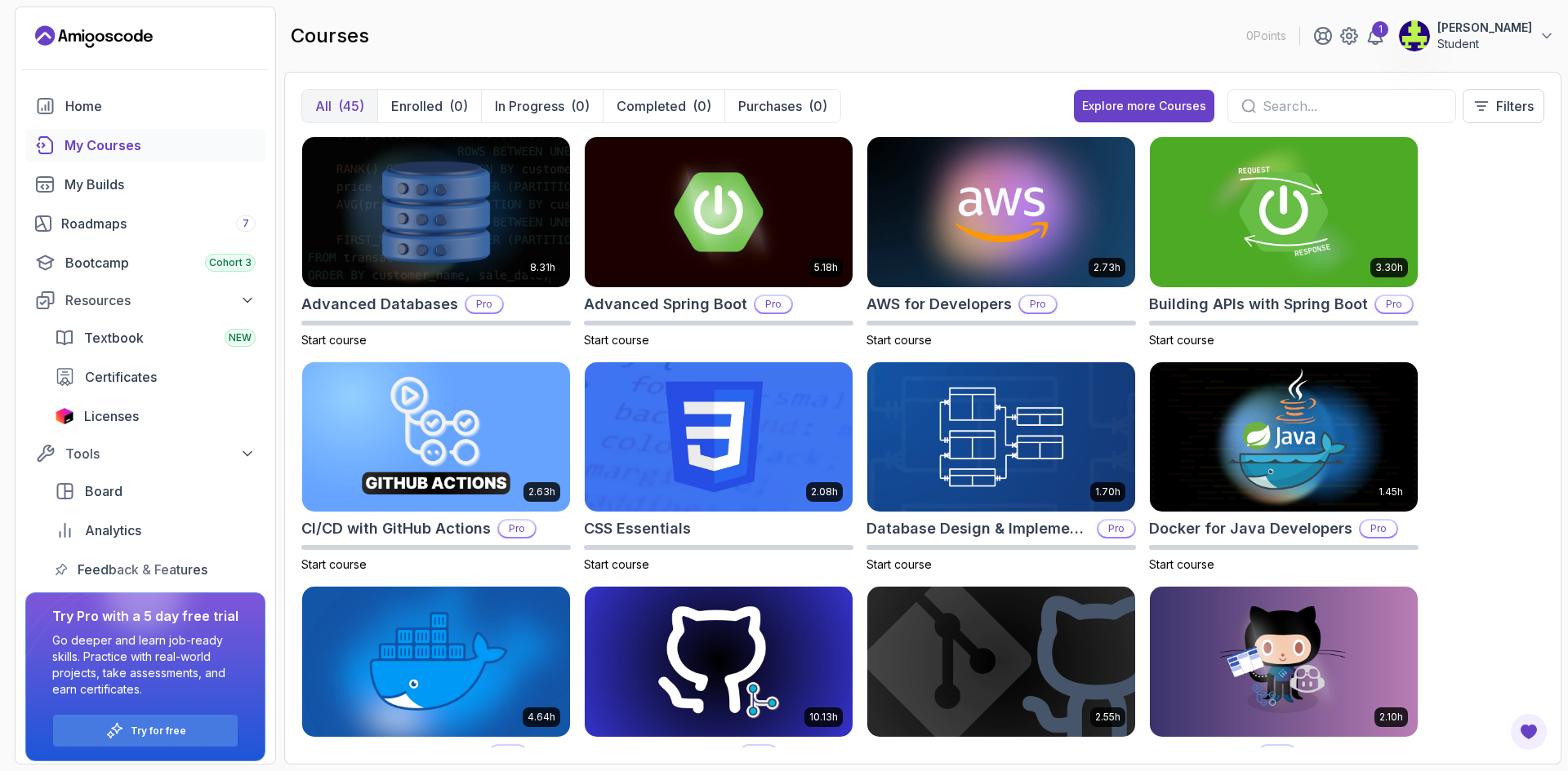
click at [341, 105] on div "(45)" at bounding box center [351, 105] width 26 height 19
click at [1356, 135] on div "All (45) Enrolled (0) In Progress (0) Completed (0) Purchases (0) Explore more …" at bounding box center [922, 112] width 1243 height 48
click at [1373, 107] on input "text" at bounding box center [1352, 105] width 180 height 19
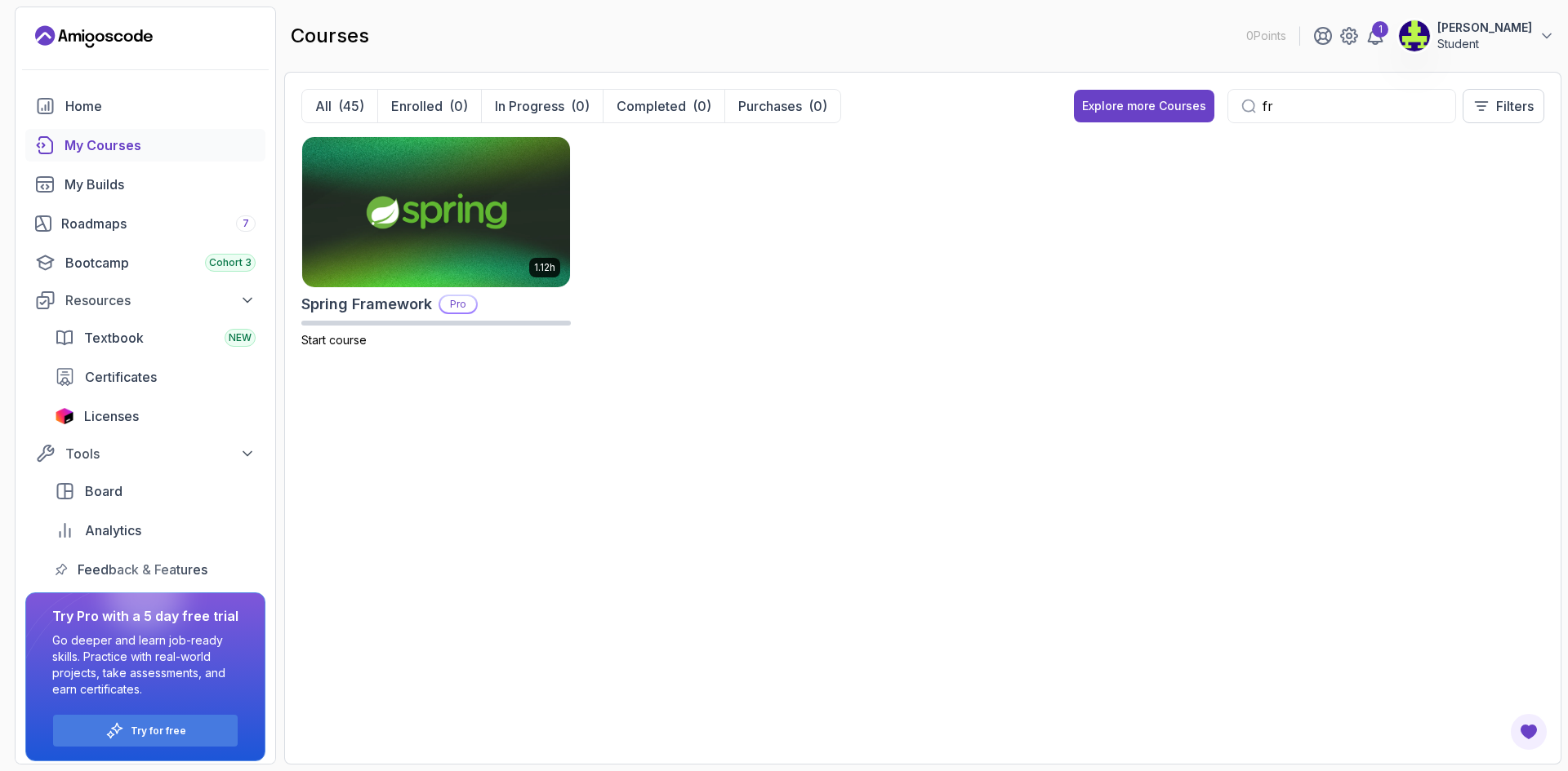
type input "f"
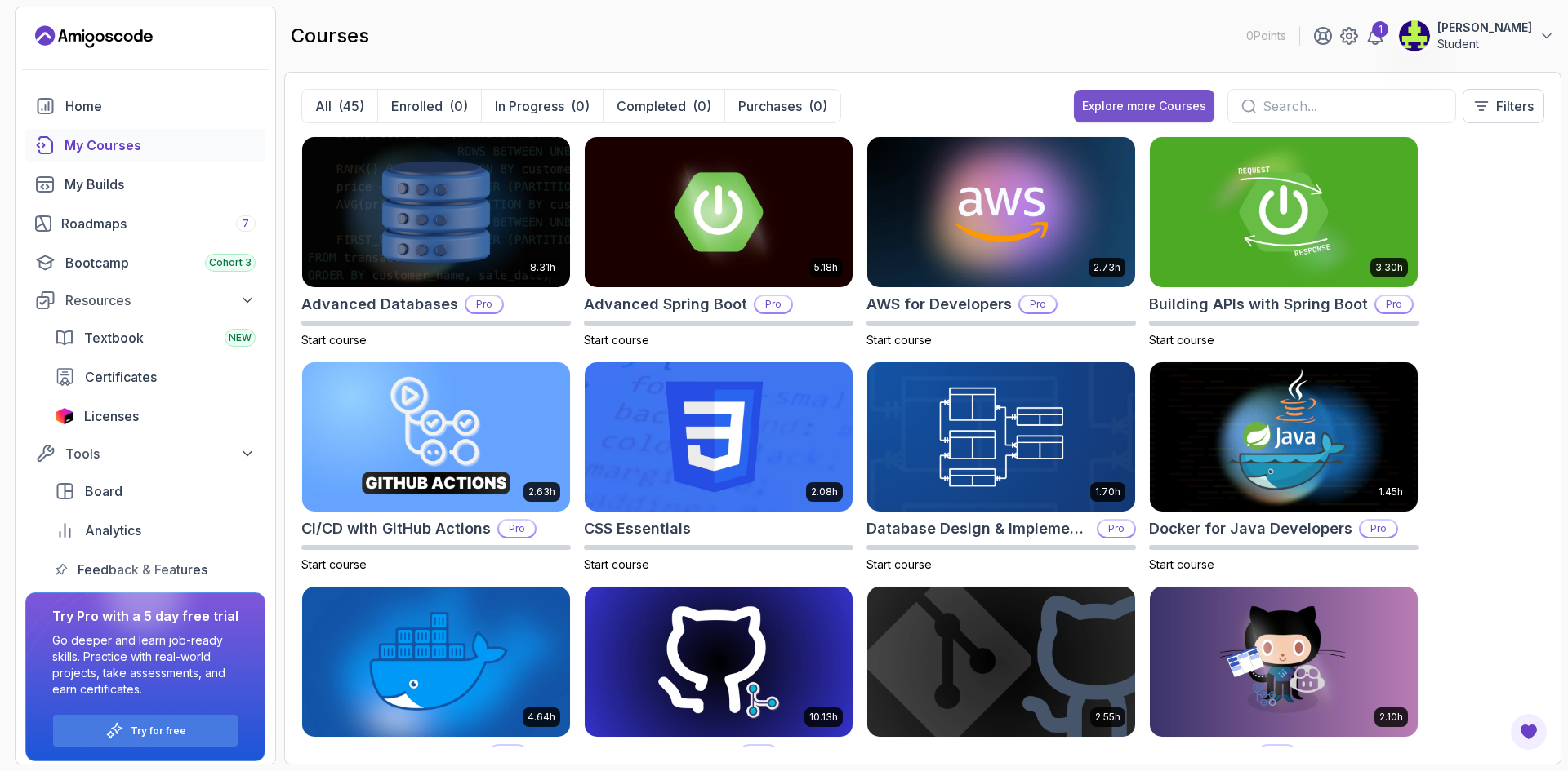
click at [1159, 93] on button "Explore more Courses" at bounding box center [1144, 105] width 141 height 33
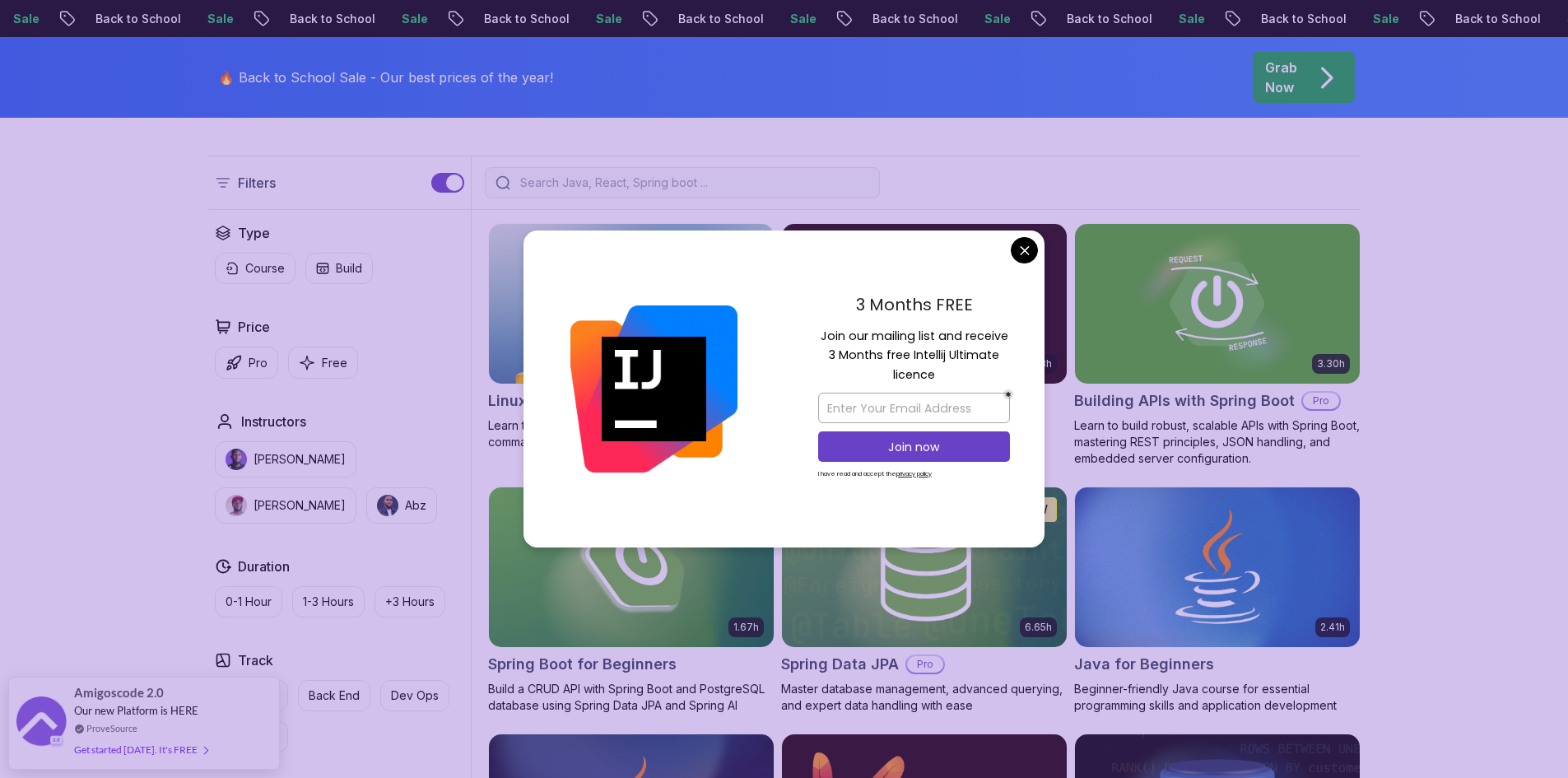
scroll to position [576, 0]
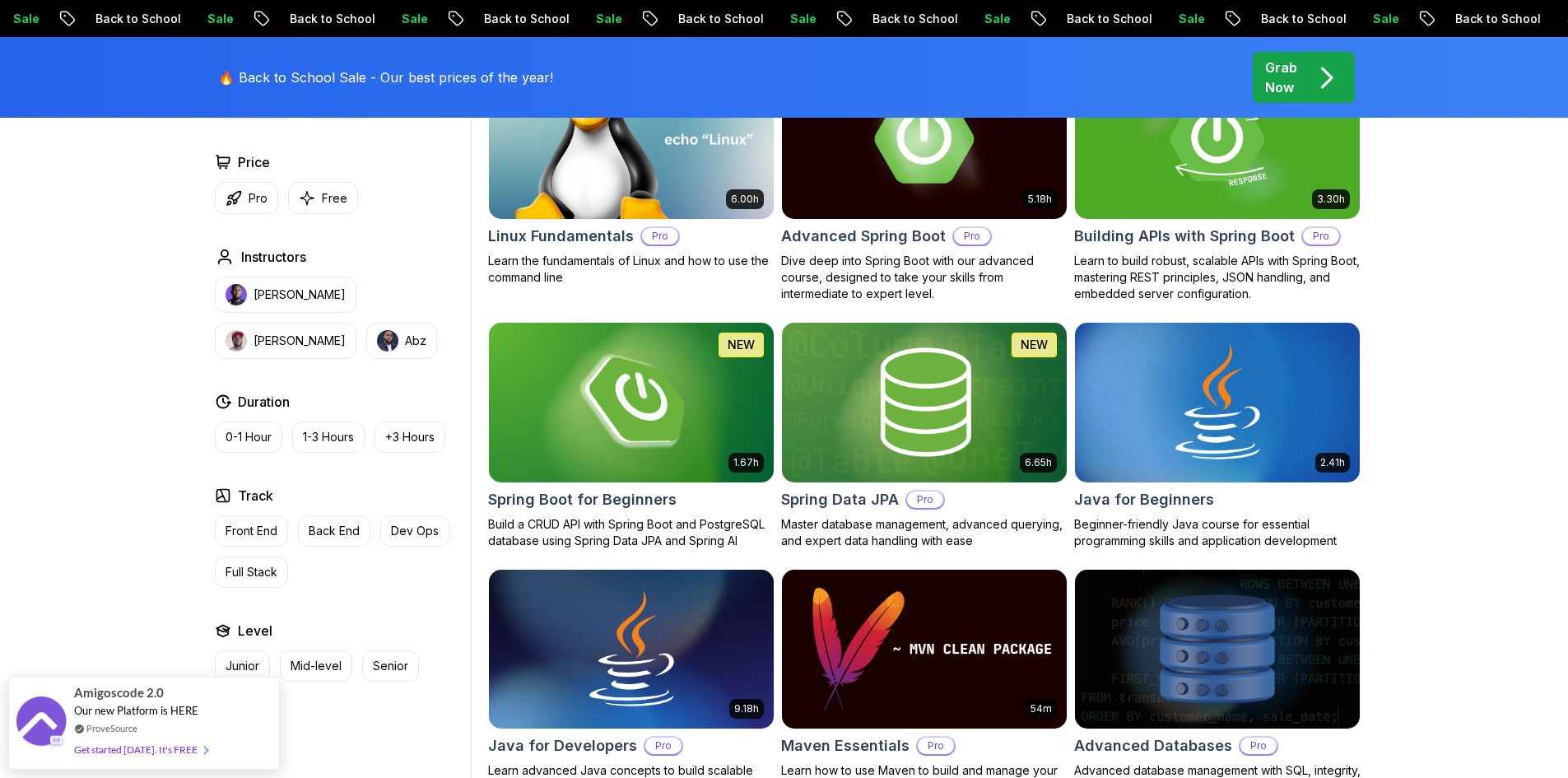
drag, startPoint x: 1028, startPoint y: 247, endPoint x: 978, endPoint y: 253, distance: 50.4
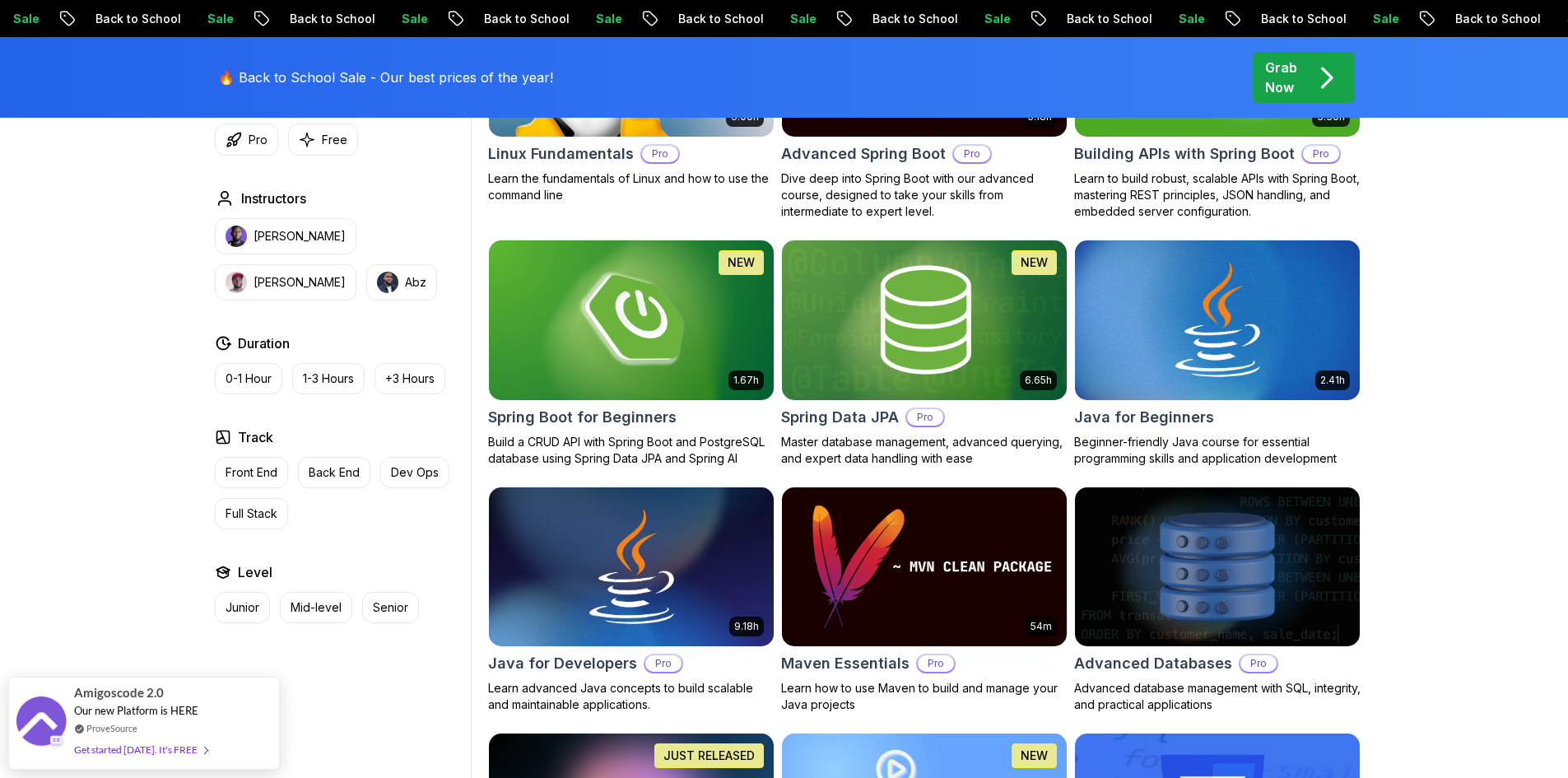
scroll to position [1071, 0]
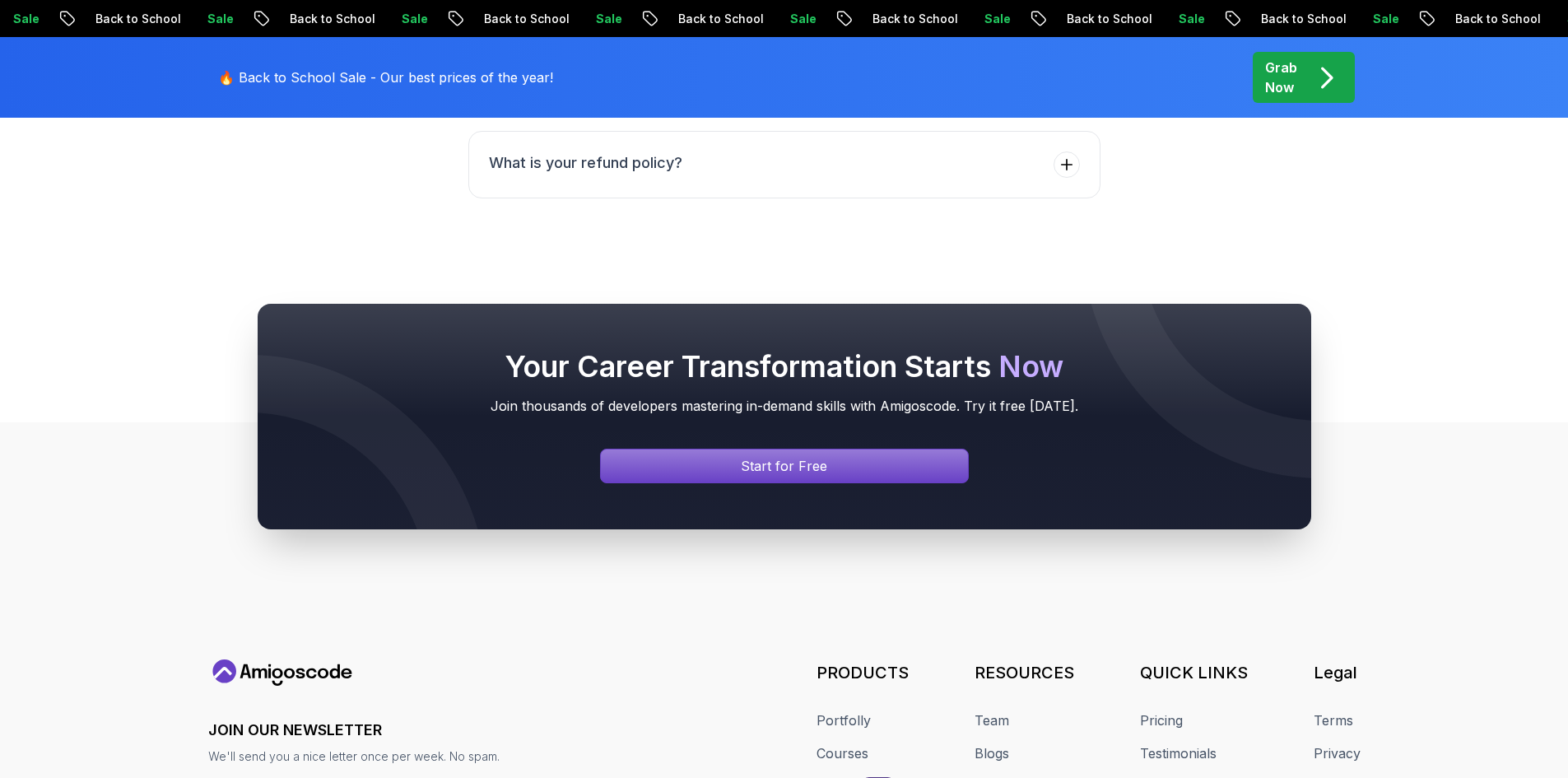
scroll to position [4186, 0]
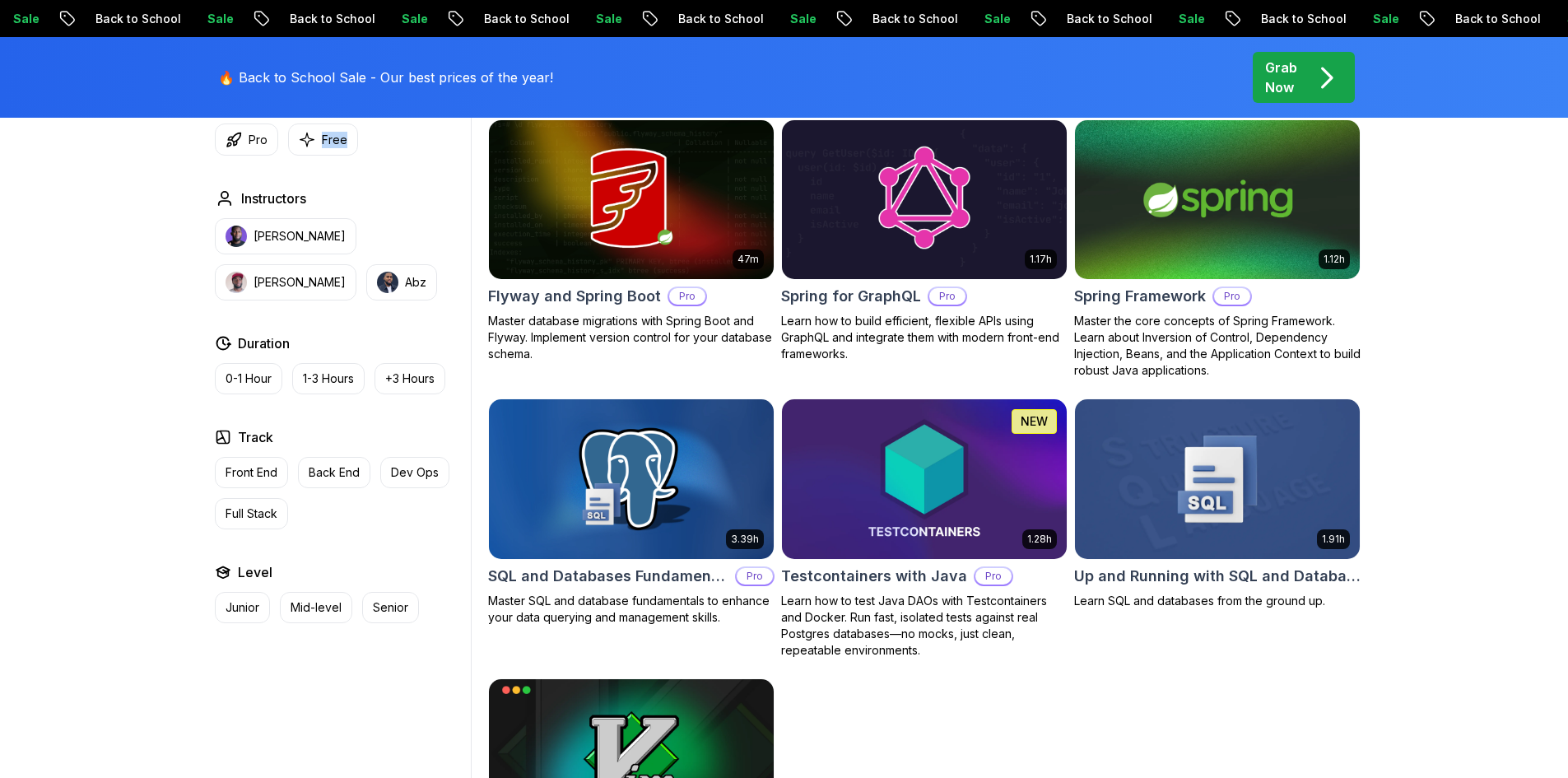
click at [1462, 16] on p "Back to School" at bounding box center [1517, 19] width 112 height 17
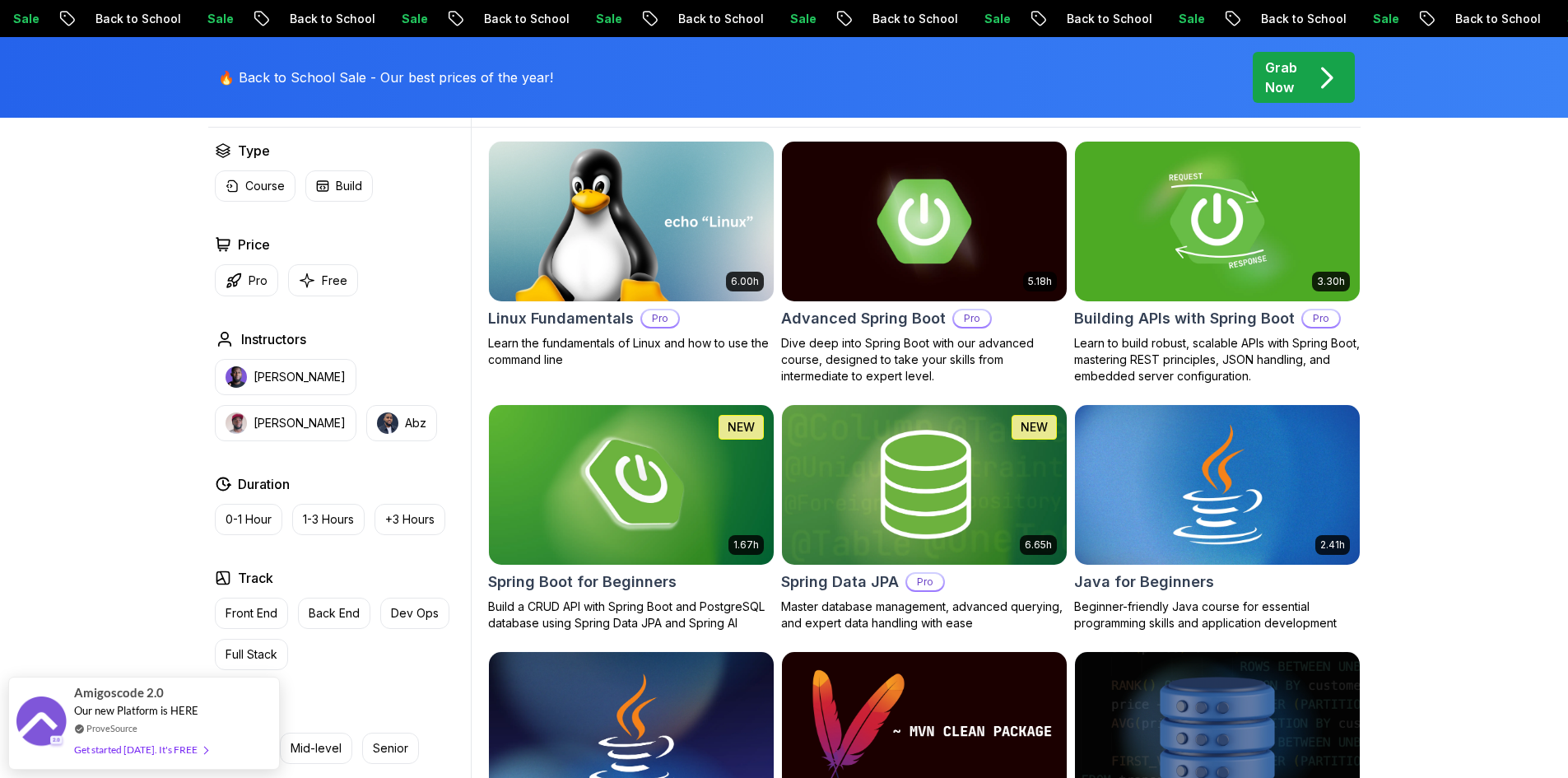
scroll to position [576, 0]
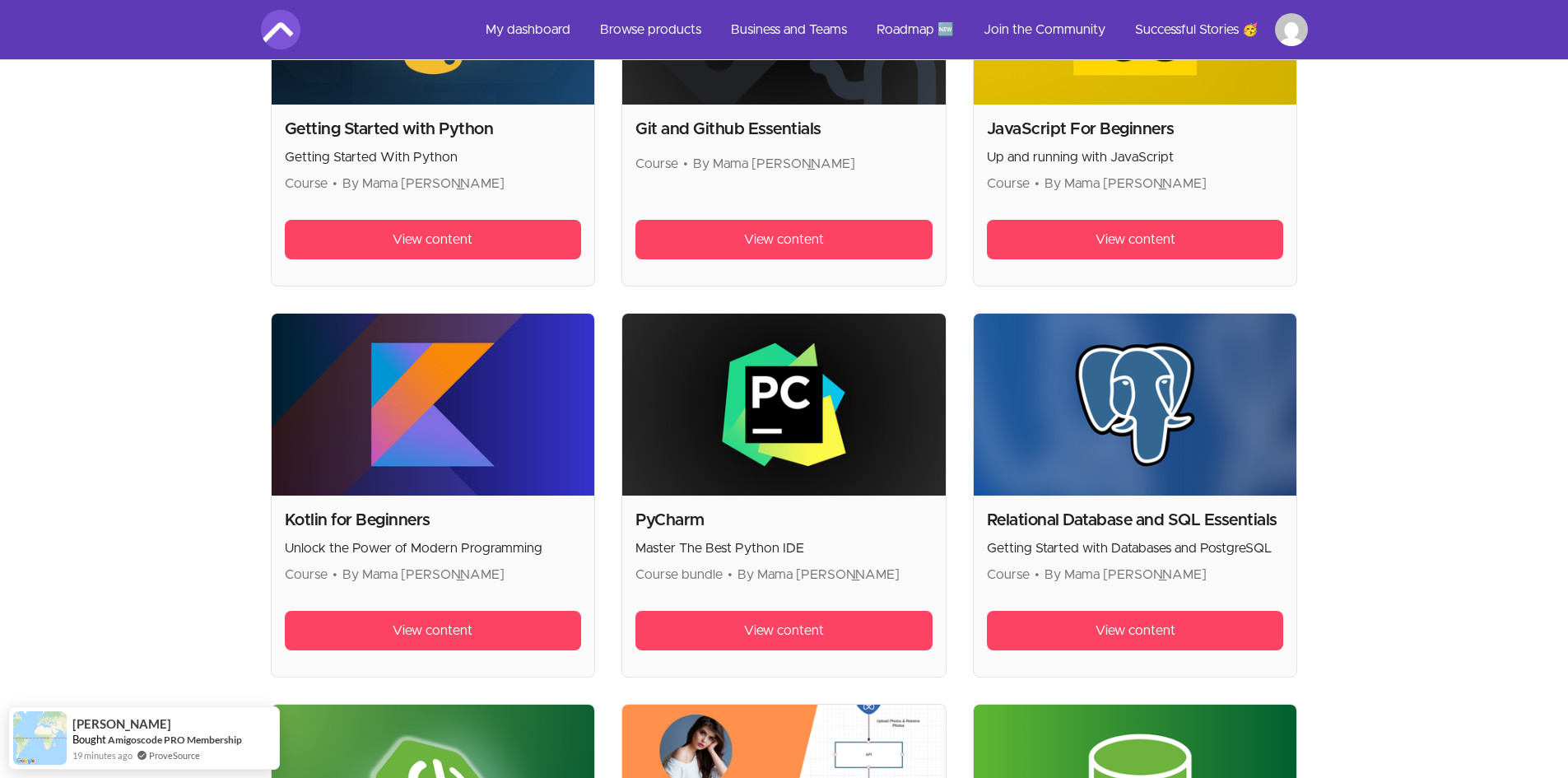
scroll to position [165, 0]
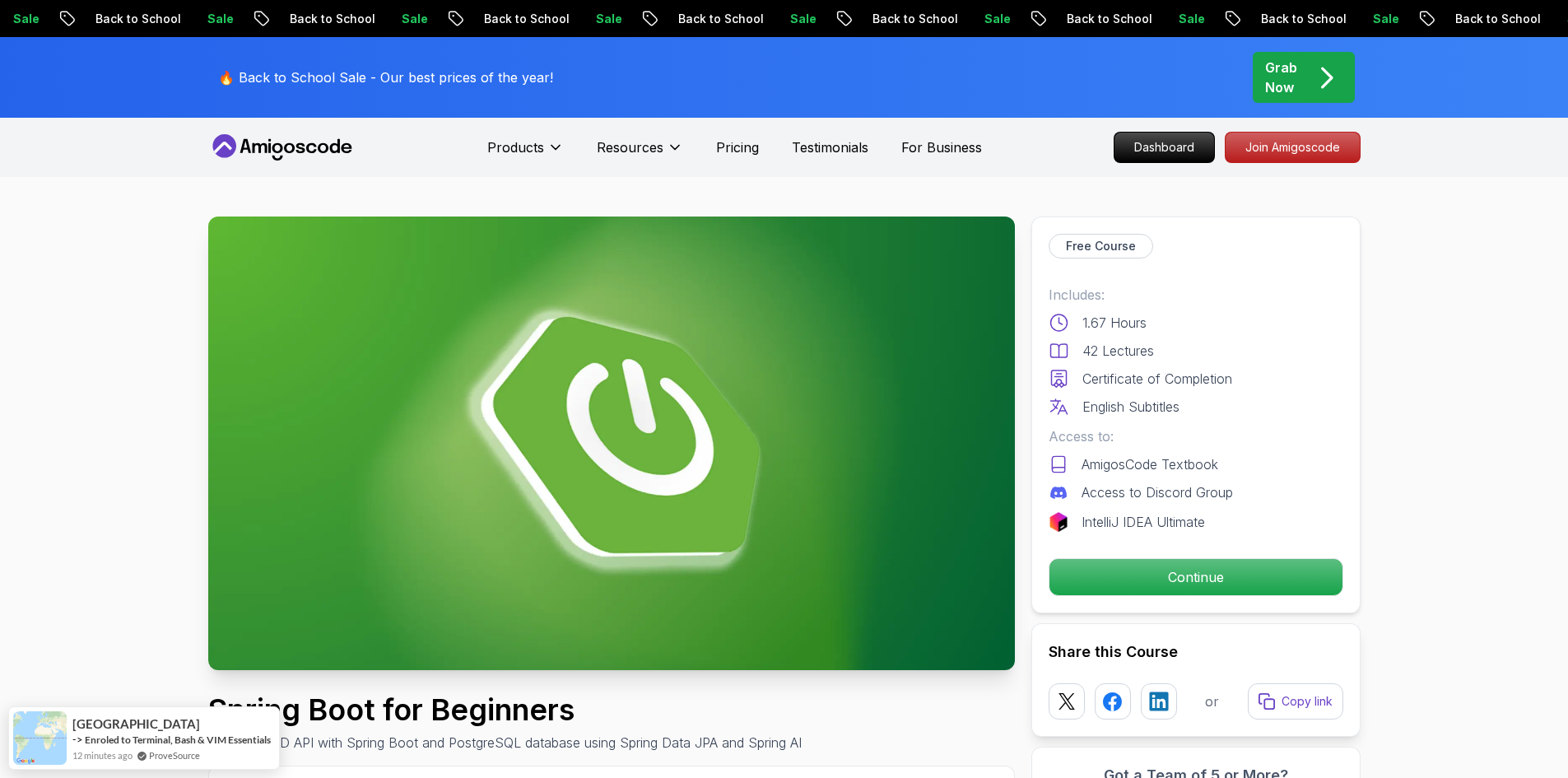
scroll to position [83, 0]
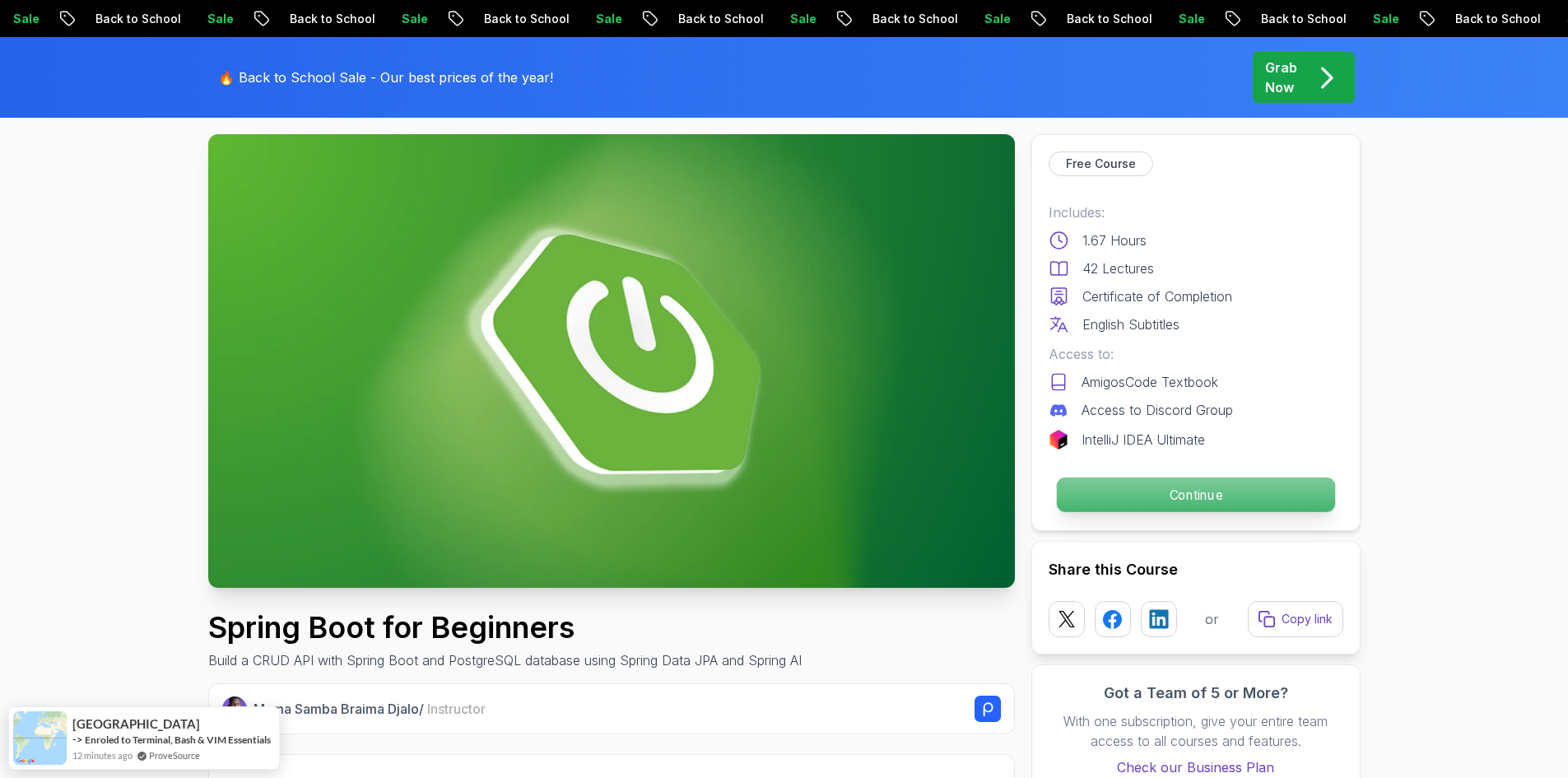
click at [1220, 494] on p "Continue" at bounding box center [1195, 494] width 278 height 35
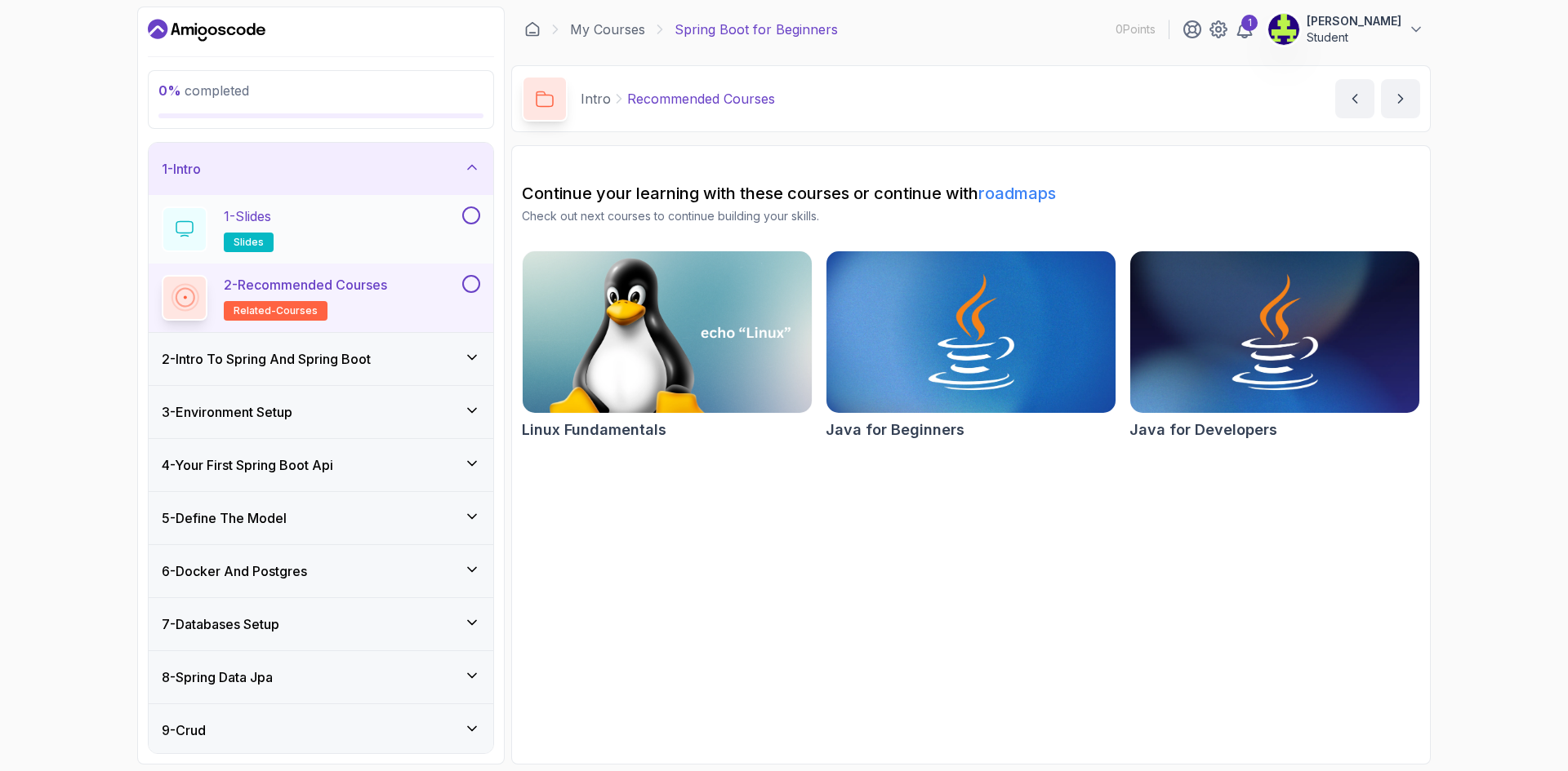
click at [351, 211] on div "1 - Slides slides" at bounding box center [310, 229] width 297 height 46
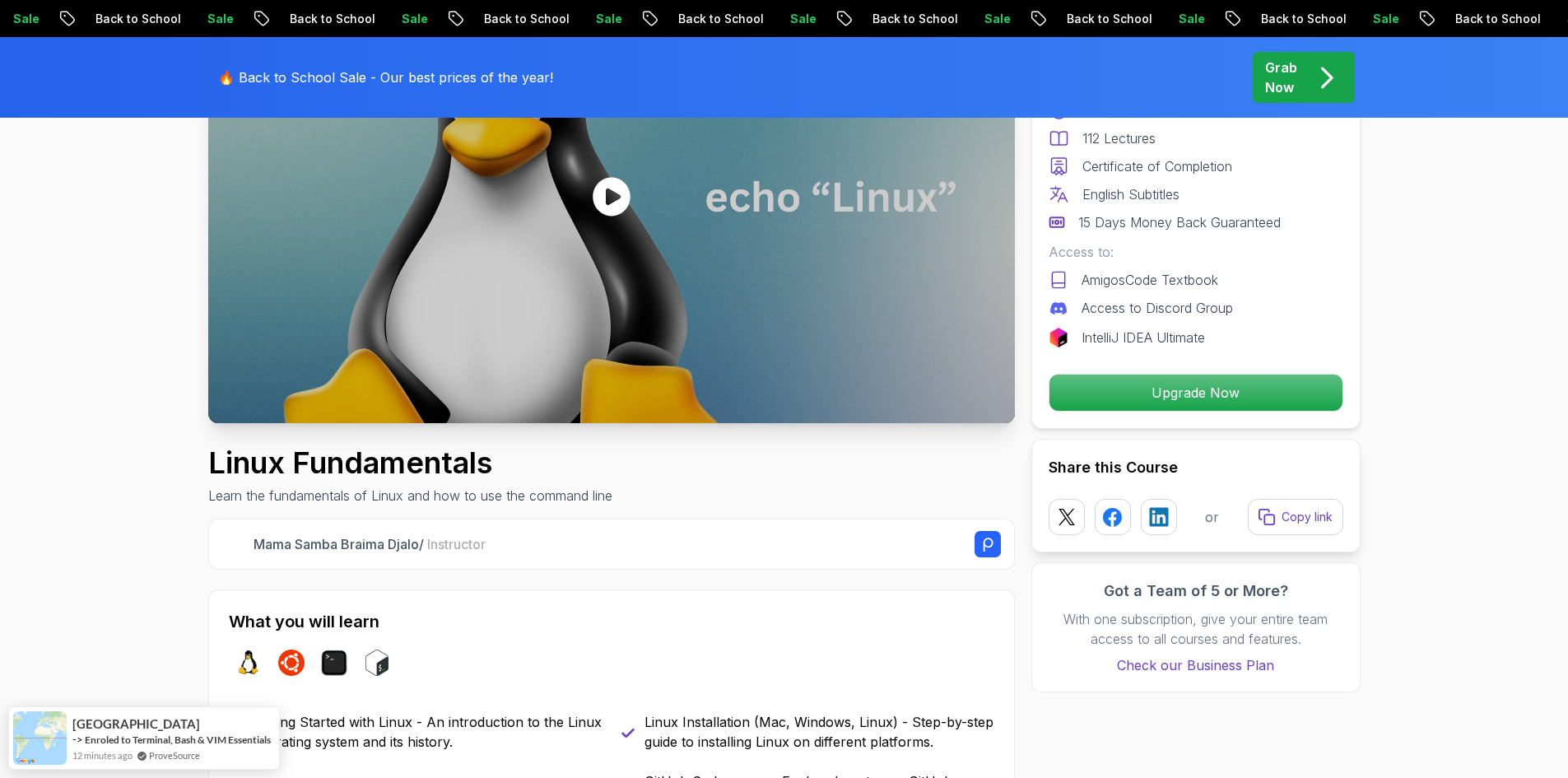
scroll to position [329, 0]
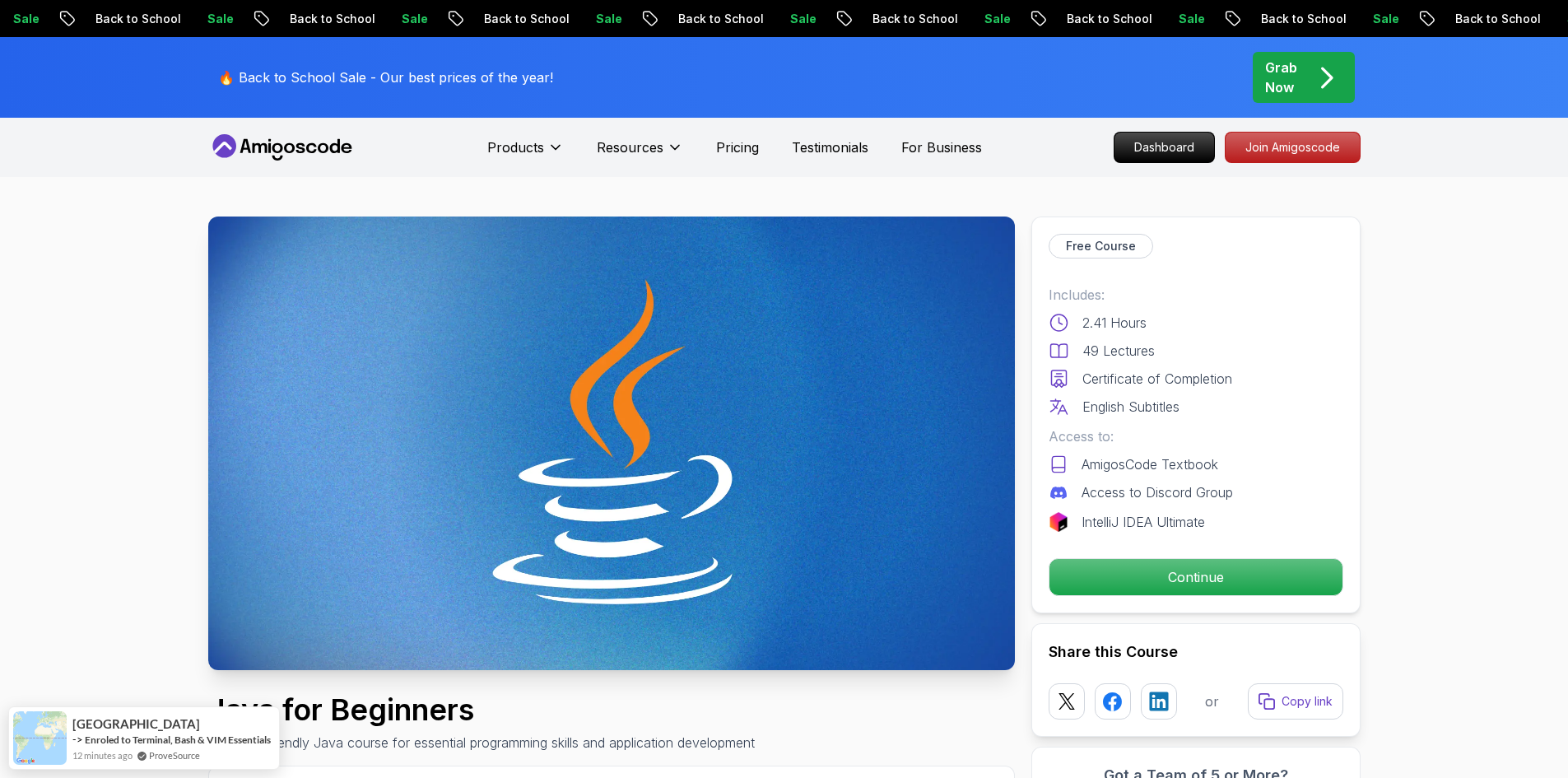
click at [1154, 586] on p "Continue" at bounding box center [1195, 577] width 278 height 35
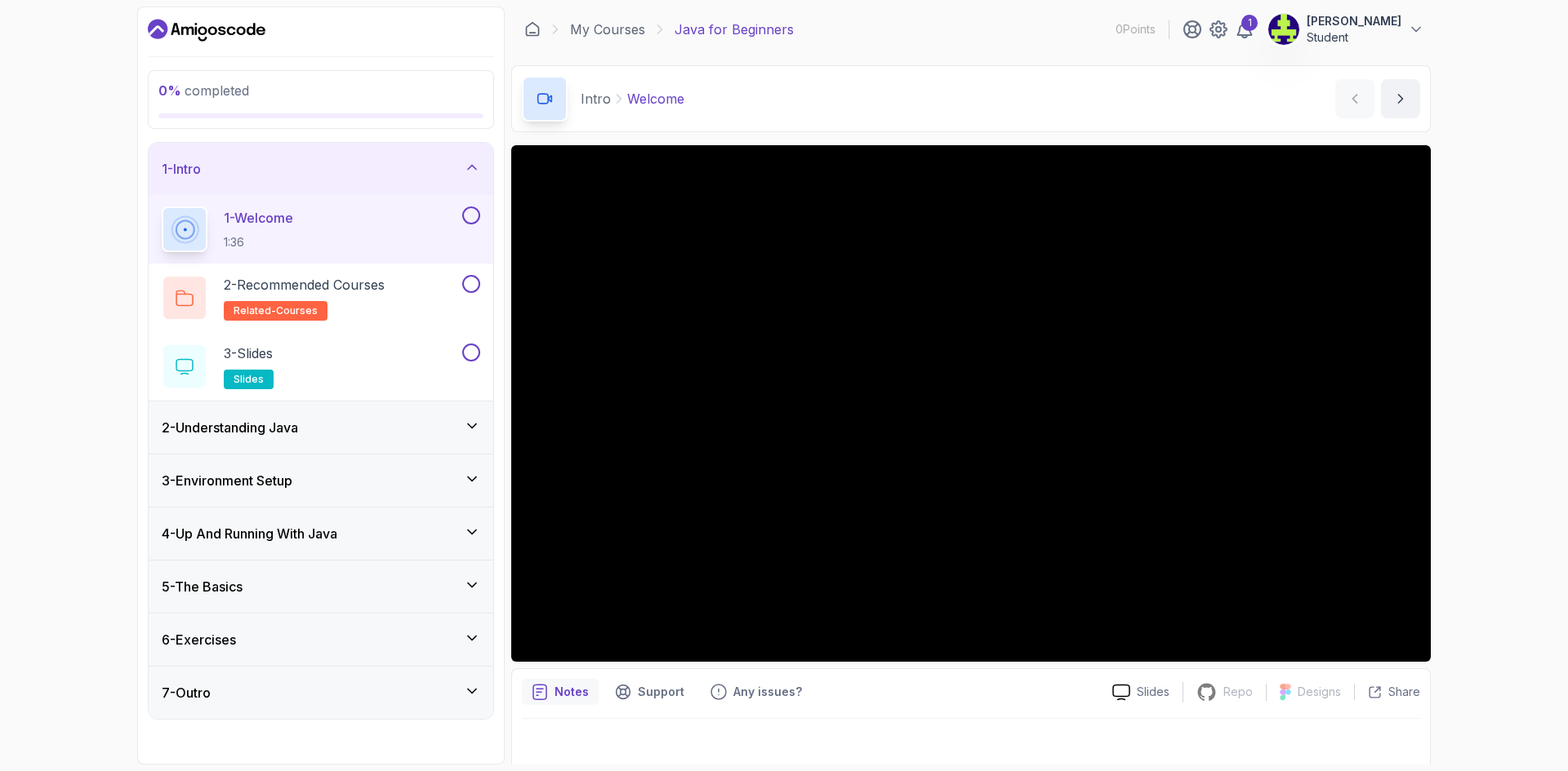
click at [451, 414] on div "2 - Understanding Java" at bounding box center [321, 427] width 345 height 52
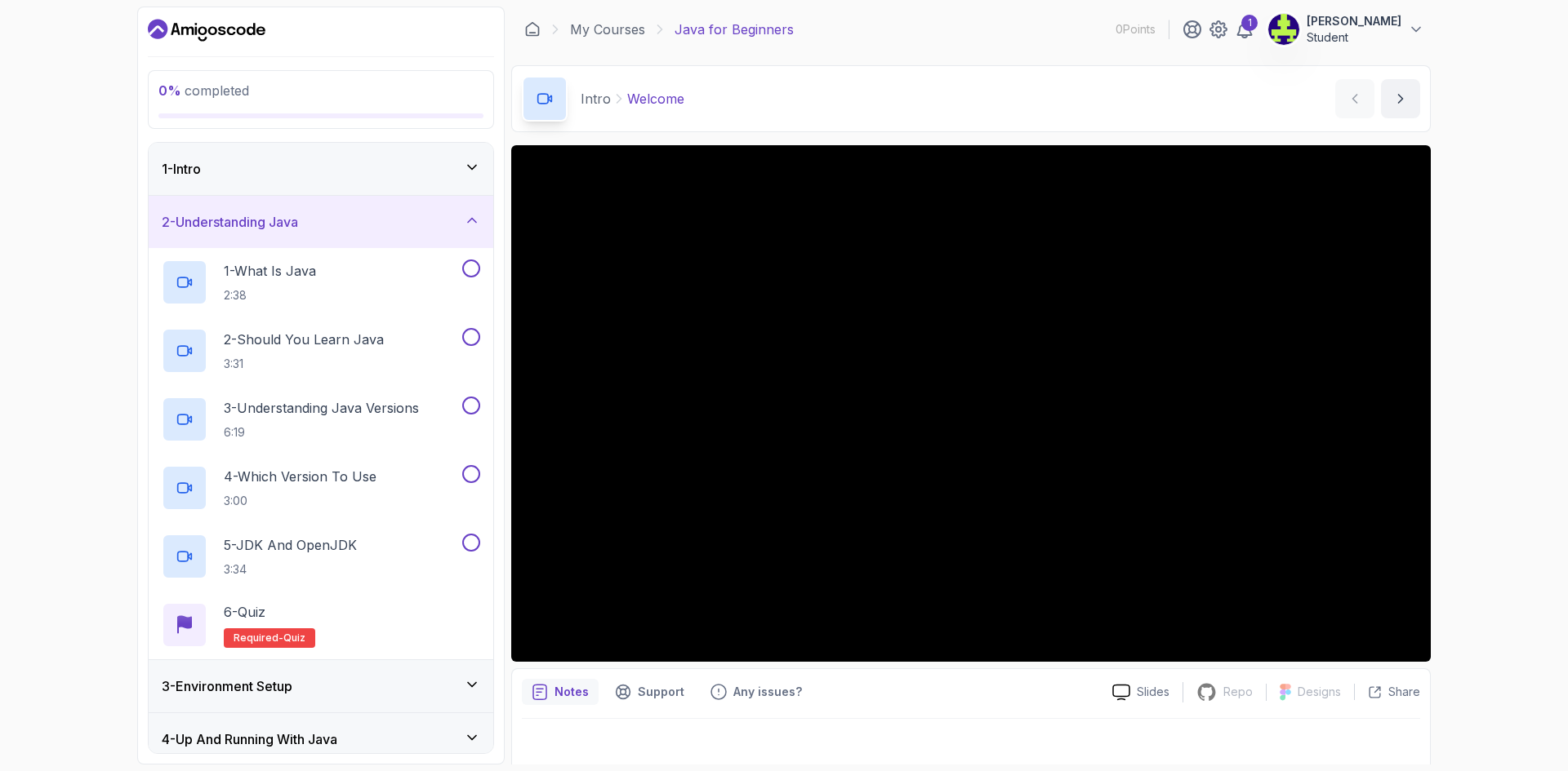
click at [401, 226] on div "2 - Understanding Java" at bounding box center [320, 222] width 319 height 19
